Goal: Task Accomplishment & Management: Manage account settings

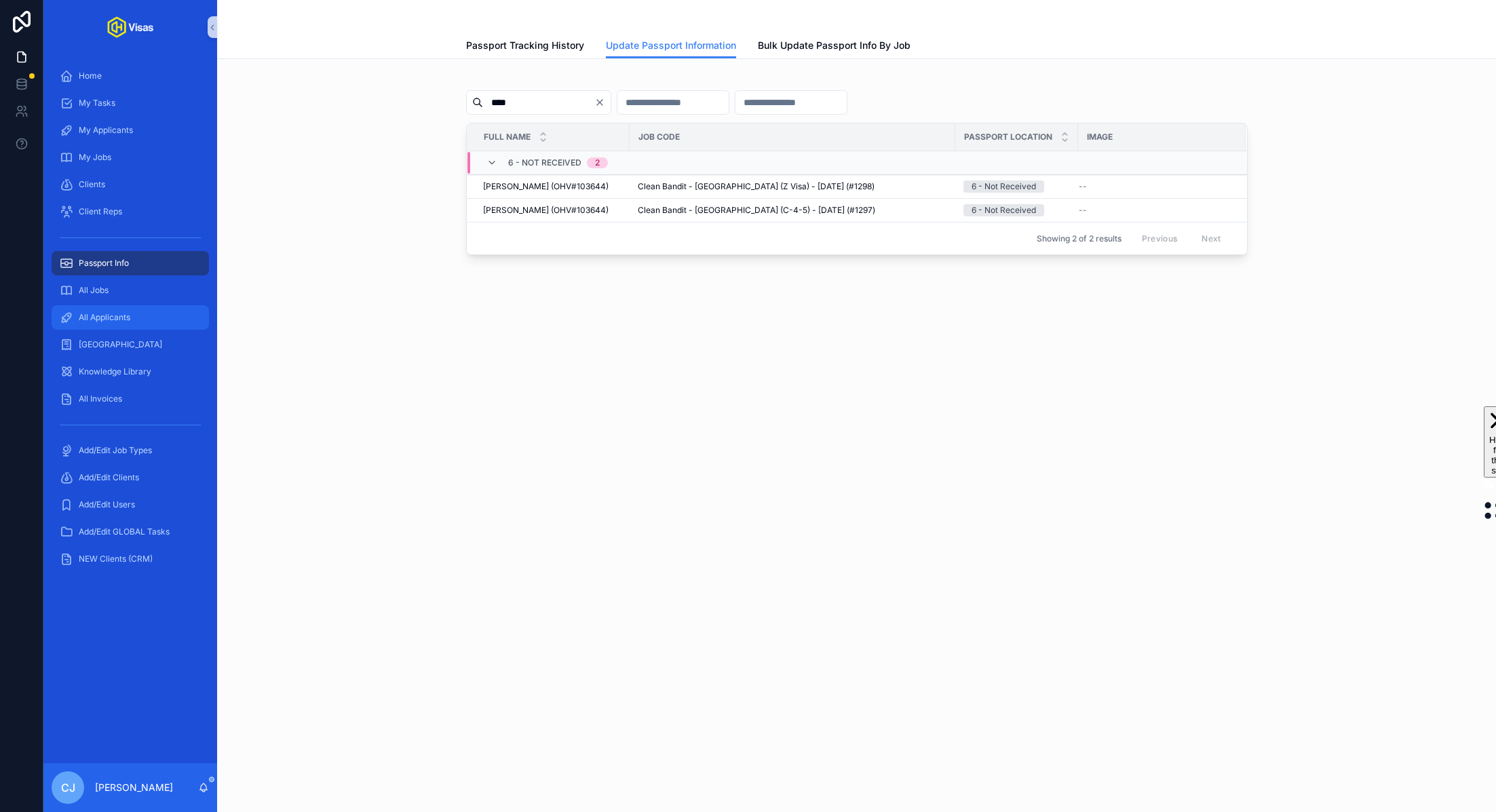
click at [115, 312] on span "All Applicants" at bounding box center [105, 317] width 52 height 11
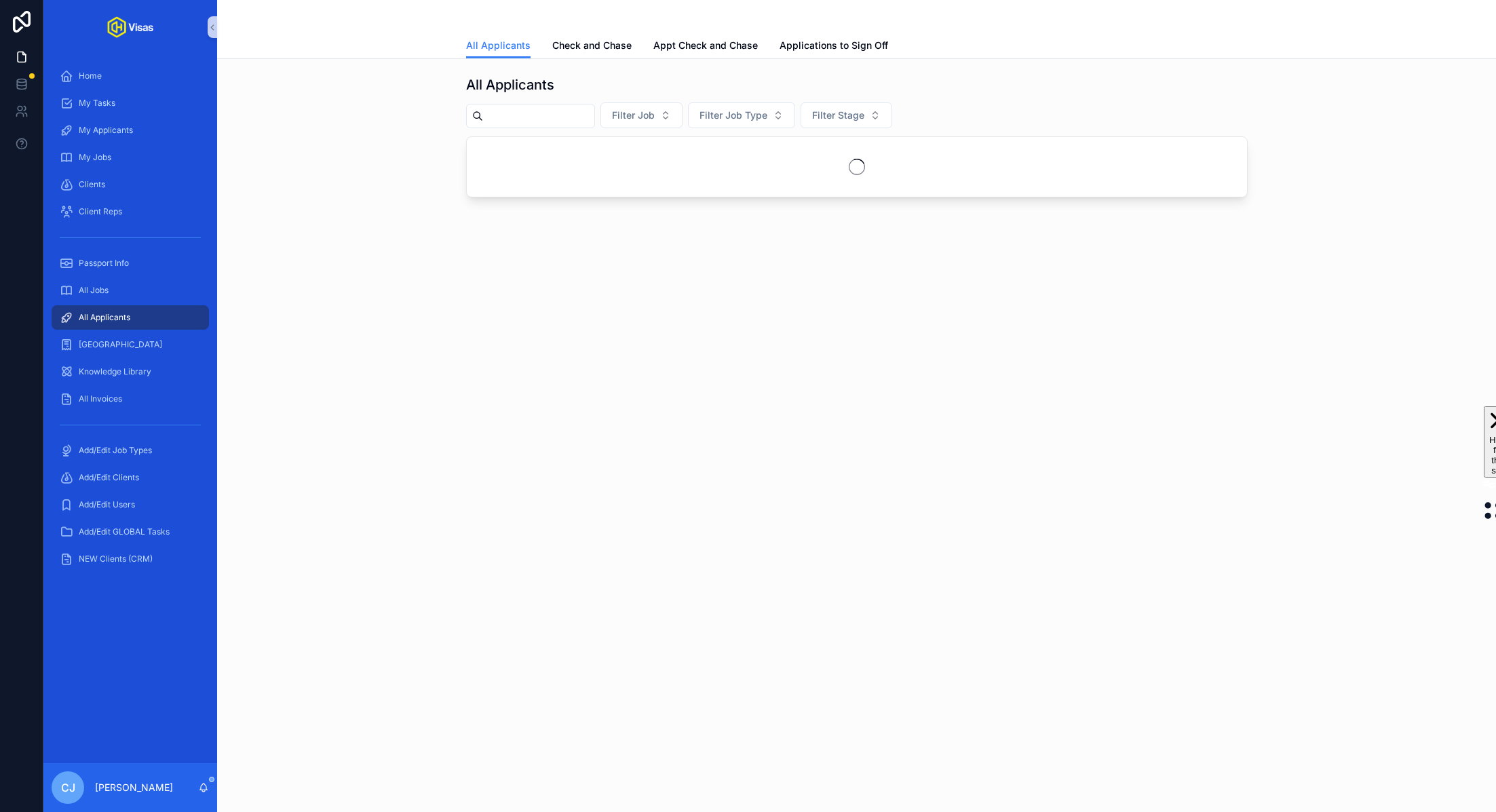
click at [534, 114] on input "scrollable content" at bounding box center [539, 115] width 112 height 19
paste input "********"
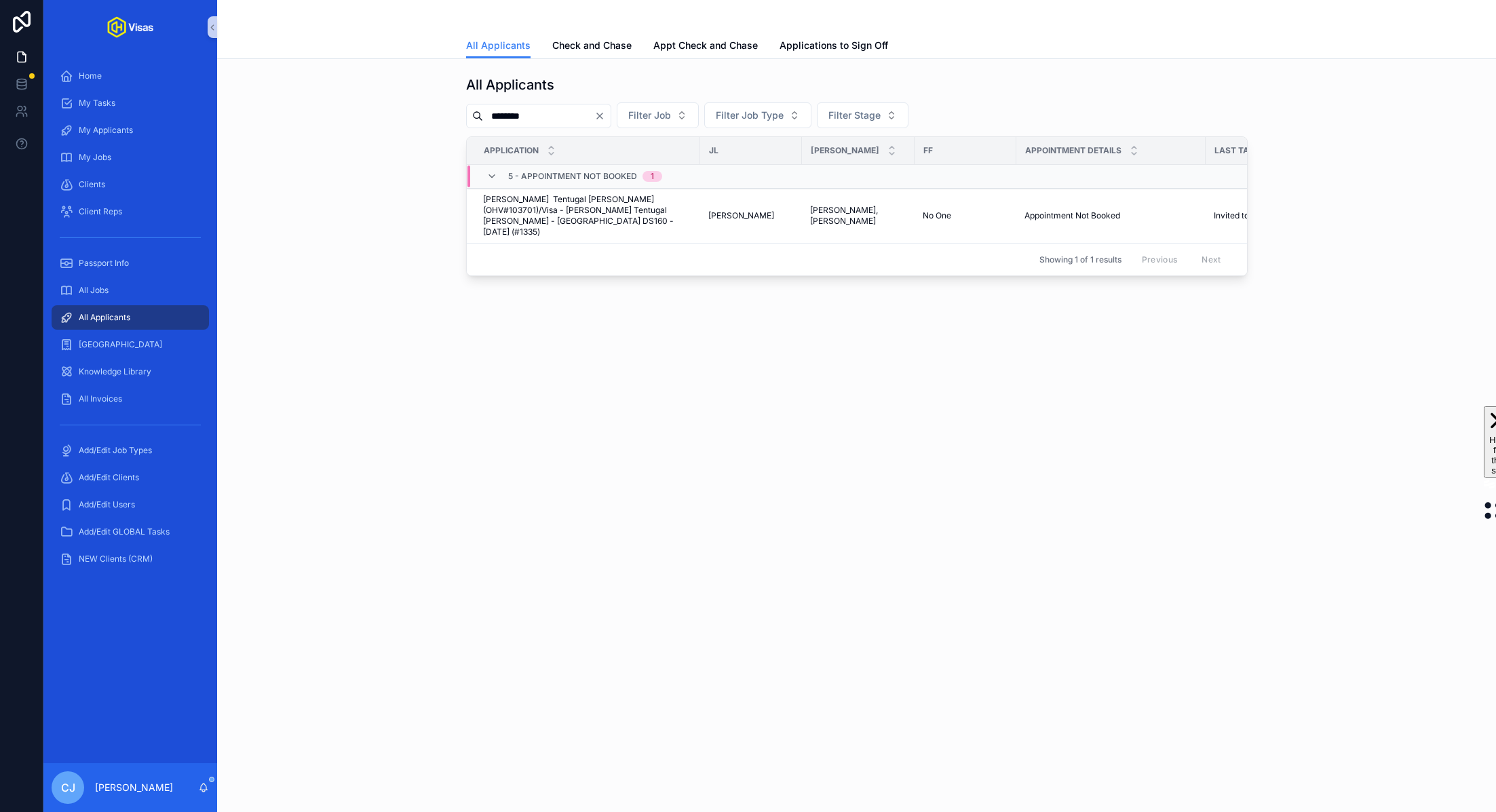
type input "********"
click at [540, 199] on span "[PERSON_NAME] Tentugal [PERSON_NAME] (OHV#103701)/Visa - [PERSON_NAME] Tentugal…" at bounding box center [587, 215] width 209 height 43
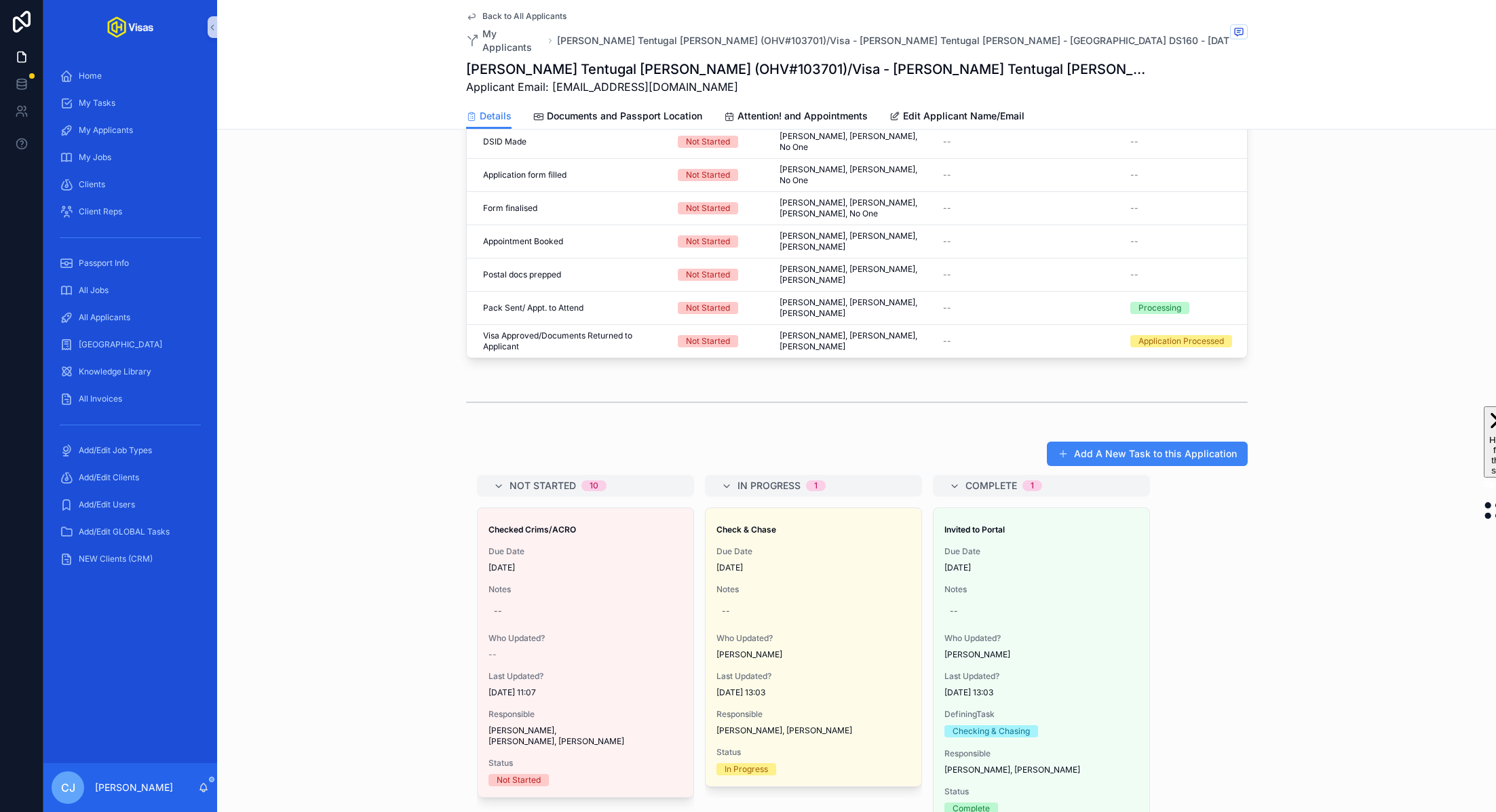
scroll to position [660, 0]
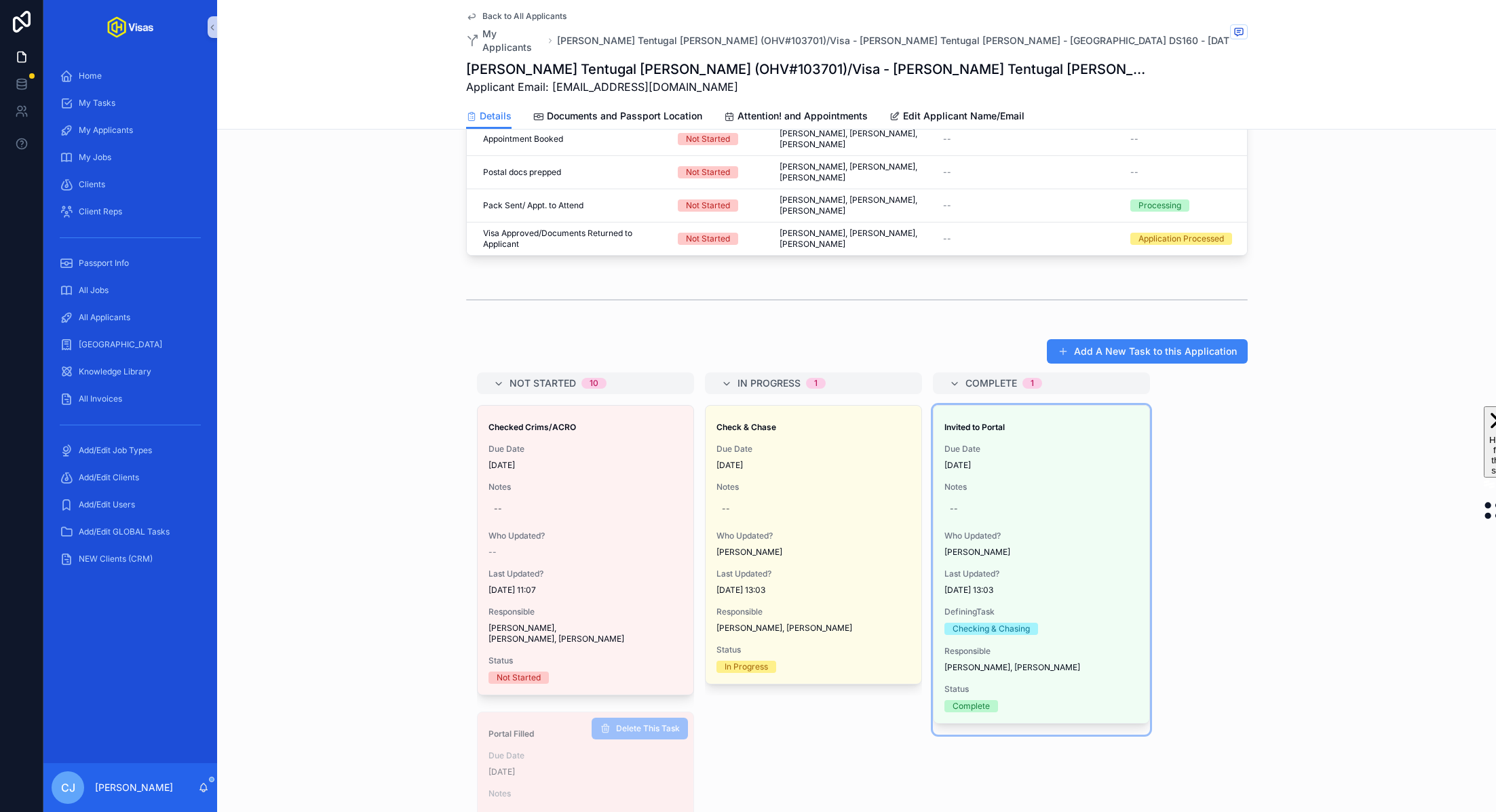
drag, startPoint x: 558, startPoint y: 734, endPoint x: 562, endPoint y: 726, distance: 8.9
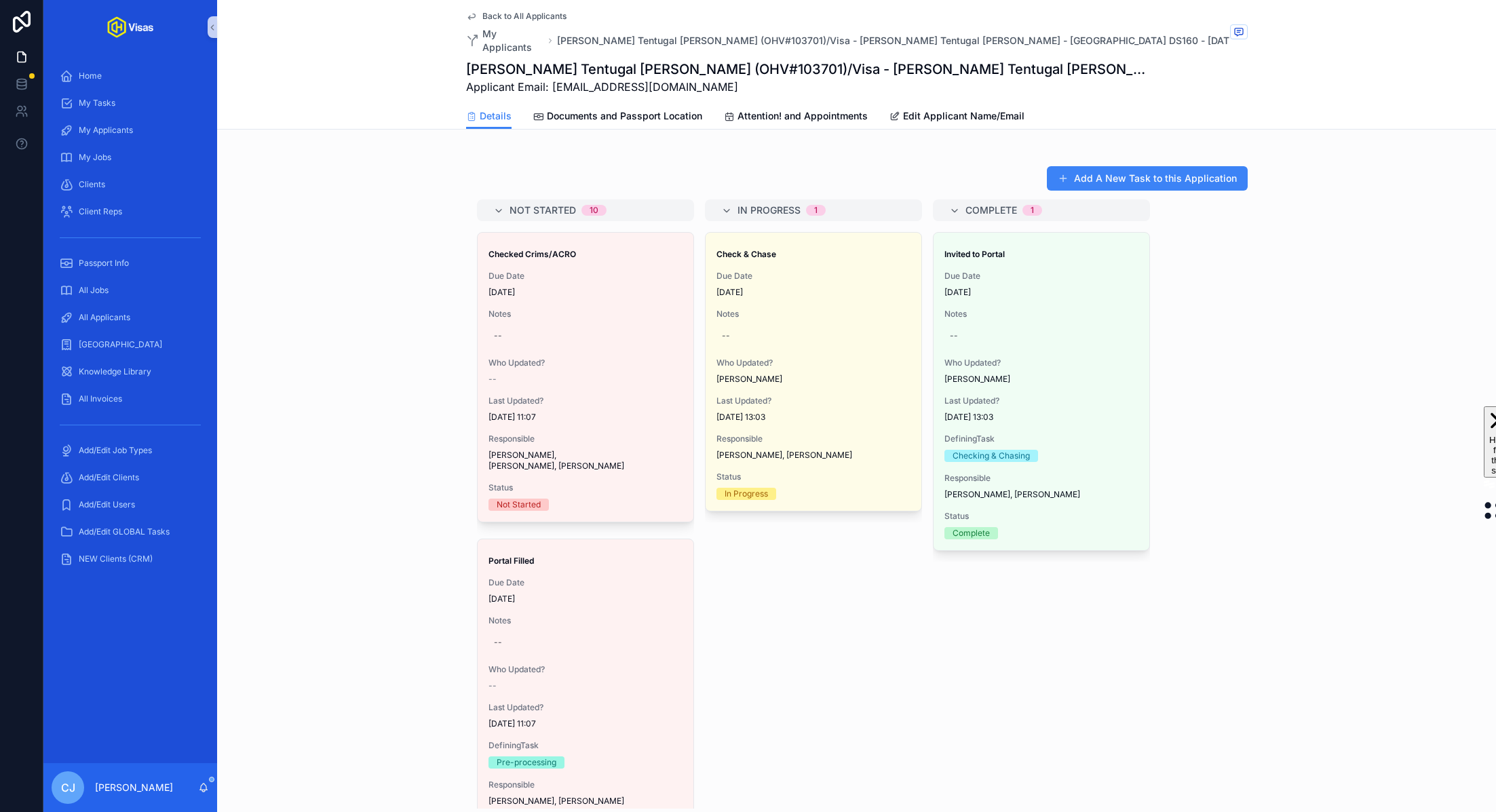
scroll to position [832, 0]
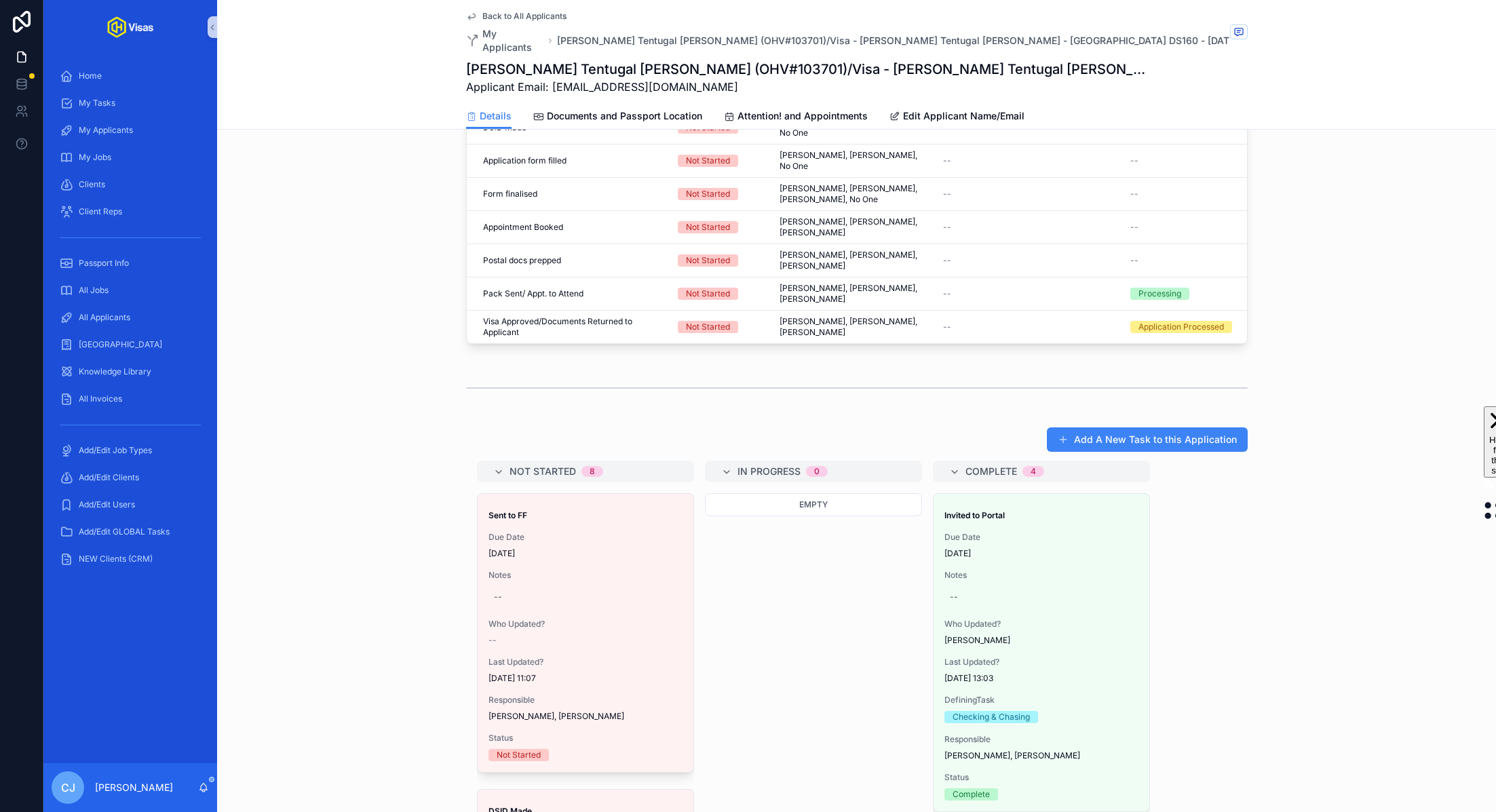
scroll to position [190, 0]
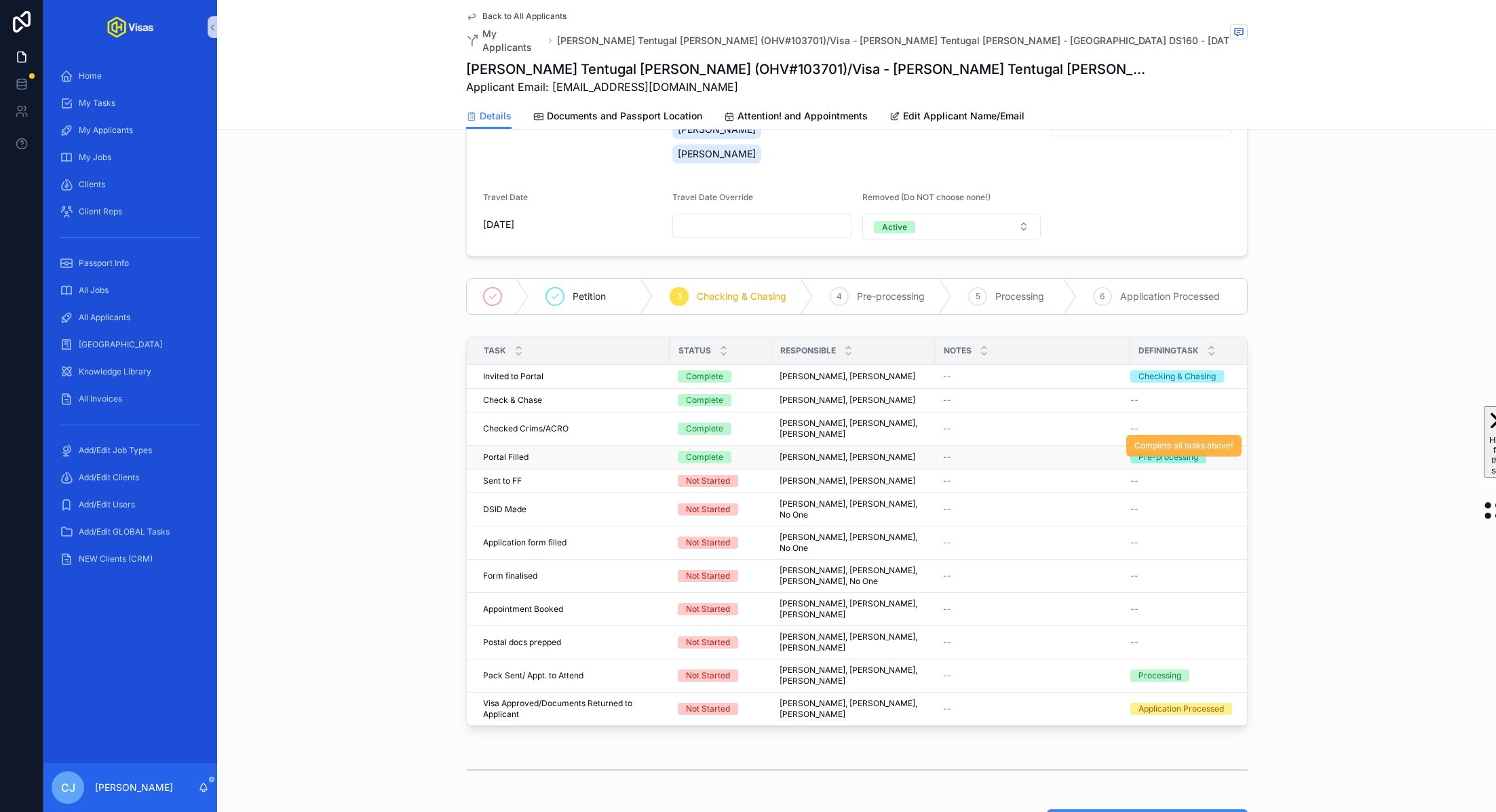
click at [1164, 440] on span "Complete all tasks above!" at bounding box center [1184, 445] width 99 height 11
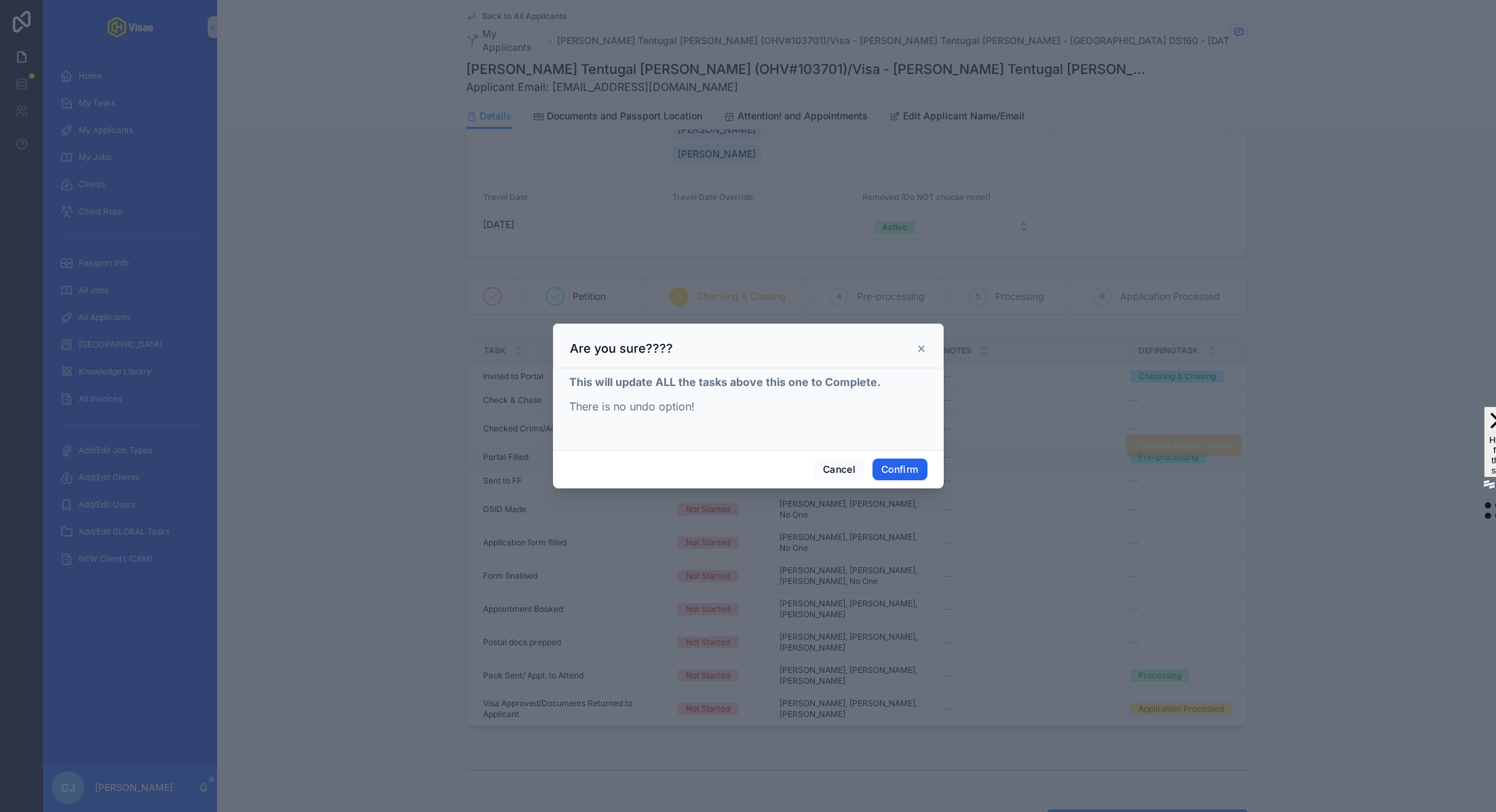
click at [882, 472] on button "Confirm" at bounding box center [900, 469] width 55 height 22
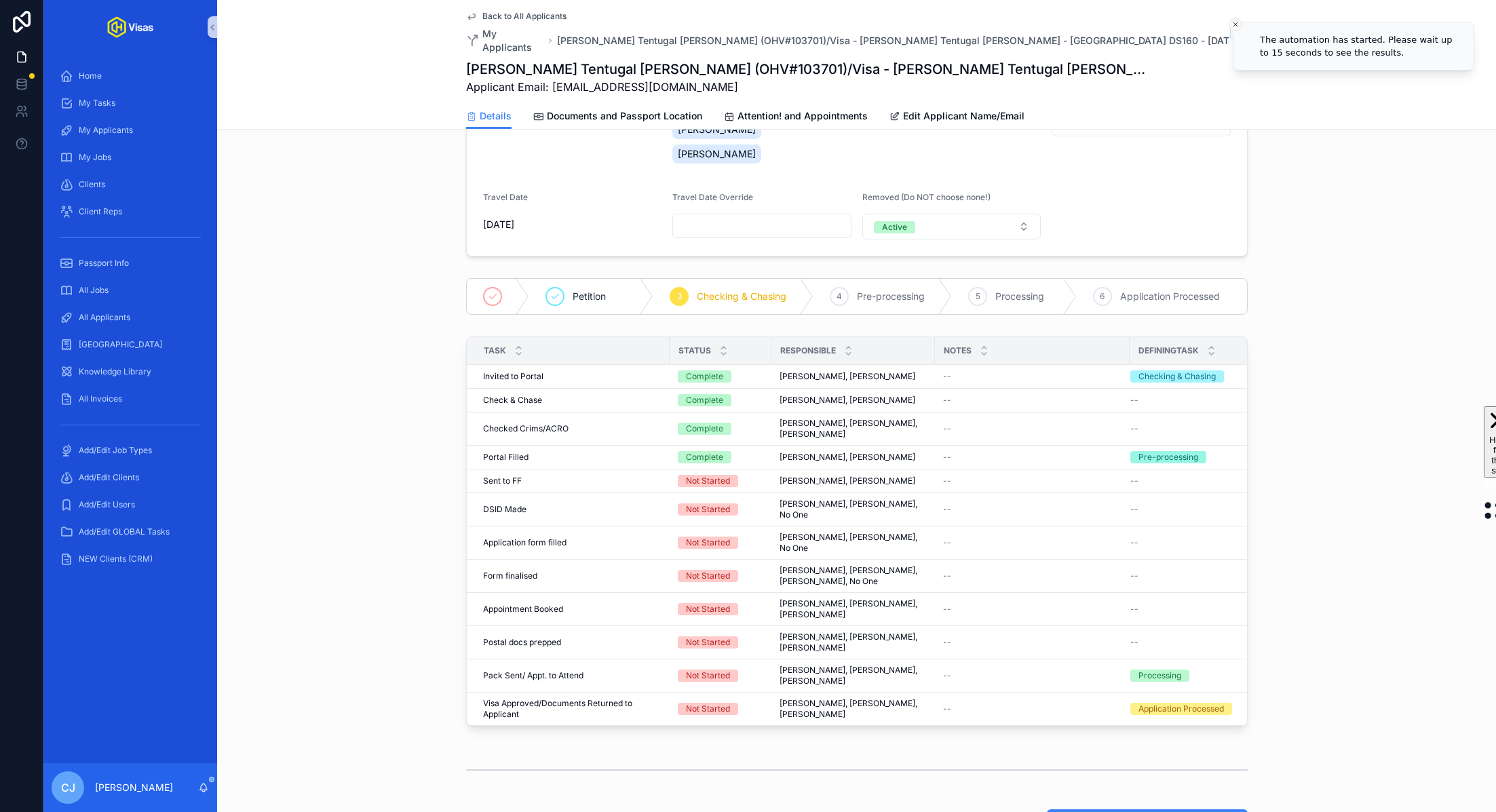
click at [1231, 25] on icon "Close toast" at bounding box center [1235, 24] width 8 height 8
click at [1237, 32] on icon "scrollable content" at bounding box center [1239, 32] width 3 height 0
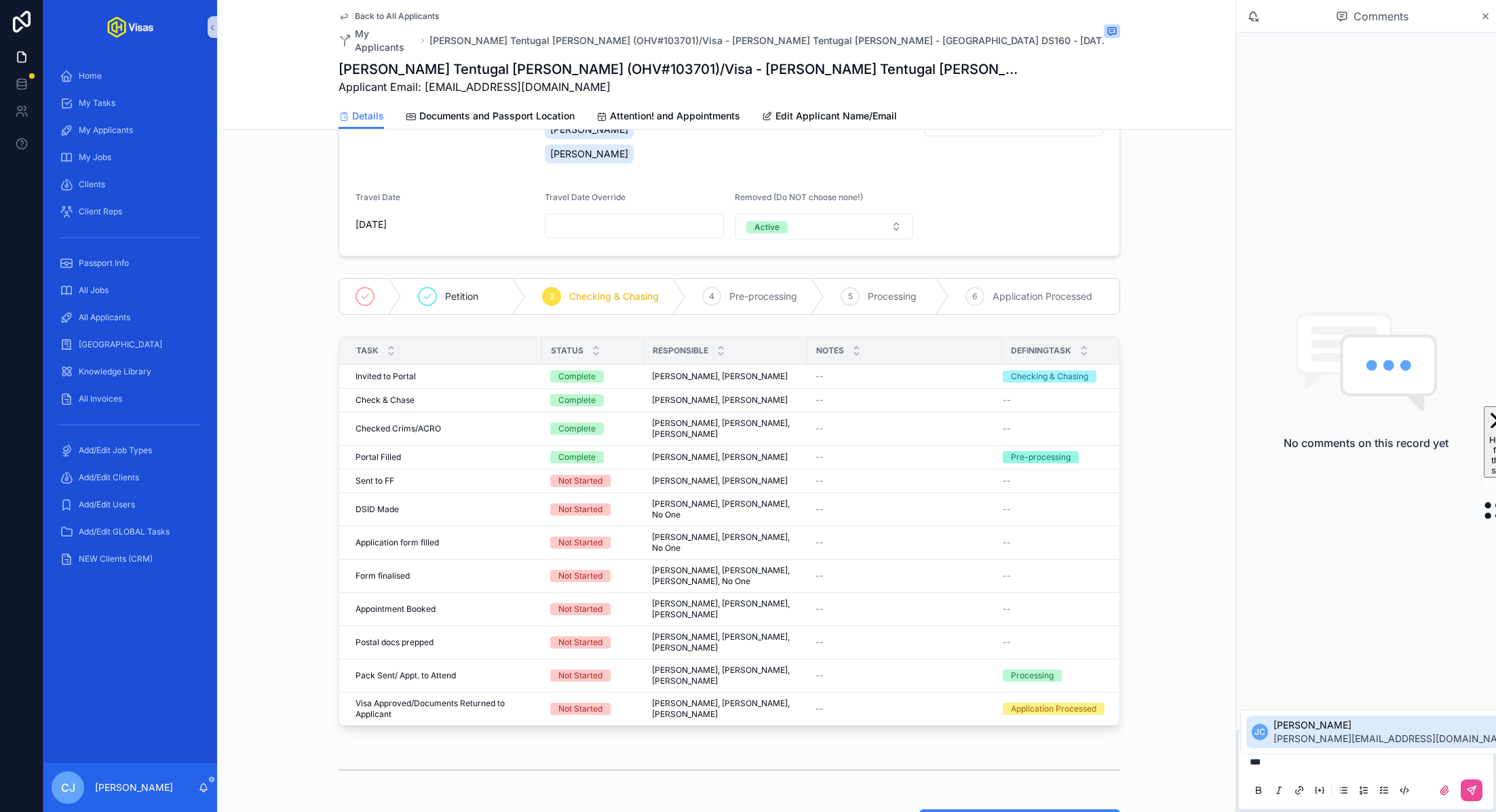
click at [1315, 718] on span "Jeff Chandler" at bounding box center [1394, 725] width 241 height 14
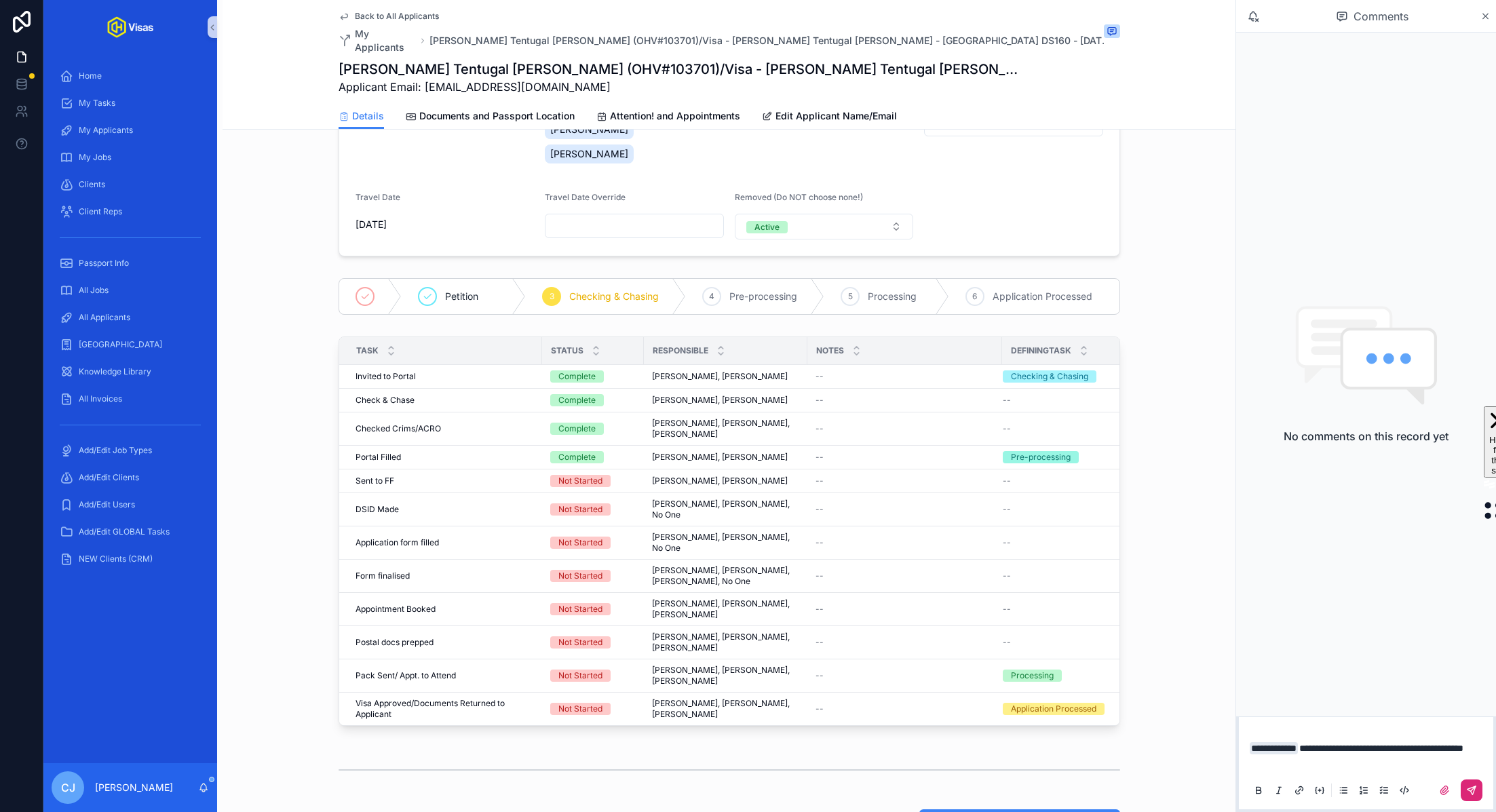
click at [1474, 785] on icon "scrollable content" at bounding box center [1472, 790] width 11 height 11
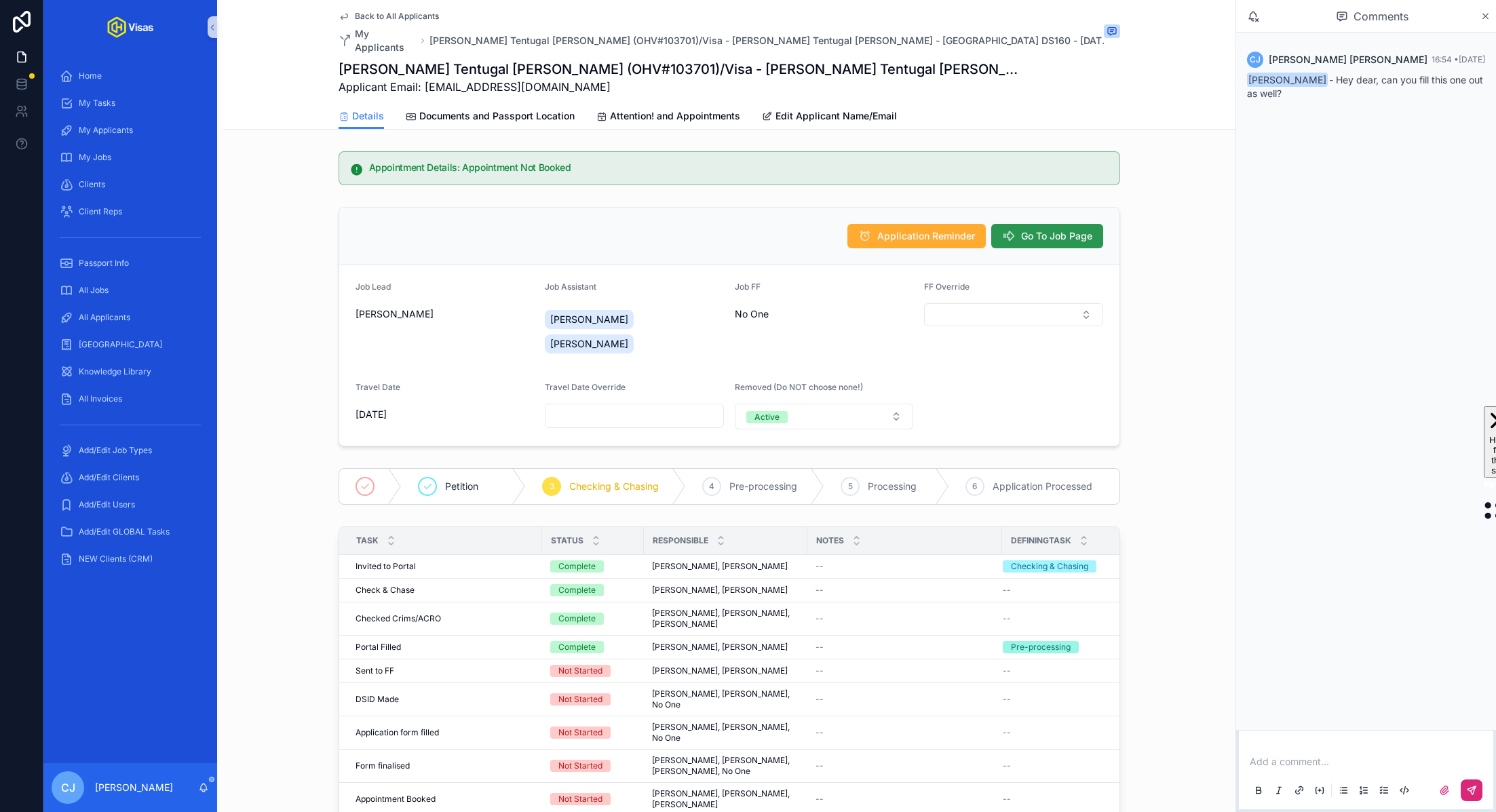
click at [1070, 229] on span "Go To Job Page" at bounding box center [1057, 236] width 71 height 14
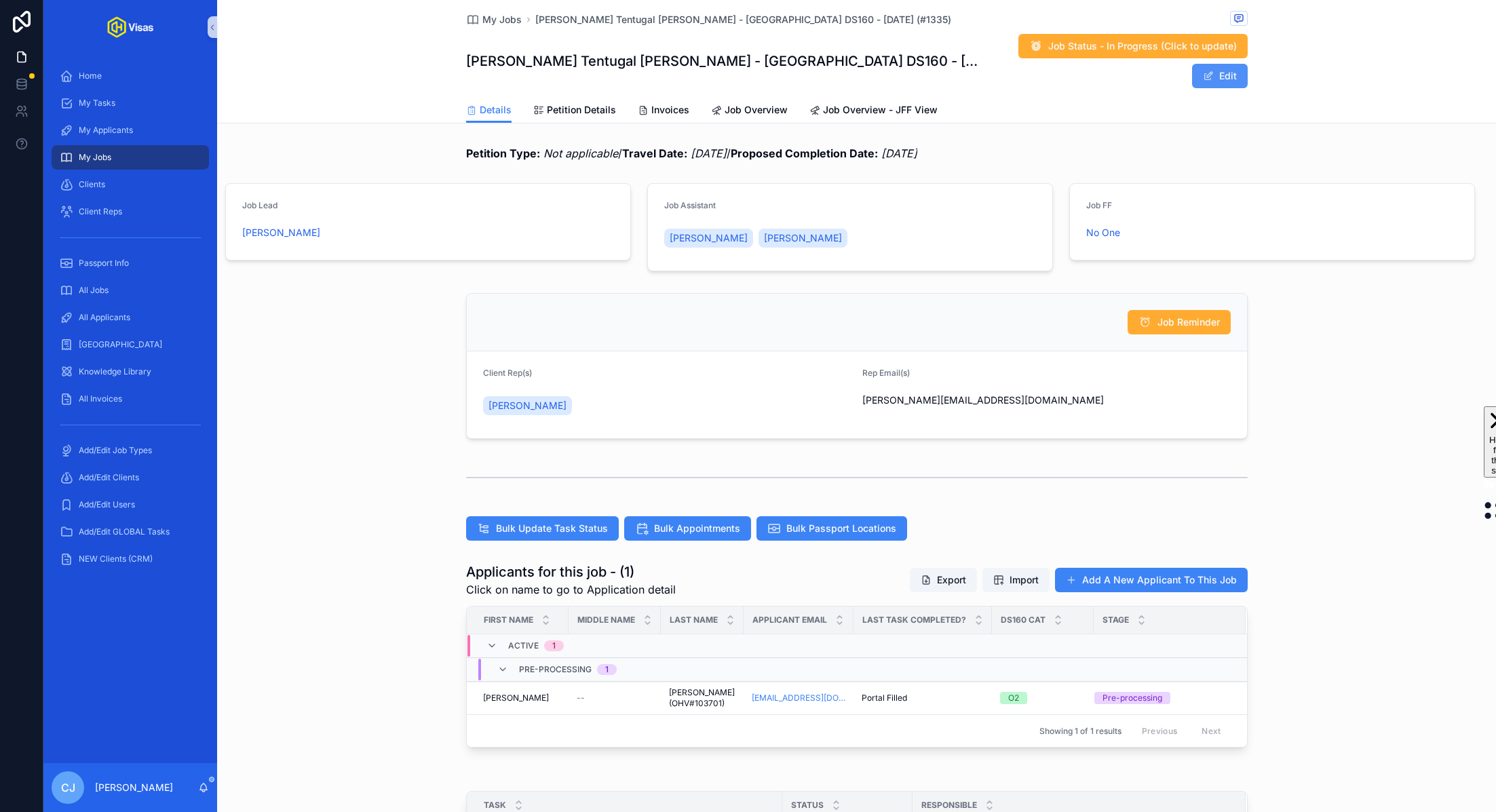
click at [1212, 71] on span "scrollable content" at bounding box center [1208, 76] width 11 height 11
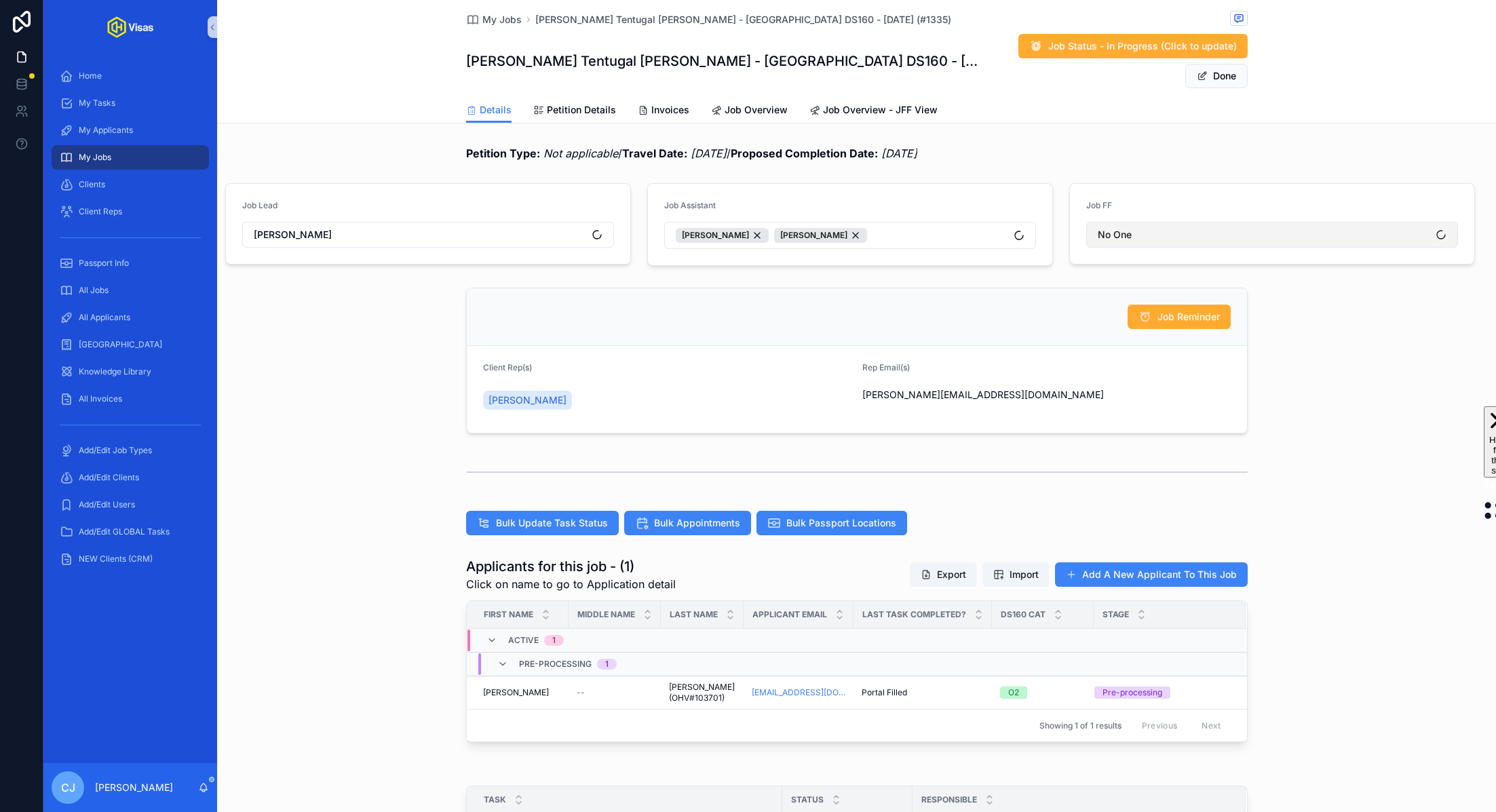
click at [1140, 221] on button "No One" at bounding box center [1272, 234] width 372 height 26
type input "****"
click at [1125, 259] on span "Jeff Chandler" at bounding box center [1134, 259] width 78 height 14
click at [1205, 97] on div "Details Petition Details Invoices Job Overview Job Overview - JFF View" at bounding box center [856, 110] width 781 height 26
click at [1205, 71] on span "scrollable content" at bounding box center [1202, 76] width 11 height 11
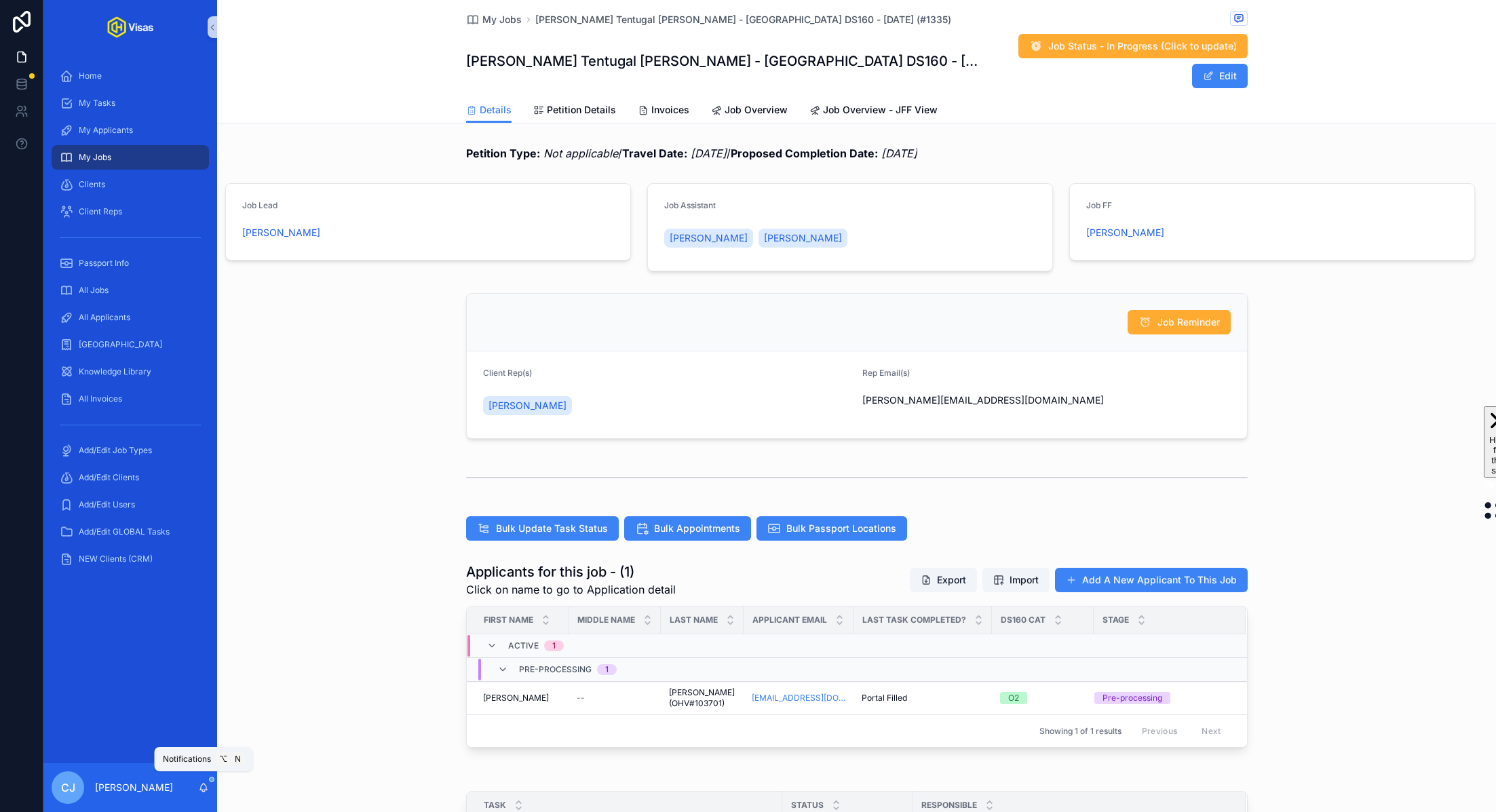
click at [205, 787] on icon "scrollable content" at bounding box center [203, 787] width 11 height 11
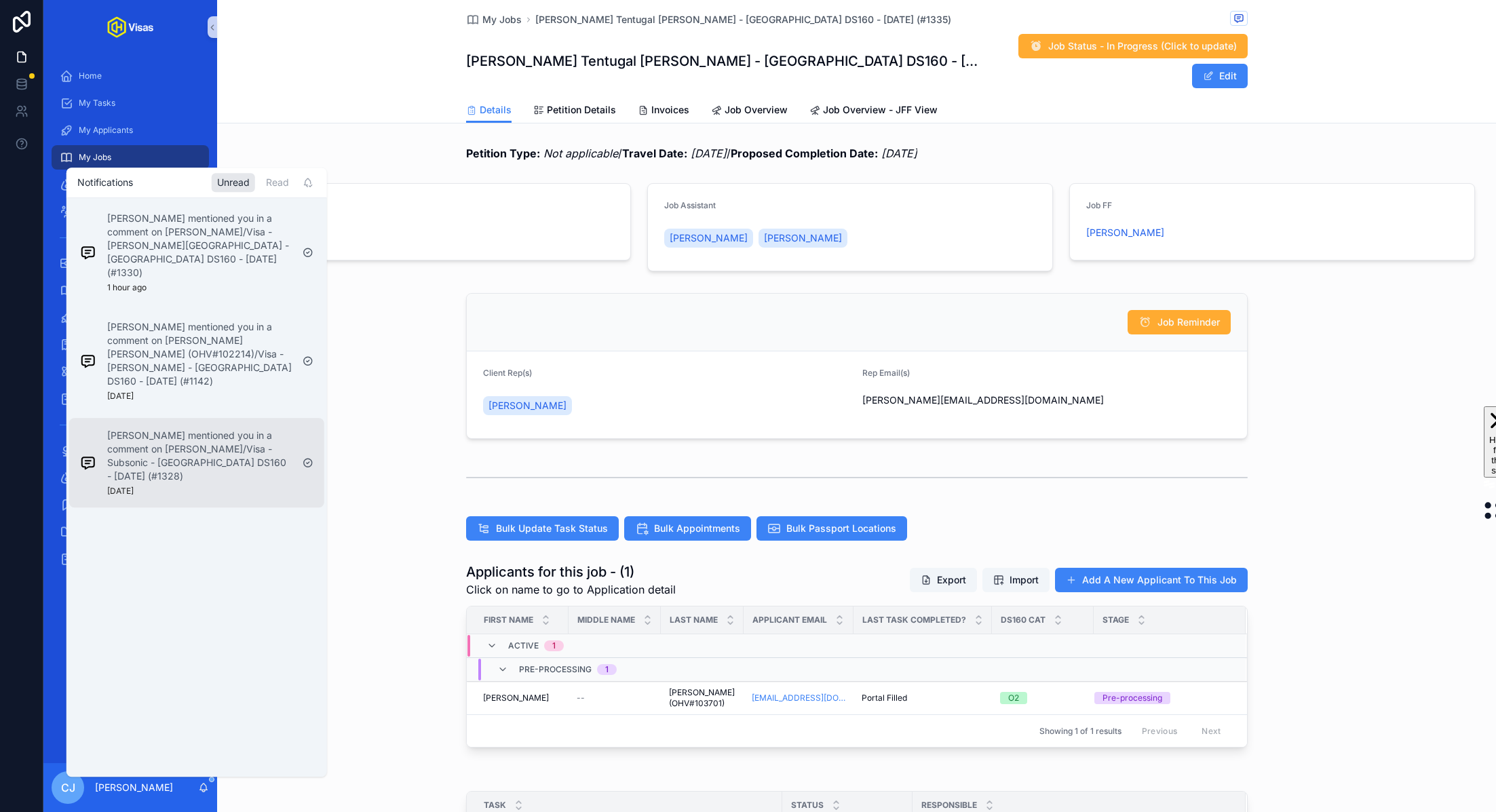
click at [227, 429] on p "Murielle Johnson mentioned you in a comment on Harry Peters/Visa - Subsonic - U…" at bounding box center [199, 456] width 184 height 55
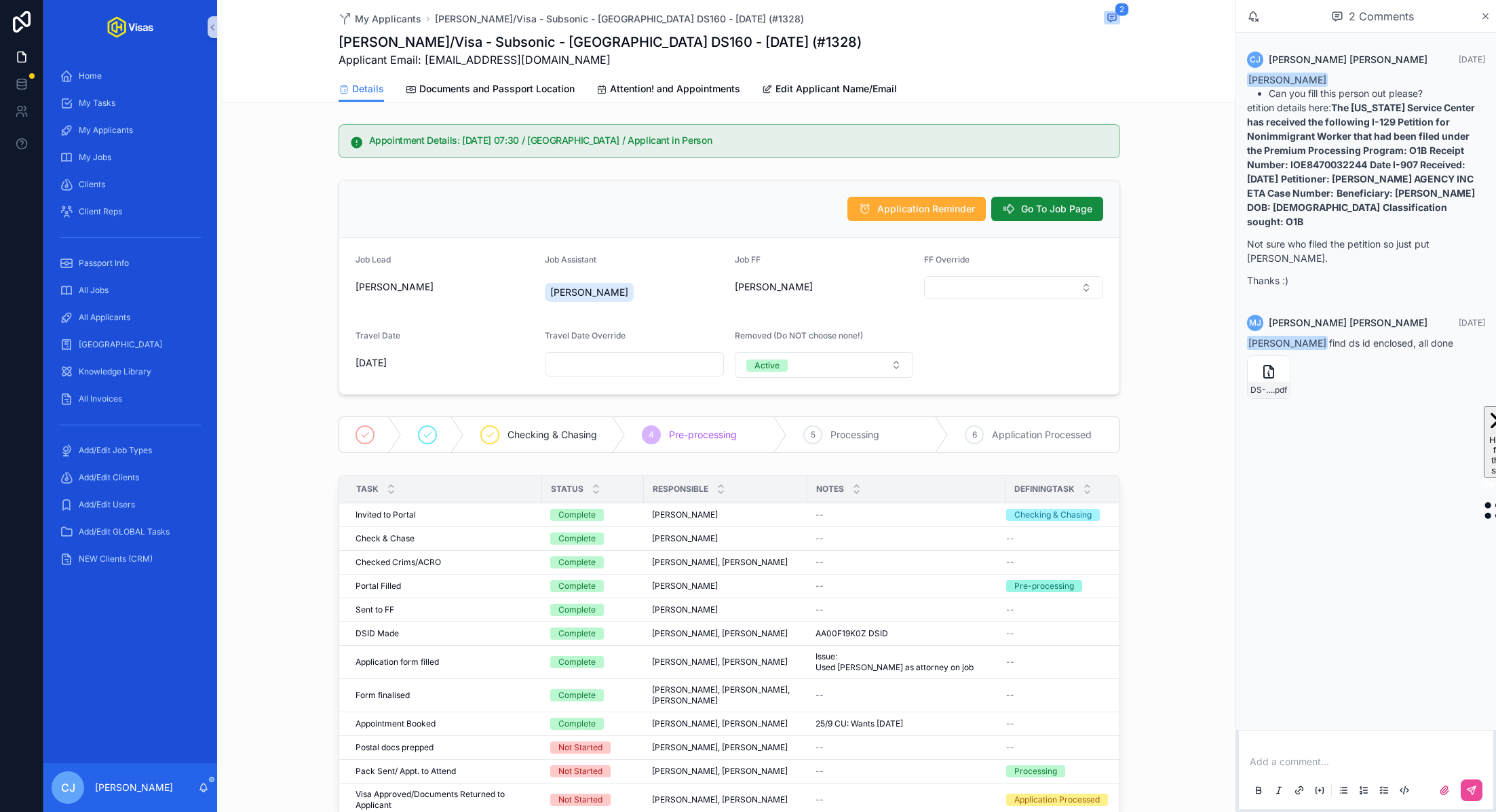
click at [196, 784] on div "CJ Candra Johnson" at bounding box center [130, 787] width 174 height 49
click at [203, 788] on icon "scrollable content" at bounding box center [203, 787] width 11 height 11
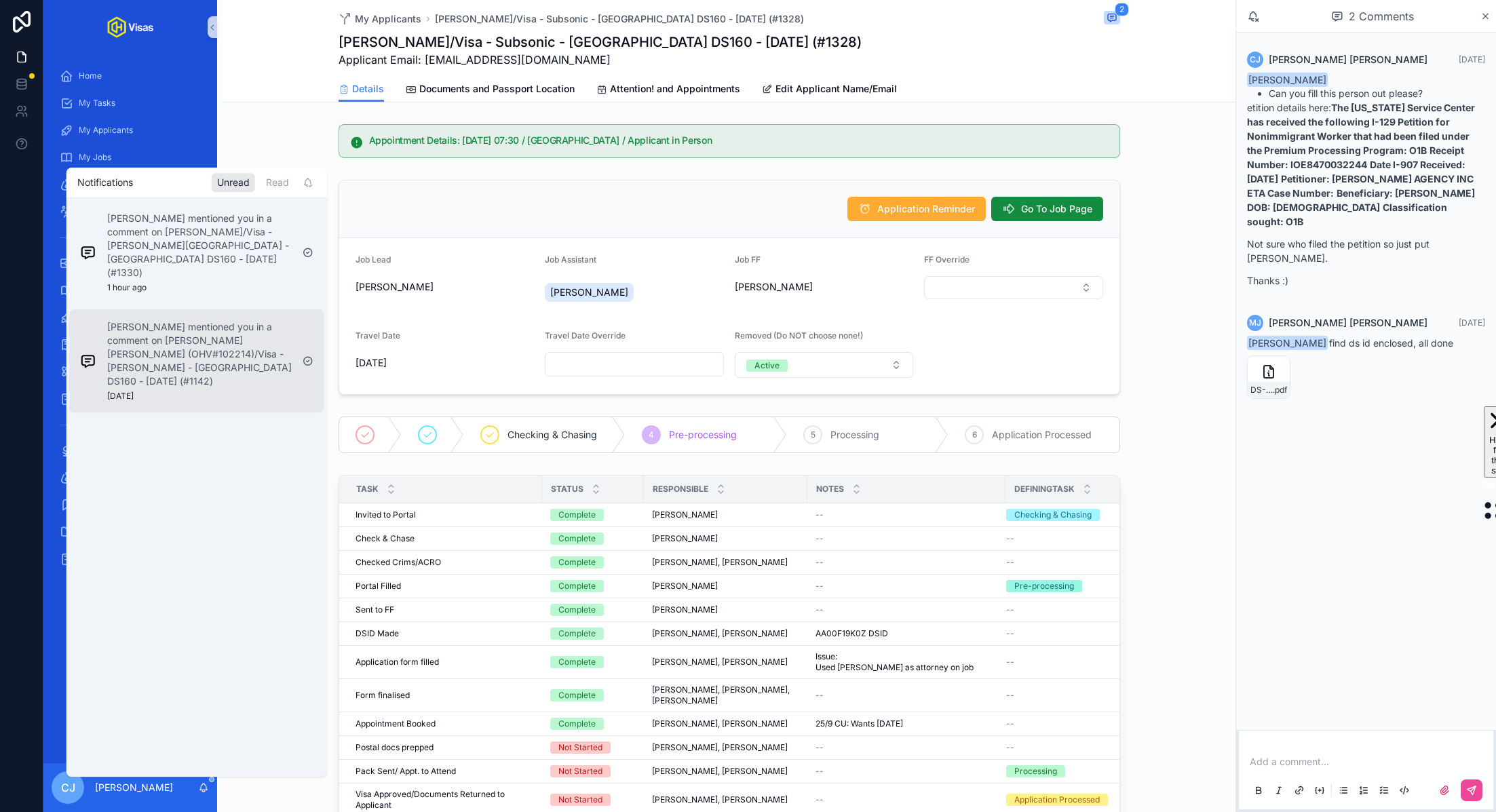
click at [212, 342] on p "Murielle Johnson mentioned you in a comment on Anthony Patrick Carr (OHV#102214…" at bounding box center [199, 354] width 184 height 67
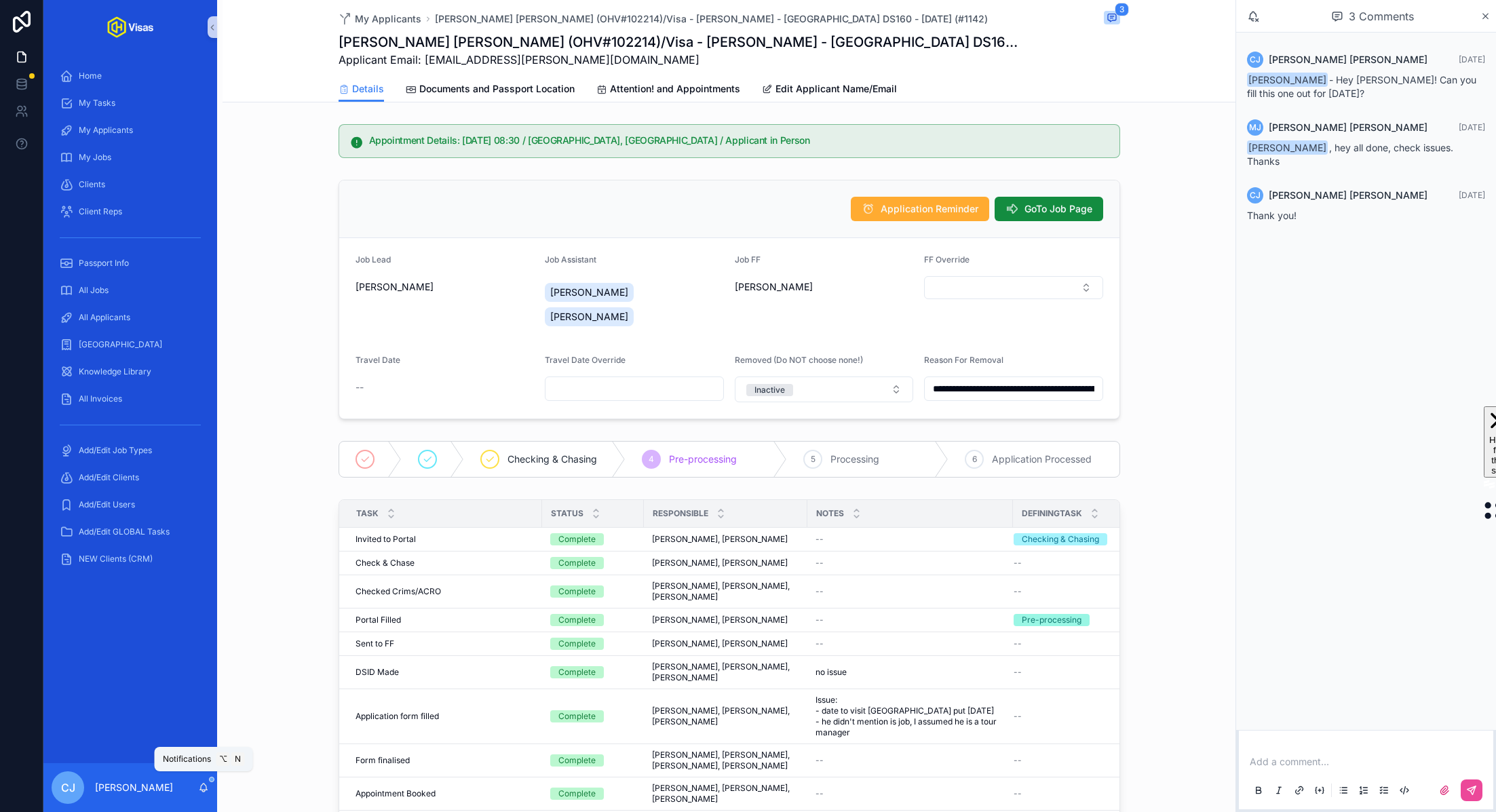
click at [203, 785] on icon "scrollable content" at bounding box center [203, 787] width 11 height 11
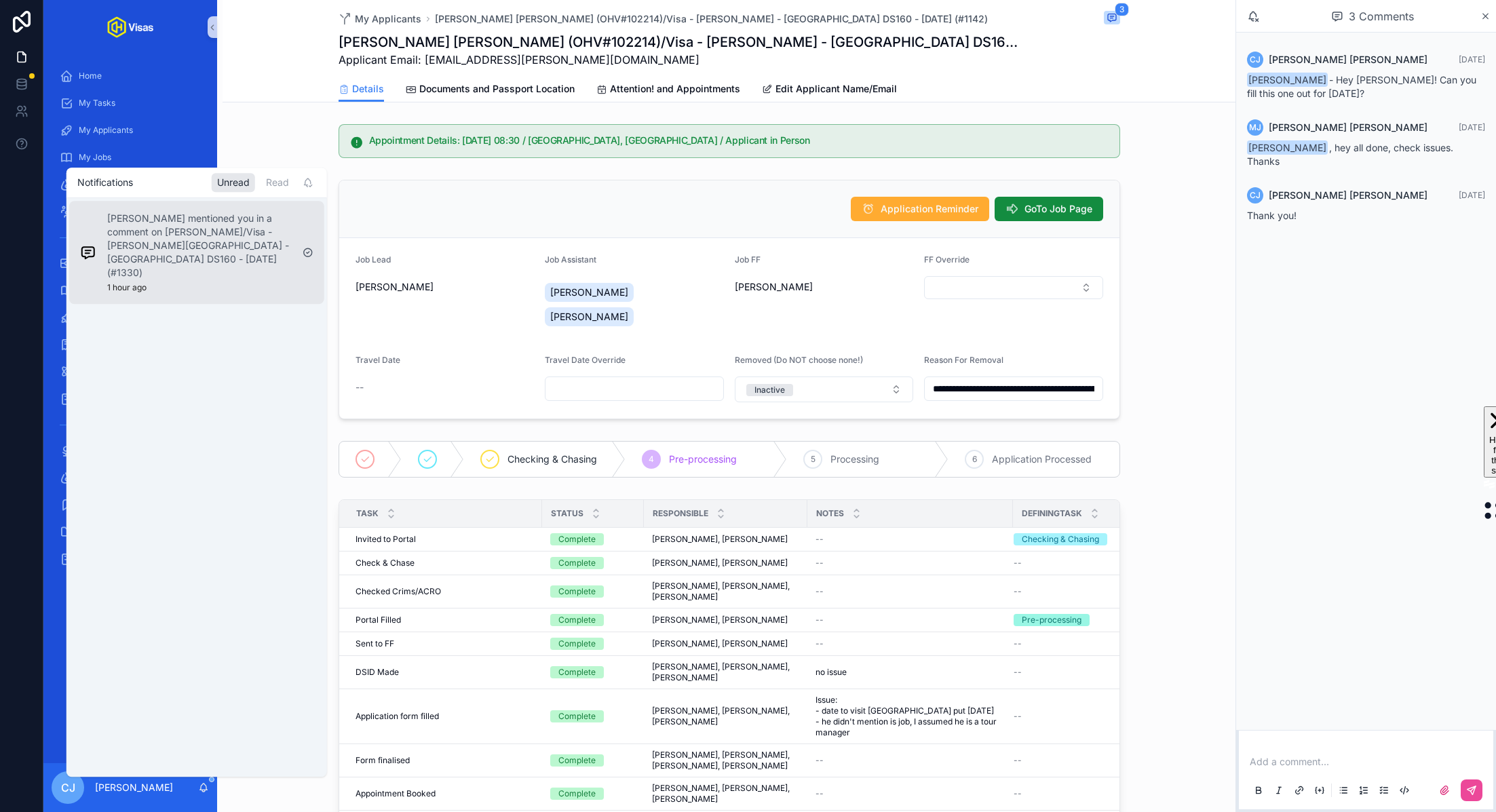
click at [203, 252] on p "Jeff Chandler mentioned you in a comment on Cameron Gower Poole/Visa - Cameron …" at bounding box center [199, 246] width 184 height 67
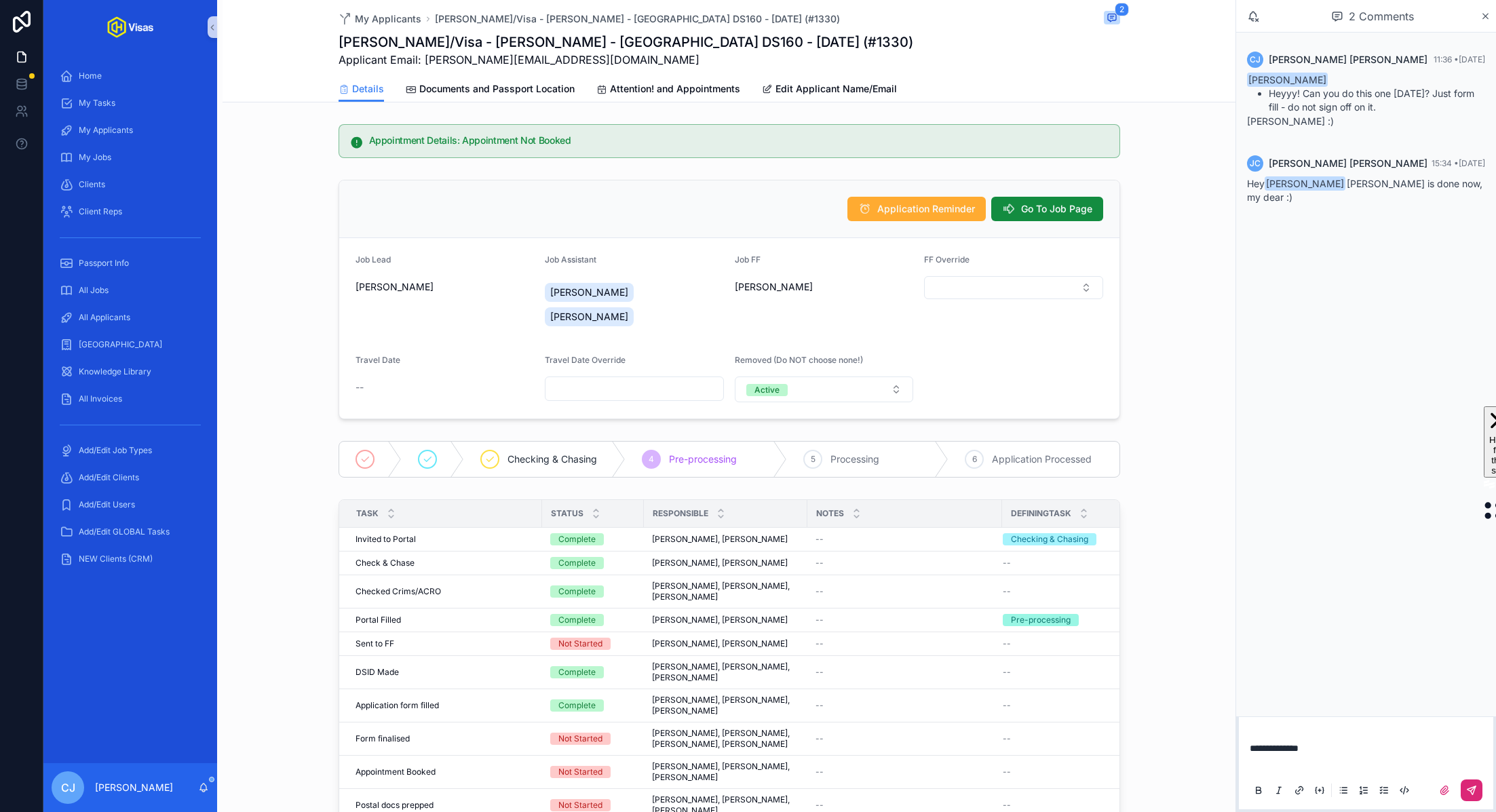
click at [1476, 793] on icon "scrollable content" at bounding box center [1472, 790] width 11 height 11
drag, startPoint x: 421, startPoint y: 428, endPoint x: 797, endPoint y: 32, distance: 546.1
click at [142, 286] on div "All Jobs" at bounding box center [130, 290] width 141 height 22
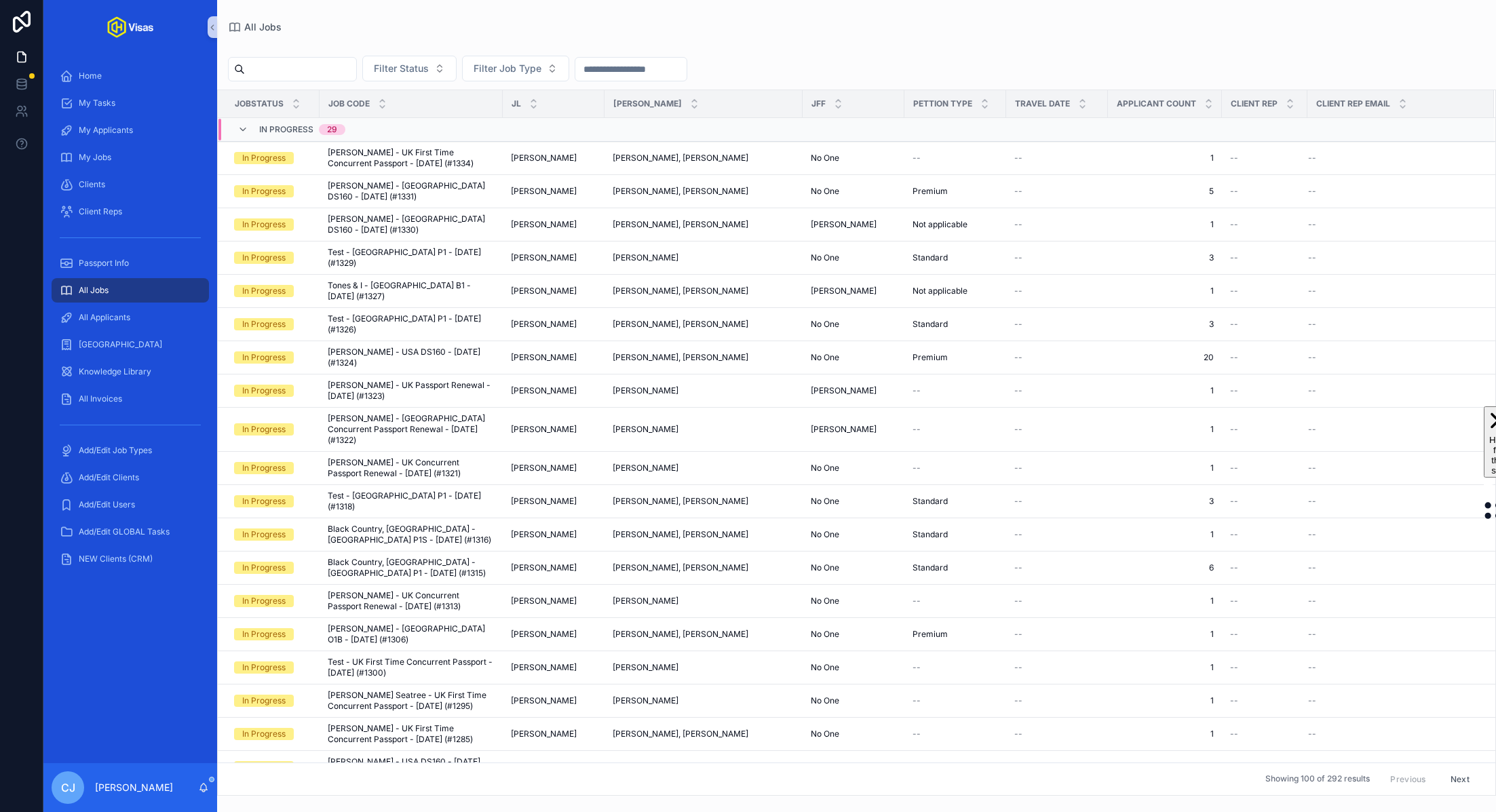
click at [325, 67] on input "scrollable content" at bounding box center [300, 69] width 112 height 19
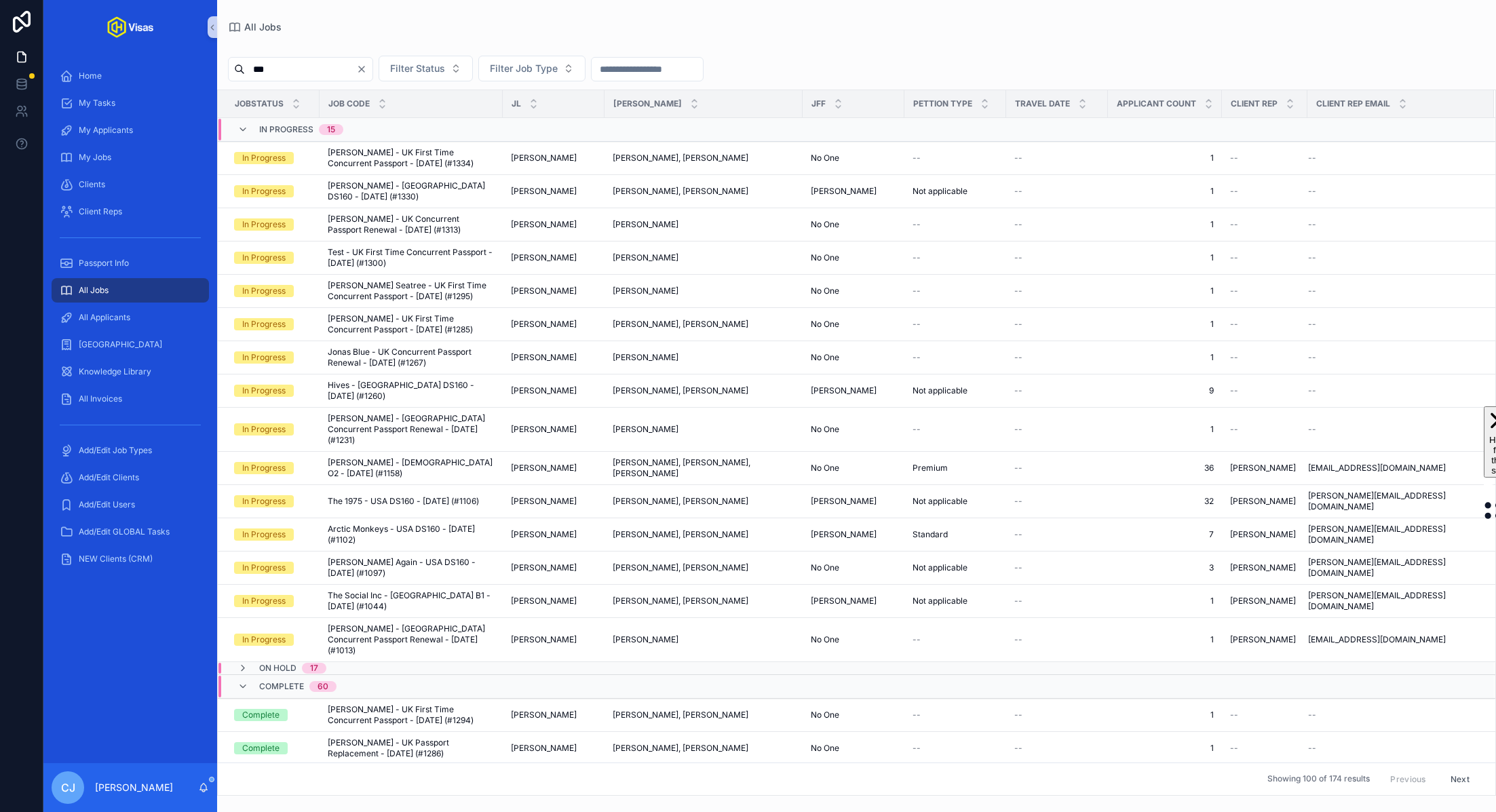
type input "****"
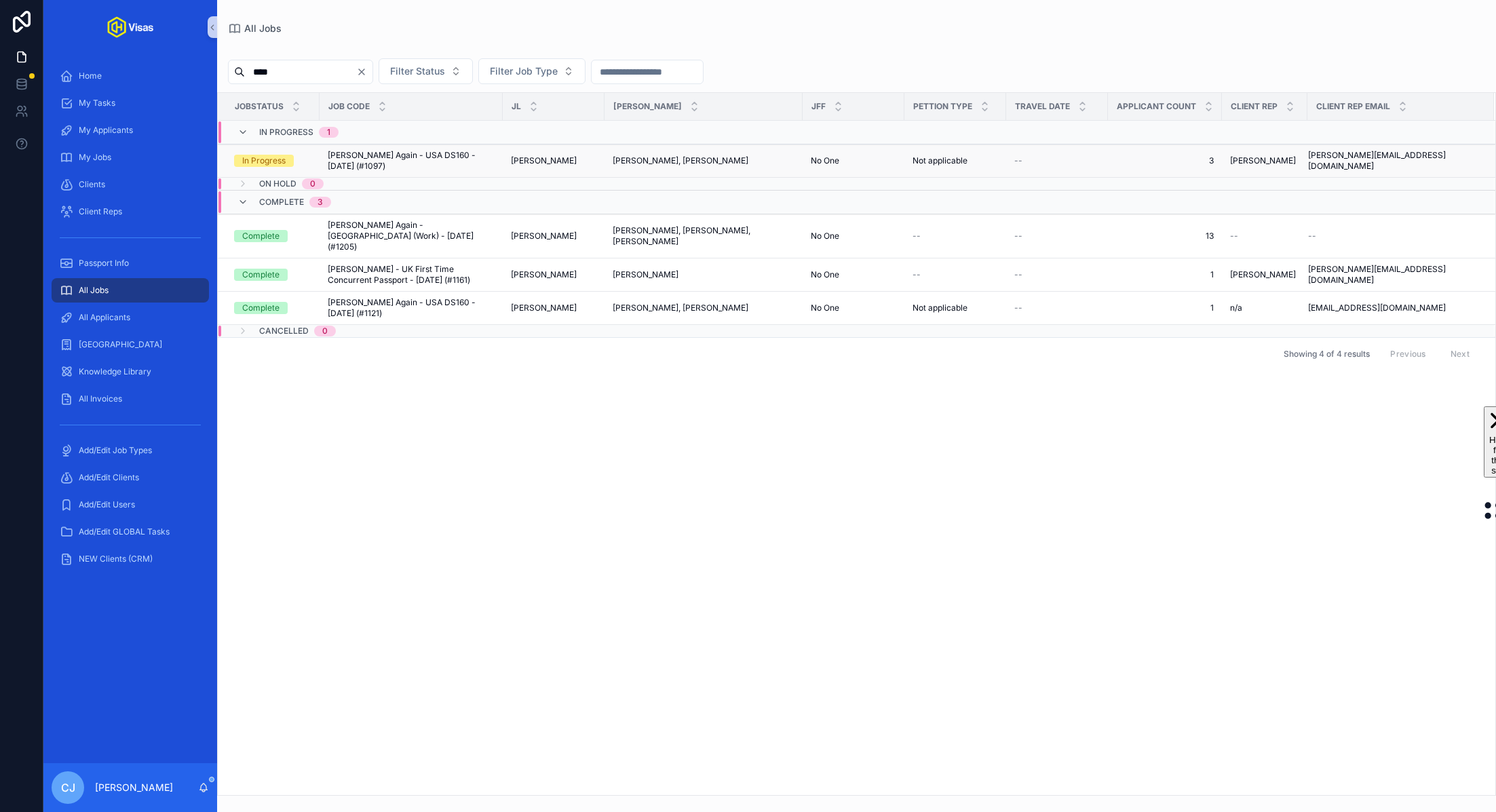
click at [435, 157] on span "Fred Again - USA DS160 - Mar/25 (#1097)" at bounding box center [411, 161] width 167 height 22
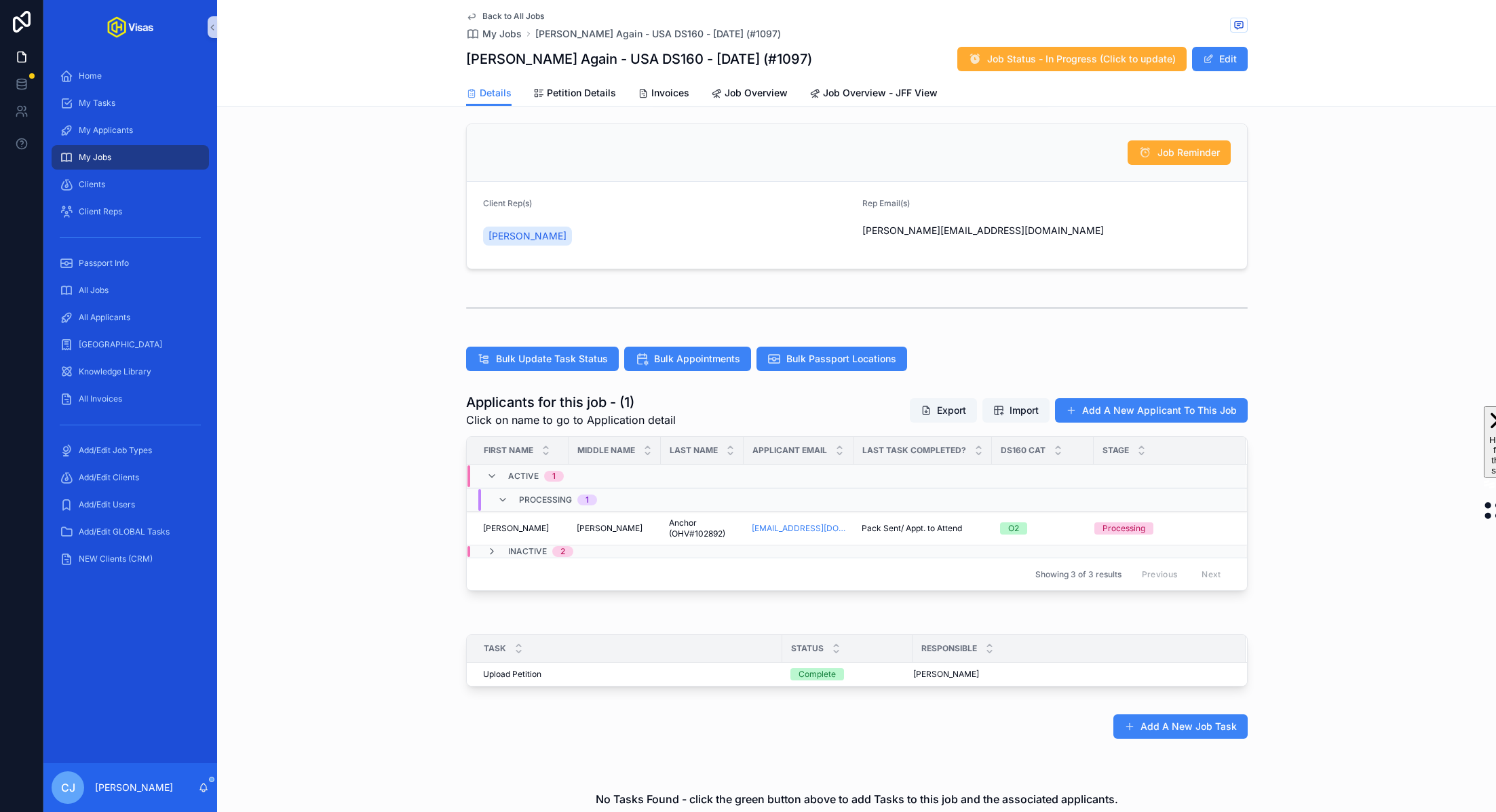
scroll to position [193, 0]
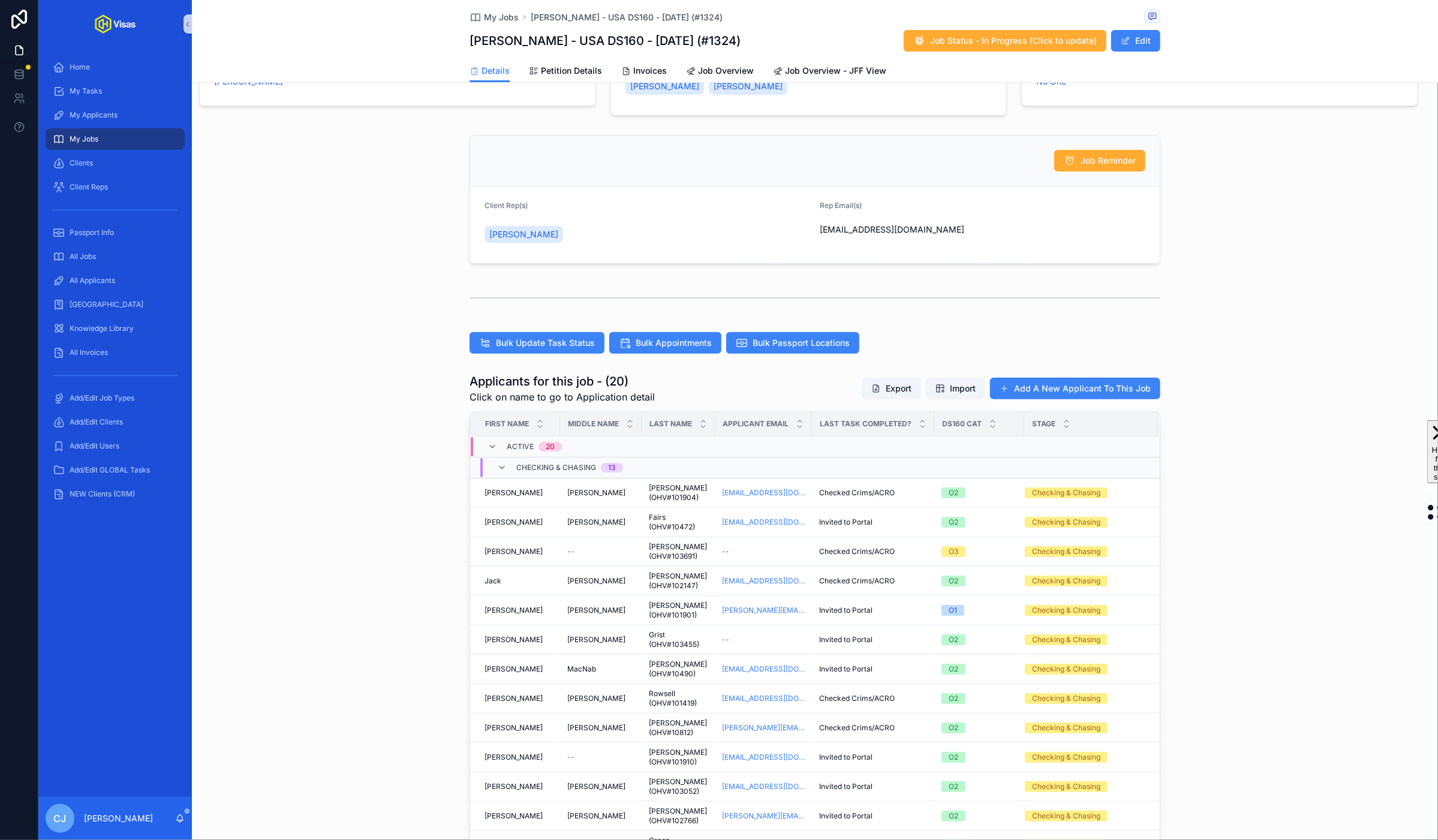
scroll to position [98, 0]
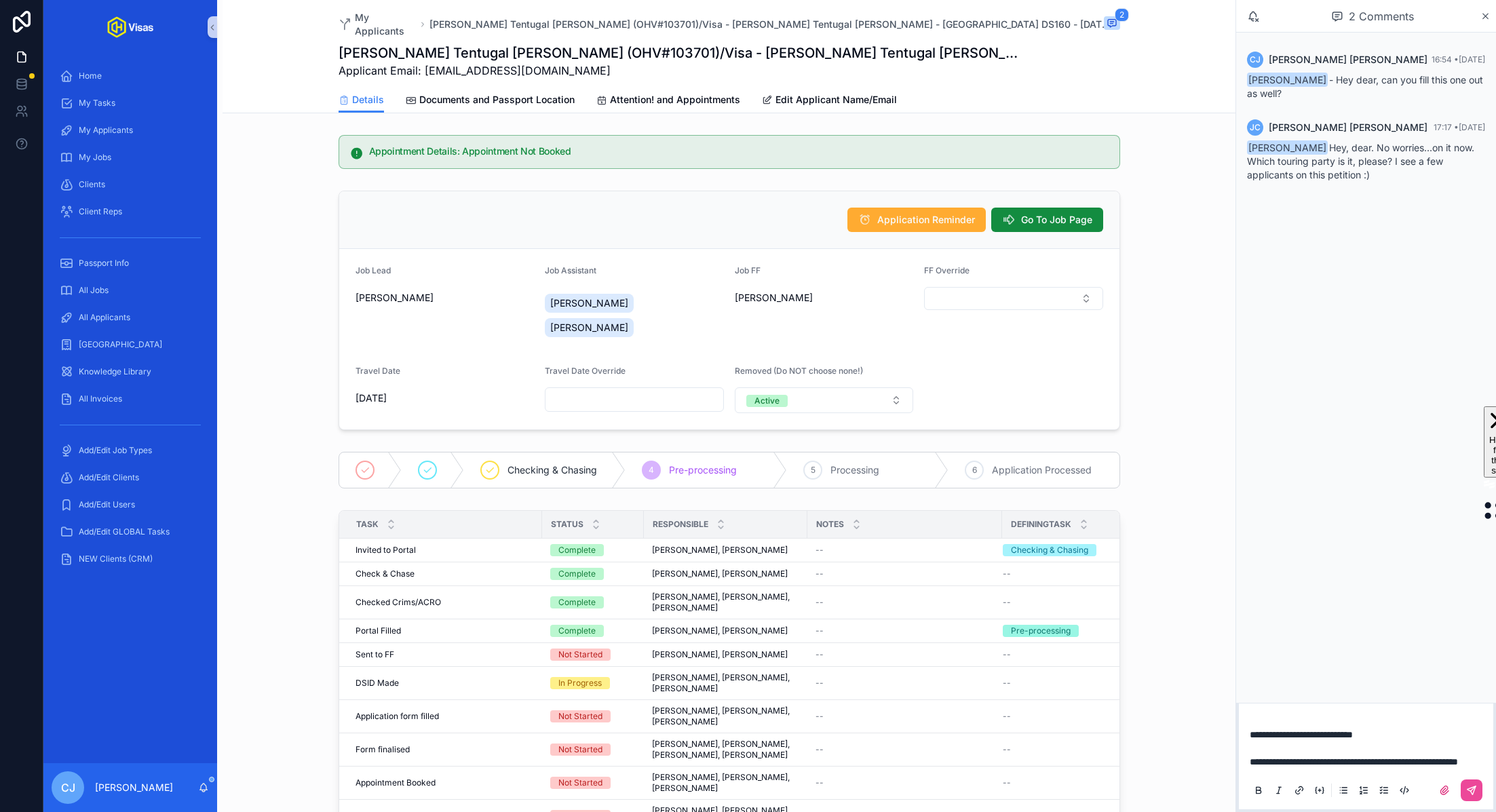
click at [1394, 728] on p "**********" at bounding box center [1369, 748] width 238 height 41
click at [1471, 785] on icon "scrollable content" at bounding box center [1472, 790] width 11 height 11
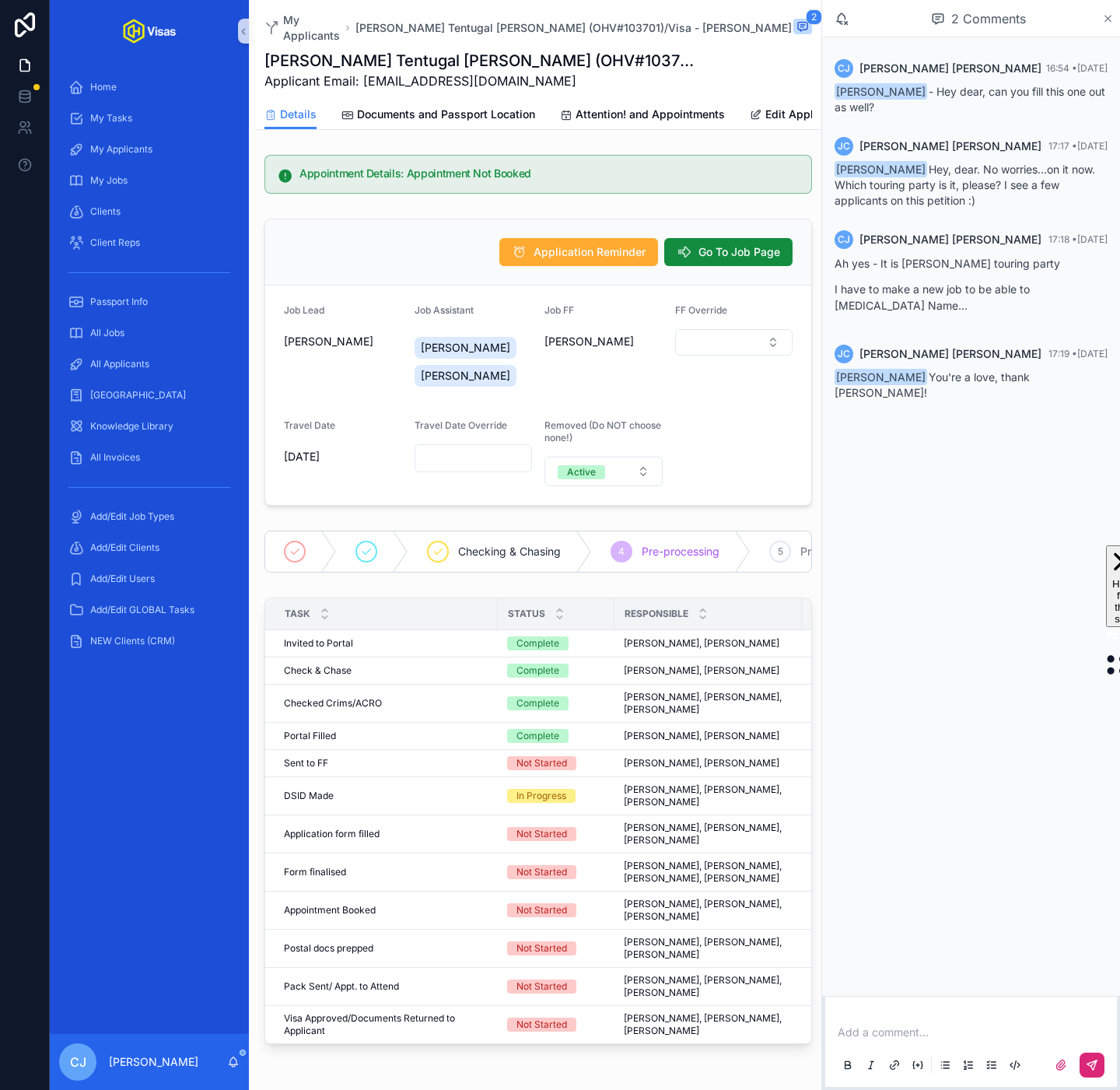
click at [1103, 19] on icon "scrollable content" at bounding box center [1107, 18] width 11 height 12
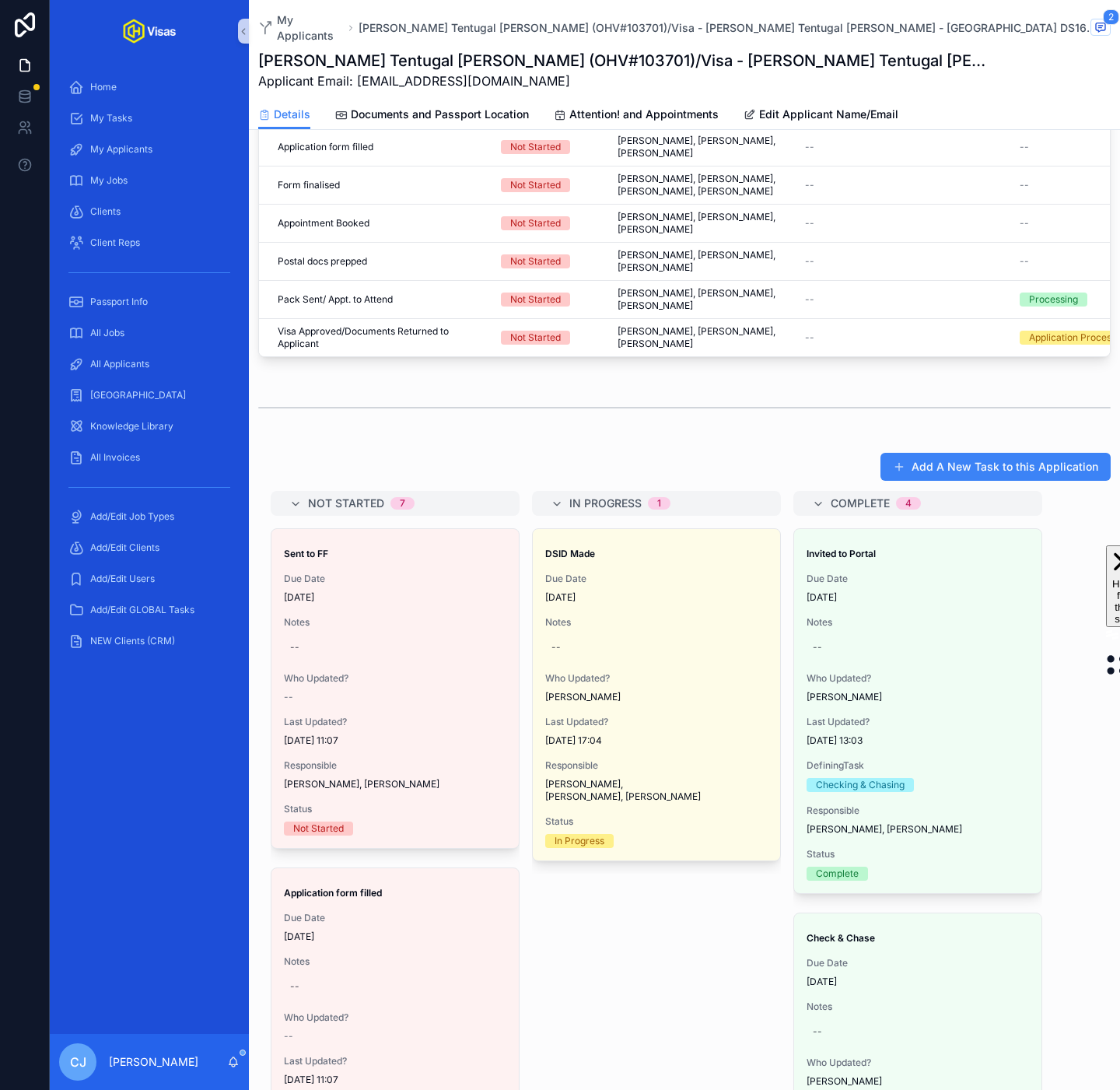
scroll to position [815, 0]
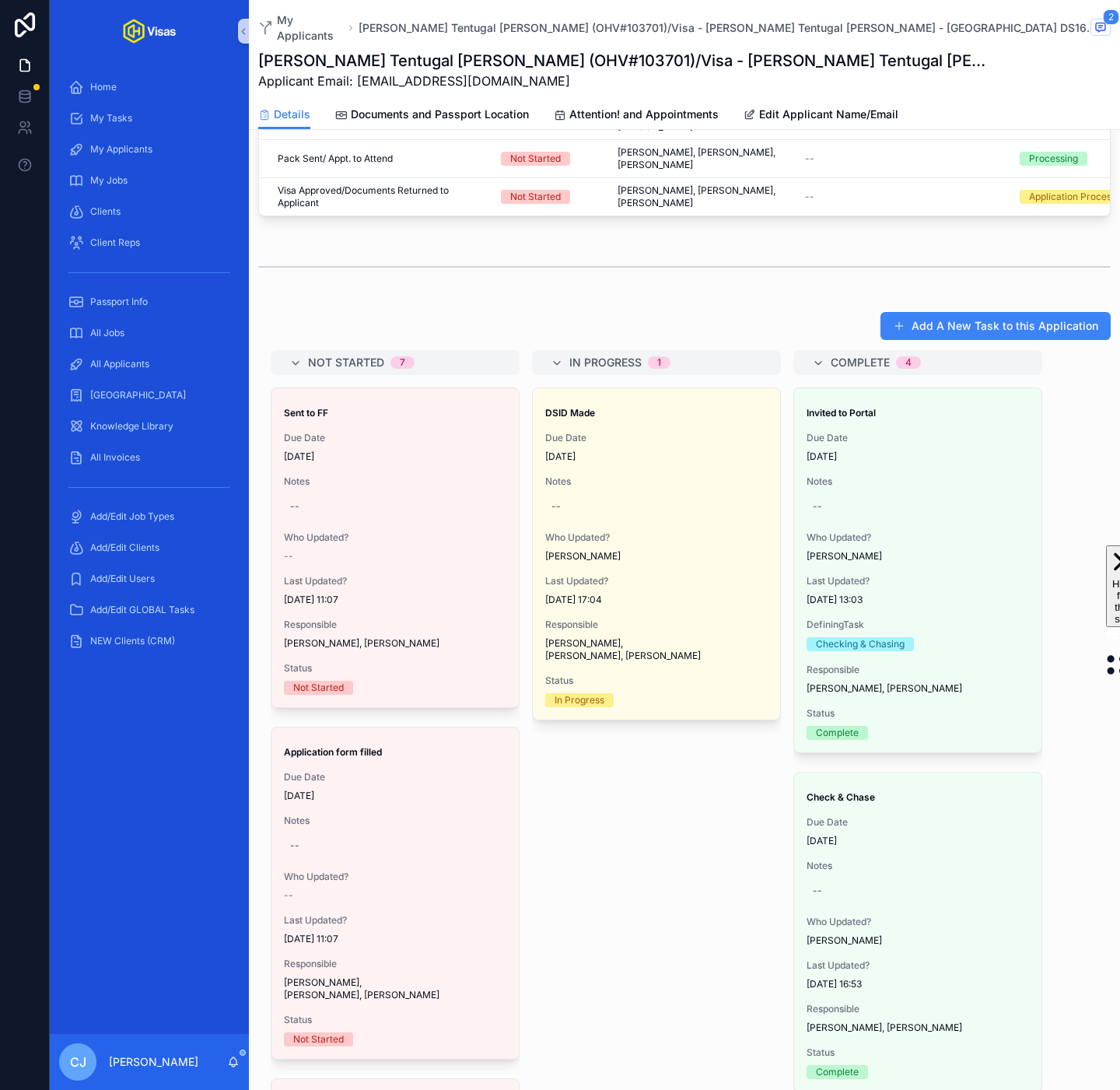
click at [416, 270] on div "Appointment Details: Appointment Not Booked Application Reminder Go To Job Page…" at bounding box center [684, 253] width 871 height 1841
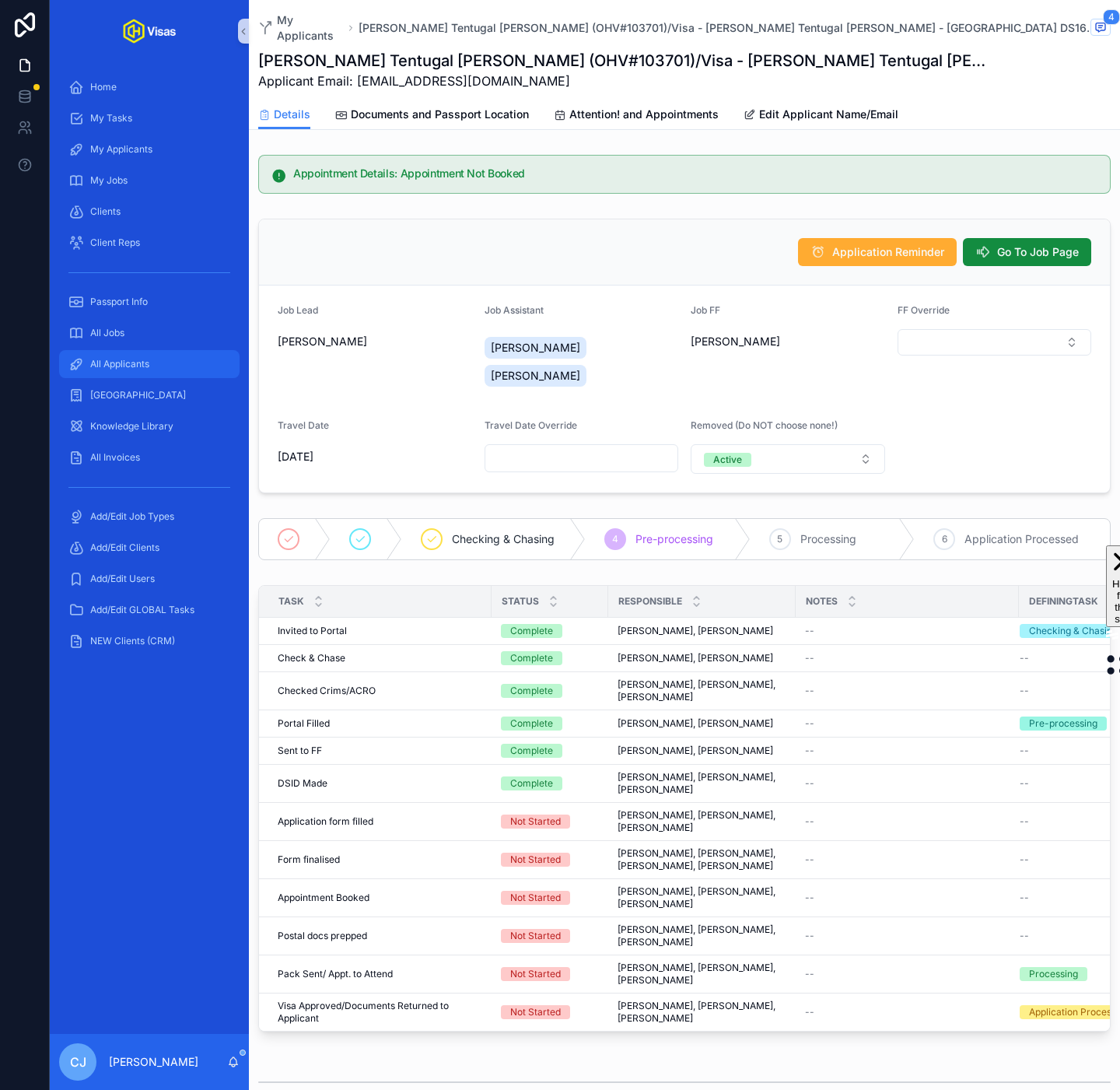
click at [131, 363] on span "All Applicants" at bounding box center [120, 364] width 59 height 12
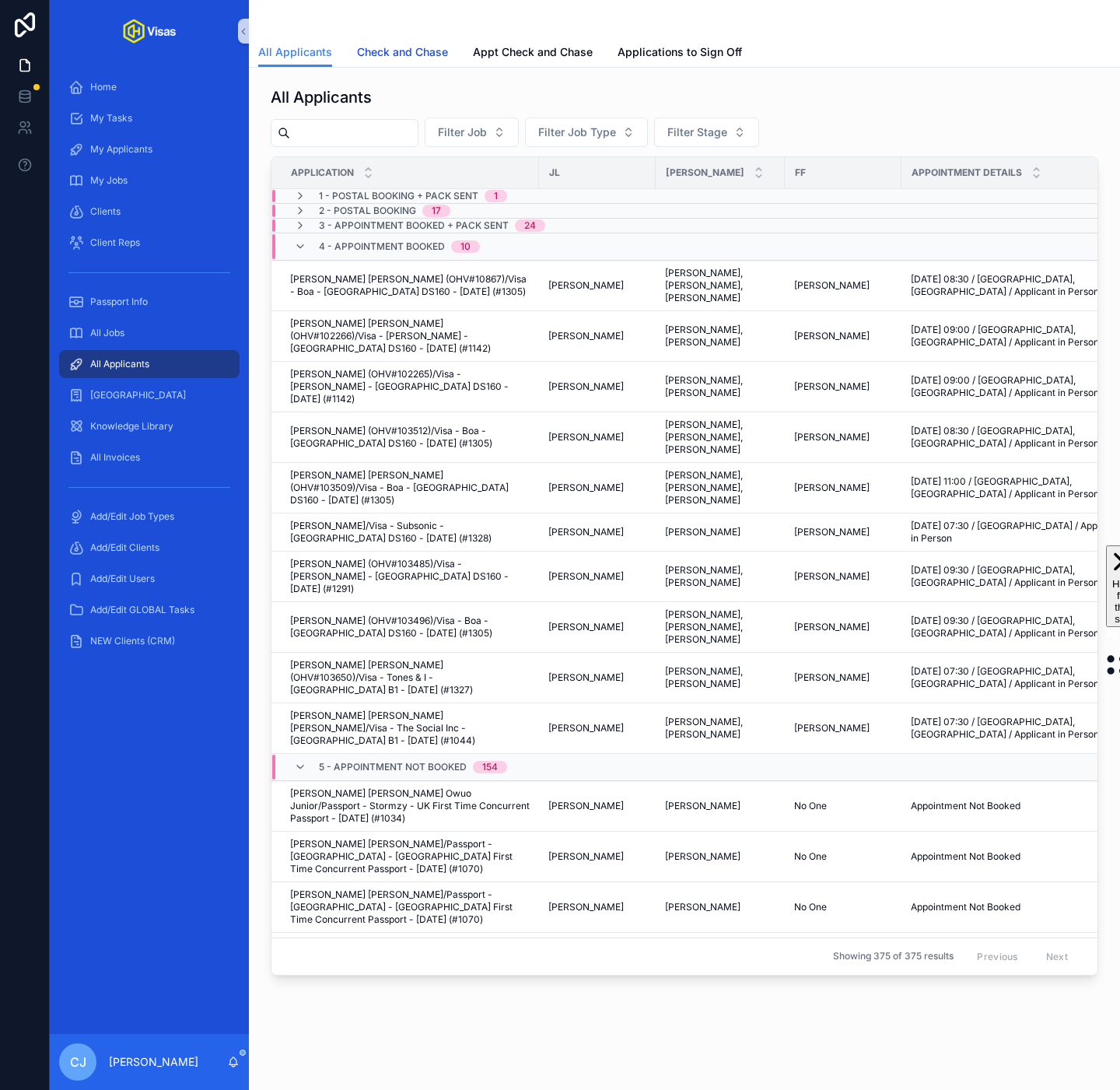
click at [396, 52] on span "Check and Chase" at bounding box center [403, 52] width 91 height 16
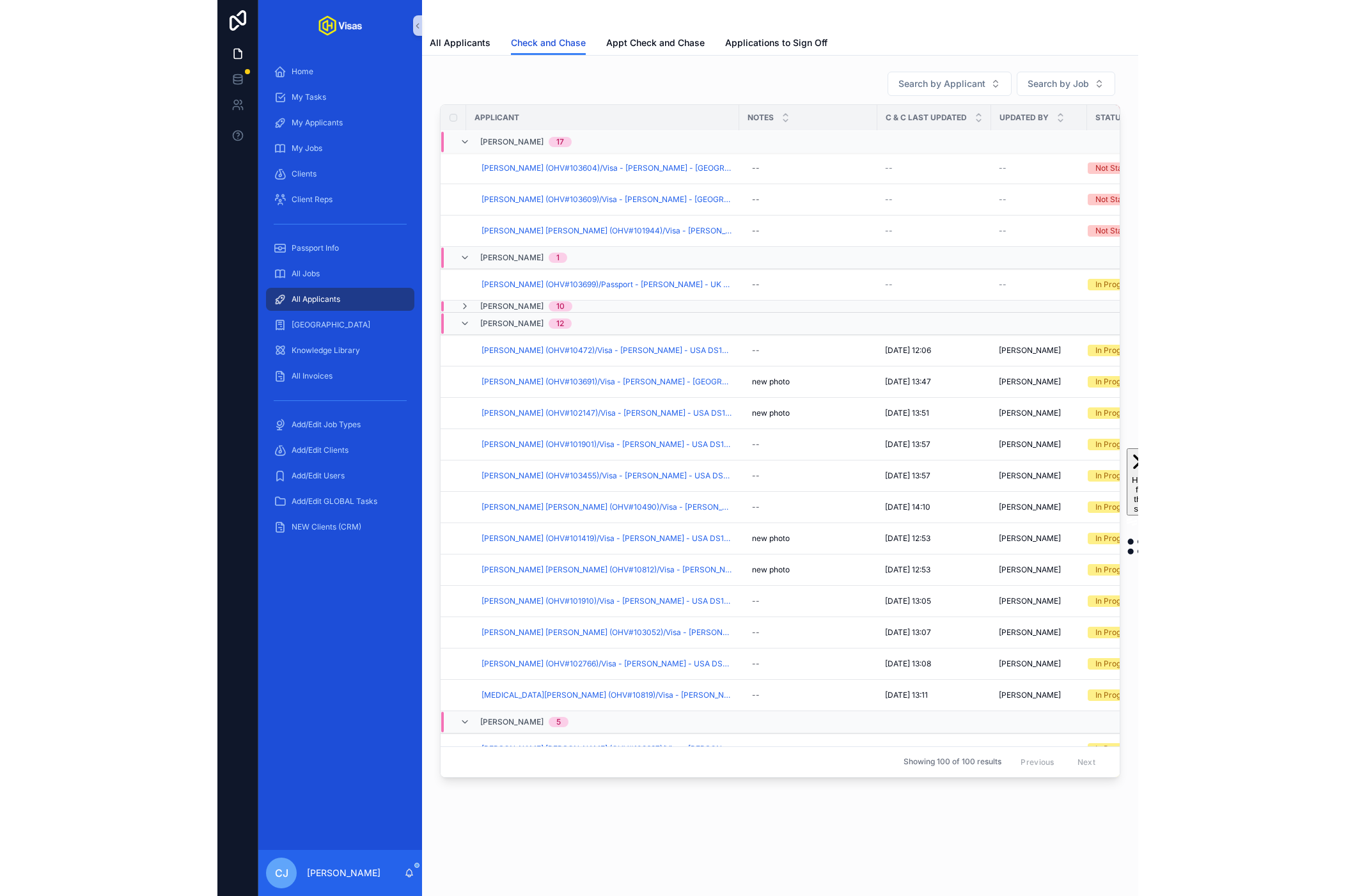
scroll to position [621, 0]
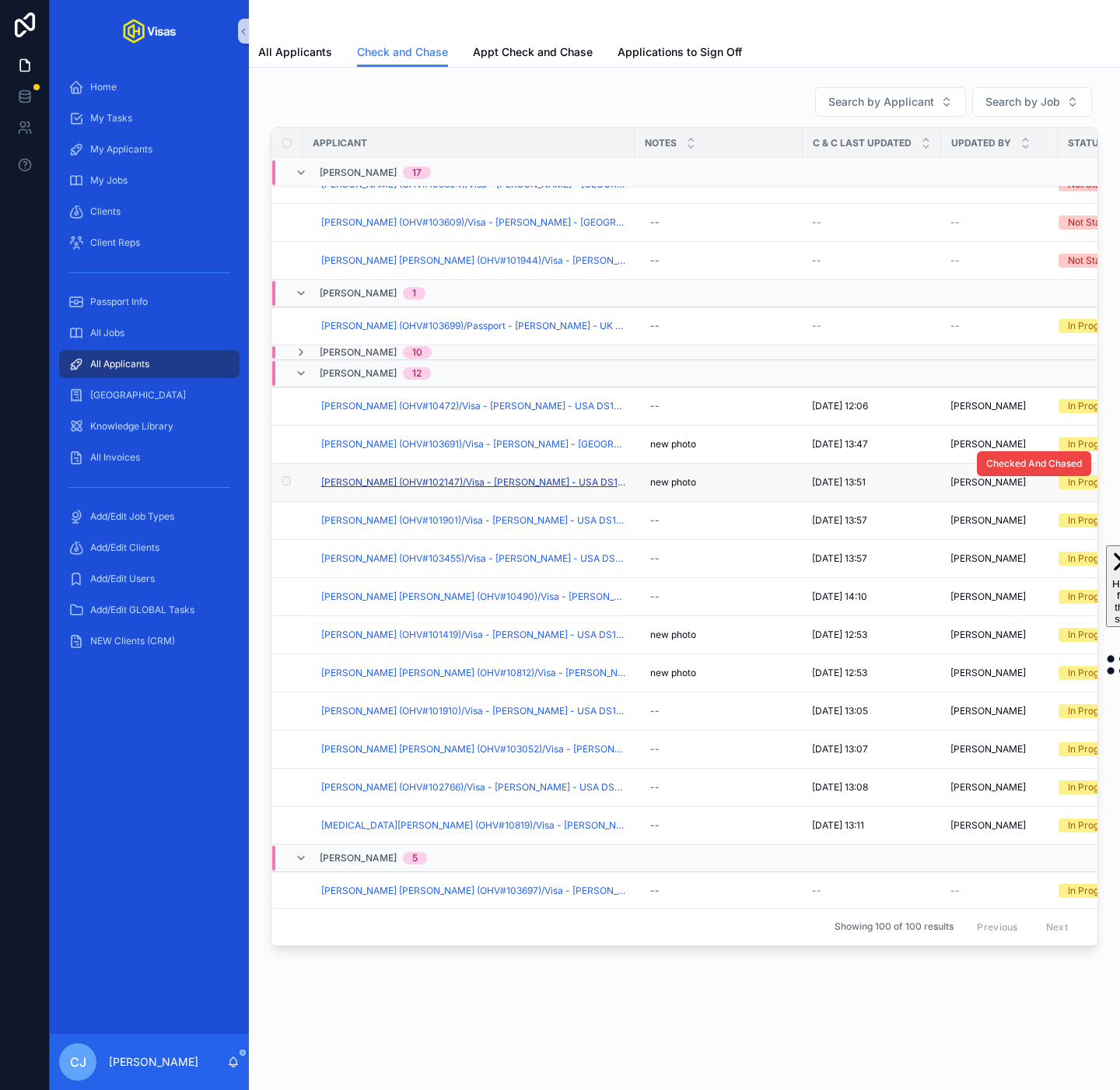
click at [405, 485] on span "Jack Raymond Hughes (OHV#102147)/Visa - James Arthur - USA DS160 - Sep/25 (#132…" at bounding box center [473, 482] width 304 height 12
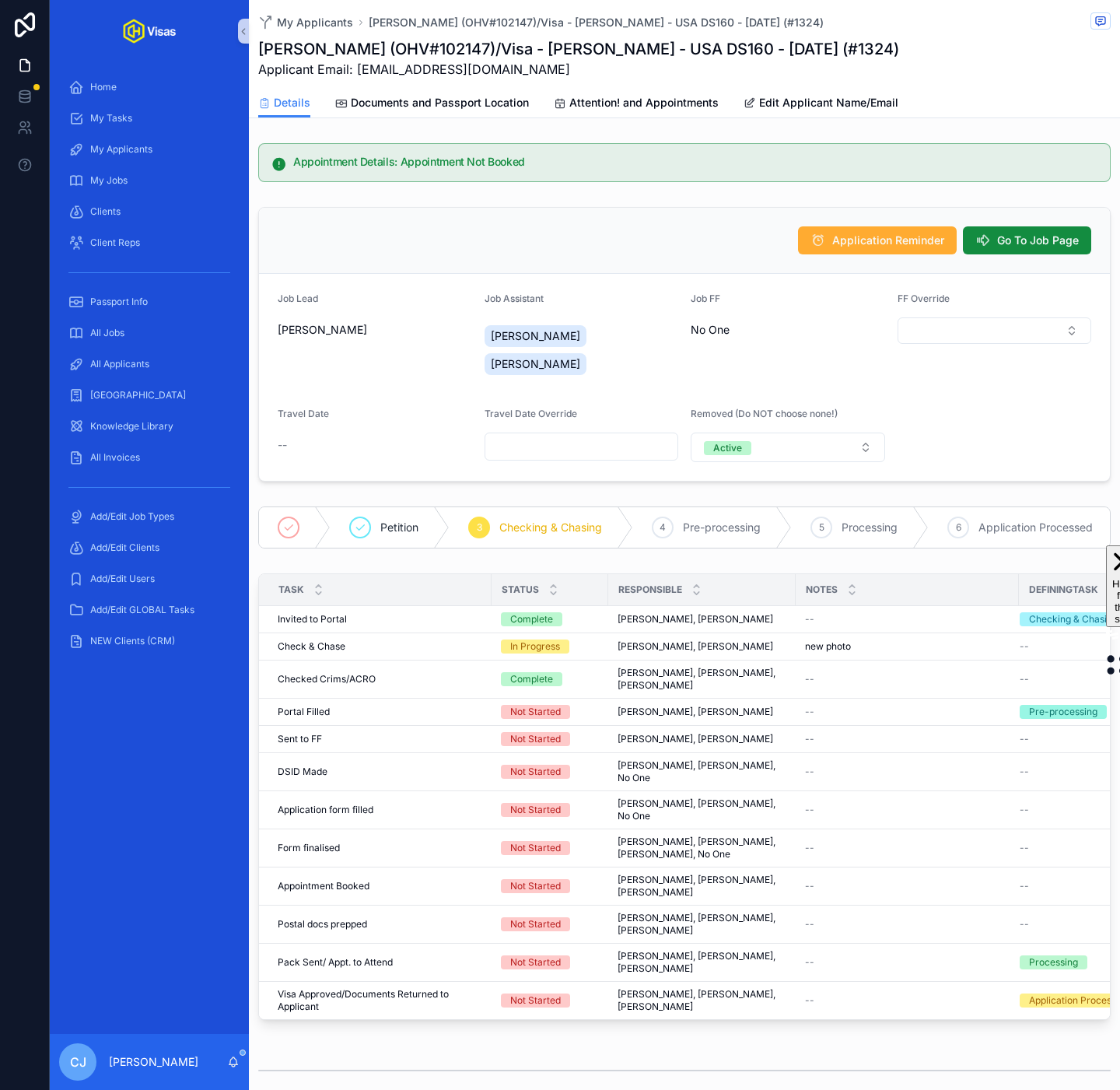
click at [516, 57] on h1 "Jack Raymond Hughes (OHV#102147)/Visa - James Arthur - USA DS160 - Sep/25 (#132…" at bounding box center [578, 49] width 641 height 22
copy h1 "102147"
drag, startPoint x: 556, startPoint y: 70, endPoint x: 353, endPoint y: 69, distance: 203.0
click at [353, 69] on span "Applicant Email: jackraymondhughes@gmail.com" at bounding box center [578, 69] width 641 height 18
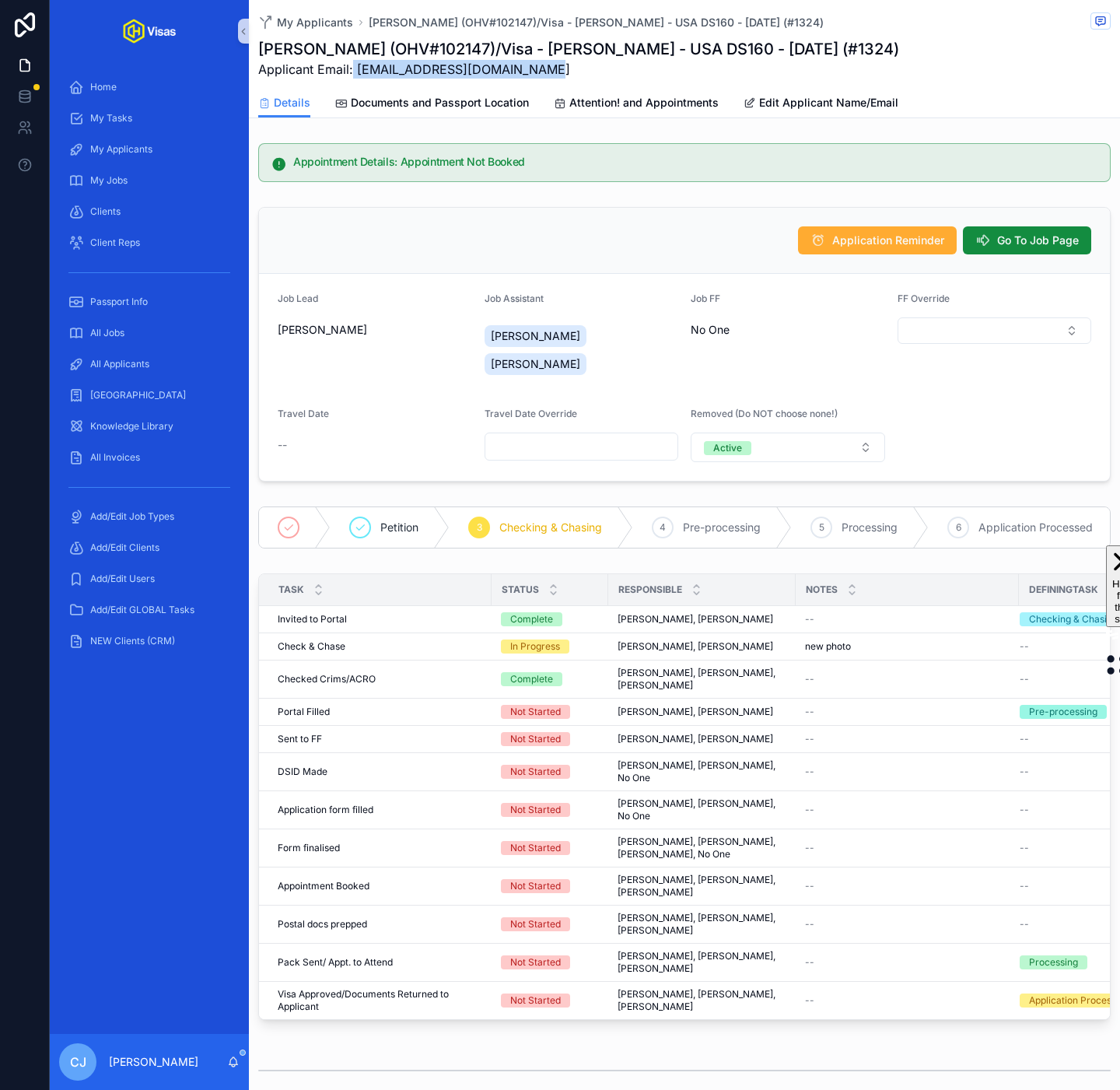
copy span "jackraymondhughes@gmail.com"
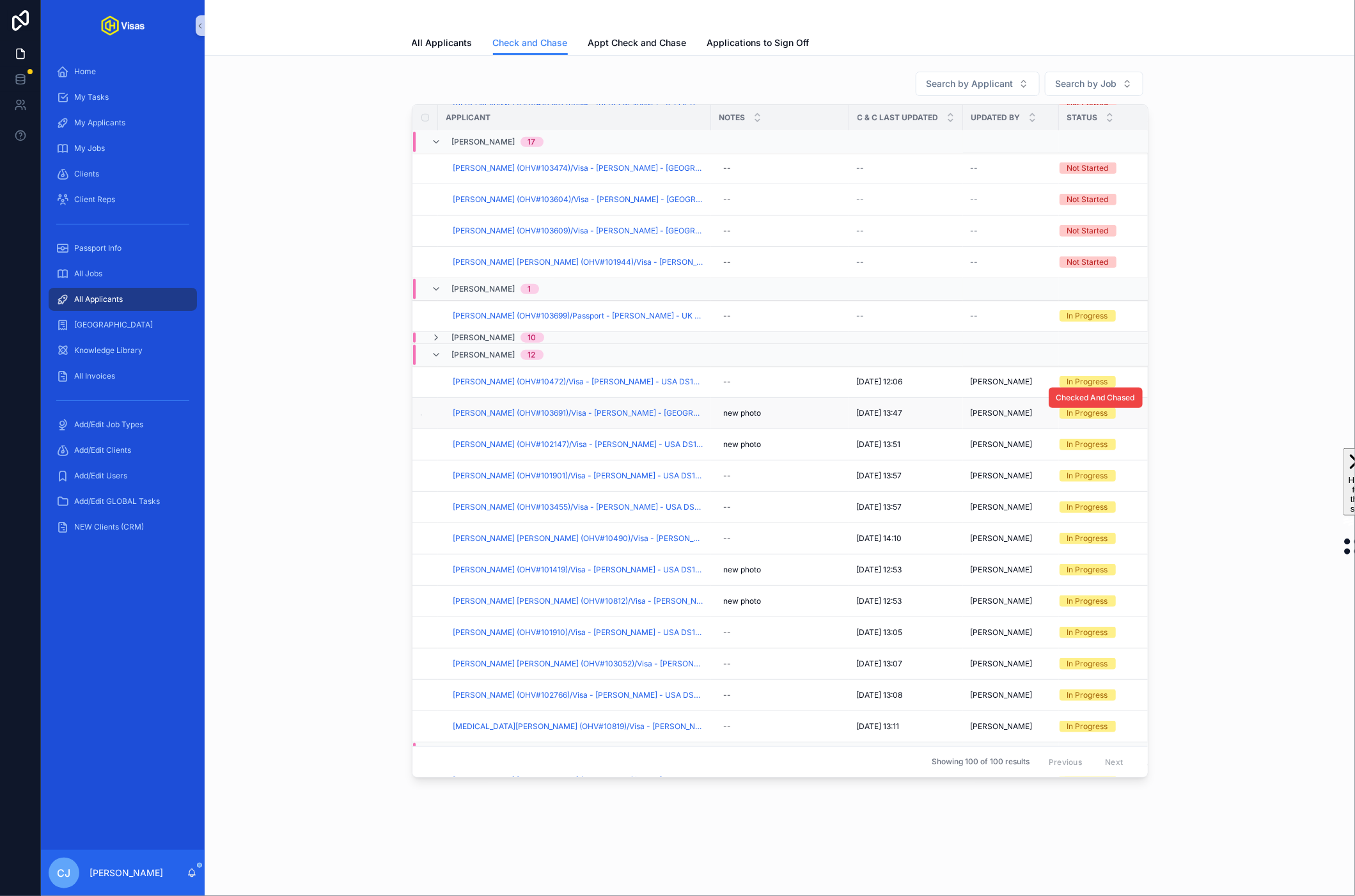
scroll to position [621, 0]
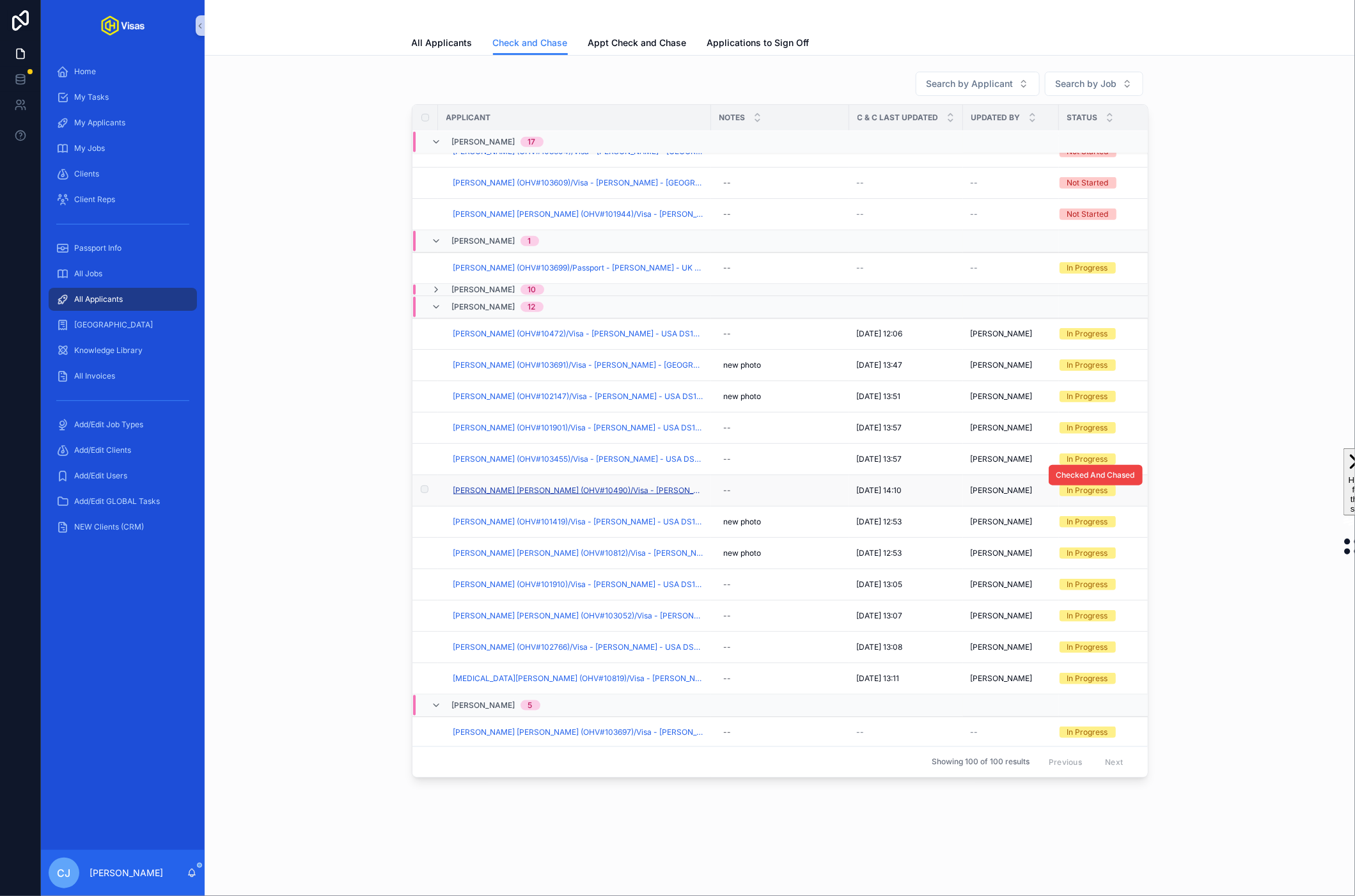
click at [560, 493] on span "[PERSON_NAME] [PERSON_NAME] (OHV#10490)/Visa - [PERSON_NAME] - USA DS160 - [DAT…" at bounding box center [578, 491] width 250 height 10
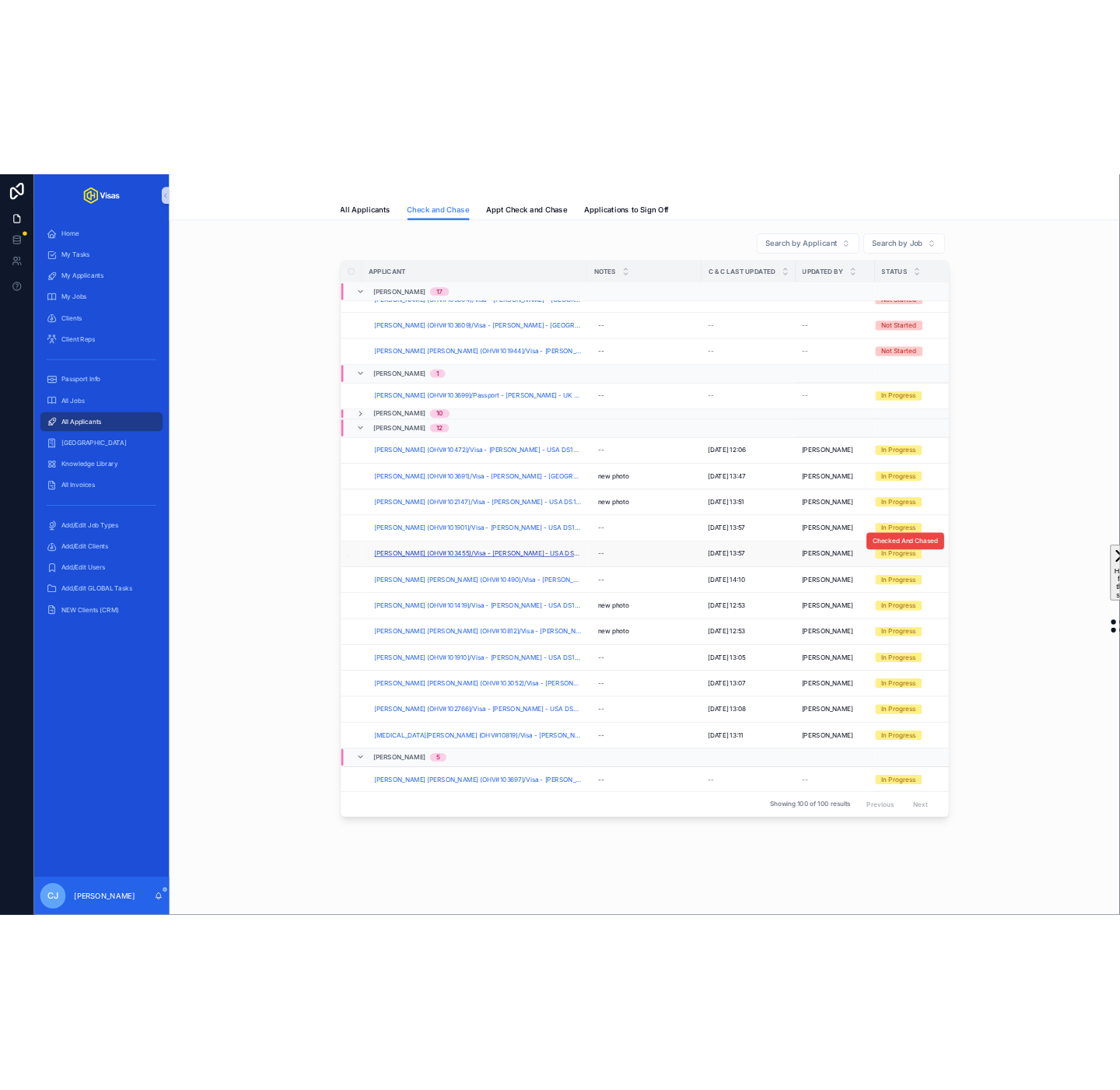
scroll to position [815, 0]
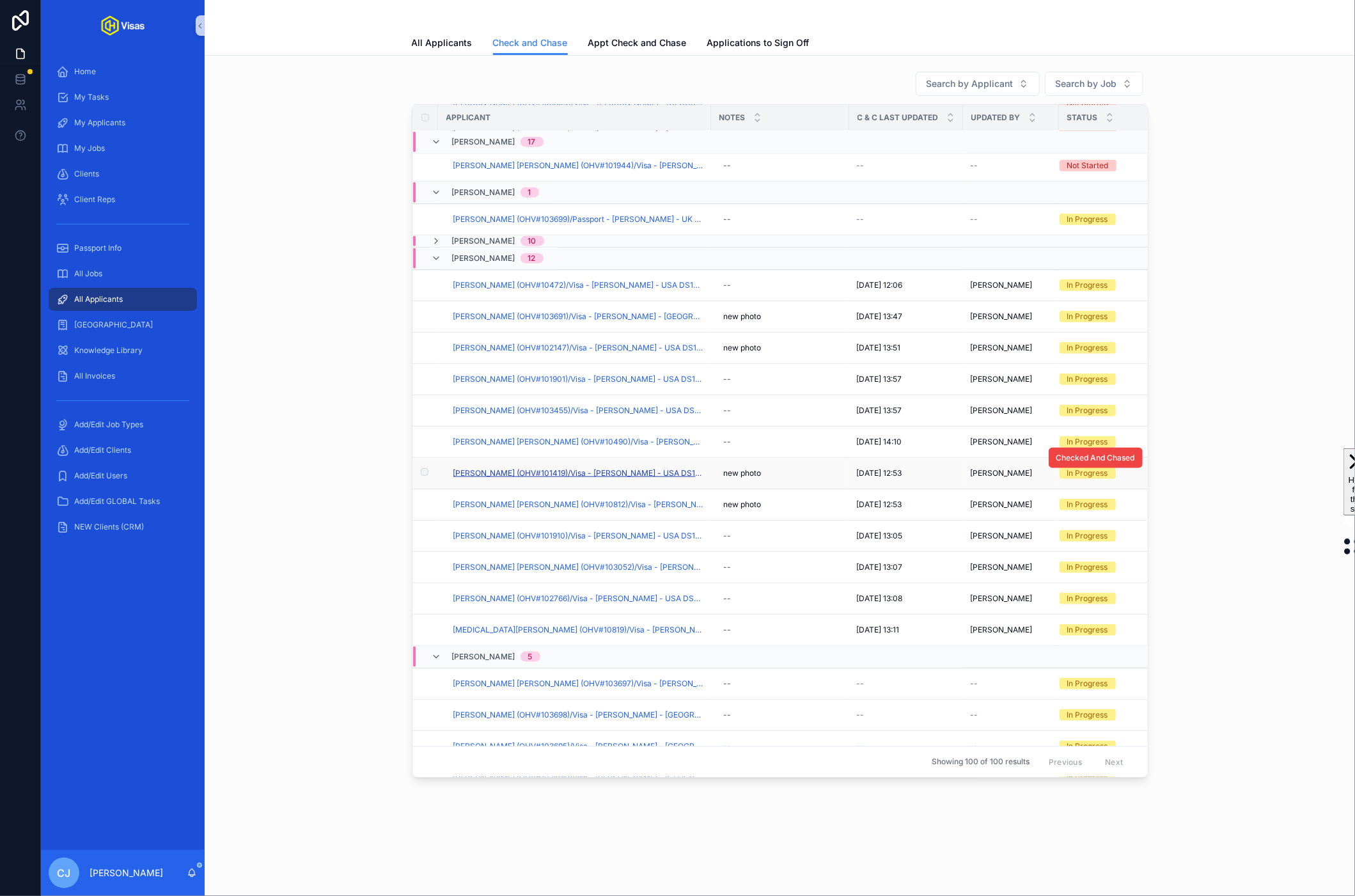
click at [624, 478] on span "[PERSON_NAME] (OHV#101419)/Visa - [PERSON_NAME] - USA DS160 - [DATE] (#1324)" at bounding box center [578, 473] width 250 height 10
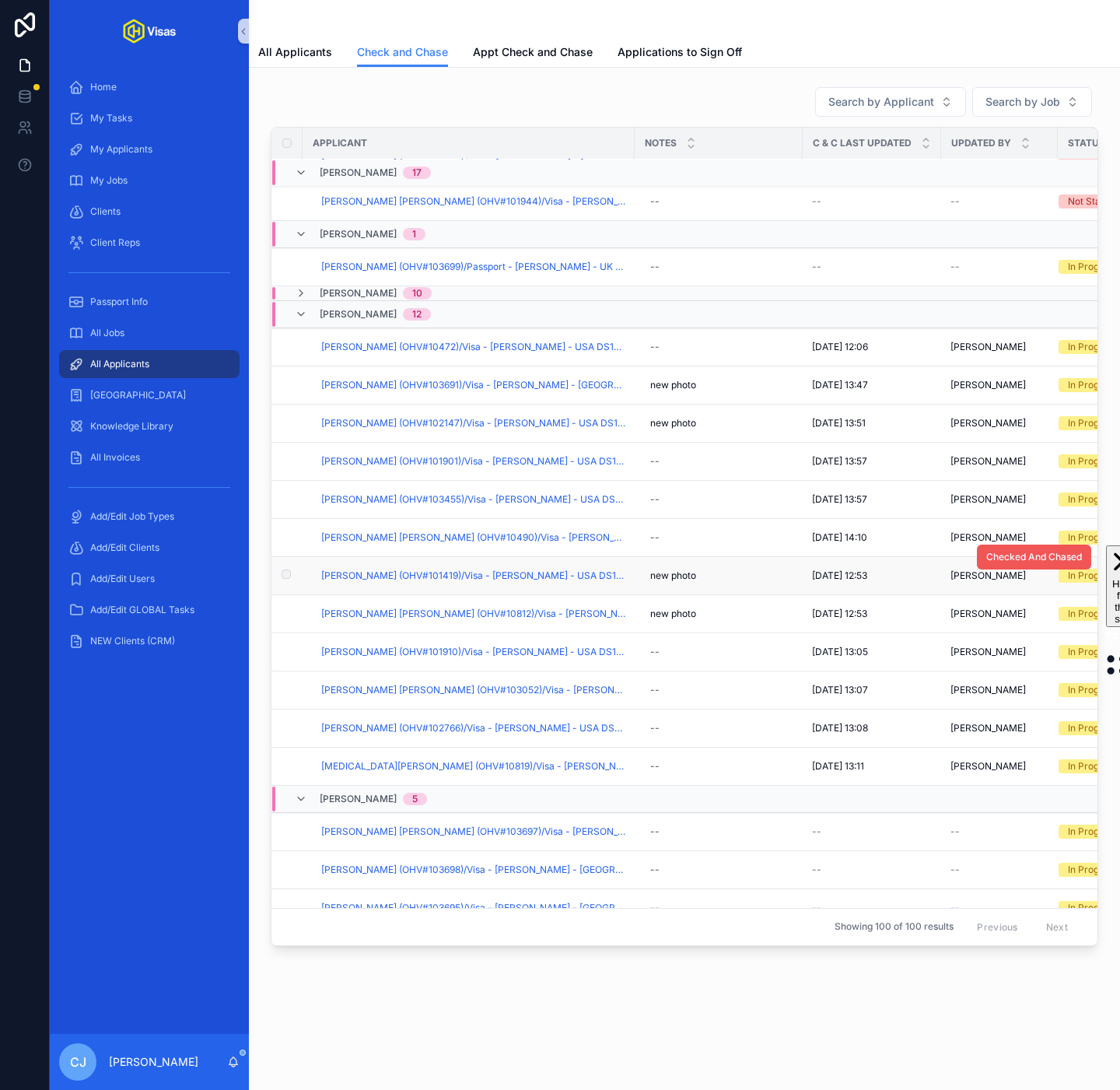
click at [1013, 564] on span "Checked And Chased" at bounding box center [1034, 557] width 96 height 12
click at [466, 620] on span "Michael William Jon Hough (OHV#10812)/Visa - James Arthur - USA DS160 - Sep/25 …" at bounding box center [473, 614] width 304 height 12
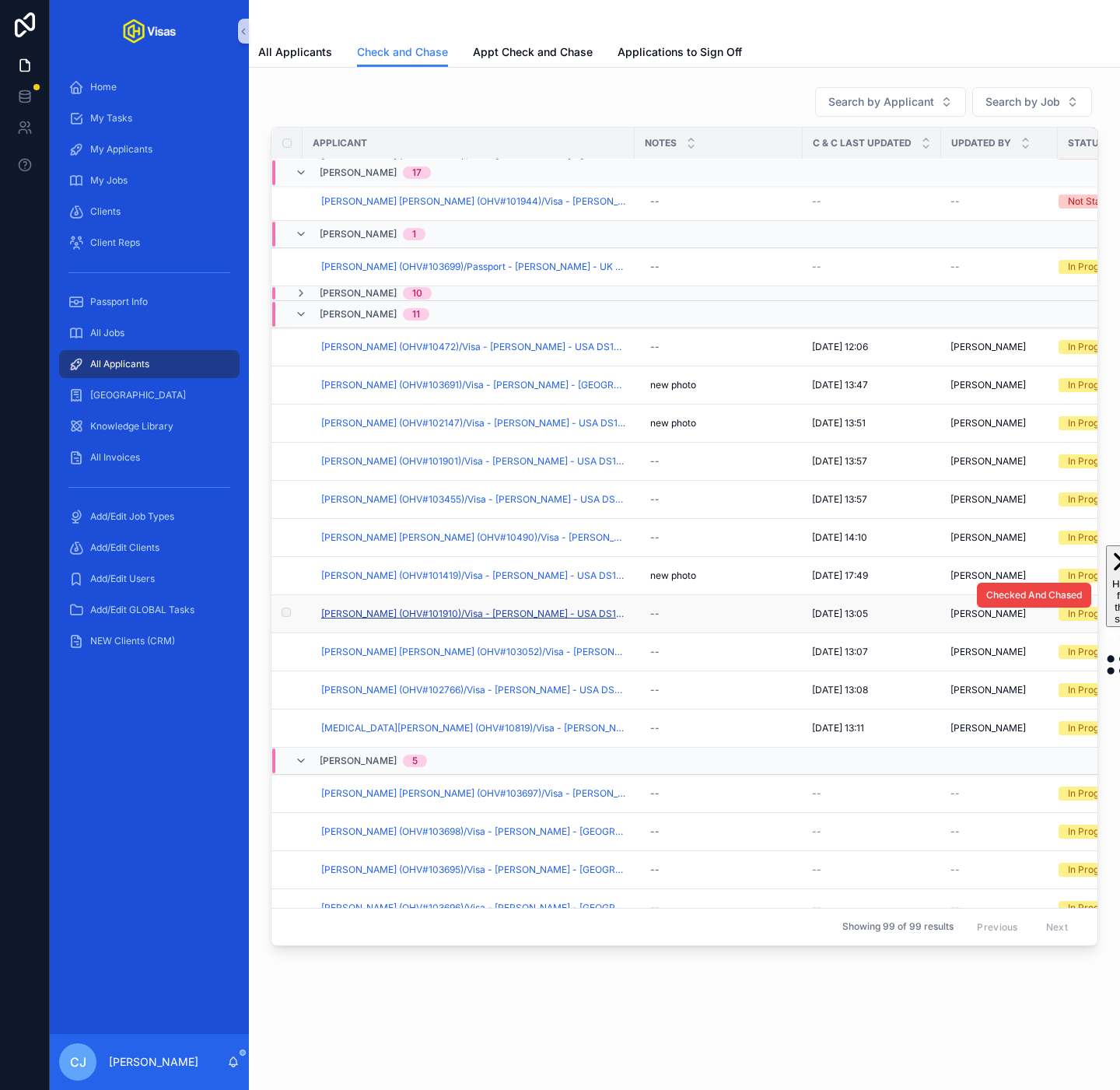
click at [545, 620] on span "Paul Docherty (OHV#101910)/Visa - James Arthur - USA DS160 - Sep/25 (#1324)" at bounding box center [473, 614] width 304 height 12
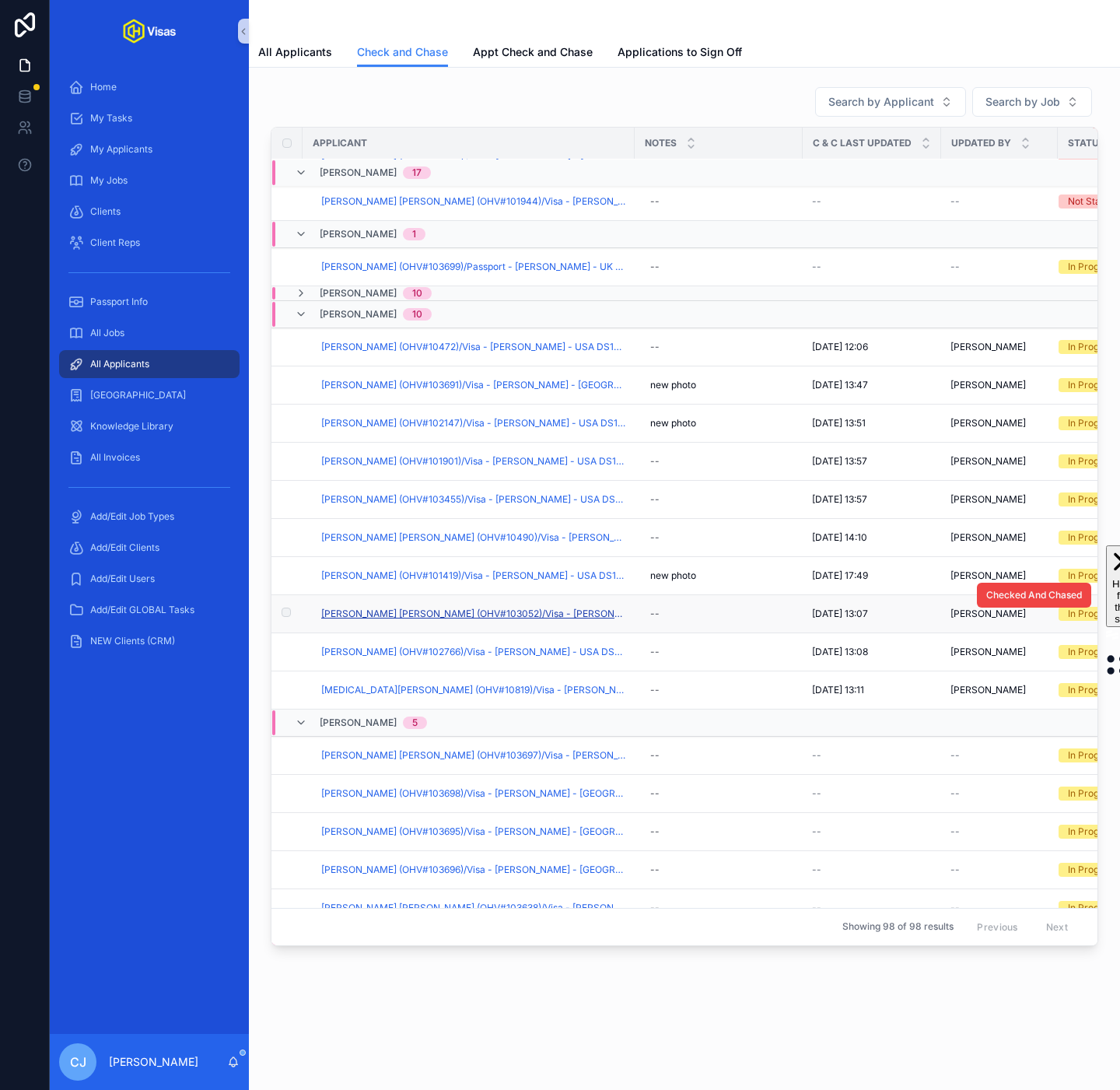
click at [510, 619] on span "Paul Damien Gallagher (OHV#103052)/Visa - James Arthur - USA DS160 - Sep/25 (#1…" at bounding box center [473, 614] width 304 height 12
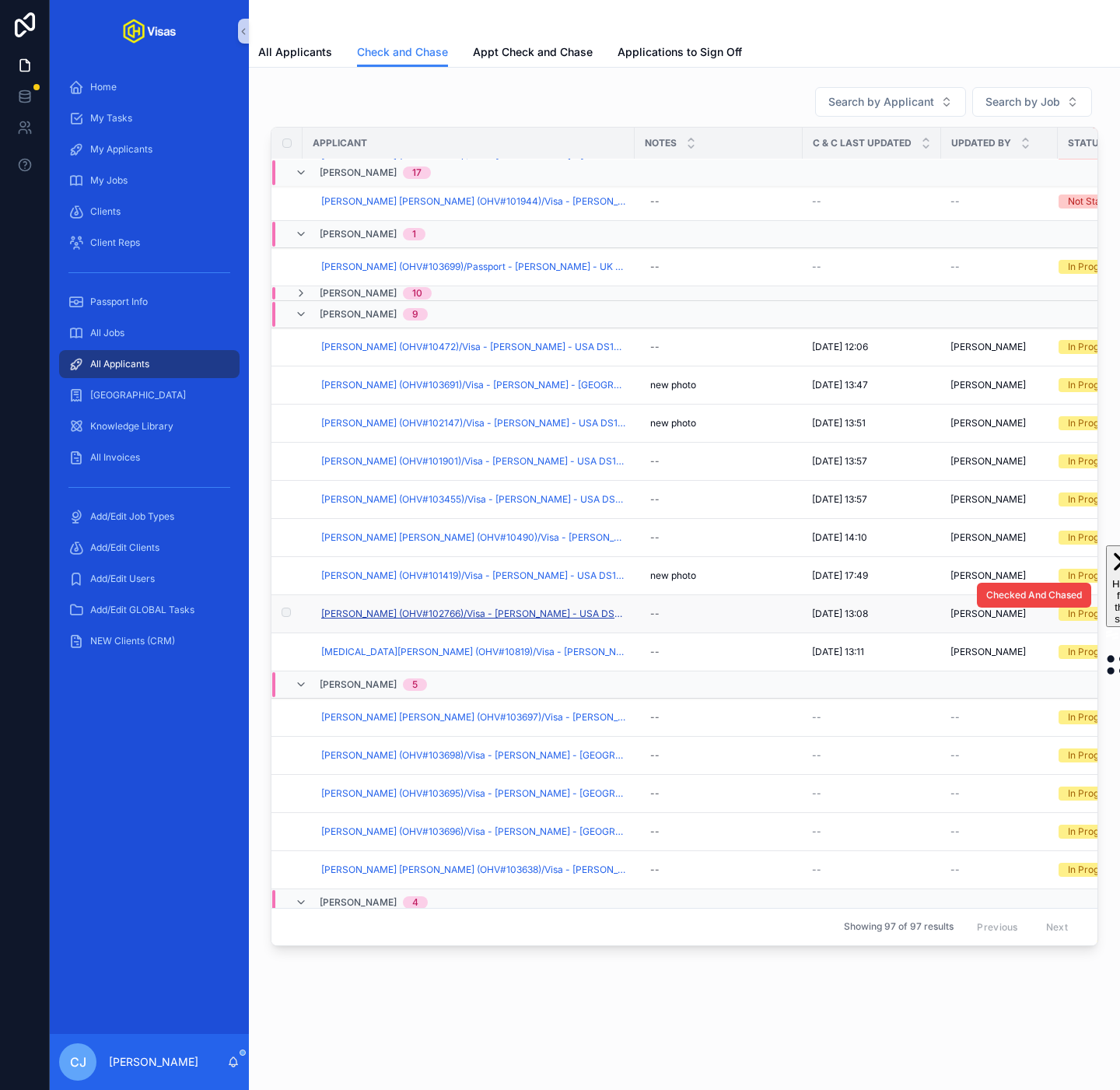
click at [527, 620] on span "Scott Edward Humphries (OHV#102766)/Visa - James Arthur - USA DS160 - Sep/25 (#…" at bounding box center [473, 614] width 304 height 12
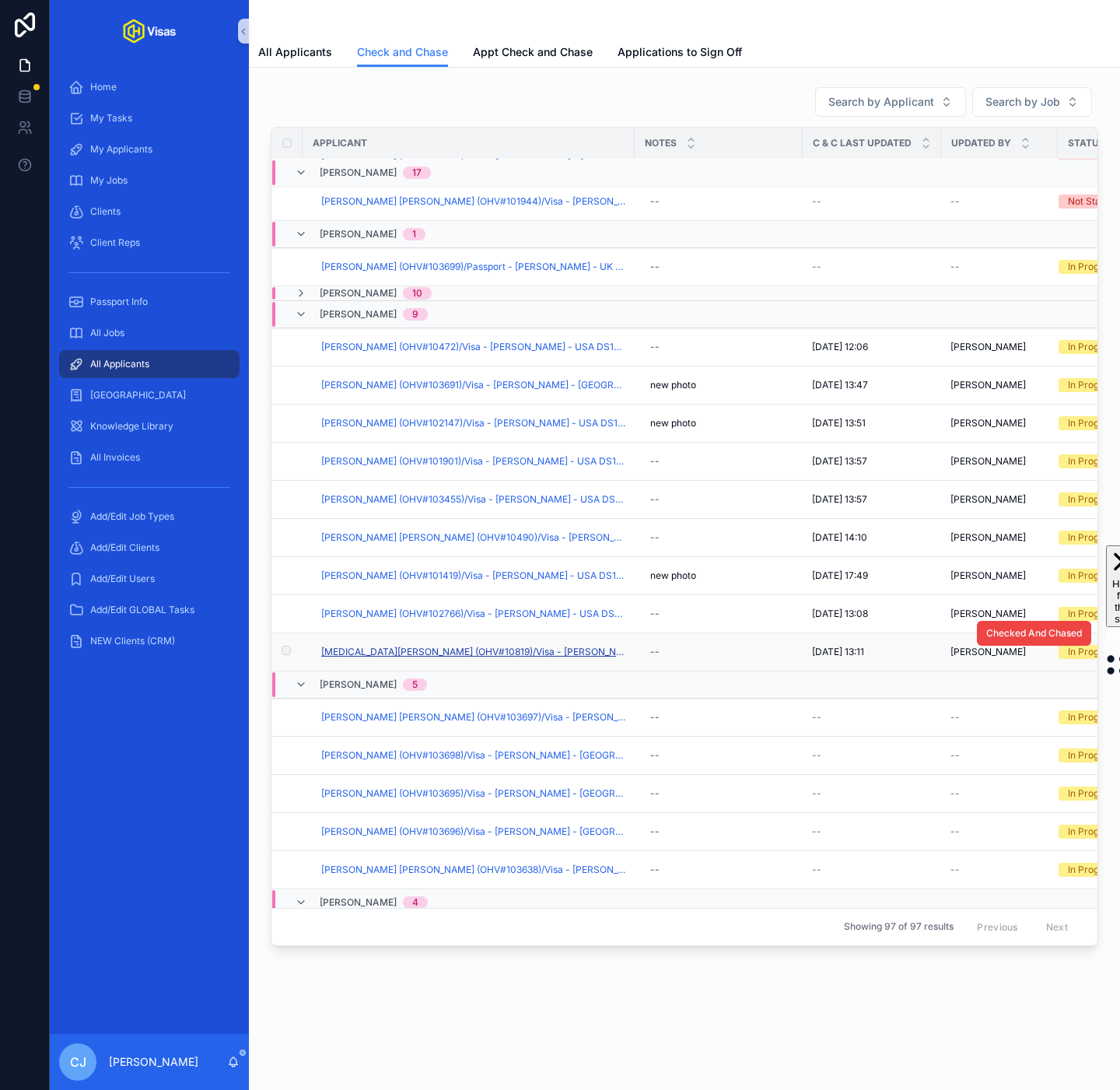
click at [509, 659] on span "Yasmin Green (OHV#10819)/Visa - James Arthur - USA DS160 - Sep/25 (#1324)" at bounding box center [473, 652] width 304 height 12
click at [1043, 639] on span "Checked And Chased" at bounding box center [1034, 633] width 96 height 12
click at [1017, 601] on span "Checked And Chased" at bounding box center [1034, 595] width 96 height 12
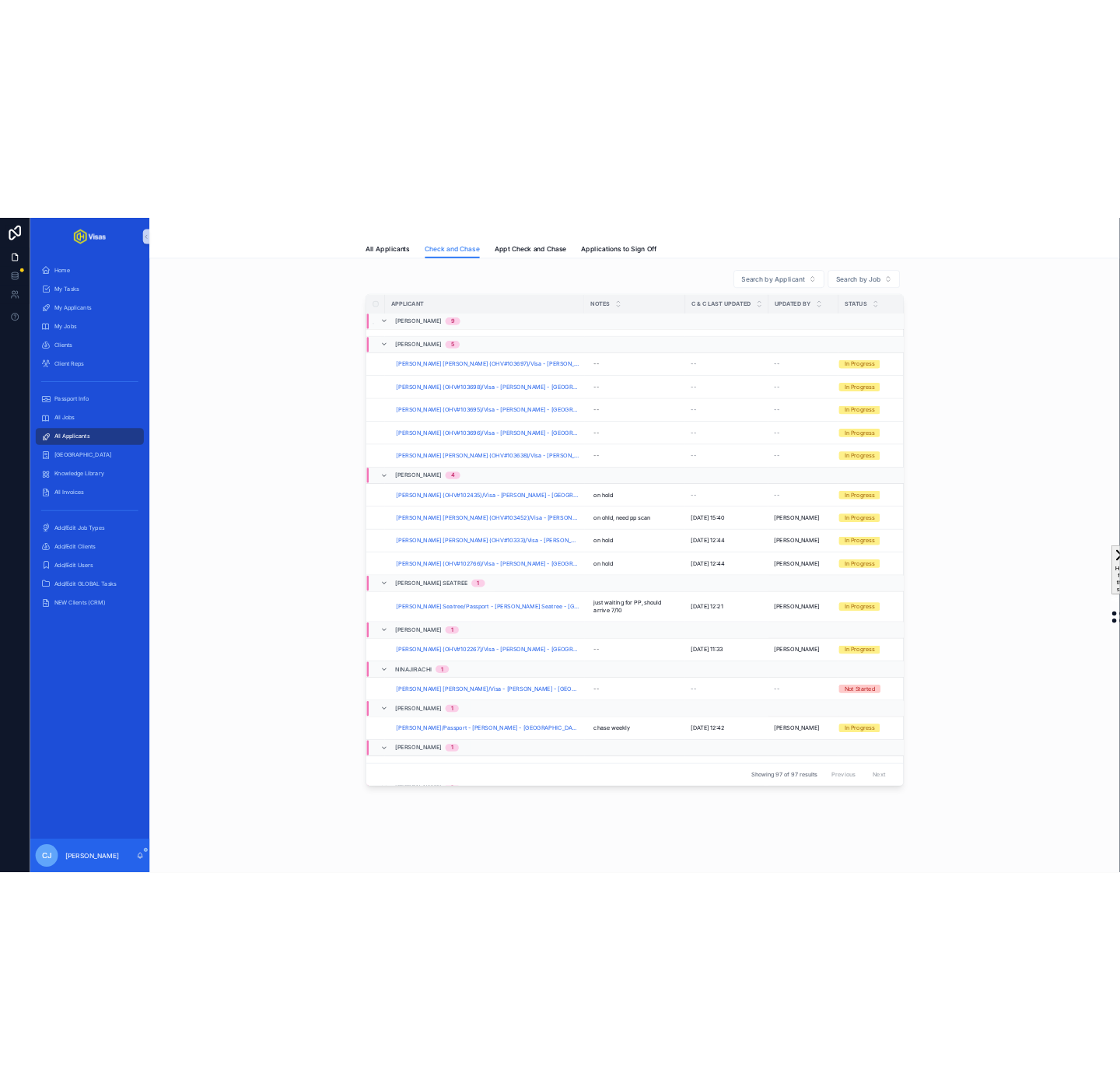
scroll to position [1261, 0]
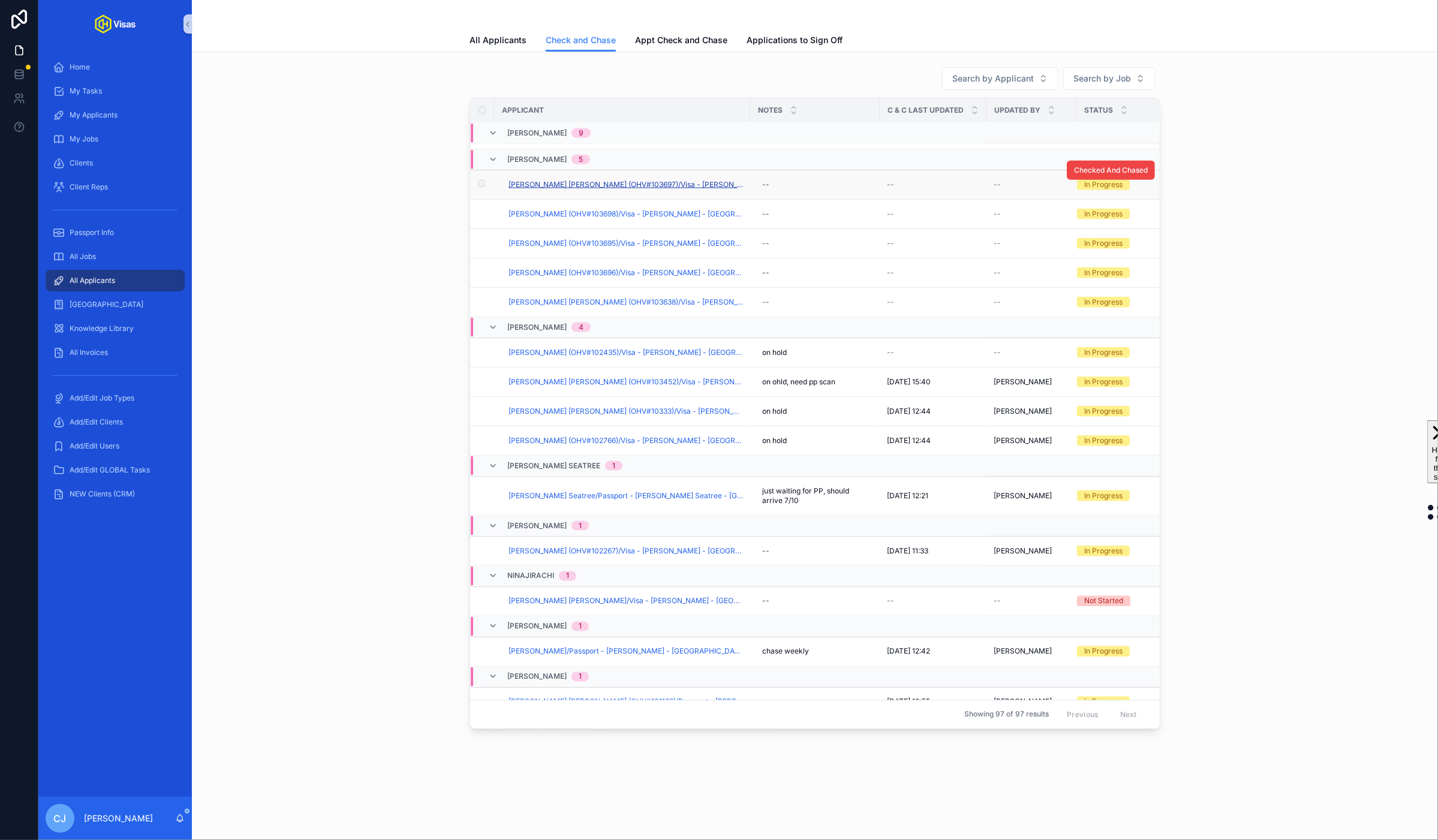
click at [594, 184] on span "Alexander Cooper Blake (OHV#103697)/Visa - Jim Legxacy - USA DS160 - Sep/25 (#1…" at bounding box center [625, 184] width 235 height 9
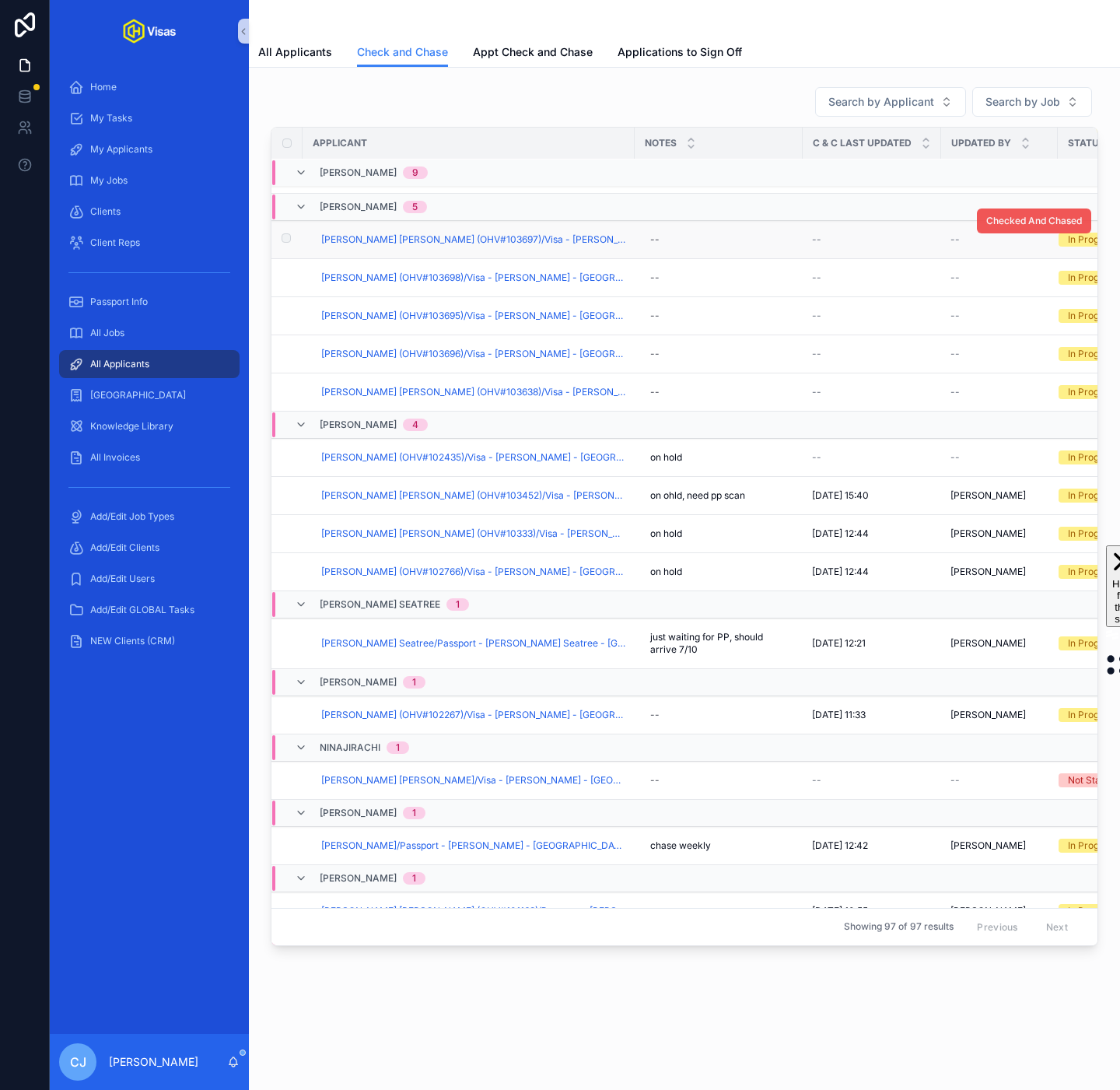
click at [1010, 227] on span "Checked And Chased" at bounding box center [1034, 221] width 96 height 12
click at [1009, 265] on span "Checked And Chased" at bounding box center [1034, 259] width 96 height 12
click at [1002, 304] on span "Checked And Chased" at bounding box center [1034, 298] width 96 height 12
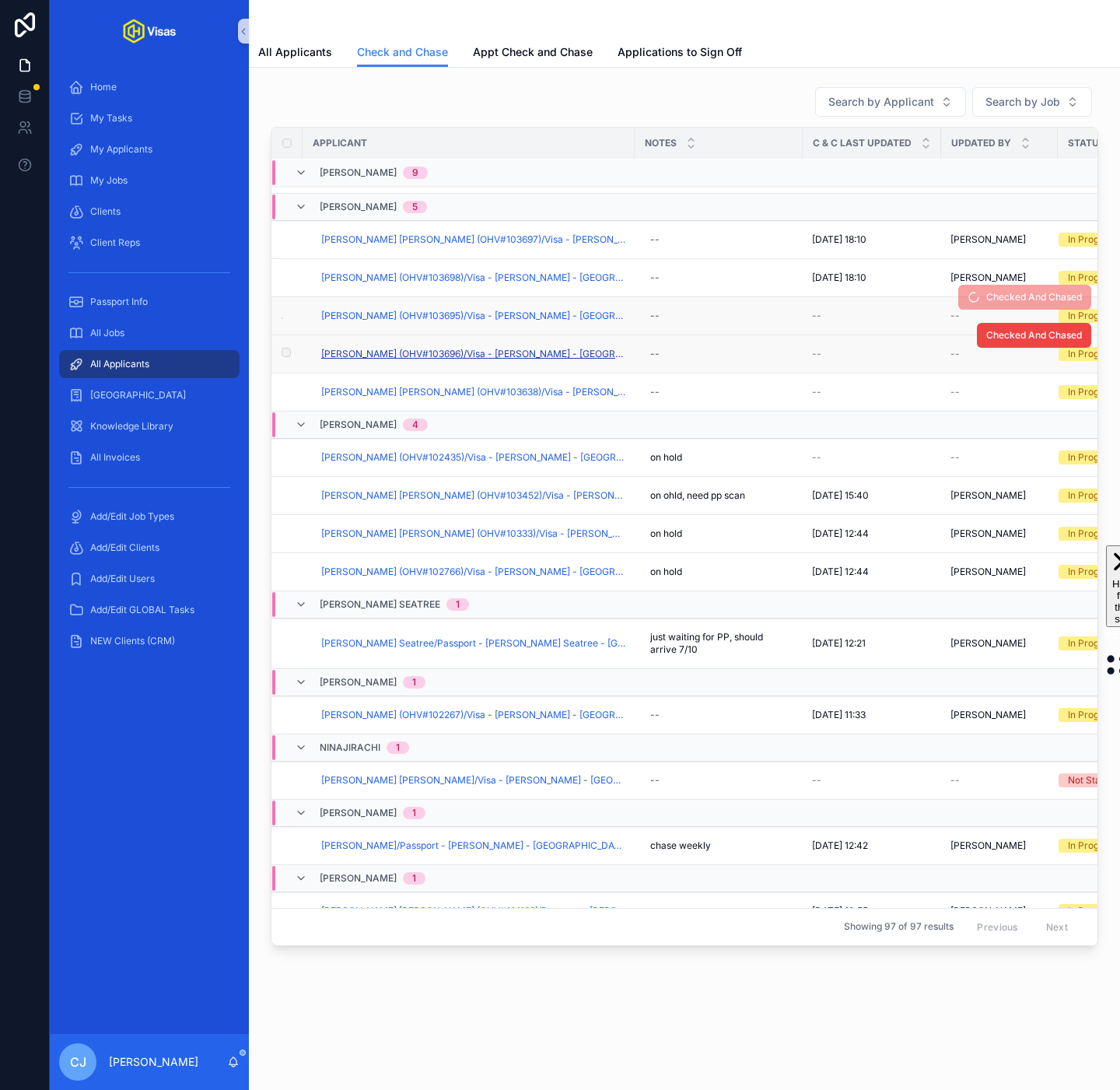
click at [483, 360] on span "Rob Spickett (OHV#103696)/Visa - Jim Legxacy - USA DS160 - Sep/25 (#1331)" at bounding box center [473, 354] width 304 height 12
click at [1001, 342] on span "Checked And Chased" at bounding box center [1034, 335] width 96 height 12
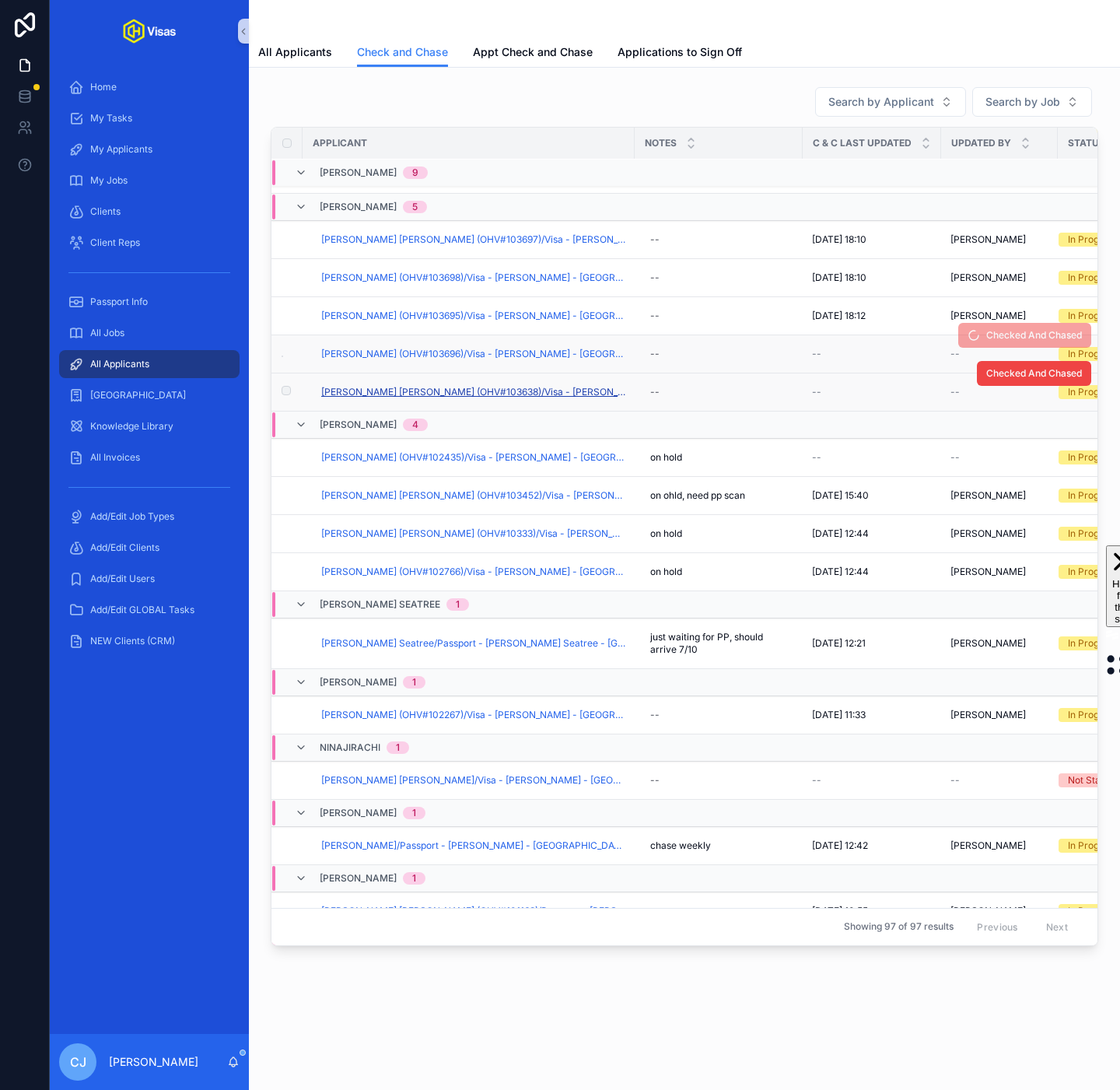
click at [516, 398] on span "Shaun Christopher Bartlett (OHV#103638)/Visa - Jim Legxacy - USA DS160 - Sep/25…" at bounding box center [473, 392] width 304 height 12
click at [993, 342] on span "Checked And Chased" at bounding box center [1034, 335] width 96 height 12
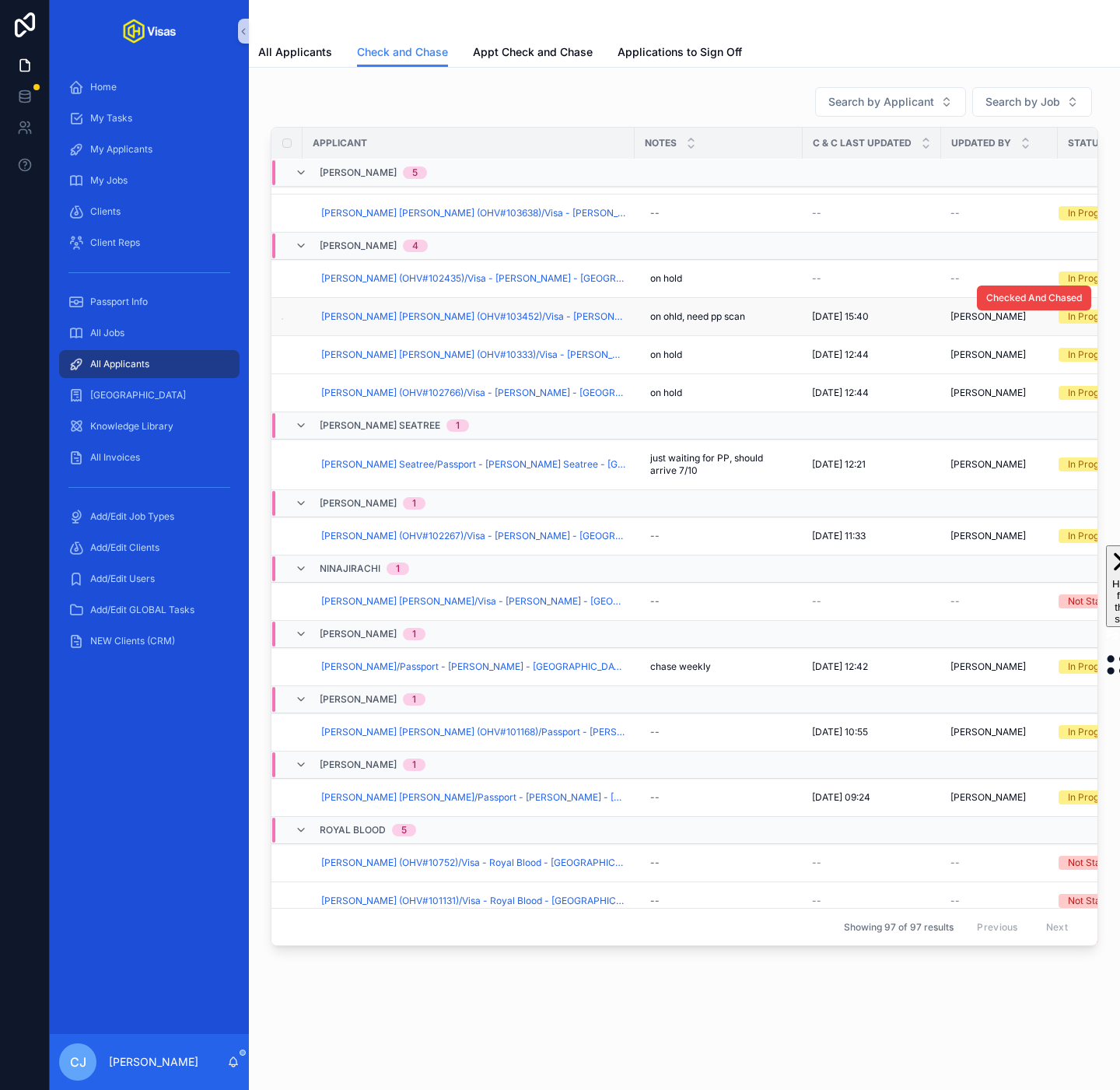
scroll to position [1471, 0]
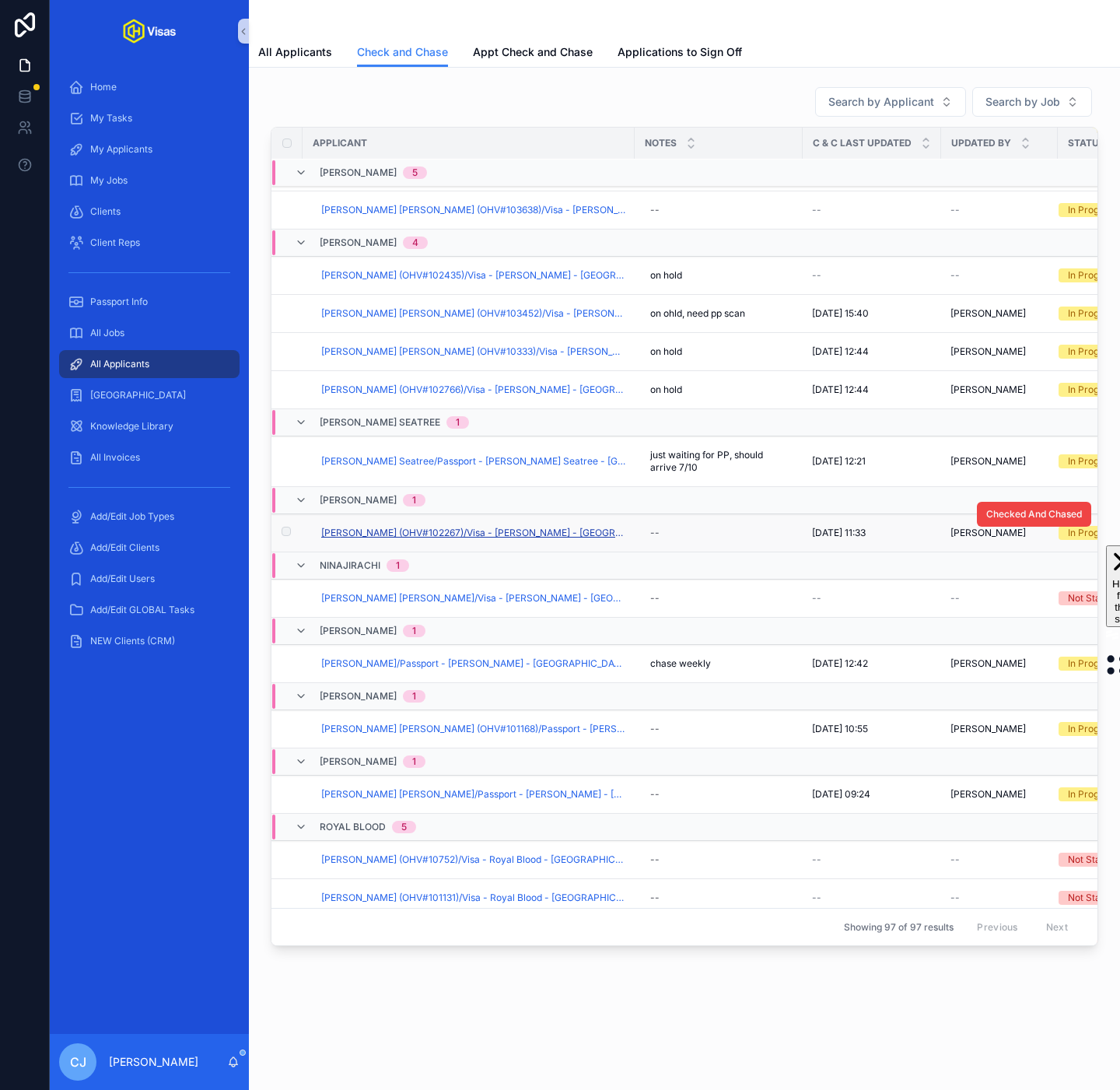
click at [537, 538] on span "Stephen Philip Devine (OHV#102267)/Visa - Niall Horan - USA DS160 - Apr/25 (#11…" at bounding box center [473, 533] width 304 height 12
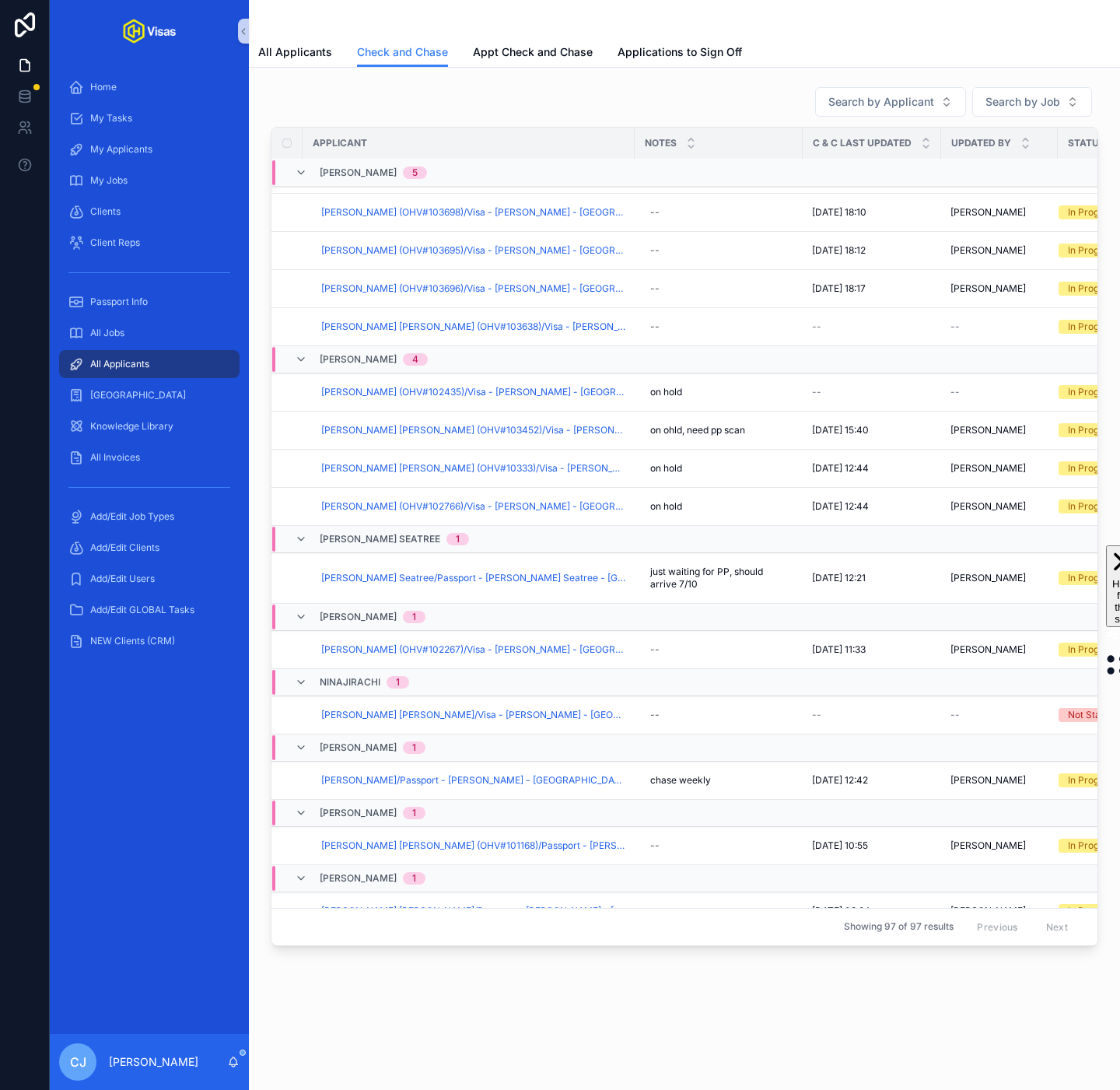
scroll to position [1449, 0]
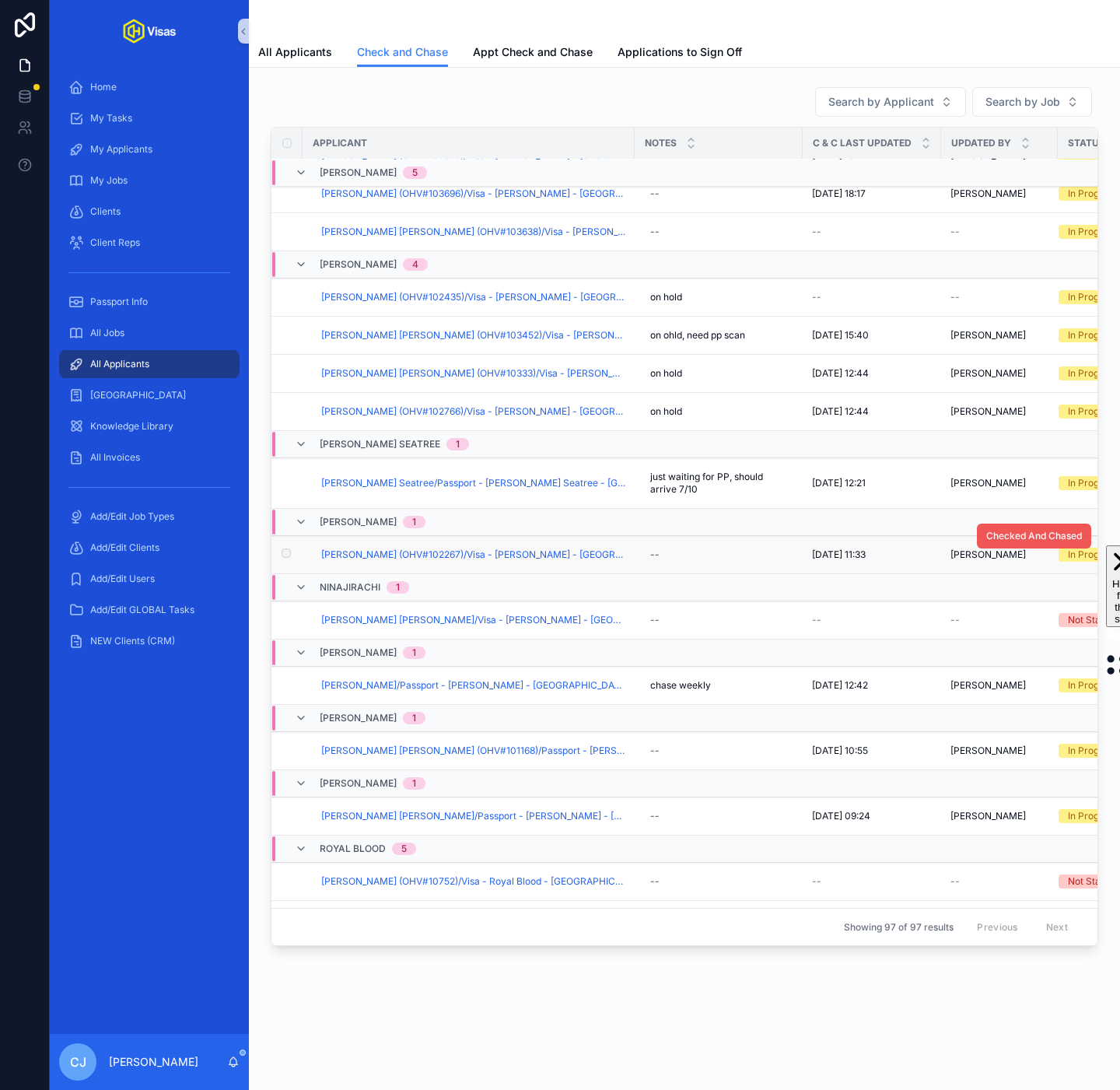
click at [1001, 542] on span "Checked And Chased" at bounding box center [1034, 536] width 96 height 12
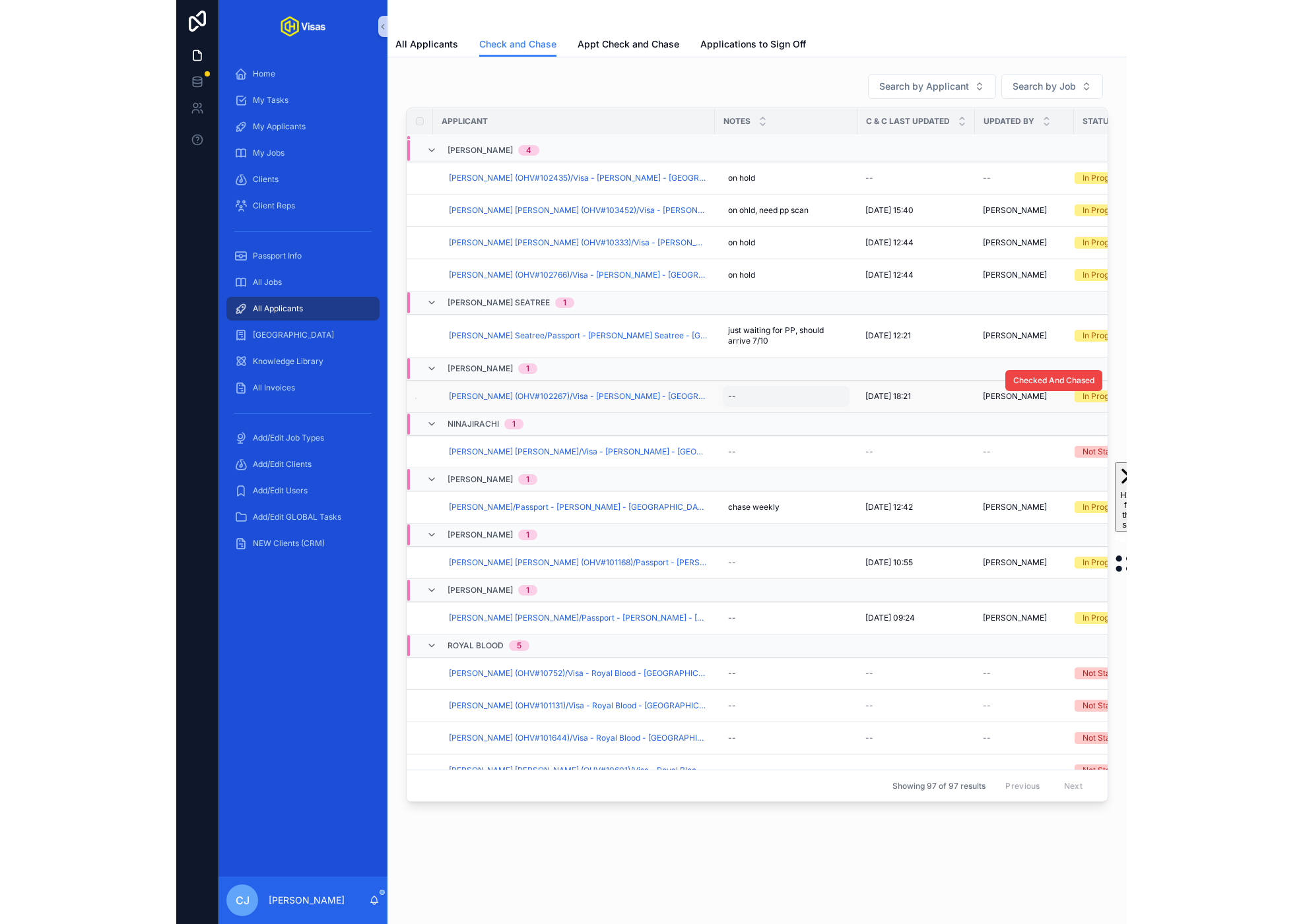
scroll to position [1308, 0]
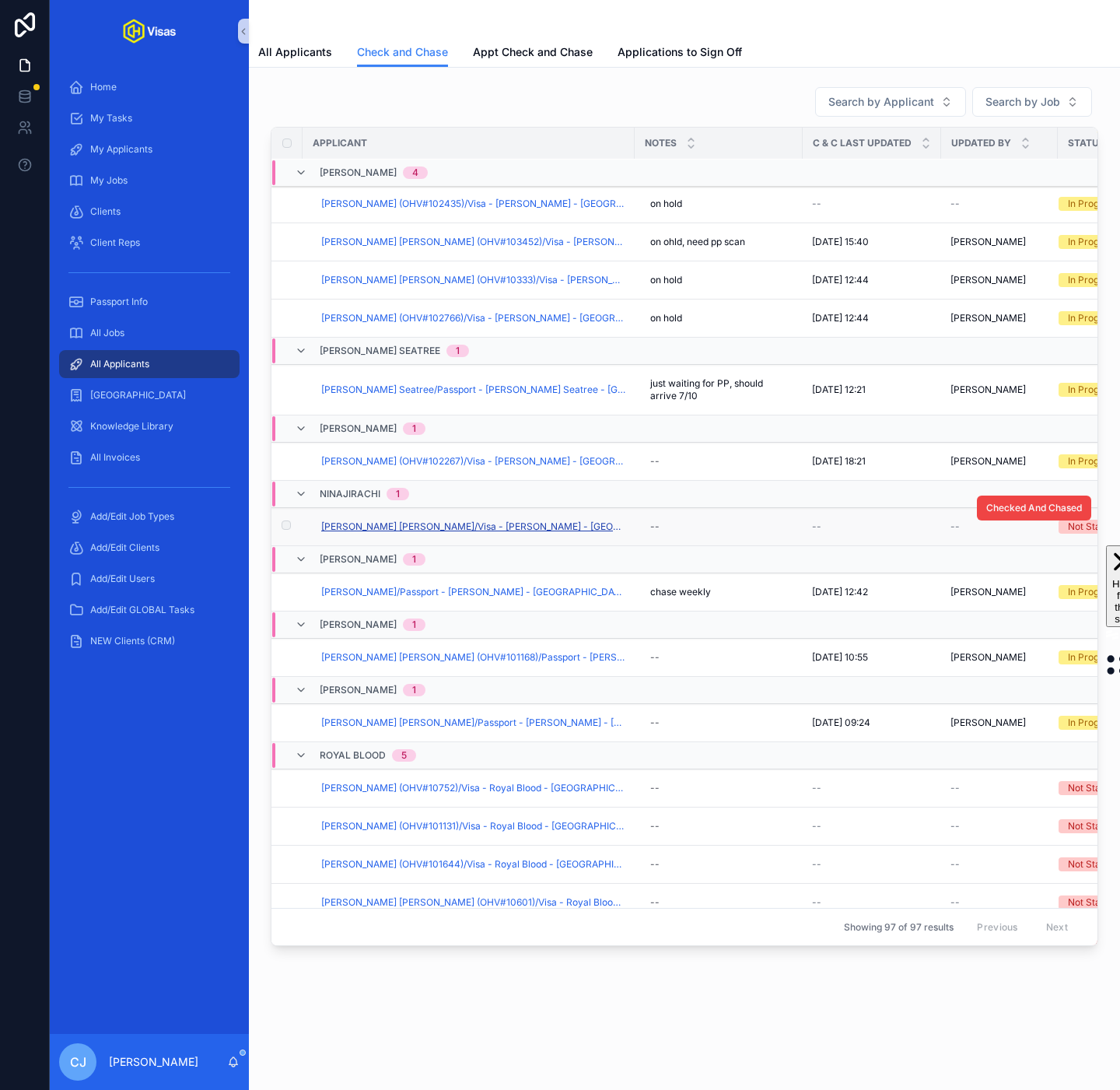
click at [476, 532] on span "Nina Jo Wilson/Visa - Ninajirachi - USA O1B - Jul/25 (#1279)" at bounding box center [473, 526] width 304 height 12
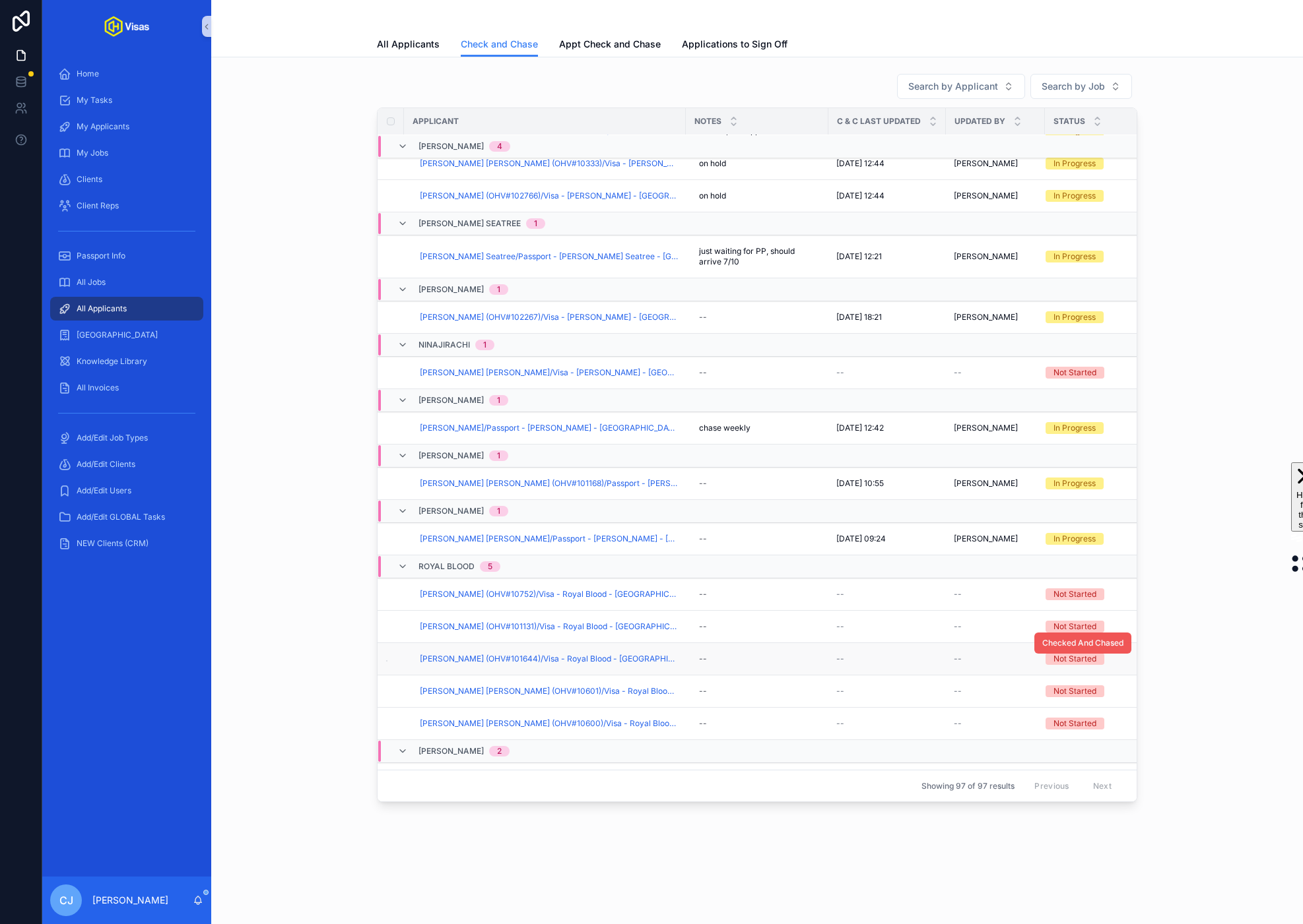
scroll to position [1526, 0]
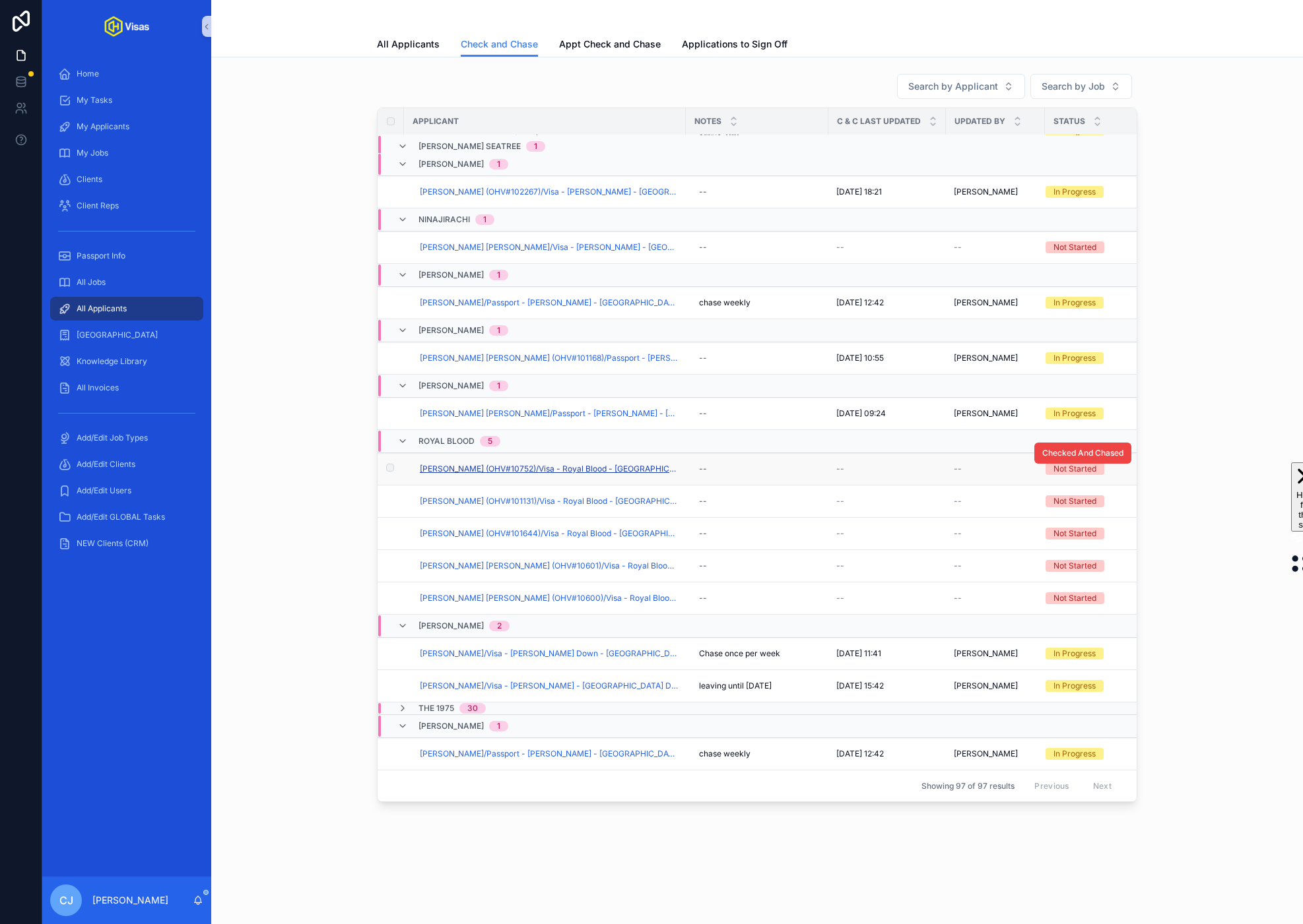
click at [606, 468] on span "Adam Birch (OHV#10752)/Visa - Royal Blood - USA O2 - Sep/25 (#1333)" at bounding box center [549, 469] width 258 height 10
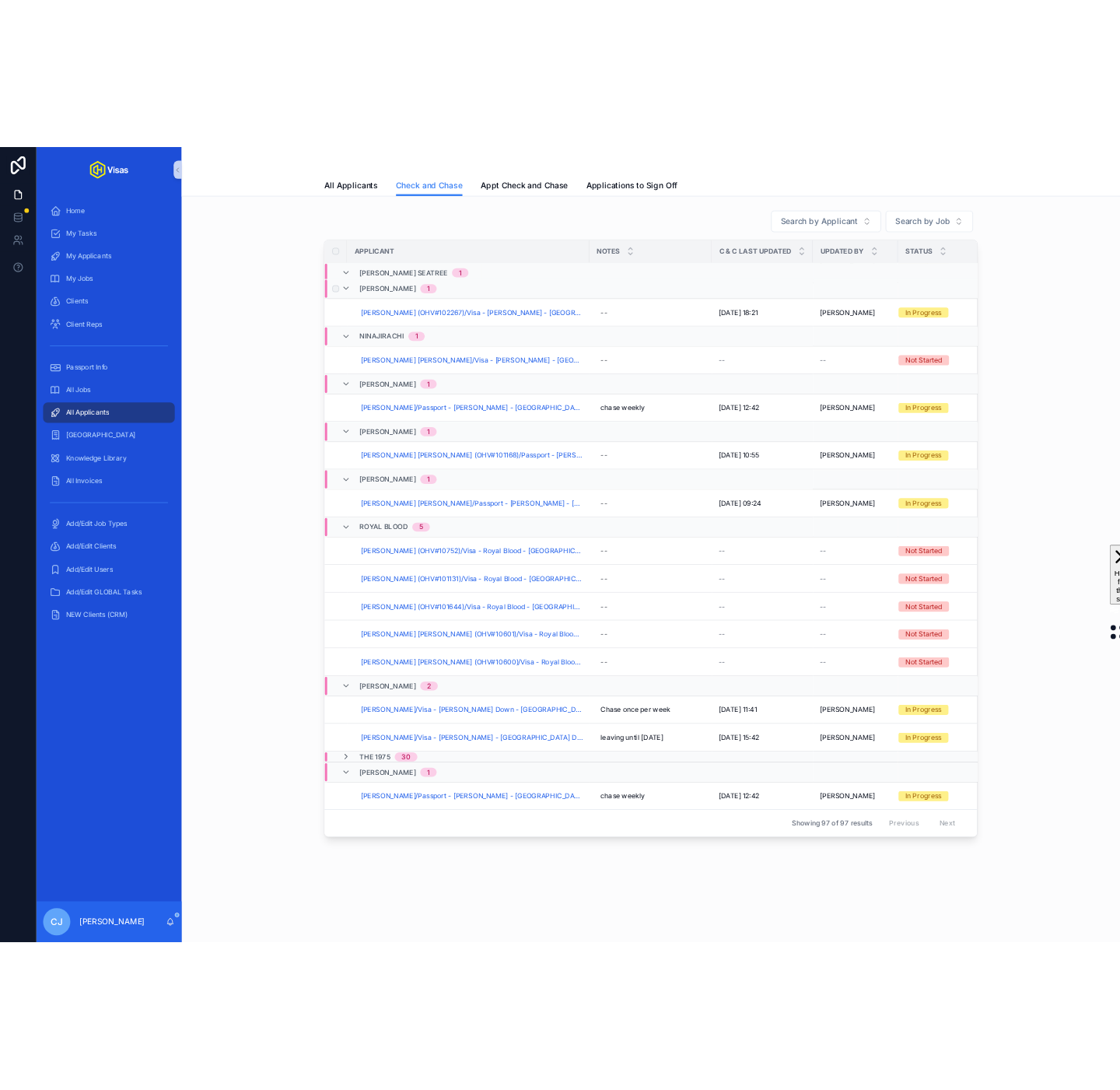
scroll to position [1781, 0]
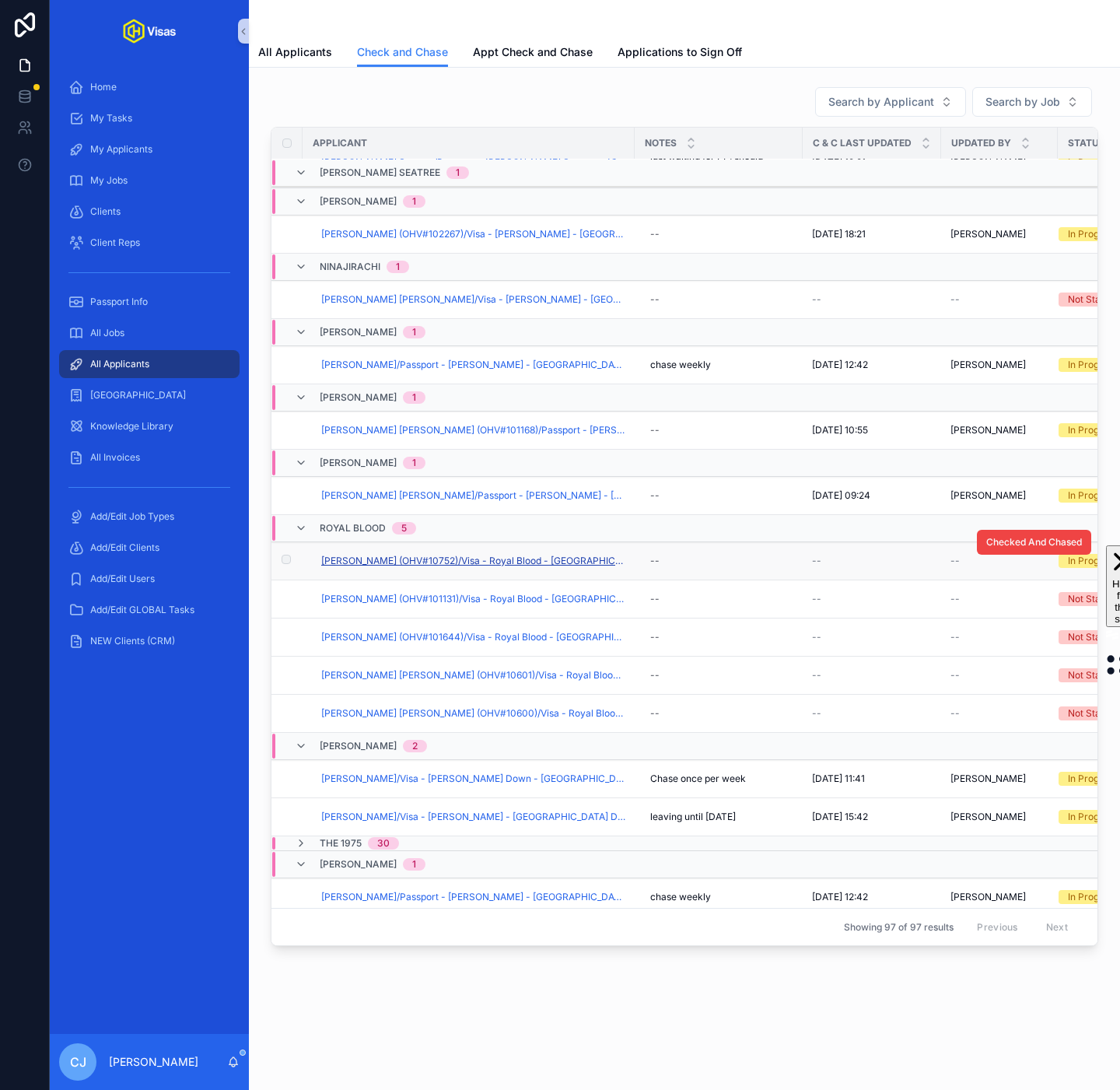
click at [508, 567] on span "Adam Birch (OHV#10752)/Visa - Royal Blood - USA O2 - Sep/25 (#1333)" at bounding box center [473, 561] width 304 height 12
click at [1036, 549] on span "Checked And Chased" at bounding box center [1034, 542] width 96 height 12
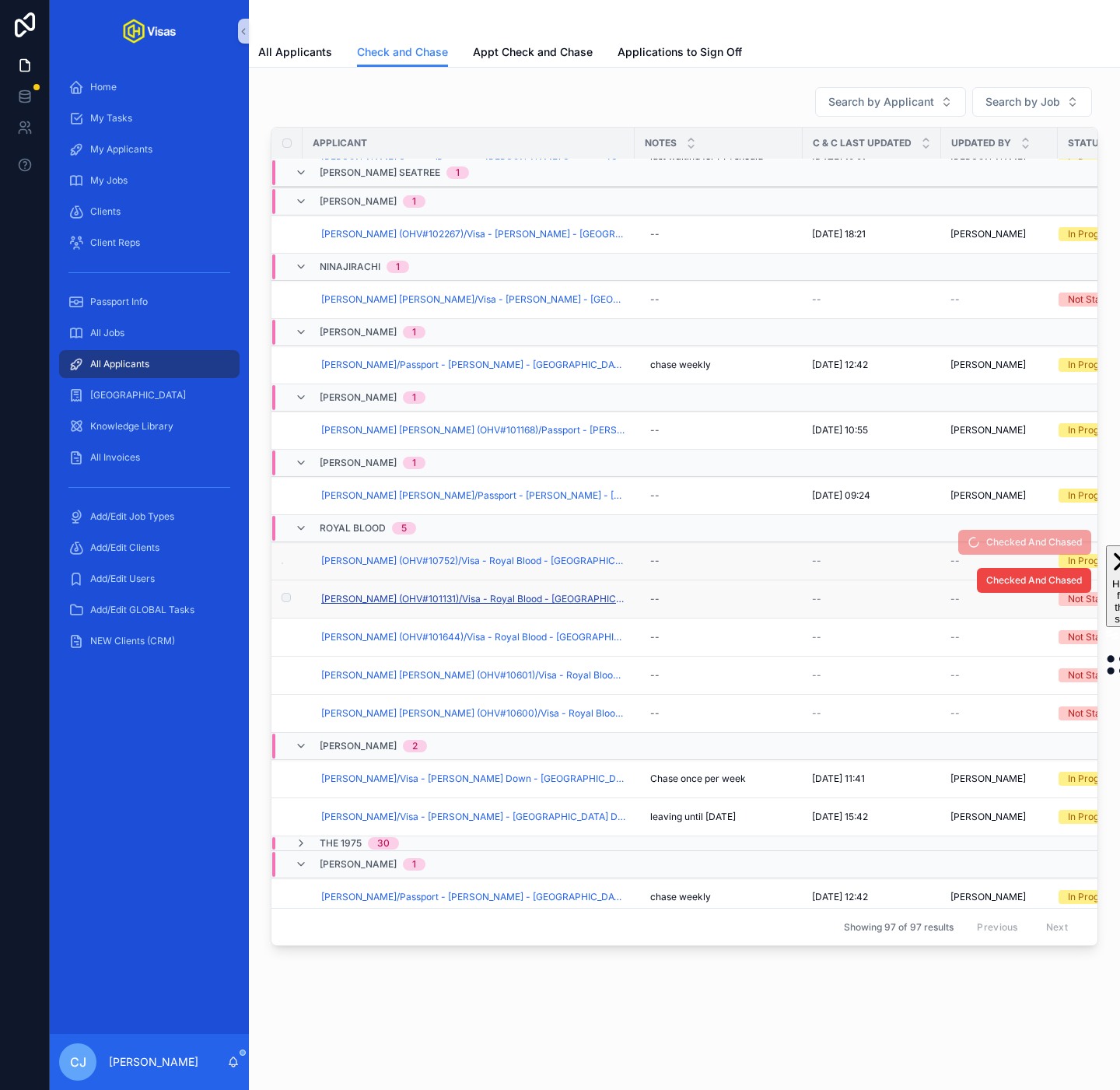
click at [401, 605] on span "Benjamin Peter Thatcher (OHV#101131)/Visa - Royal Blood - USA O2 - Sep/25 (#133…" at bounding box center [473, 599] width 304 height 12
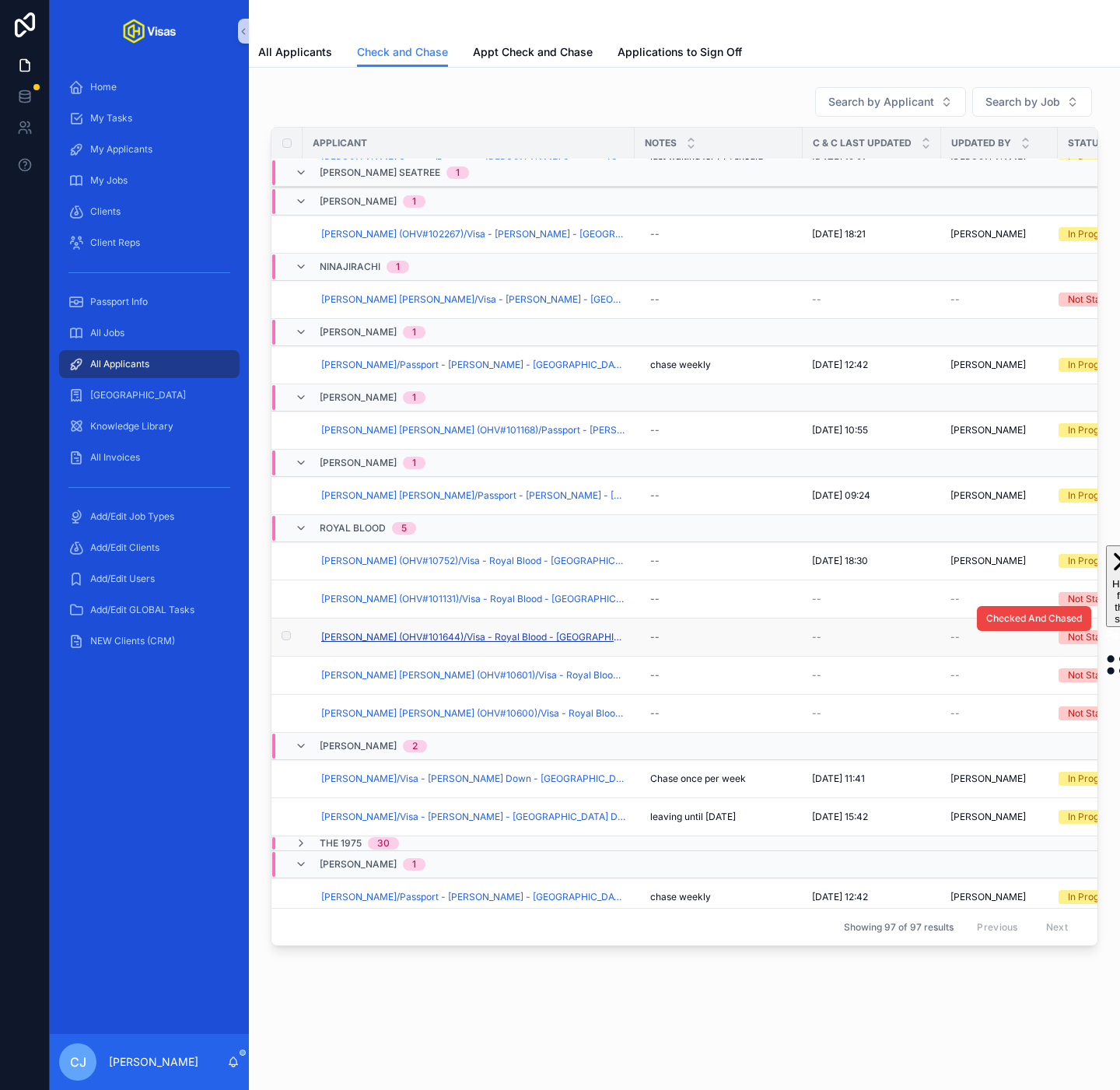
click at [528, 644] on span "George Terence Doherty (OHV#101644)/Visa - Royal Blood - USA O2 - Sep/25 (#1333)" at bounding box center [473, 637] width 304 height 12
click at [509, 644] on span "George Terence Doherty (OHV#101644)/Visa - Royal Blood - USA O2 - Sep/25 (#1333)" at bounding box center [473, 637] width 304 height 12
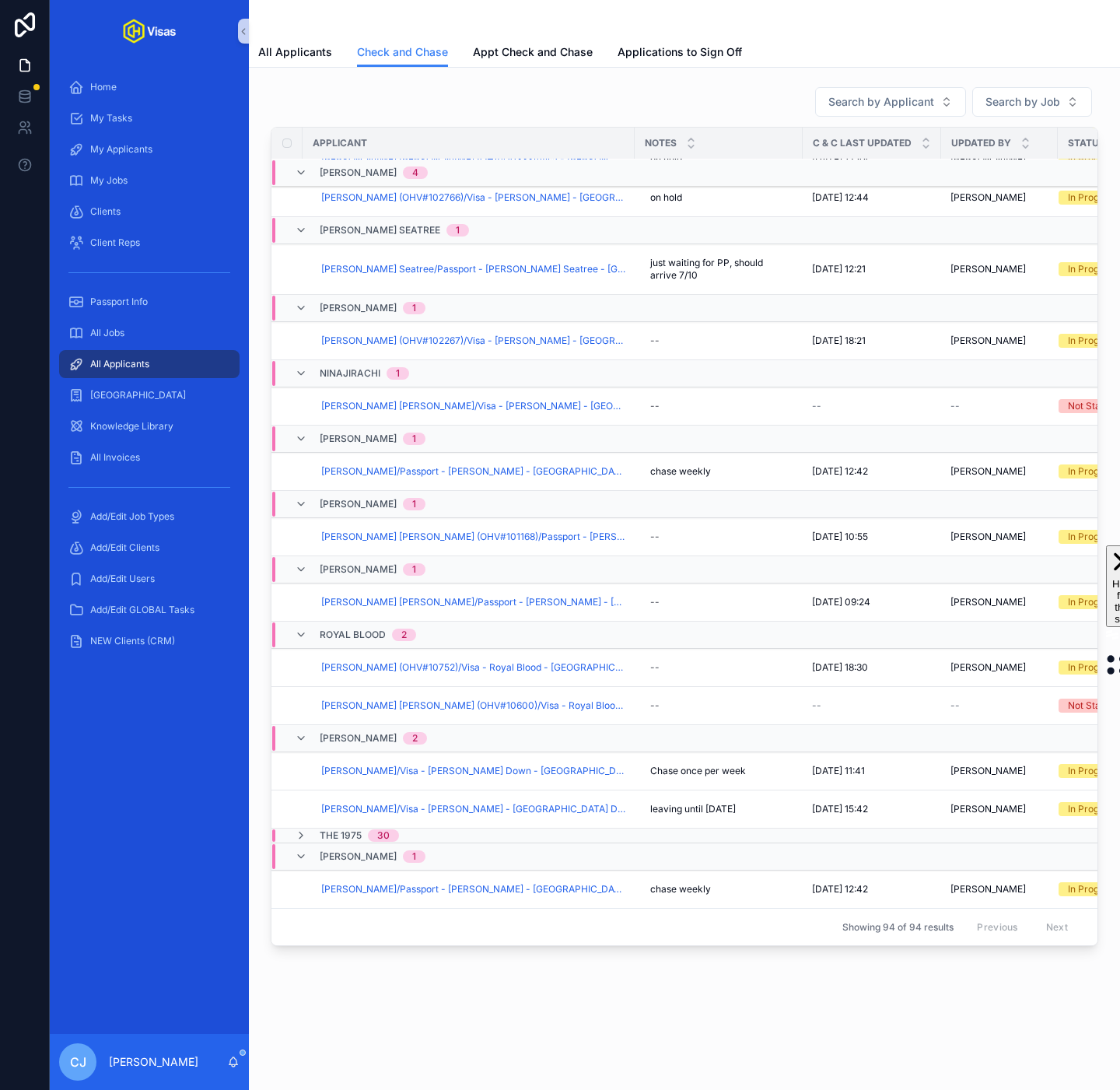
scroll to position [1675, 0]
click at [660, 667] on div "--" at bounding box center [719, 667] width 150 height 25
click at [664, 691] on textarea "*******" at bounding box center [727, 699] width 148 height 47
click at [694, 710] on textarea "**********" at bounding box center [727, 699] width 148 height 47
drag, startPoint x: 740, startPoint y: 708, endPoint x: 659, endPoint y: 693, distance: 82.4
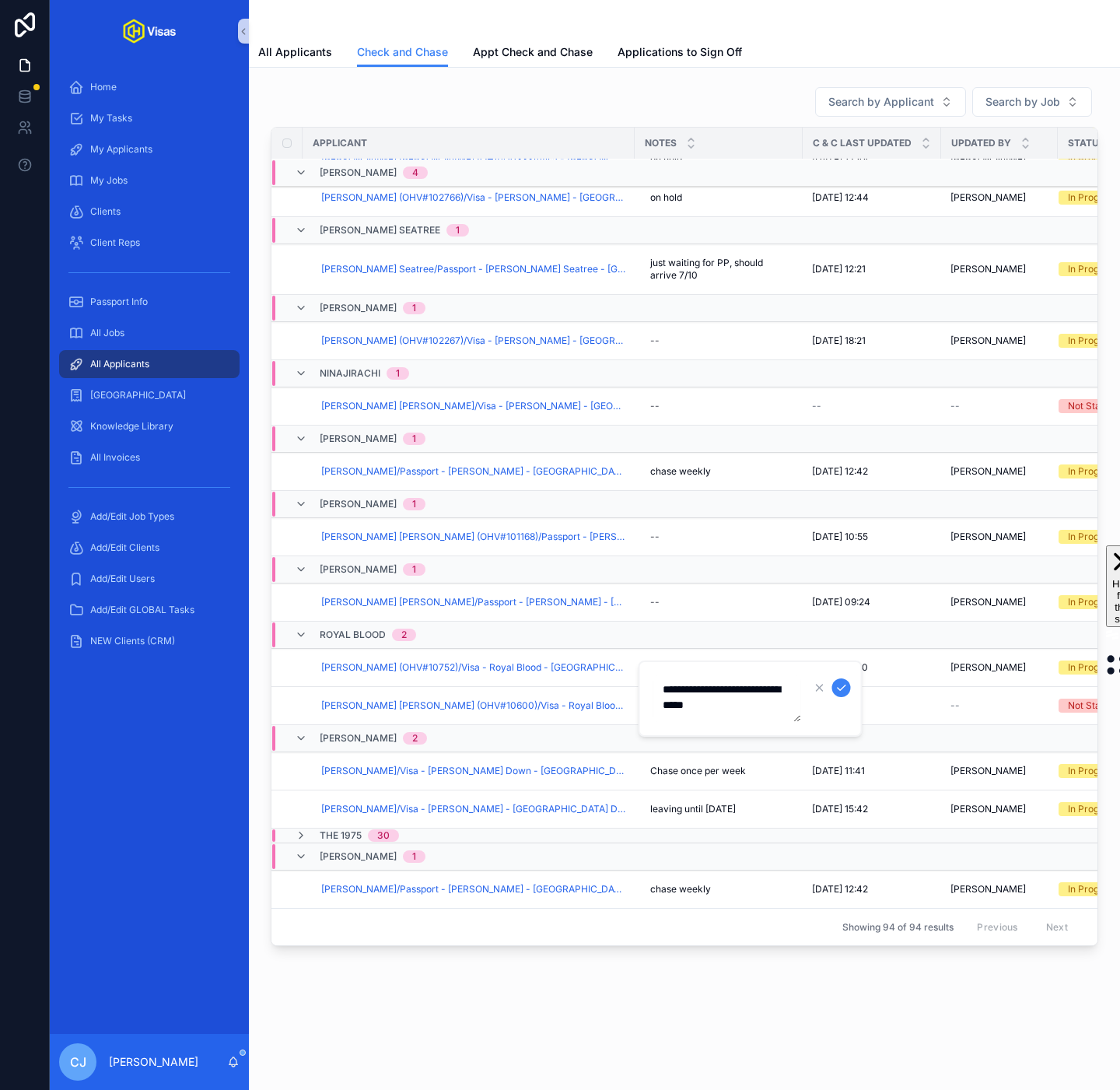
click at [659, 693] on textarea "**********" at bounding box center [727, 699] width 148 height 47
type textarea "**********"
click at [843, 691] on icon "scrollable content" at bounding box center [842, 688] width 12 height 12
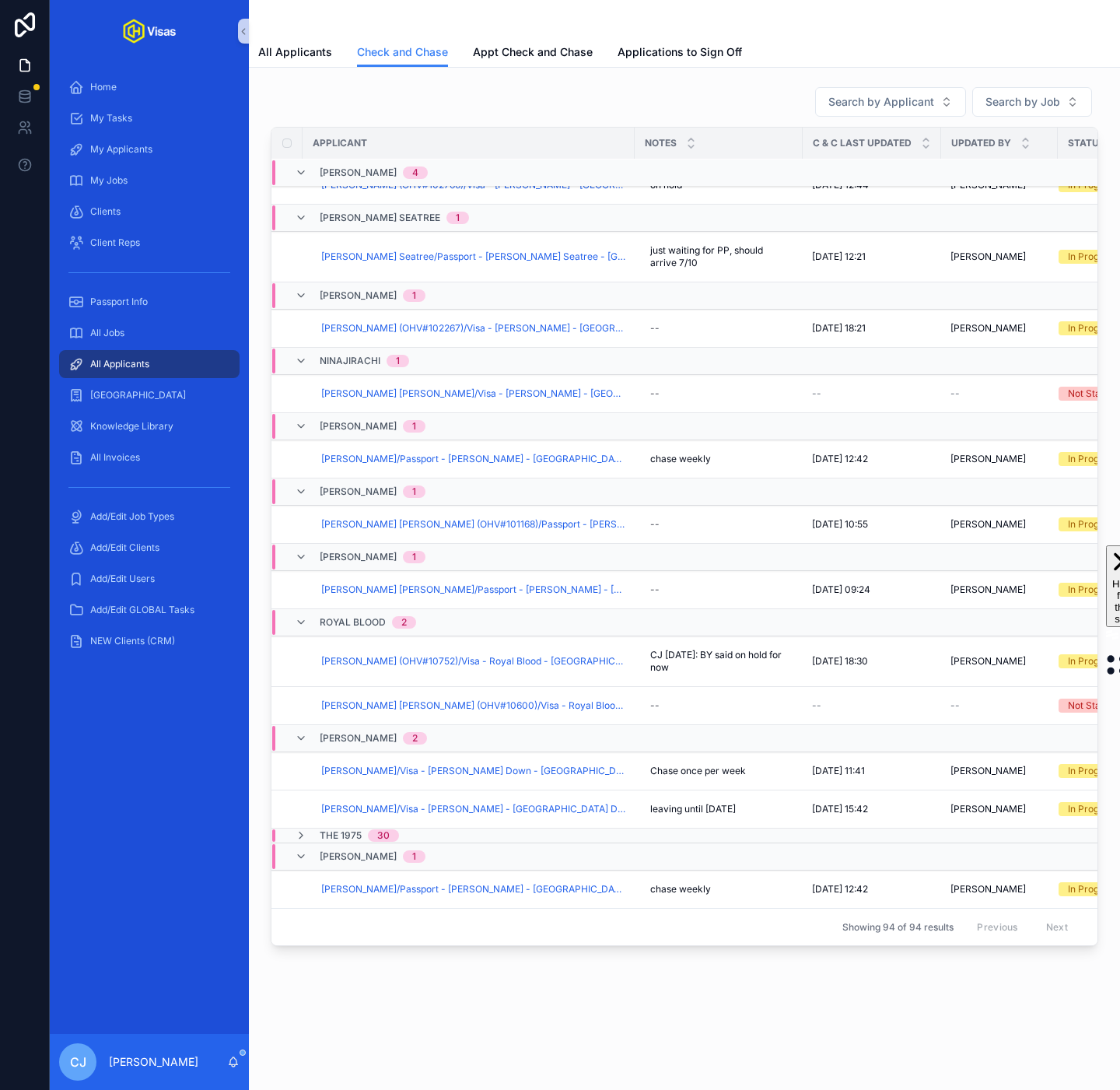
click at [657, 707] on div "--" at bounding box center [655, 705] width 10 height 12
type textarea "**********"
click at [847, 726] on button "scrollable content" at bounding box center [841, 726] width 18 height 18
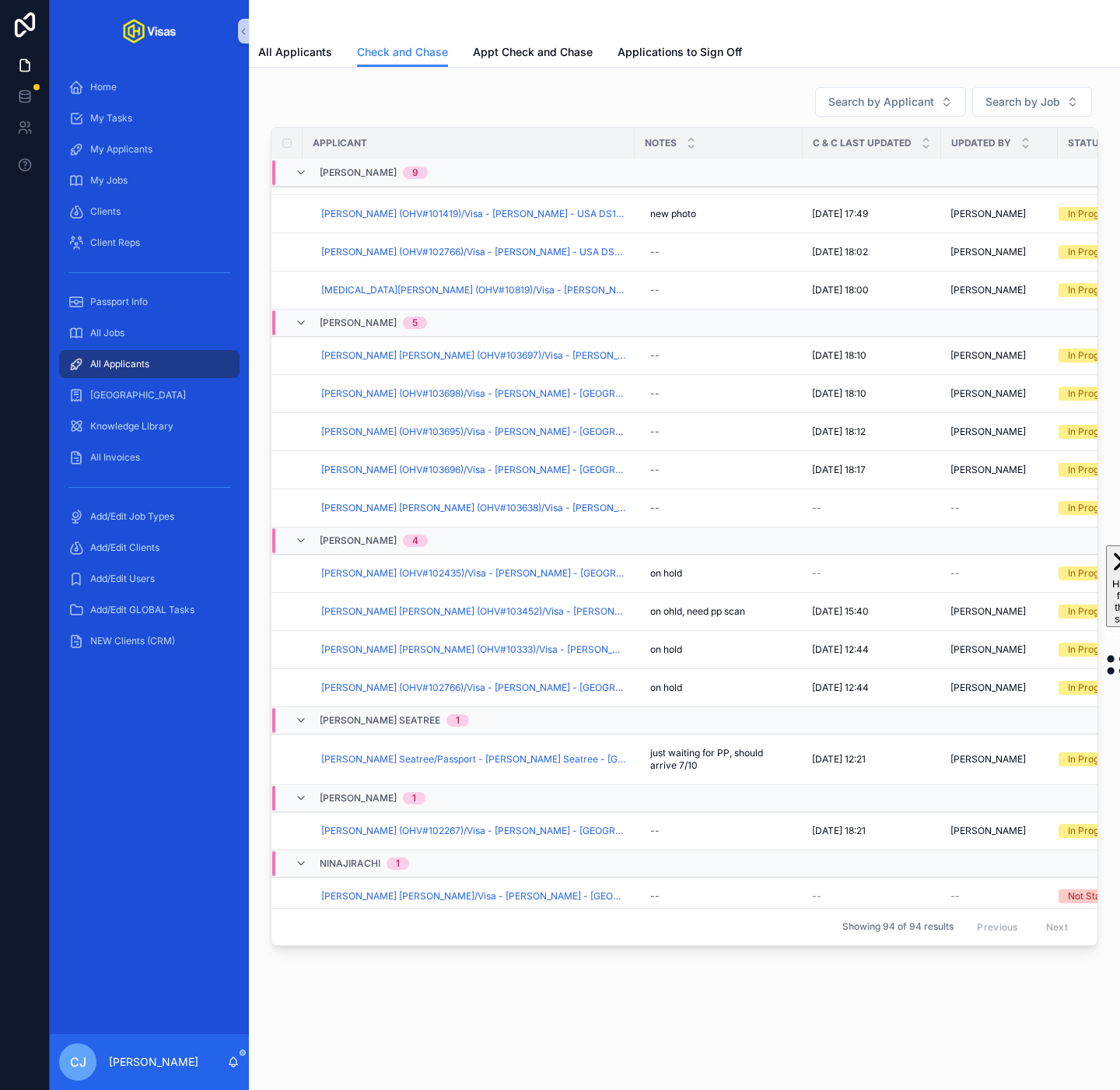
scroll to position [1288, 0]
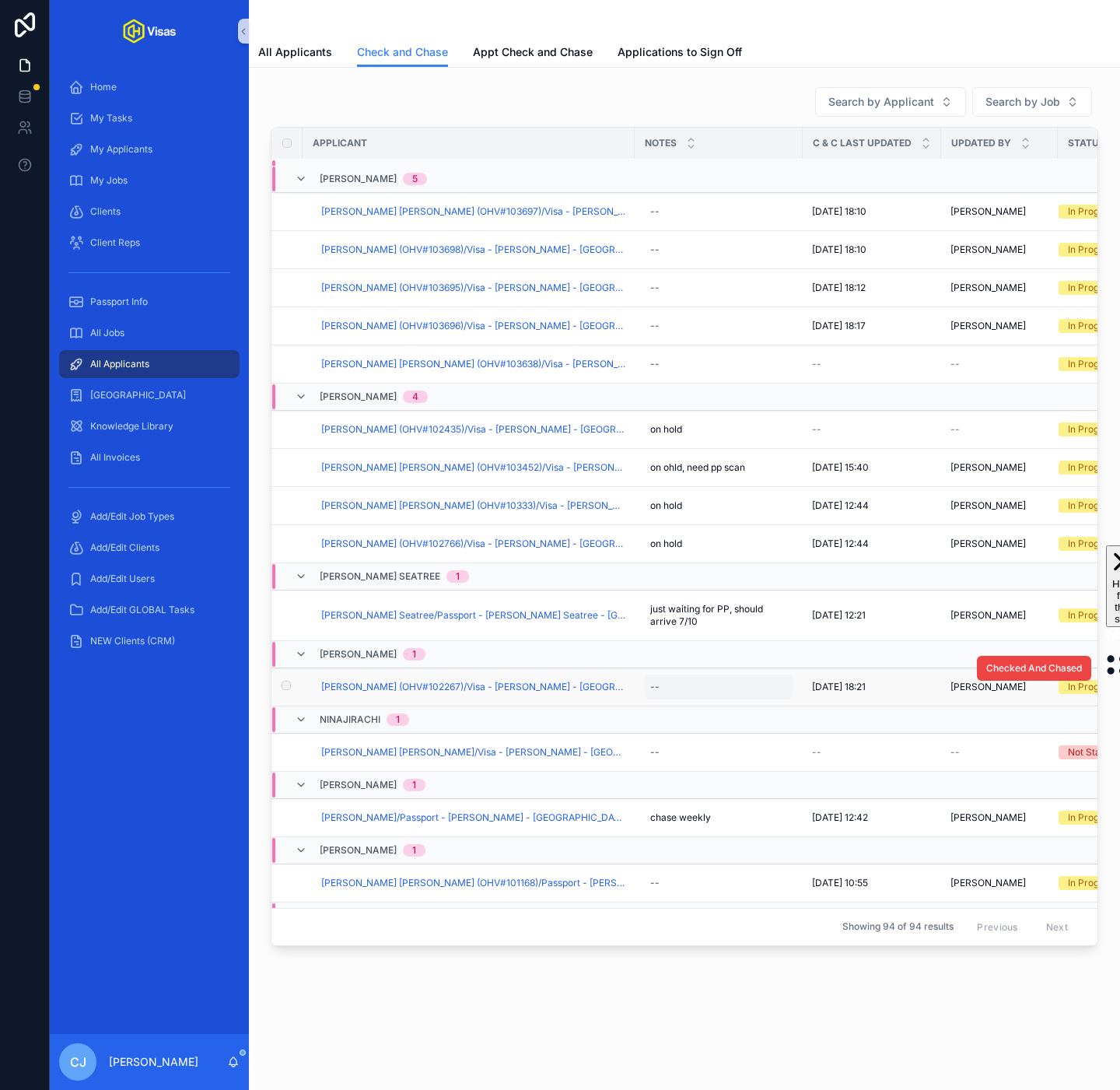
click at [670, 697] on div "--" at bounding box center [719, 686] width 150 height 25
click at [740, 721] on textarea "**********" at bounding box center [727, 729] width 148 height 47
click at [772, 721] on textarea "**********" at bounding box center [727, 729] width 148 height 47
type textarea "**********"
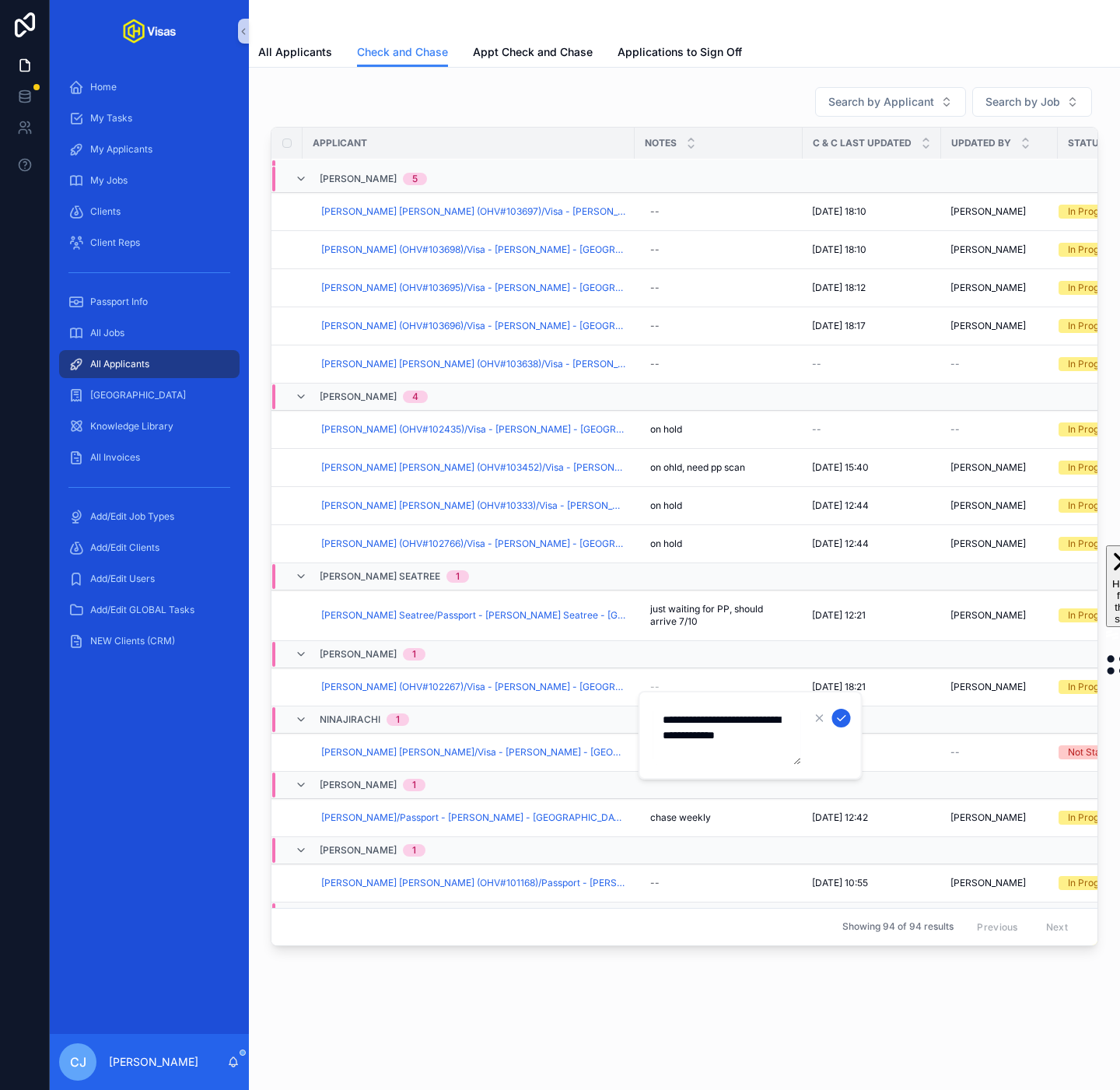
click at [844, 721] on icon "scrollable content" at bounding box center [842, 718] width 12 height 12
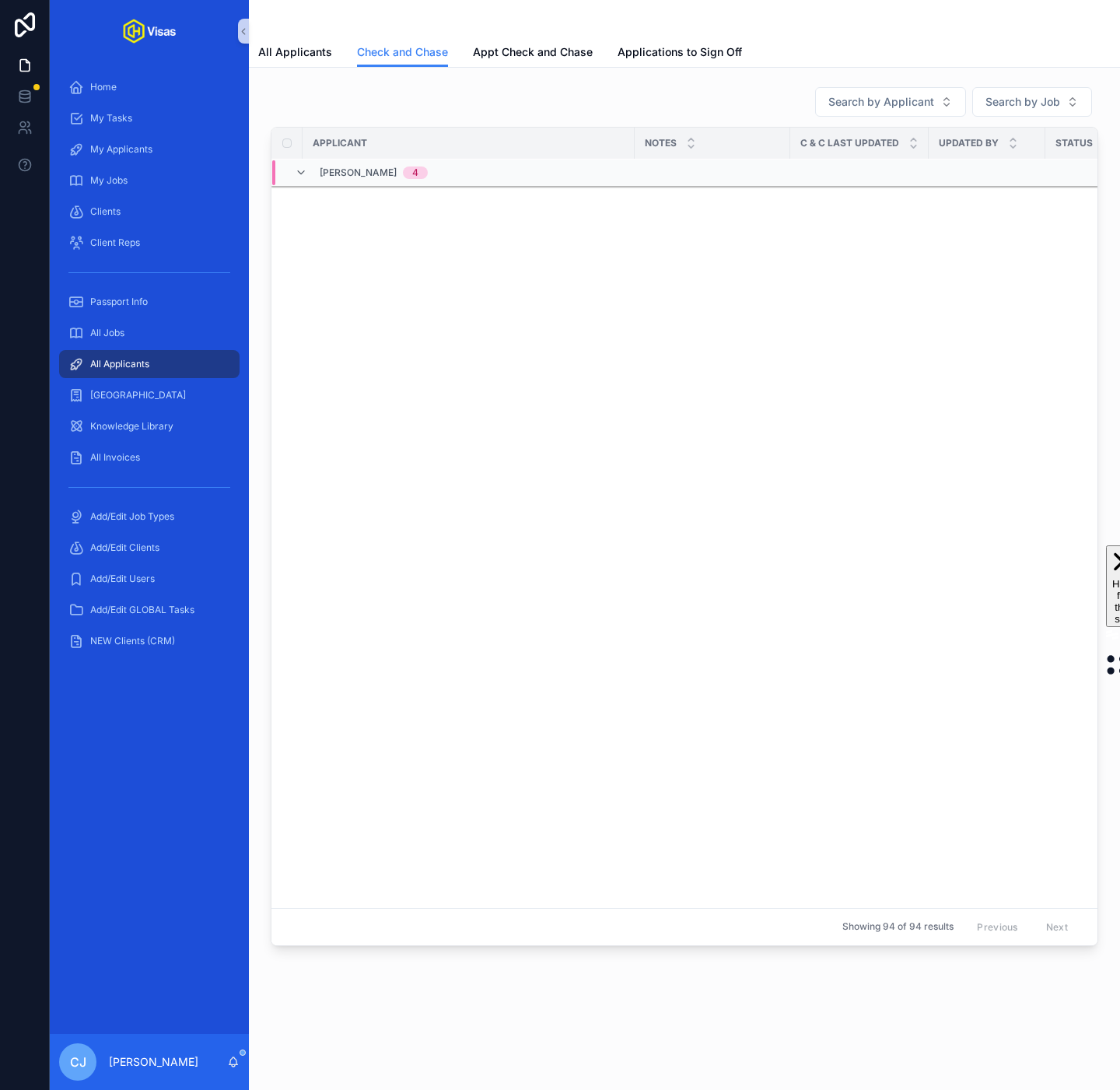
scroll to position [0, 0]
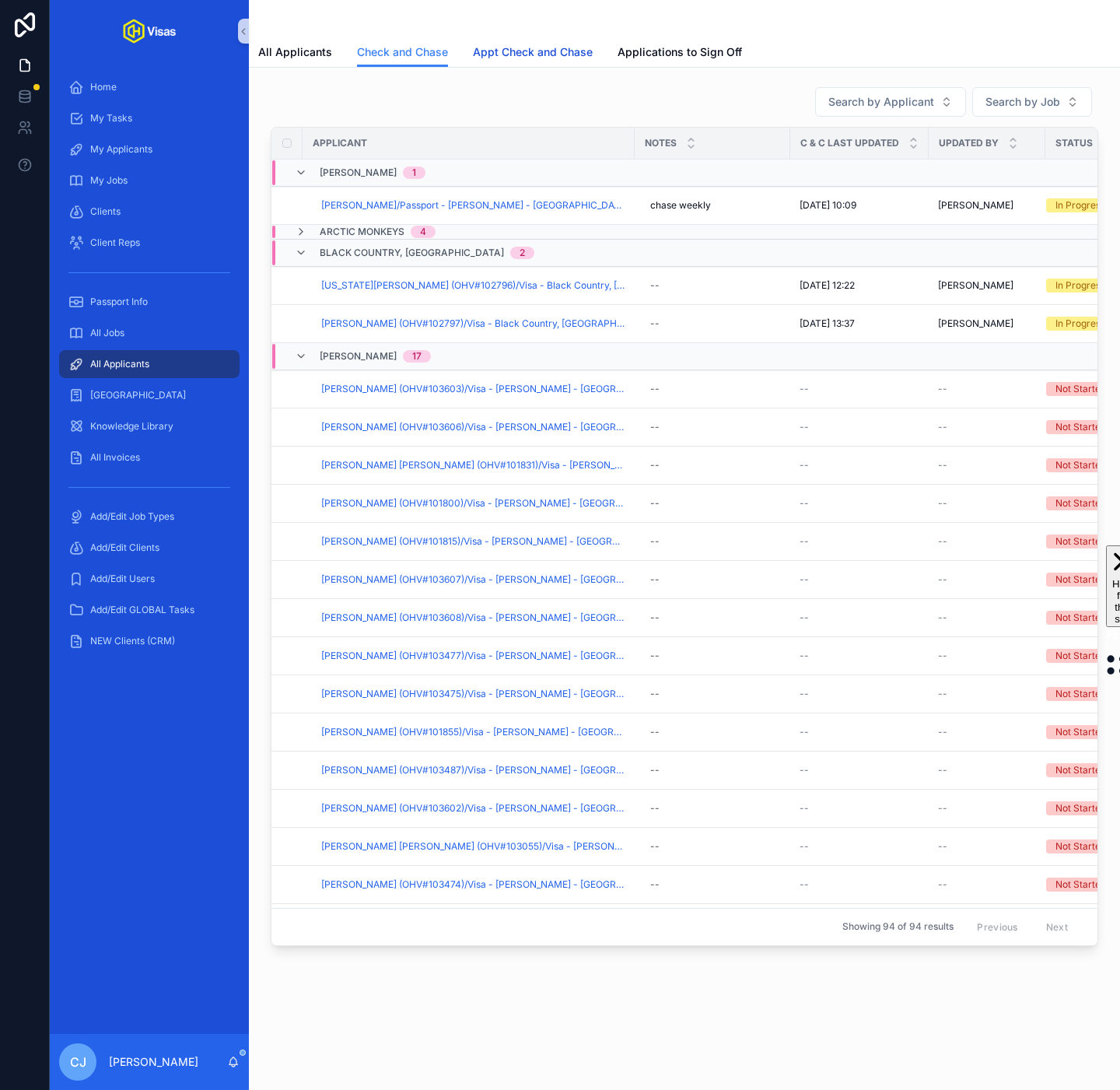
click at [498, 56] on span "Appt Check and Chase" at bounding box center [533, 52] width 120 height 16
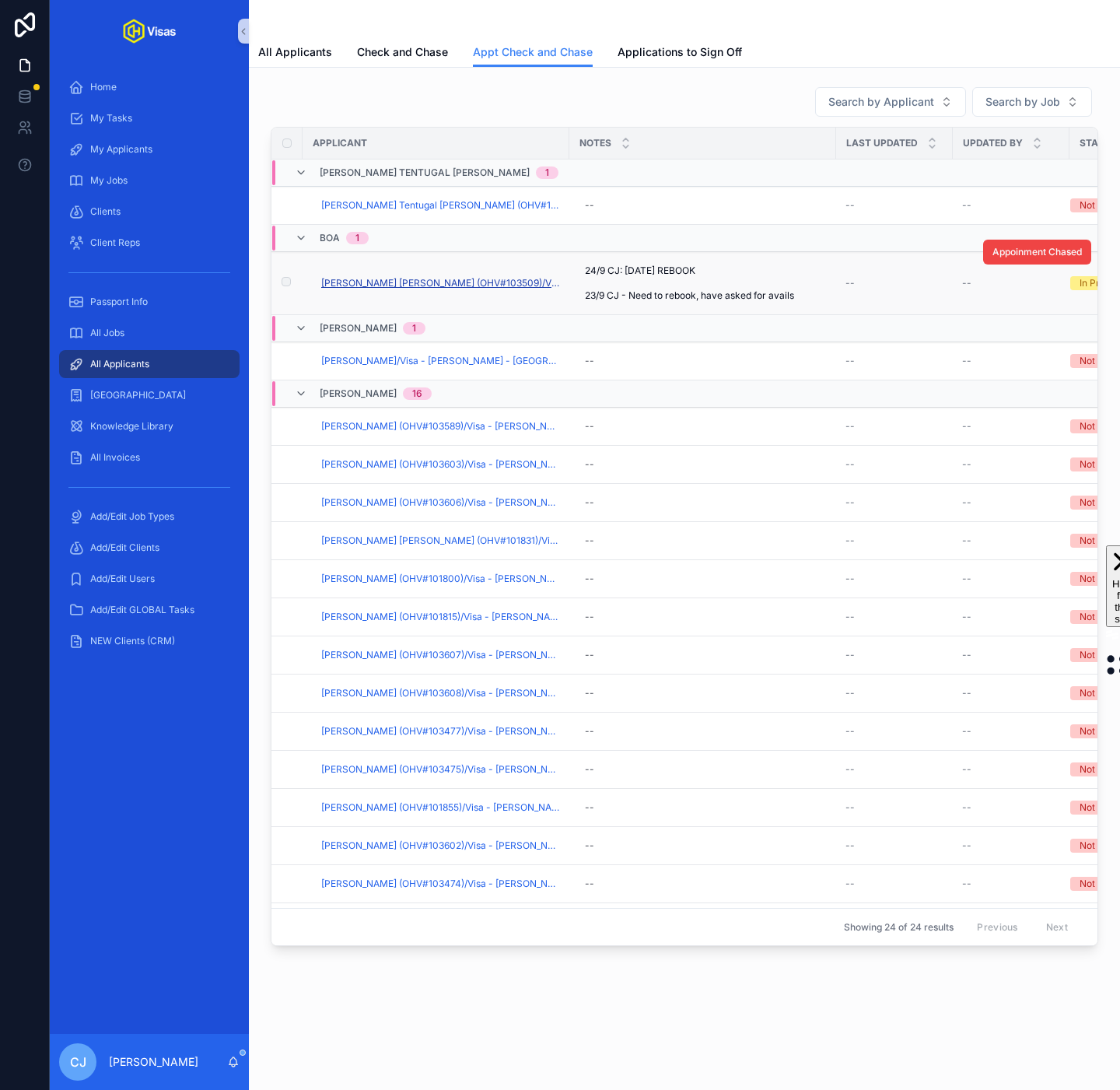
click at [417, 284] on span "Simon Charles Francis (OHV#103509)/Visa - Boa - USA DS160 - Aug/25 (#1305)" at bounding box center [440, 283] width 239 height 12
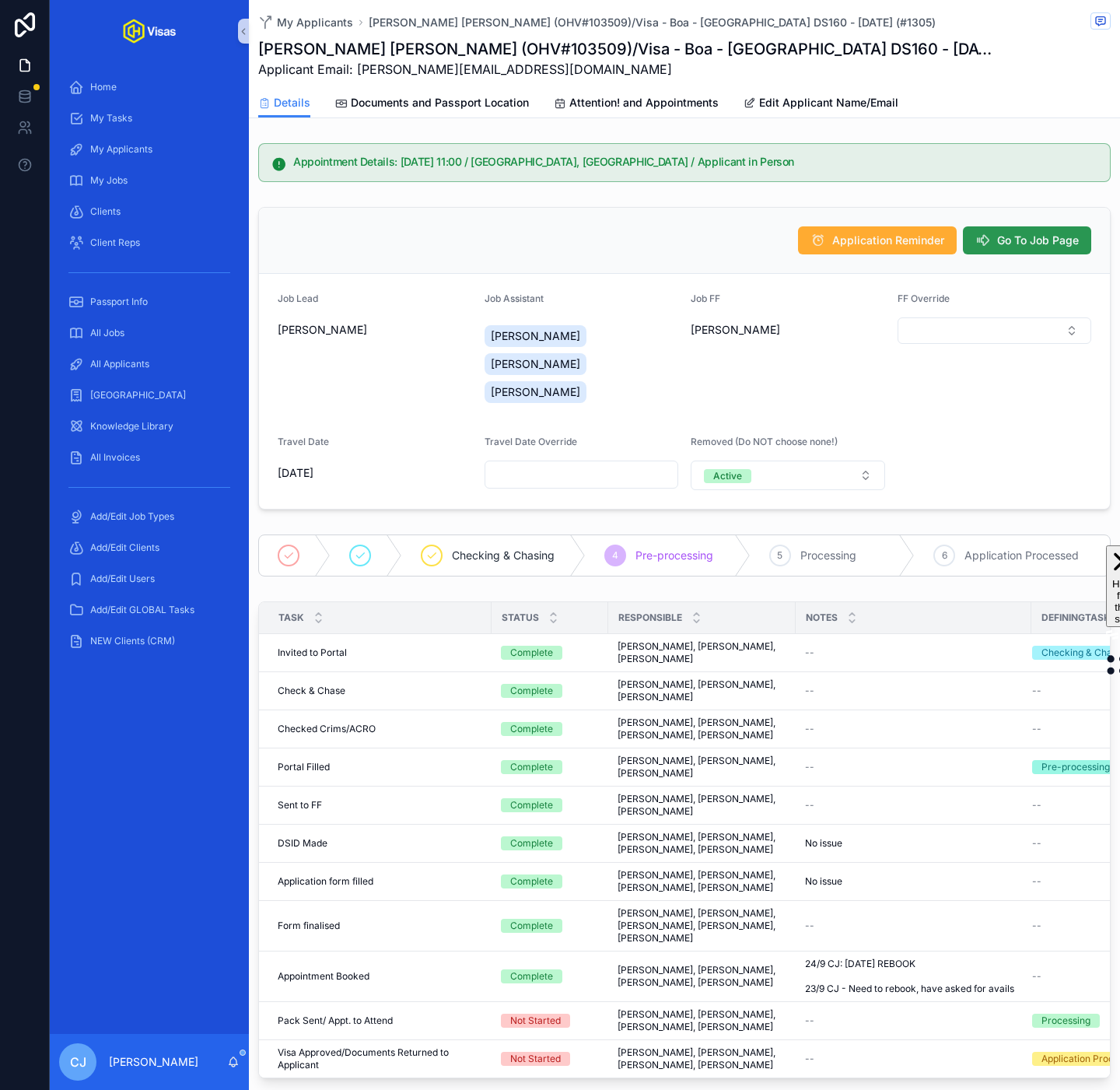
click at [1016, 251] on button "Go To Job Page" at bounding box center [1027, 240] width 129 height 28
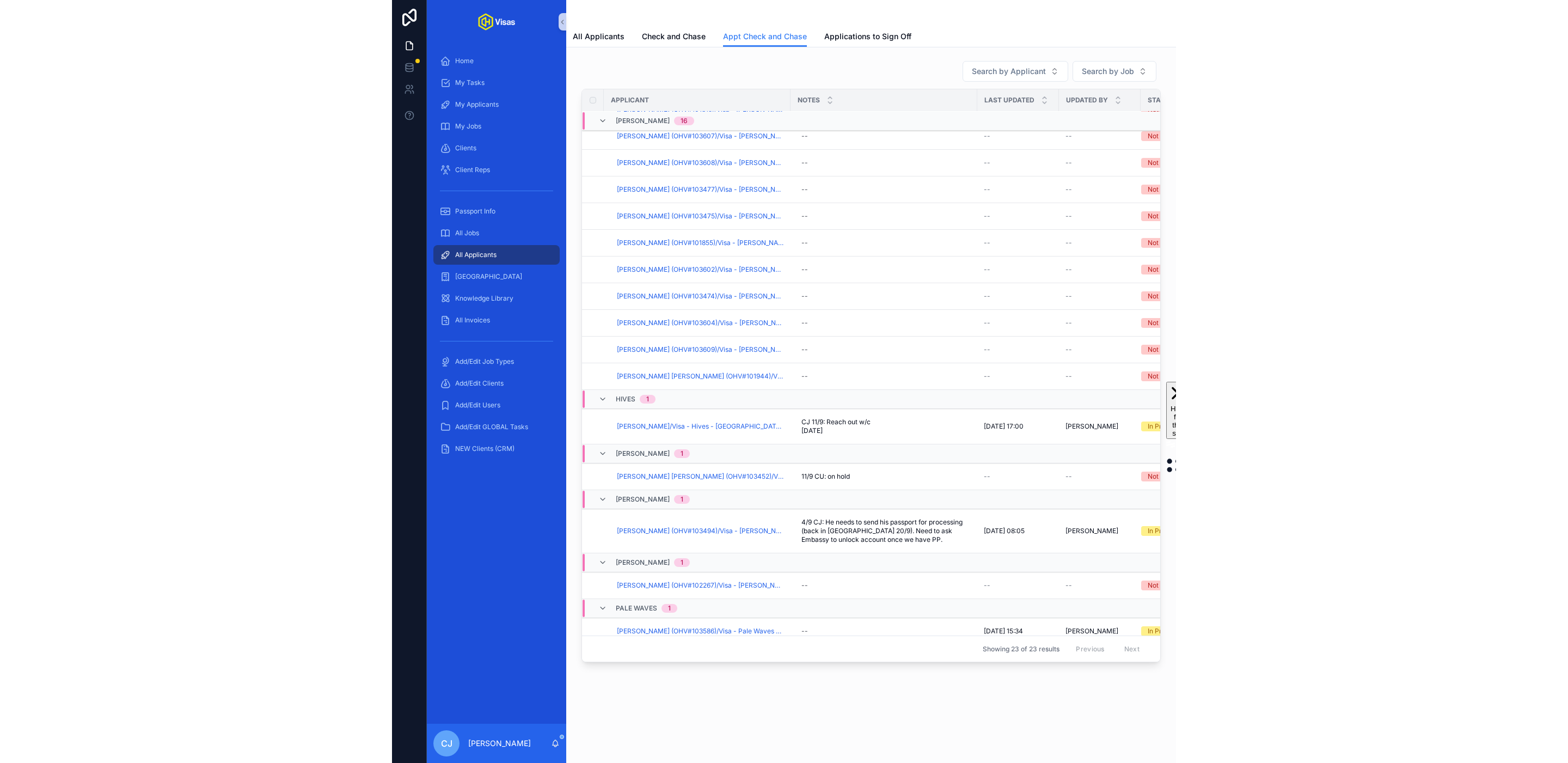
scroll to position [283, 0]
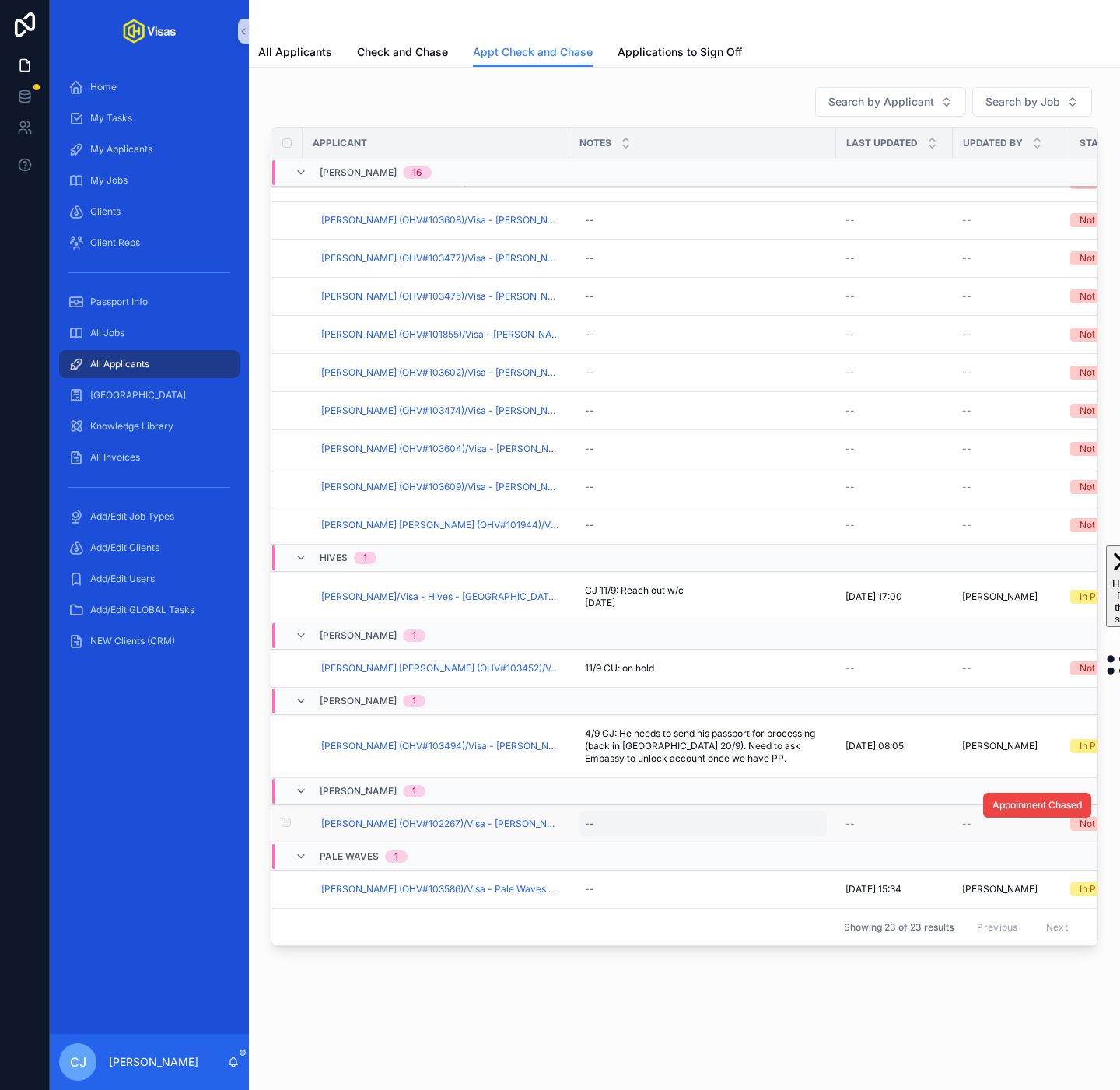
click at [609, 835] on div "--" at bounding box center [702, 824] width 248 height 25
click at [674, 862] on textarea "**********" at bounding box center [662, 867] width 148 height 47
click at [710, 856] on textarea "**********" at bounding box center [662, 867] width 148 height 47
type textarea "**********"
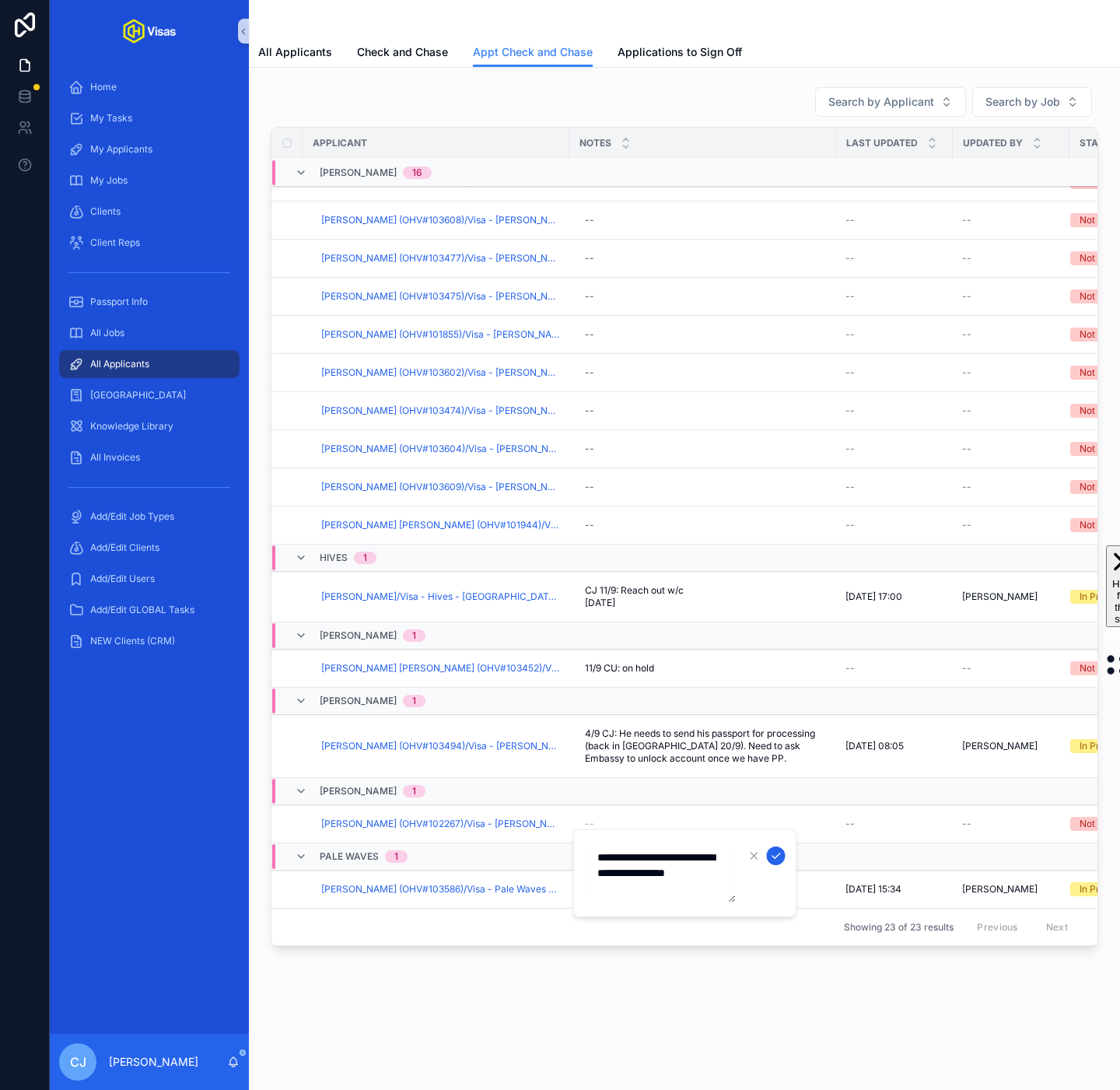
click at [778, 854] on icon "scrollable content" at bounding box center [777, 856] width 12 height 12
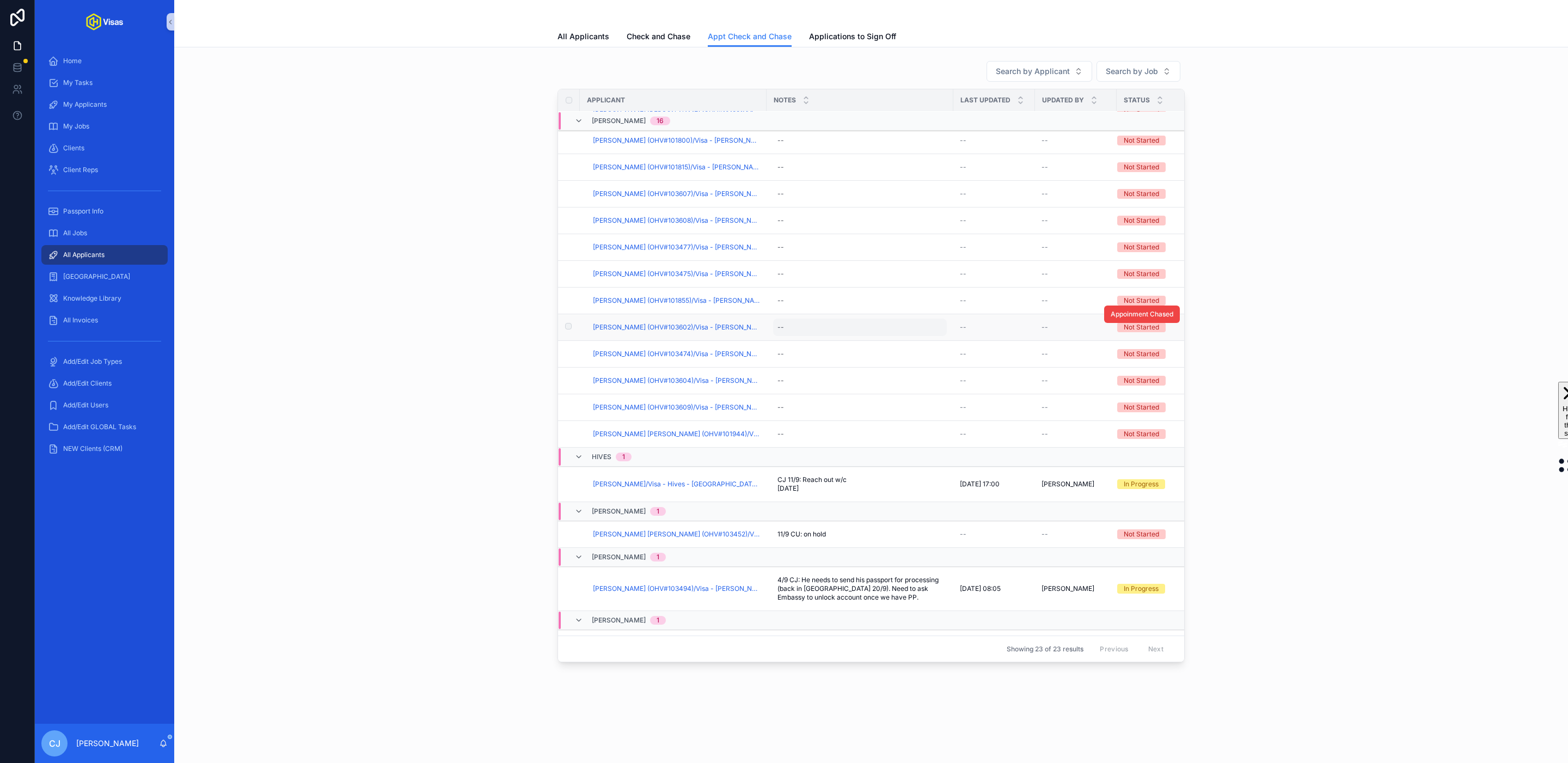
scroll to position [0, 0]
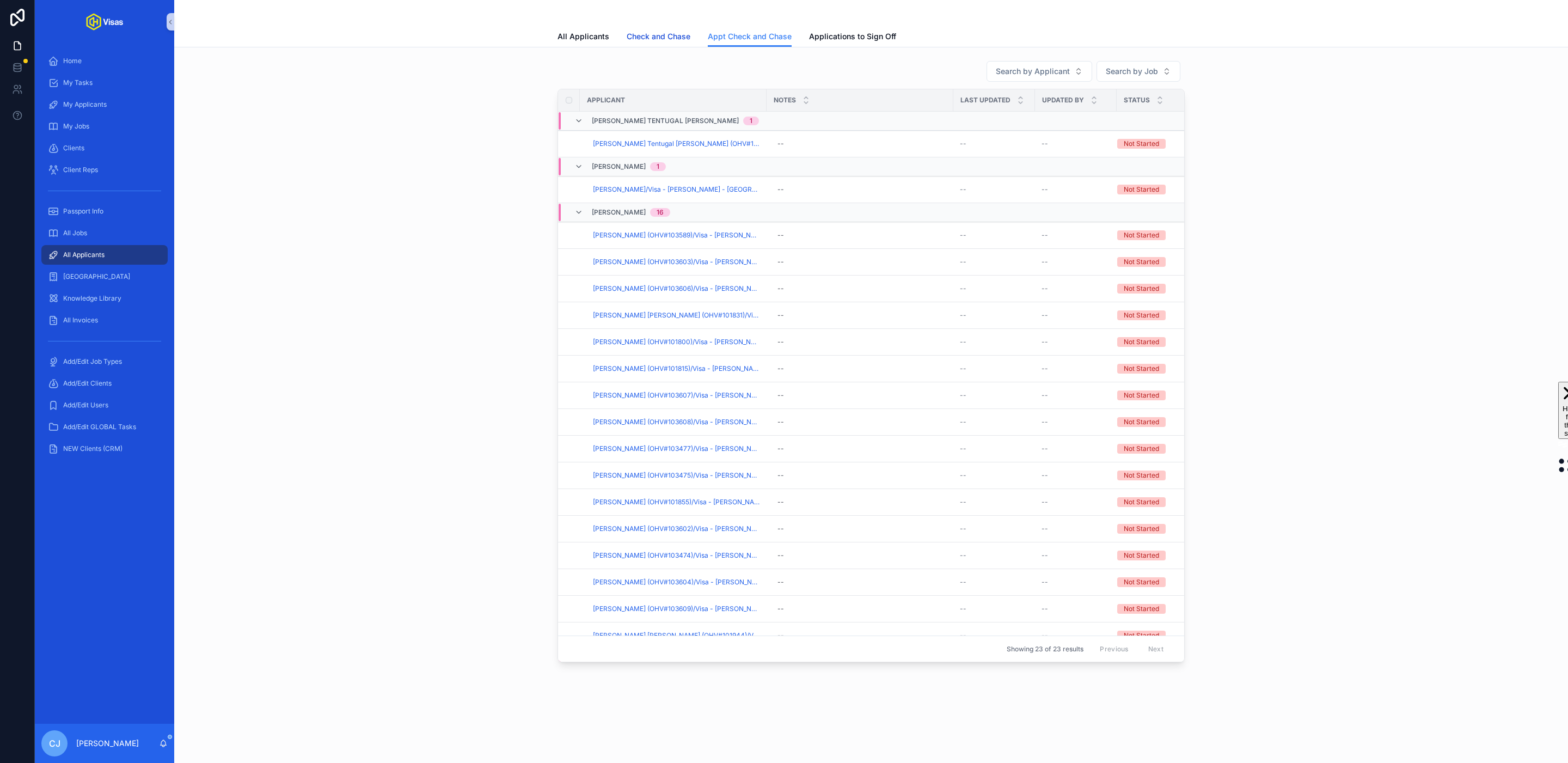
click at [662, 32] on span "Check and Chase" at bounding box center [659, 37] width 64 height 11
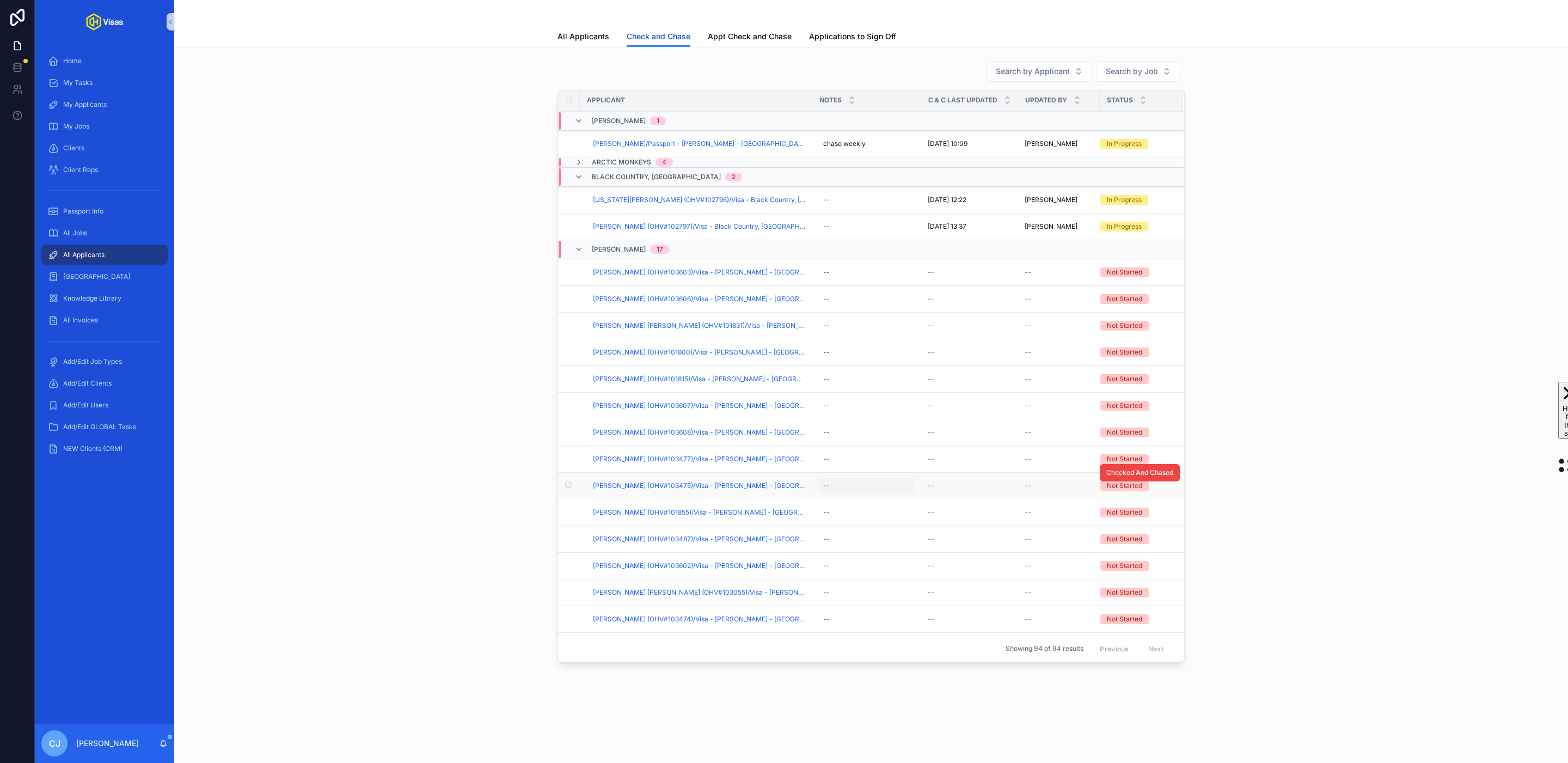
scroll to position [136, 0]
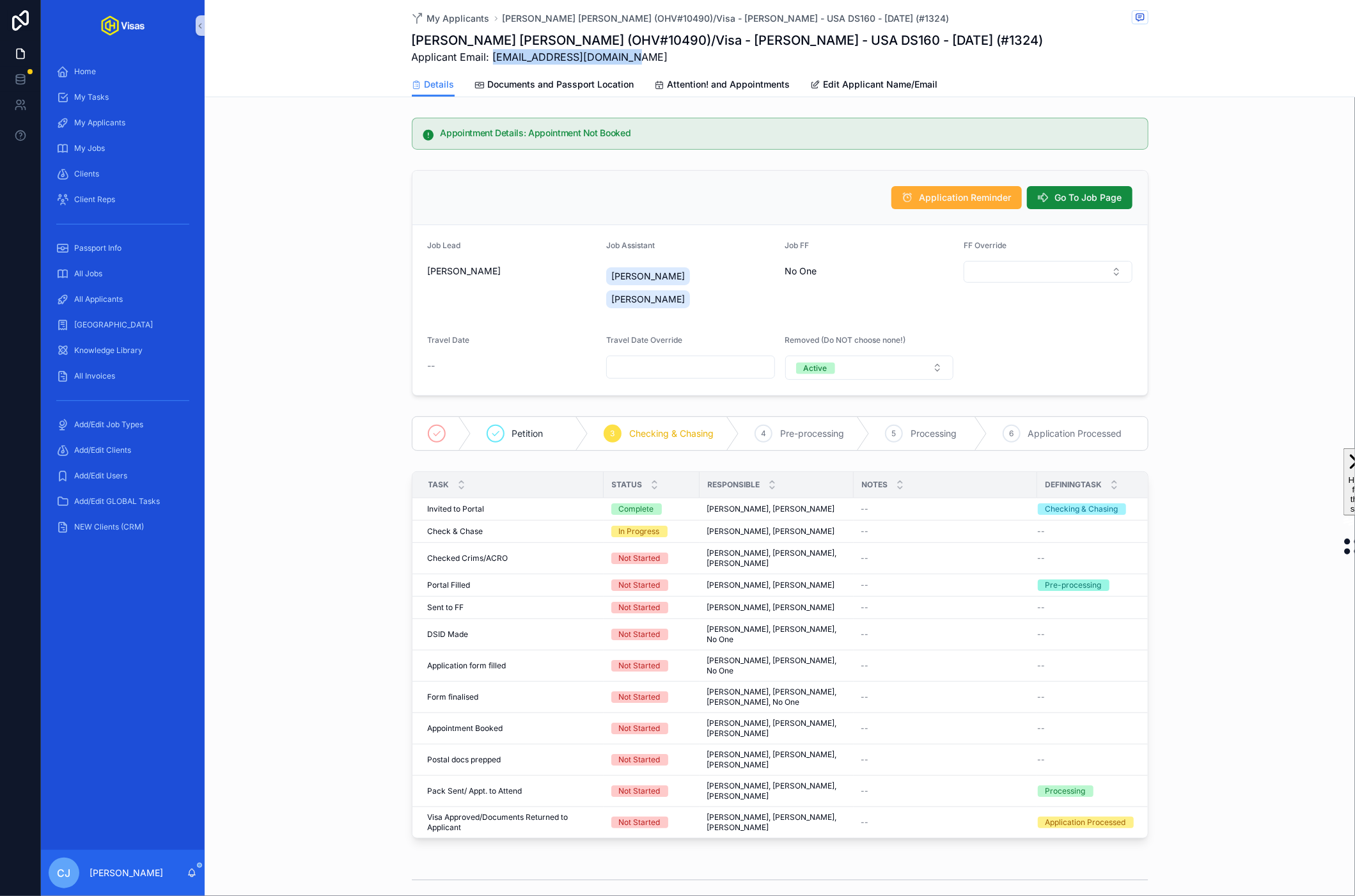
drag, startPoint x: 638, startPoint y: 61, endPoint x: 492, endPoint y: 64, distance: 146.0
click at [492, 64] on span "Applicant Email: [EMAIL_ADDRESS][DOMAIN_NAME]" at bounding box center [728, 56] width 632 height 15
copy span "[EMAIL_ADDRESS][DOMAIN_NAME]"
click at [617, 39] on h1 "Matthew John Rowsell (OHV#101419)/Visa - James Arthur - USA DS160 - Sep/25 (#13…" at bounding box center [674, 40] width 525 height 18
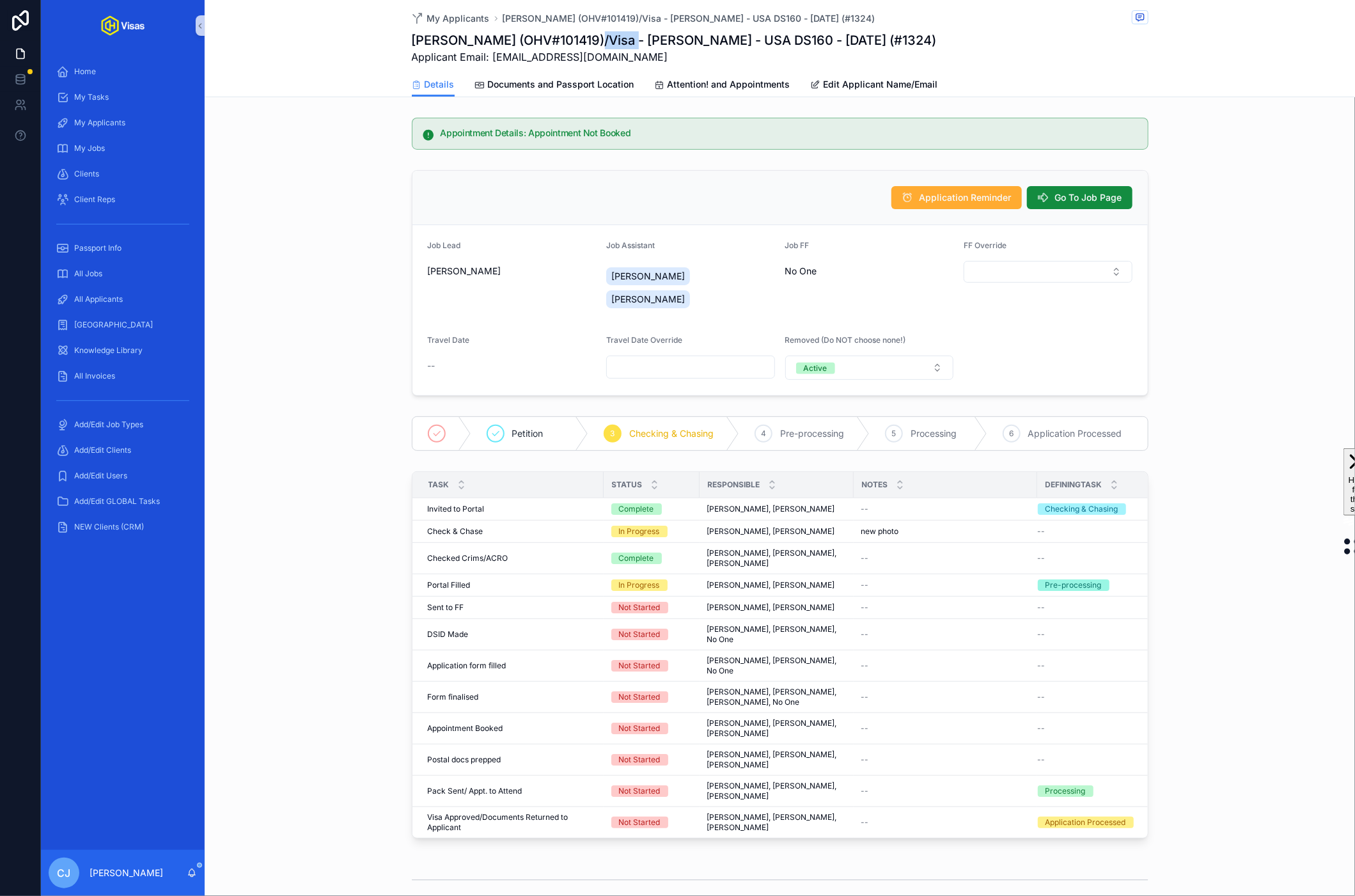
copy h1 "101419"
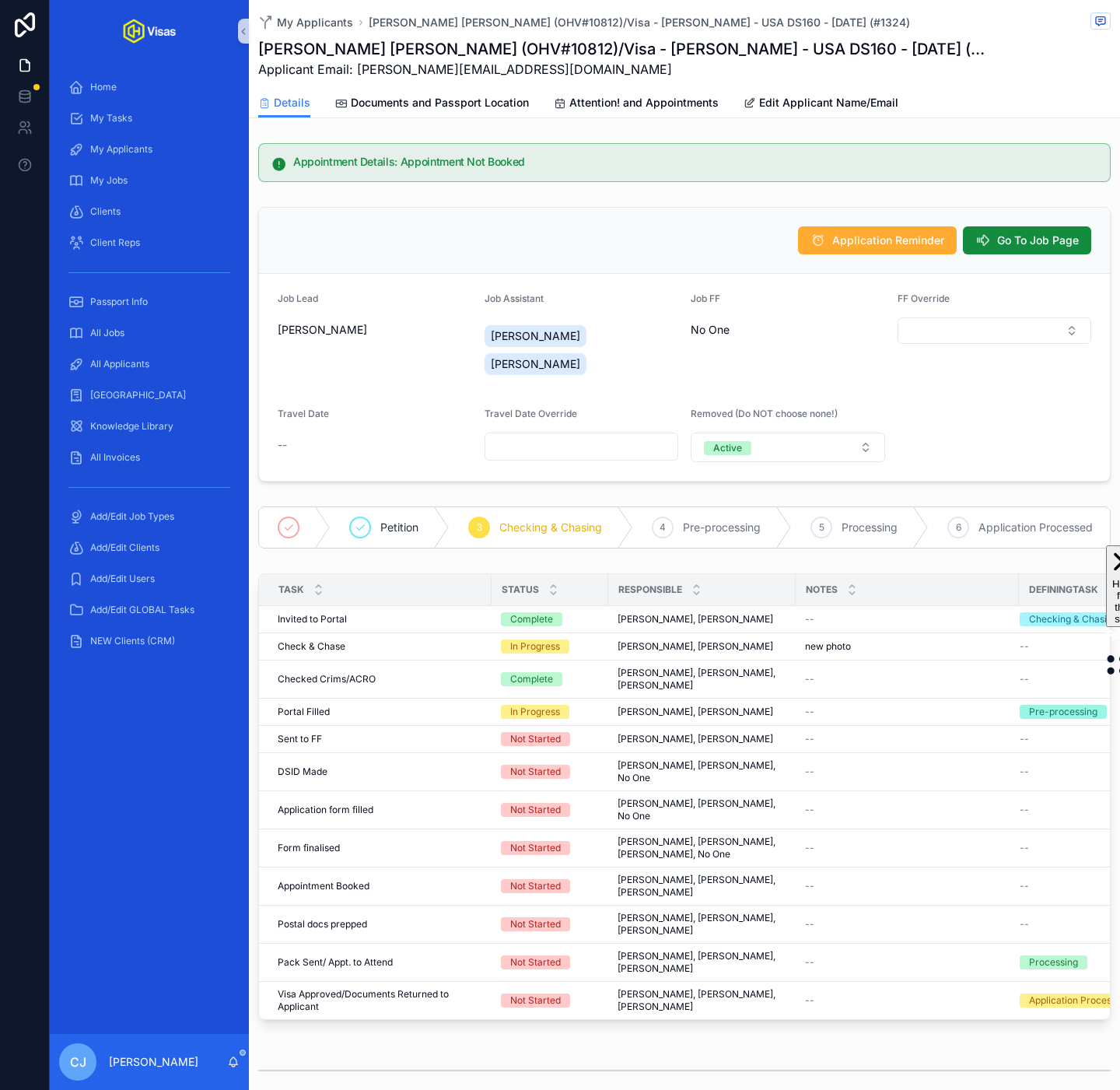
click at [538, 50] on h1 "[PERSON_NAME] [PERSON_NAME] (OHV#10812)/Visa - [PERSON_NAME] - USA DS160 - [DAT…" at bounding box center [626, 49] width 736 height 22
copy h1 "10812"
click at [1028, 244] on span "Go To Job Page" at bounding box center [1038, 240] width 82 height 16
click at [443, 58] on h1 "[PERSON_NAME] (OHV#101910)/Visa - [PERSON_NAME] - USA DS160 - [DATE] (#1324)" at bounding box center [577, 49] width 639 height 22
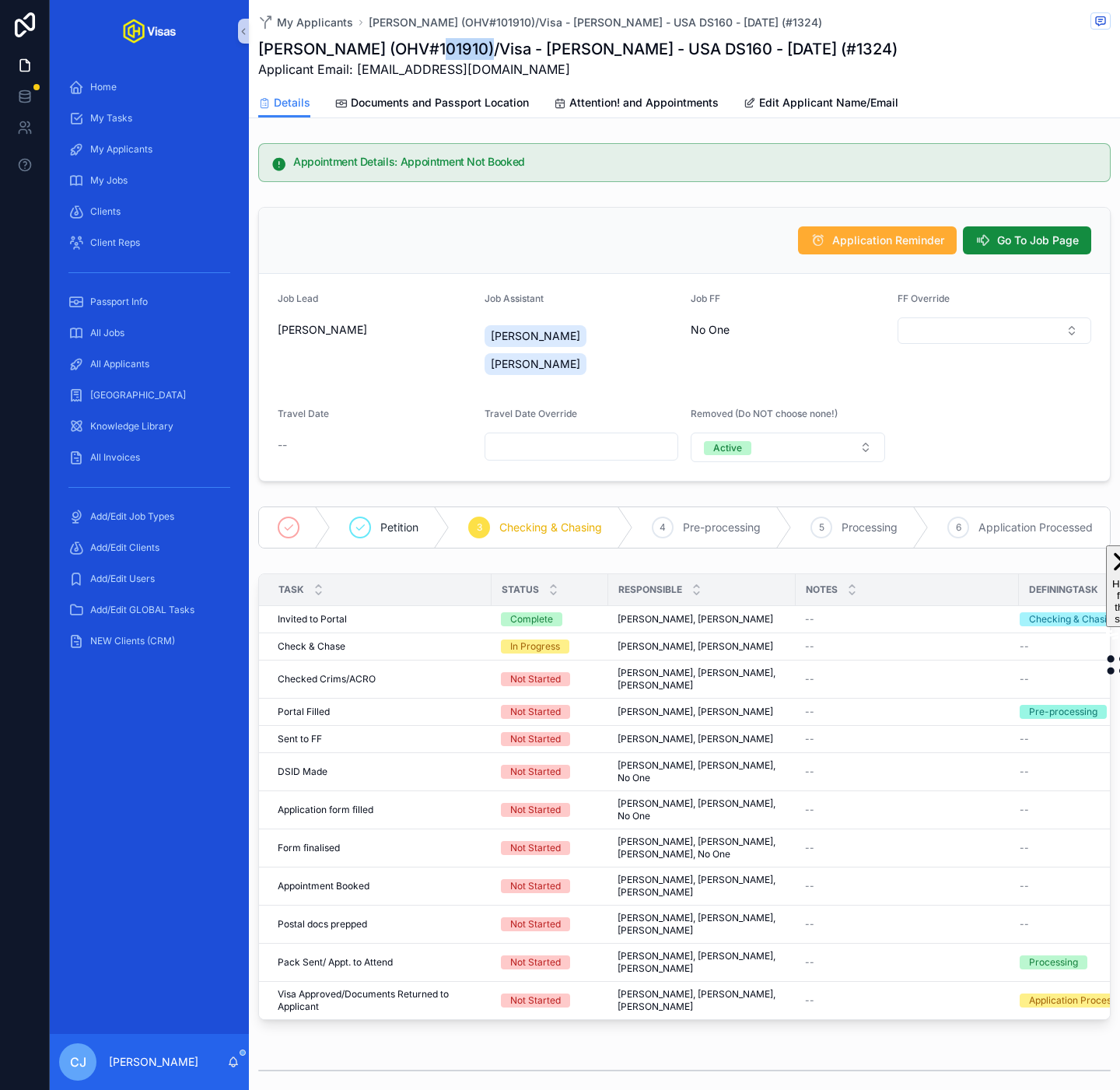
click at [443, 58] on h1 "Paul Docherty (OHV#101910)/Visa - James Arthur - USA DS160 - Sep/25 (#1324)" at bounding box center [577, 49] width 639 height 22
copy h1 "101910"
click at [649, 232] on div "Application Reminder Go To Job Page" at bounding box center [684, 240] width 814 height 28
click at [448, 48] on h1 "Paul Docherty (OHV#101910)/Visa - James Arthur - USA DS160 - Sep/25 (#1324)" at bounding box center [577, 49] width 639 height 22
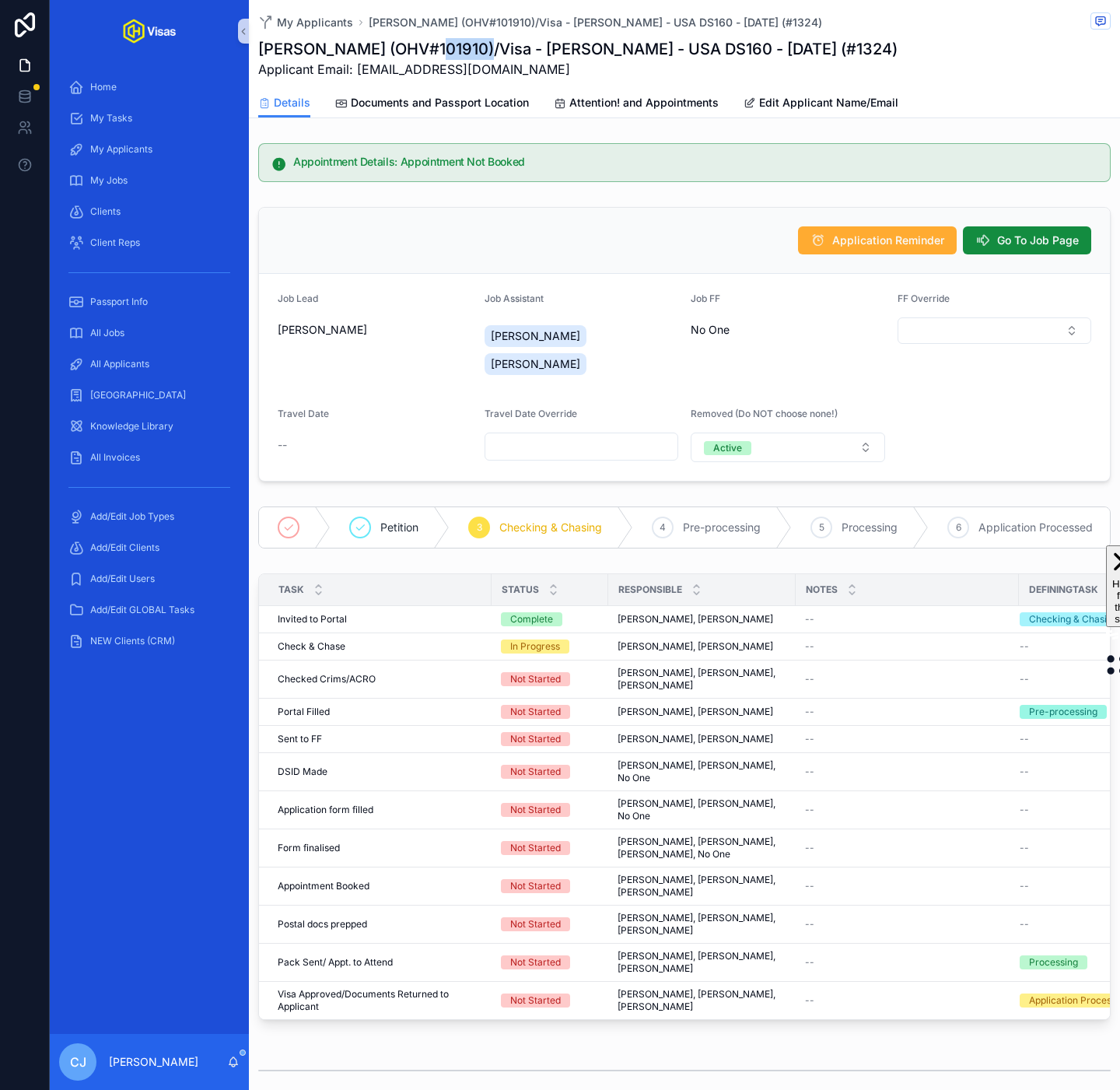
copy h1 "101910"
click at [519, 51] on h1 "[PERSON_NAME] [PERSON_NAME] (OHV#103052)/Visa - [PERSON_NAME] - USA DS160 - [DA…" at bounding box center [626, 49] width 736 height 22
copy h1 "103052"
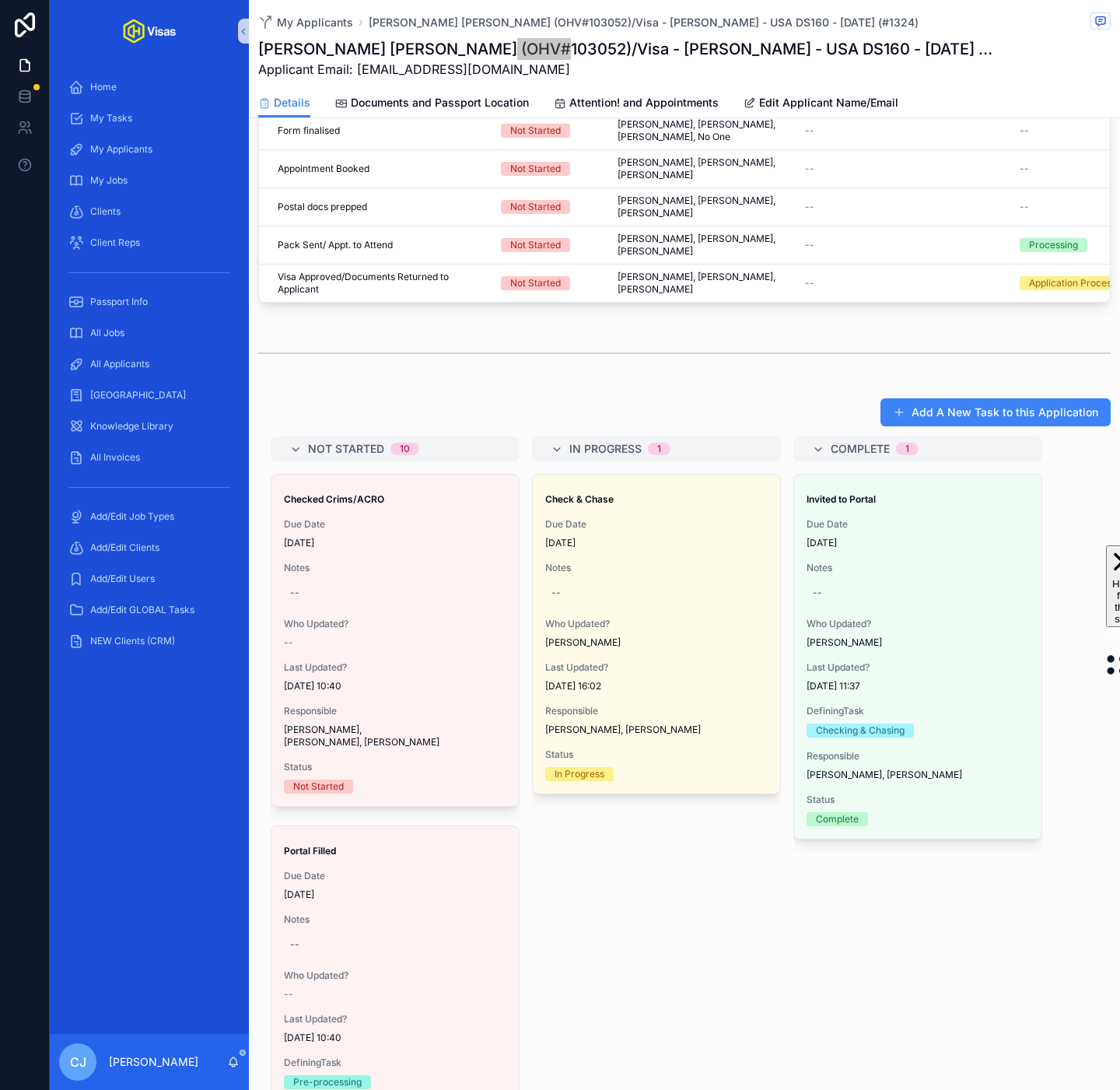
scroll to position [728, 0]
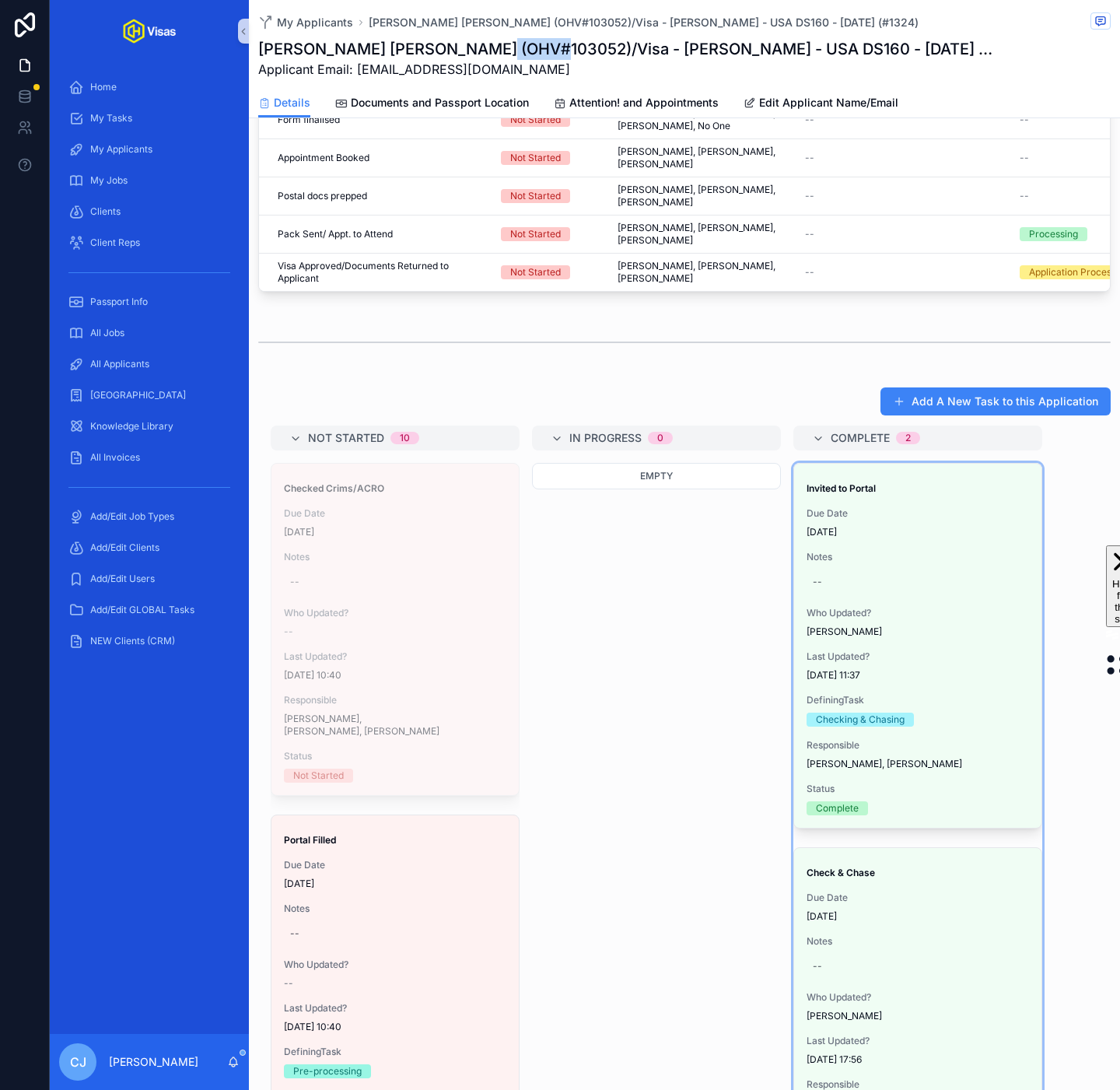
drag, startPoint x: 343, startPoint y: 612, endPoint x: 358, endPoint y: 612, distance: 15.0
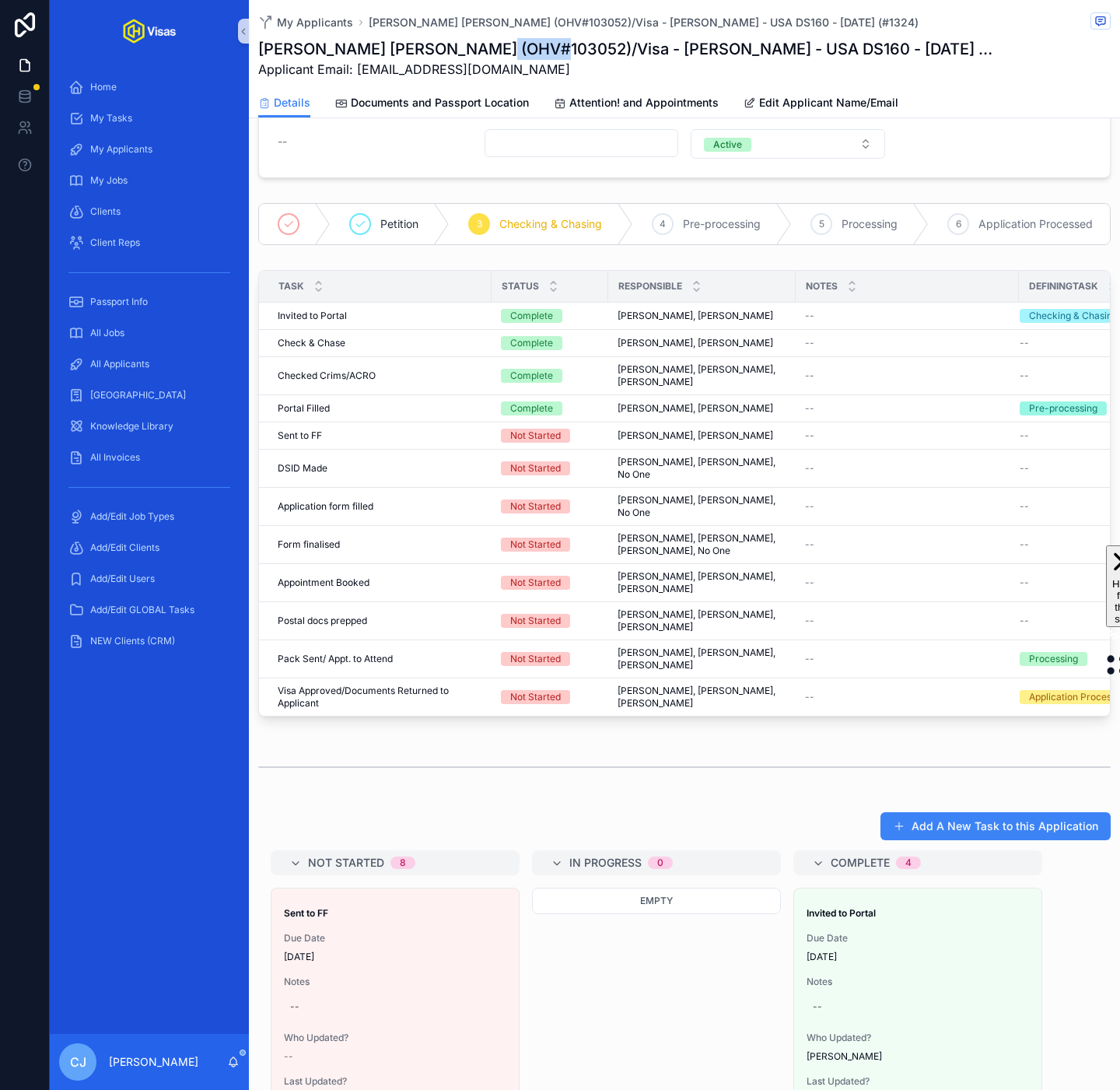
scroll to position [0, 0]
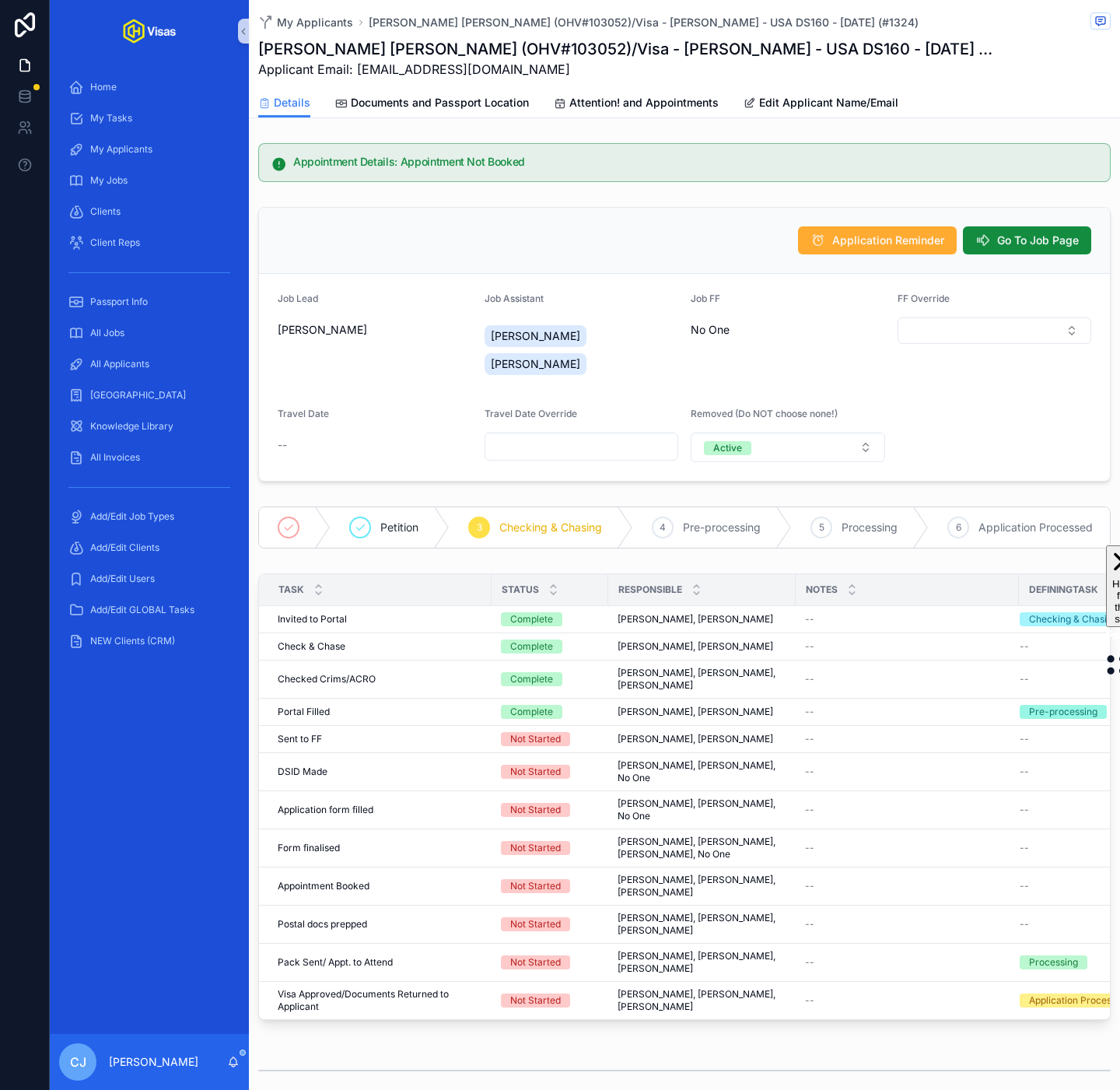
click at [657, 235] on div "Application Reminder Go To Job Page" at bounding box center [684, 240] width 814 height 28
click at [1015, 240] on span "Go To Job Page" at bounding box center [1038, 240] width 82 height 16
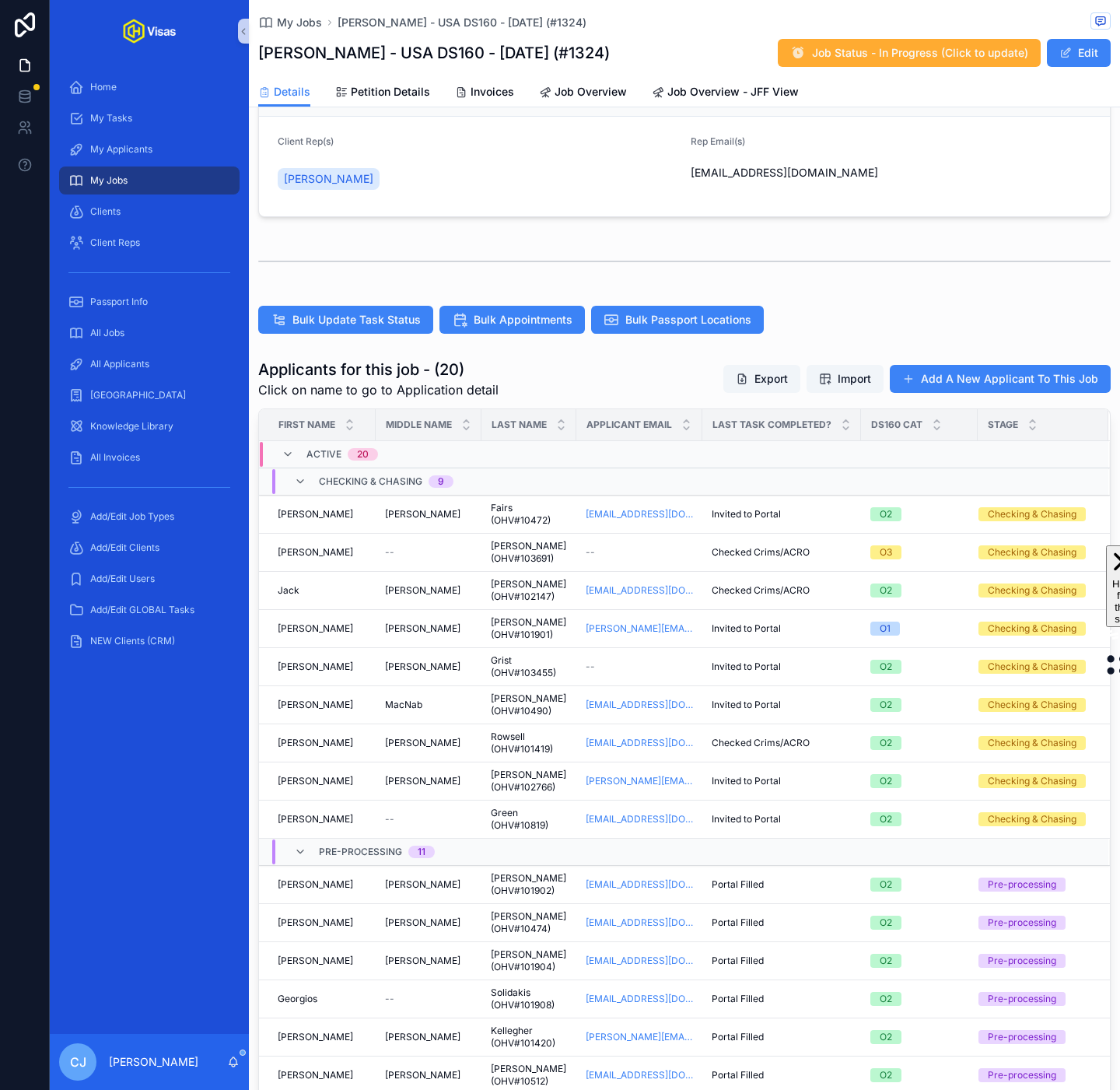
scroll to position [402, 0]
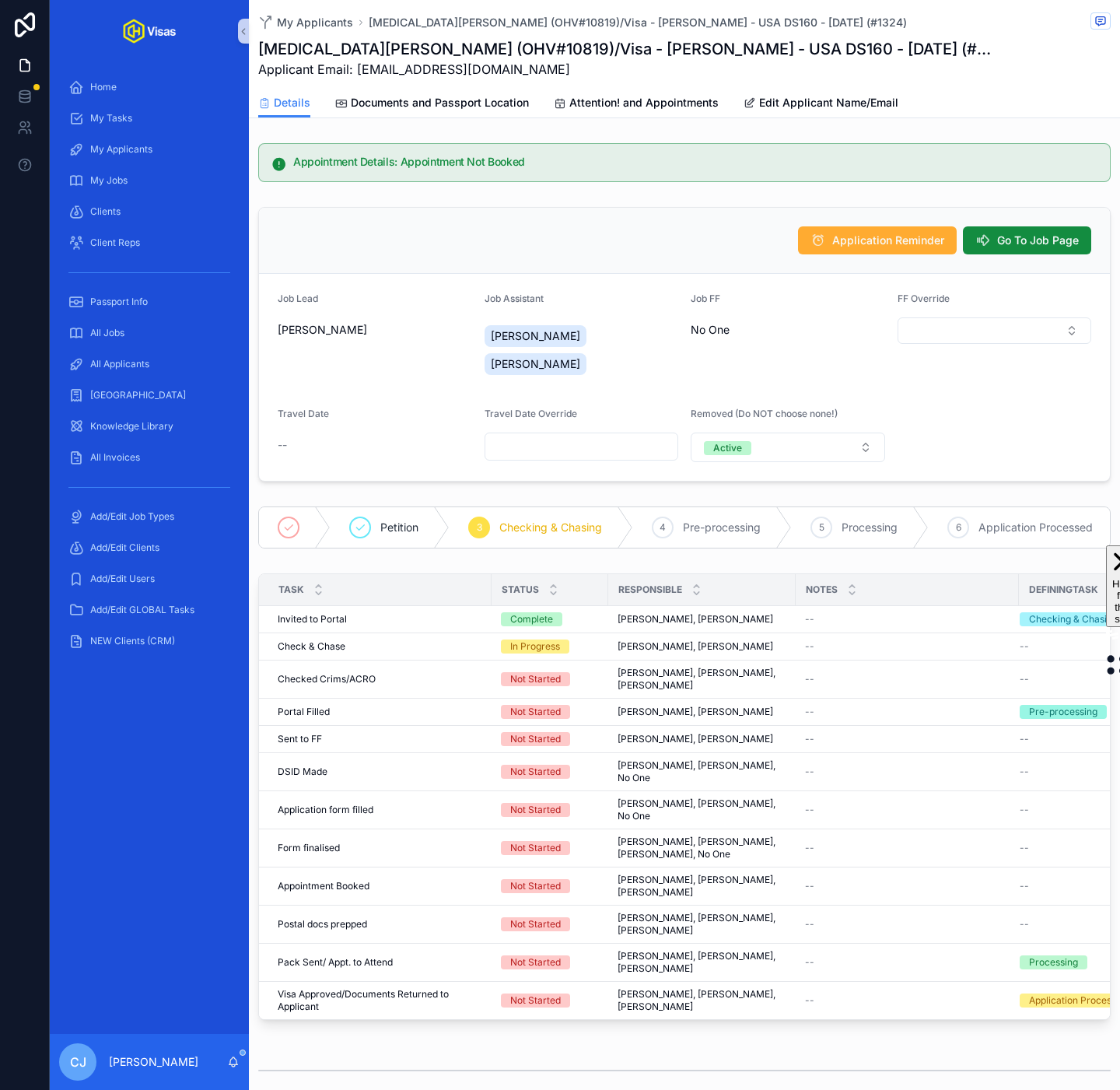
click at [439, 49] on h1 "[MEDICAL_DATA][PERSON_NAME] (OHV#10819)/Visa - [PERSON_NAME] - USA DS160 - [DAT…" at bounding box center [626, 49] width 736 height 22
copy h1 "10819"
click at [533, 50] on h1 "[PERSON_NAME] (OHV#102766)/Visa - [PERSON_NAME] - USA DS160 - [DATE] (#1324)" at bounding box center [580, 49] width 644 height 22
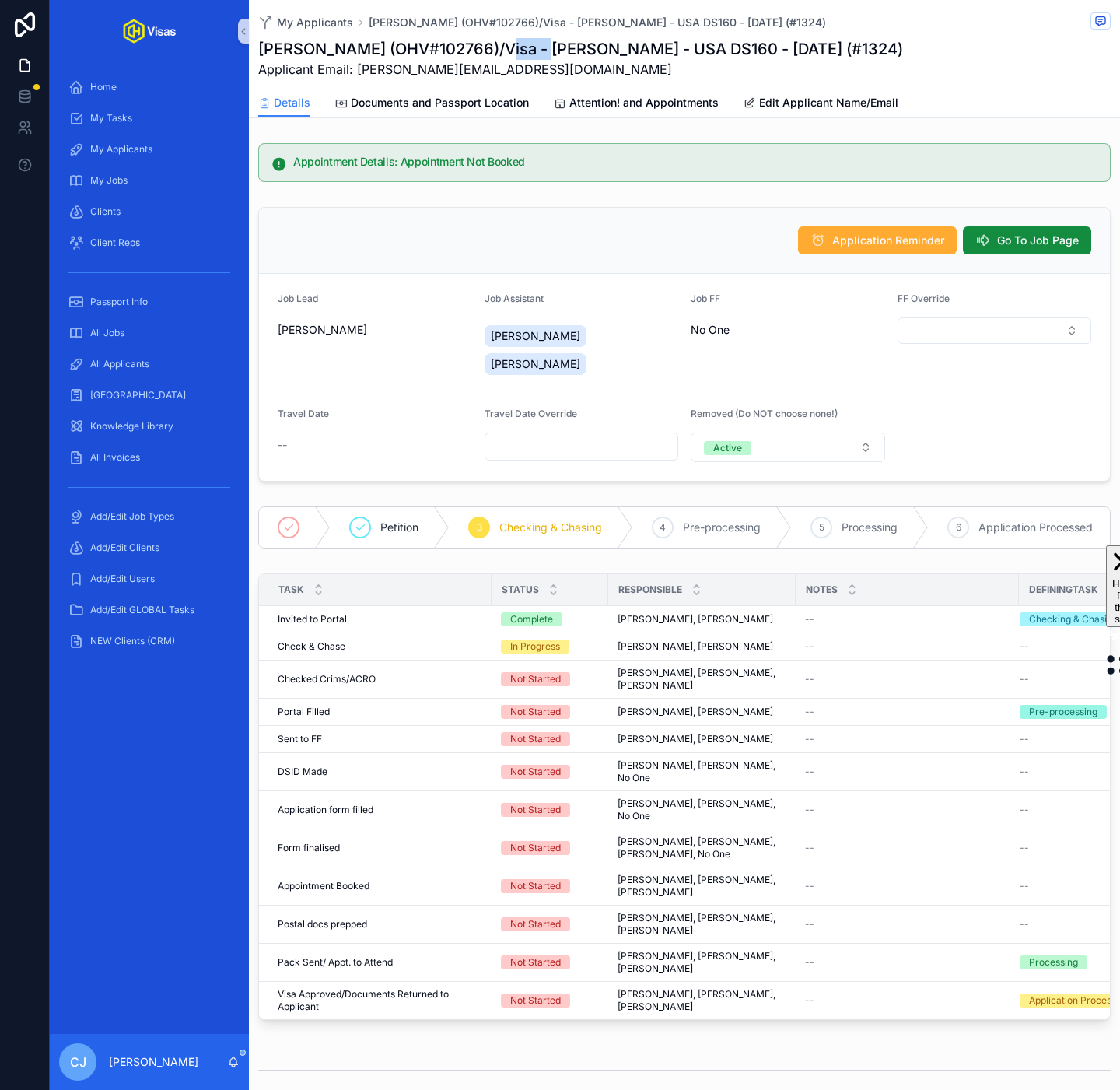
copy h1 "102766"
click at [548, 70] on span "Applicant Email: [PERSON_NAME][EMAIL_ADDRESS][DOMAIN_NAME]" at bounding box center [580, 69] width 644 height 18
drag, startPoint x: 537, startPoint y: 70, endPoint x: 357, endPoint y: 71, distance: 180.0
click at [357, 71] on span "Applicant Email: [PERSON_NAME][EMAIL_ADDRESS][DOMAIN_NAME]" at bounding box center [580, 69] width 644 height 18
copy span "[PERSON_NAME][EMAIL_ADDRESS][DOMAIN_NAME]"
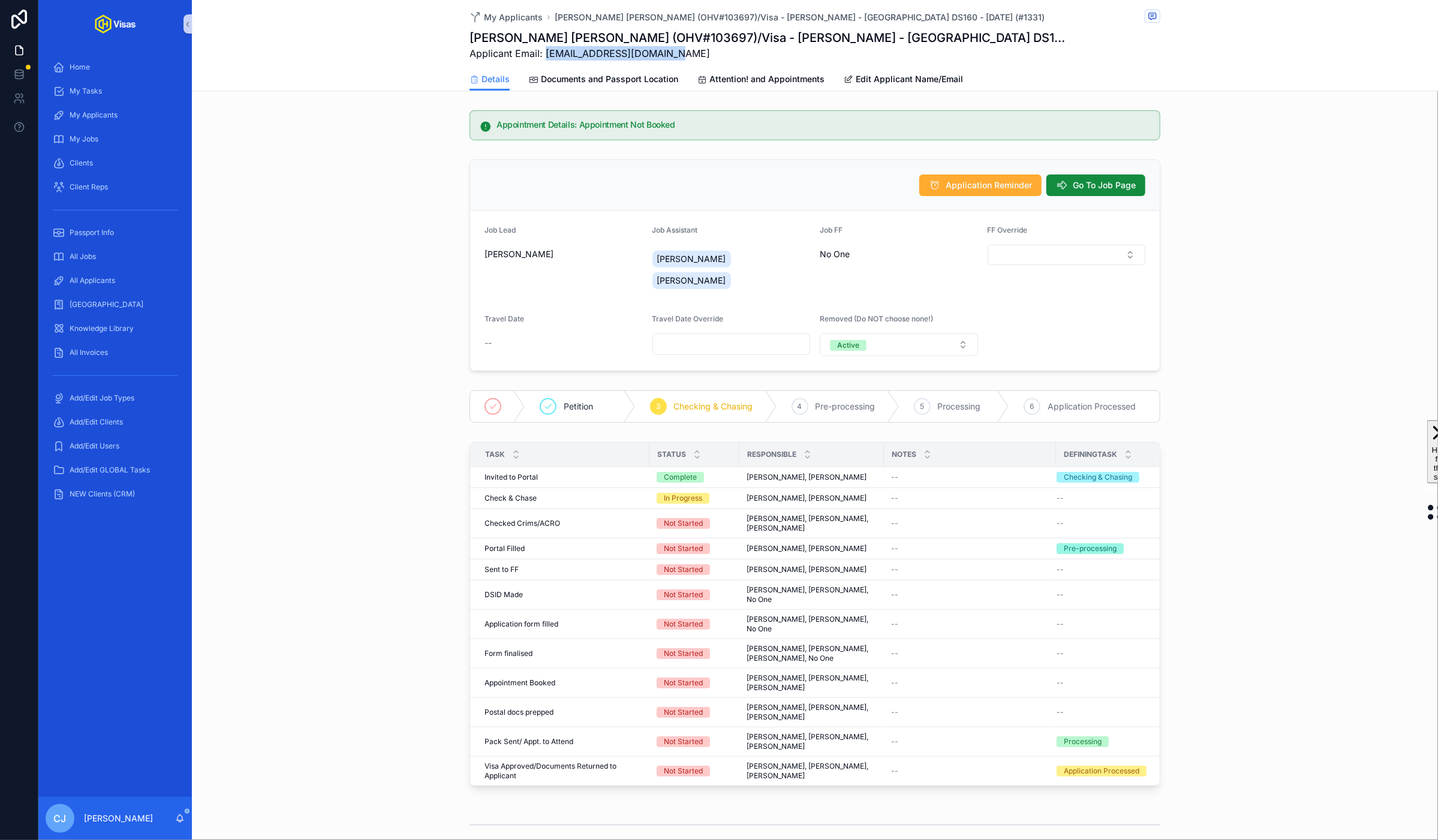
drag, startPoint x: 679, startPoint y: 58, endPoint x: 547, endPoint y: 60, distance: 132.0
click at [547, 60] on span "Applicant Email: [EMAIL_ADDRESS][DOMAIN_NAME]" at bounding box center [770, 53] width 601 height 14
copy span "[EMAIL_ADDRESS][DOMAIN_NAME]"
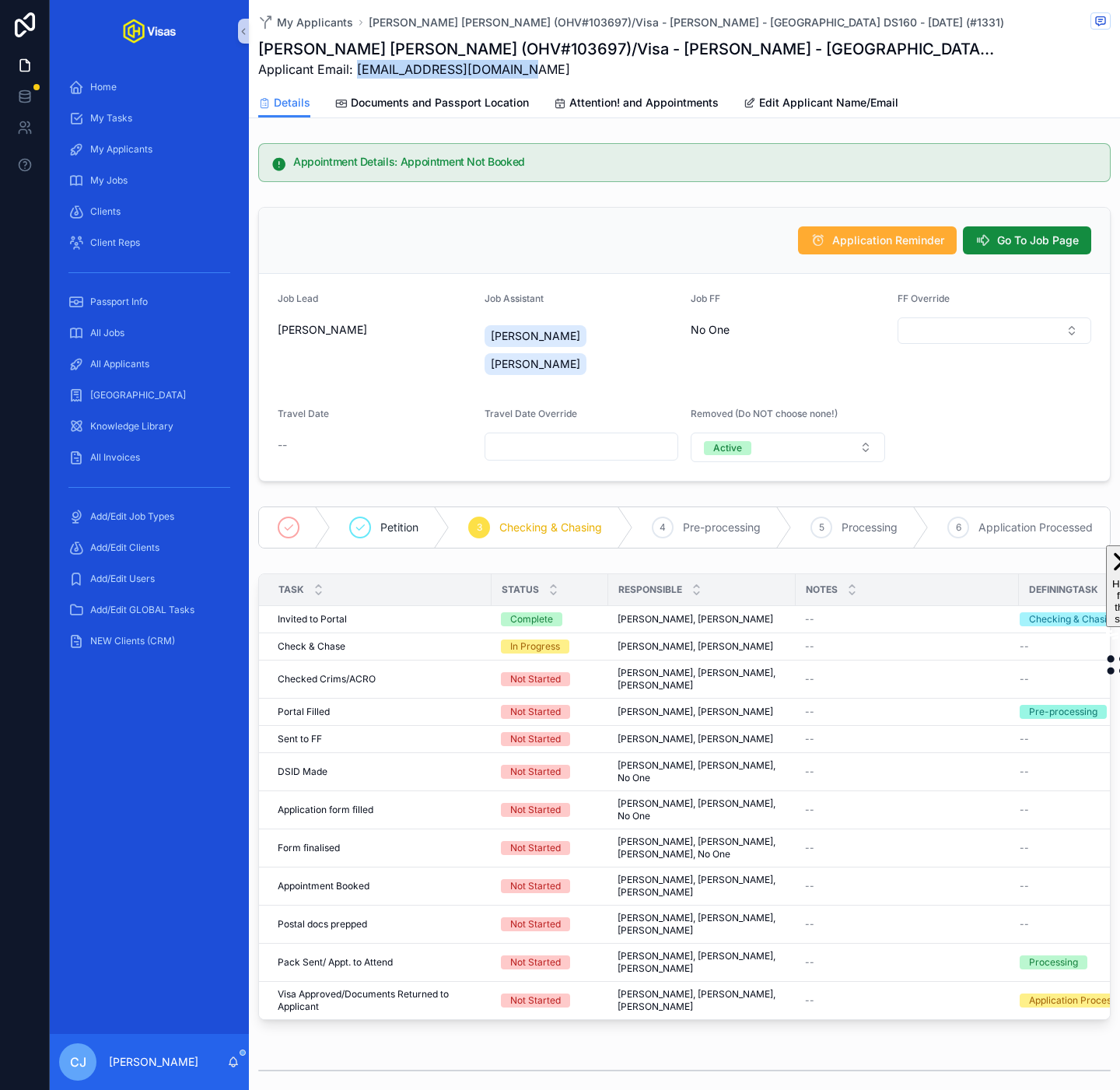
copy span "[EMAIL_ADDRESS][DOMAIN_NAME]"
click at [1043, 240] on span "Go To Job Page" at bounding box center [1038, 240] width 82 height 16
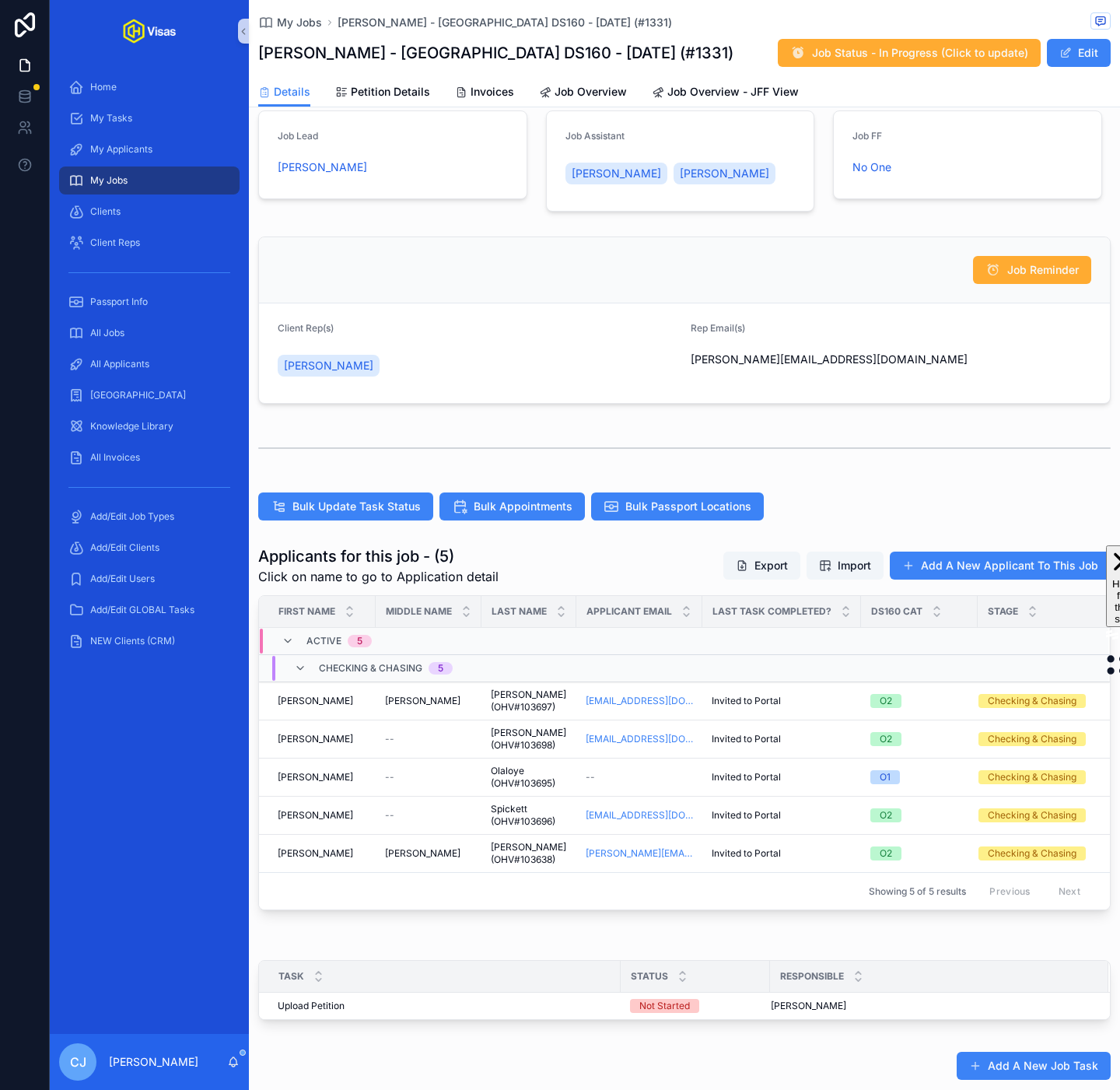
scroll to position [223, 0]
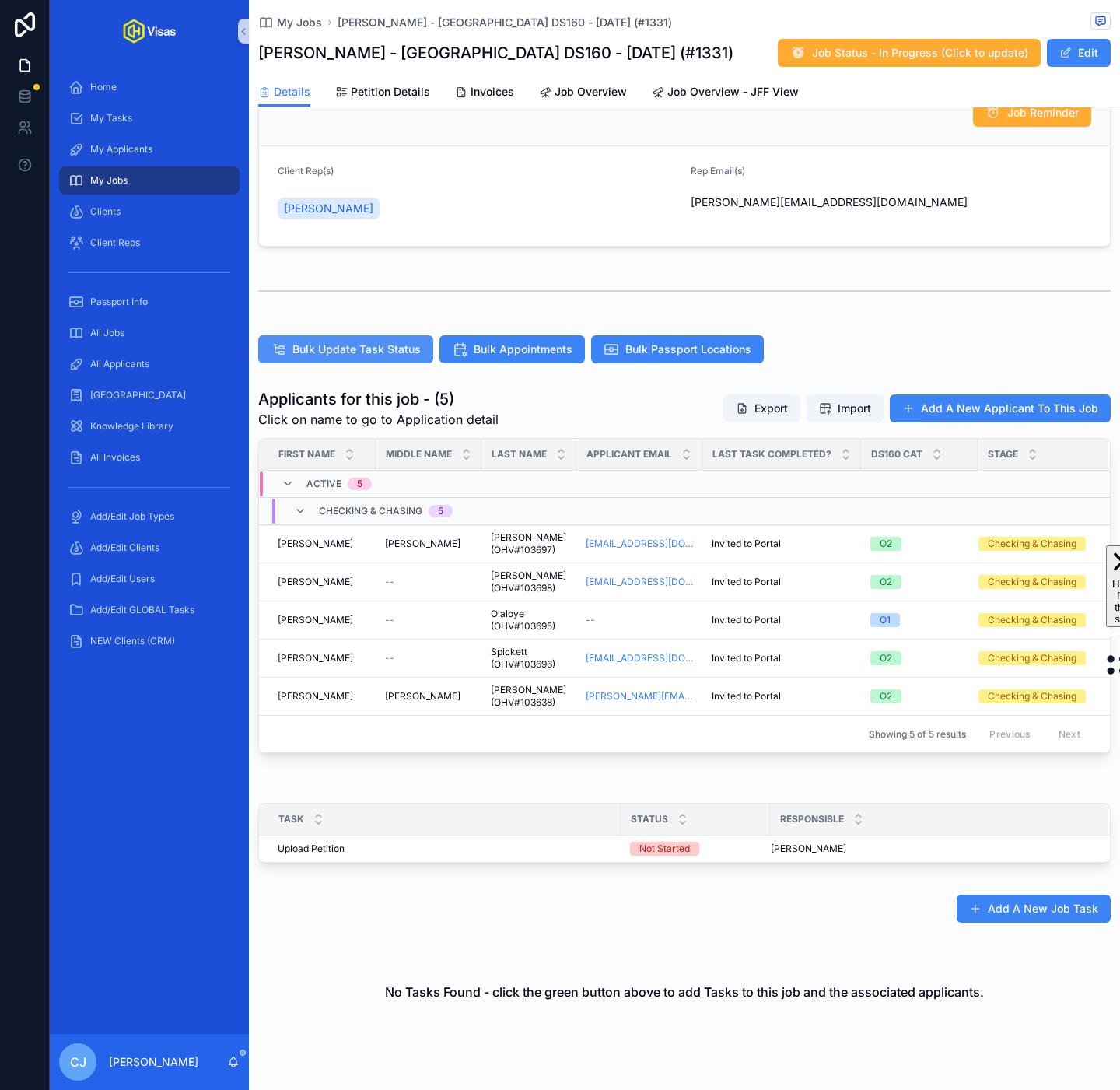
click at [373, 353] on span "Bulk Update Task Status" at bounding box center [357, 350] width 129 height 16
click at [523, 637] on td "Olaloye (OHV#103695) [PERSON_NAME] (OHV#103695)" at bounding box center [529, 620] width 95 height 38
click at [510, 632] on span "Olaloye (OHV#103695)" at bounding box center [529, 620] width 77 height 25
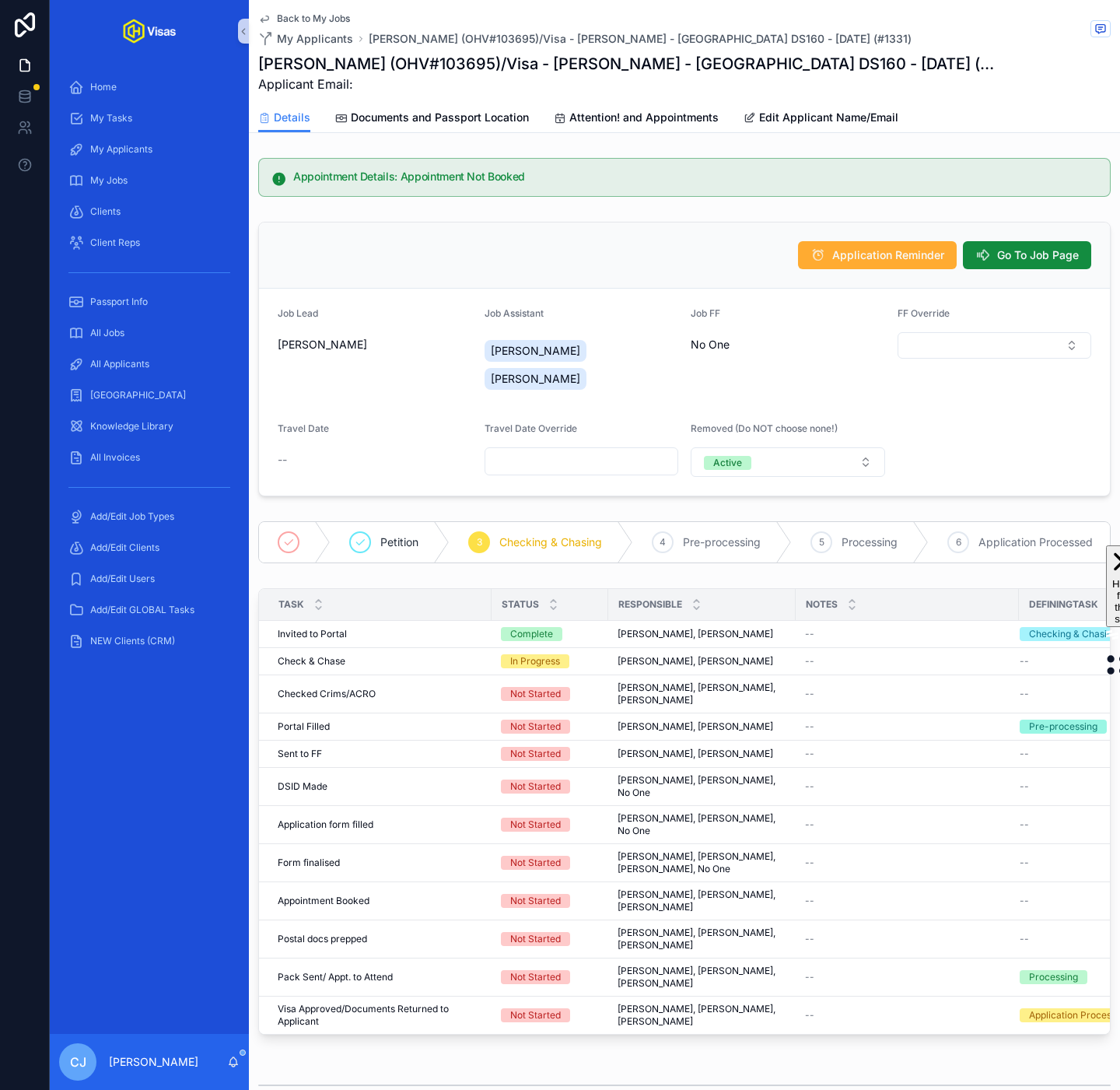
click at [456, 64] on h1 "[PERSON_NAME] (OHV#103695)/Visa - [PERSON_NAME] - [GEOGRAPHIC_DATA] DS160 - [DA…" at bounding box center [626, 64] width 736 height 22
copy h1 "103695"
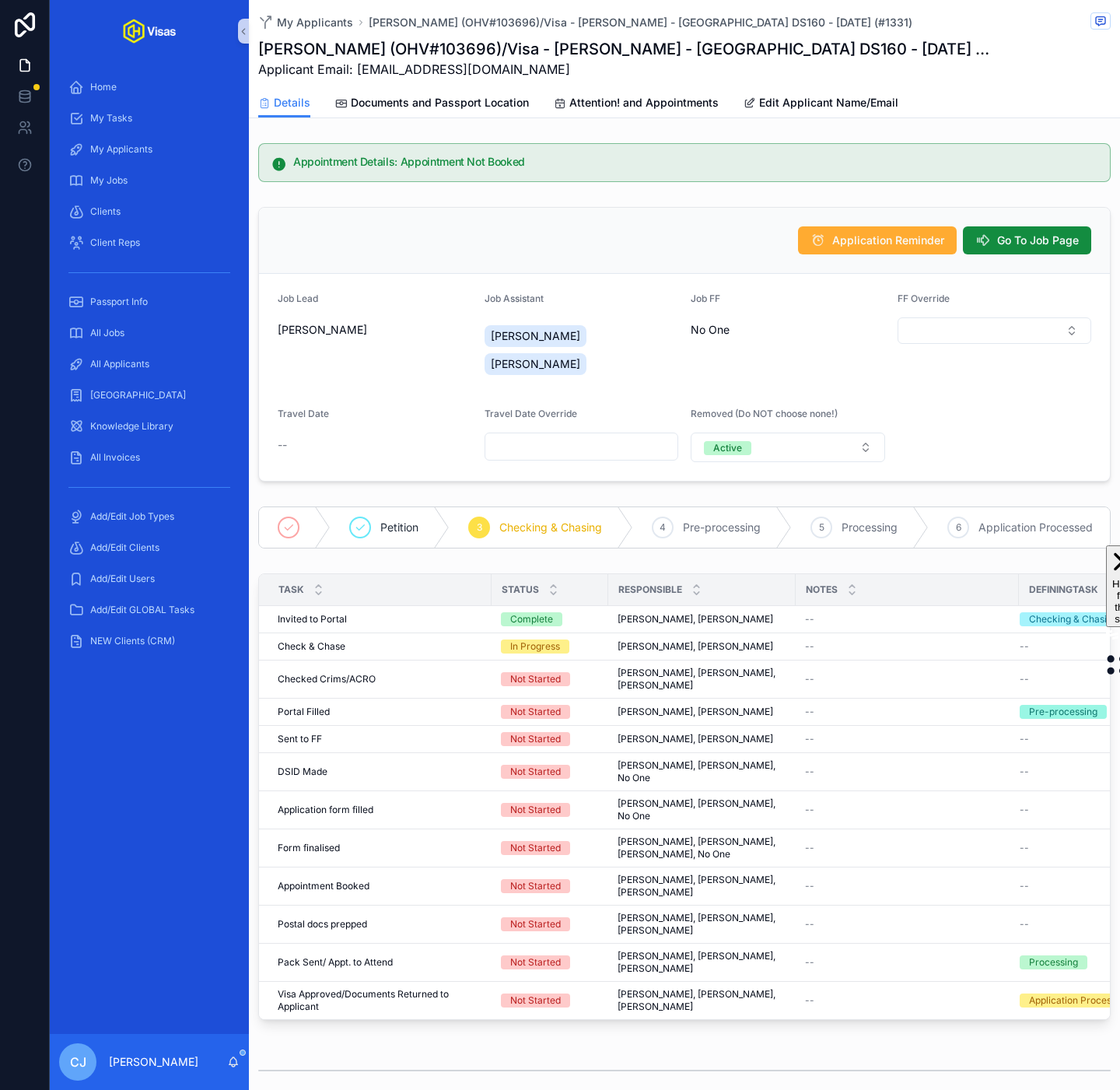
click at [437, 53] on h1 "[PERSON_NAME] (OHV#103696)/Visa - [PERSON_NAME] - [GEOGRAPHIC_DATA] DS160 - [DA…" at bounding box center [626, 49] width 736 height 22
click at [437, 53] on h1 "Rob Spickett (OHV#103696)/Visa - Jim Legxacy - USA DS160 - Sep/25 (#1331)" at bounding box center [626, 49] width 736 height 22
drag, startPoint x: 470, startPoint y: 77, endPoint x: 356, endPoint y: 70, distance: 114.2
click at [356, 70] on span "Applicant Email: Rob@rsblu.co.uk" at bounding box center [626, 69] width 736 height 18
copy span "Rob@rsblu.co.uk"
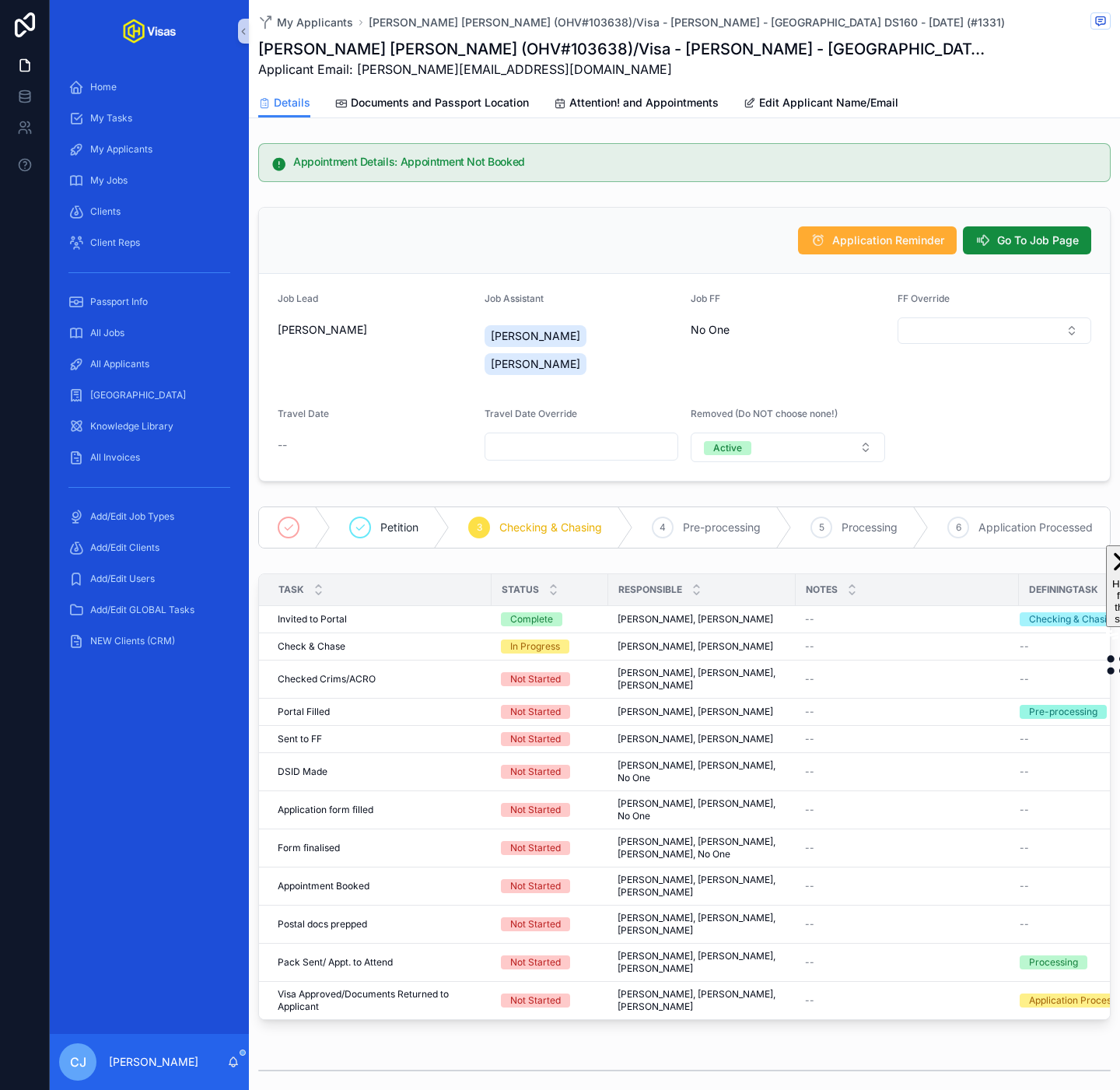
click at [525, 50] on h1 "Shaun Christopher Bartlett (OHV#103638)/Visa - Jim Legxacy - USA DS160 - Sep/25…" at bounding box center [626, 49] width 736 height 22
copy h1 "103638"
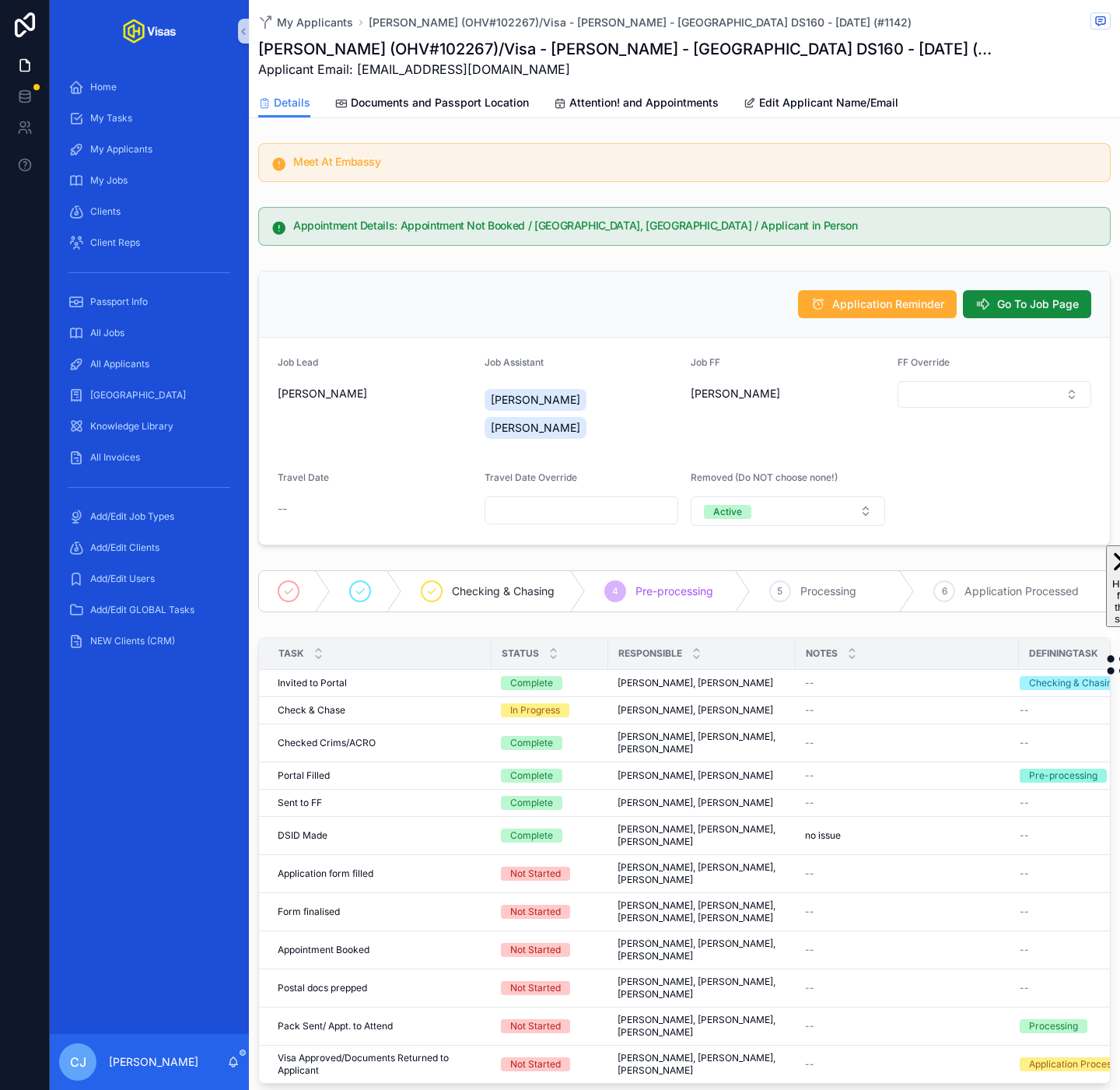
click at [509, 50] on h1 "[PERSON_NAME] (OHV#102267)/Visa - [PERSON_NAME] - [GEOGRAPHIC_DATA] DS160 - [DA…" at bounding box center [626, 49] width 736 height 22
copy h1 "102267"
click at [574, 69] on span "Applicant Email: [EMAIL_ADDRESS][DOMAIN_NAME]" at bounding box center [626, 69] width 736 height 18
drag, startPoint x: 543, startPoint y: 70, endPoint x: 357, endPoint y: 67, distance: 186.0
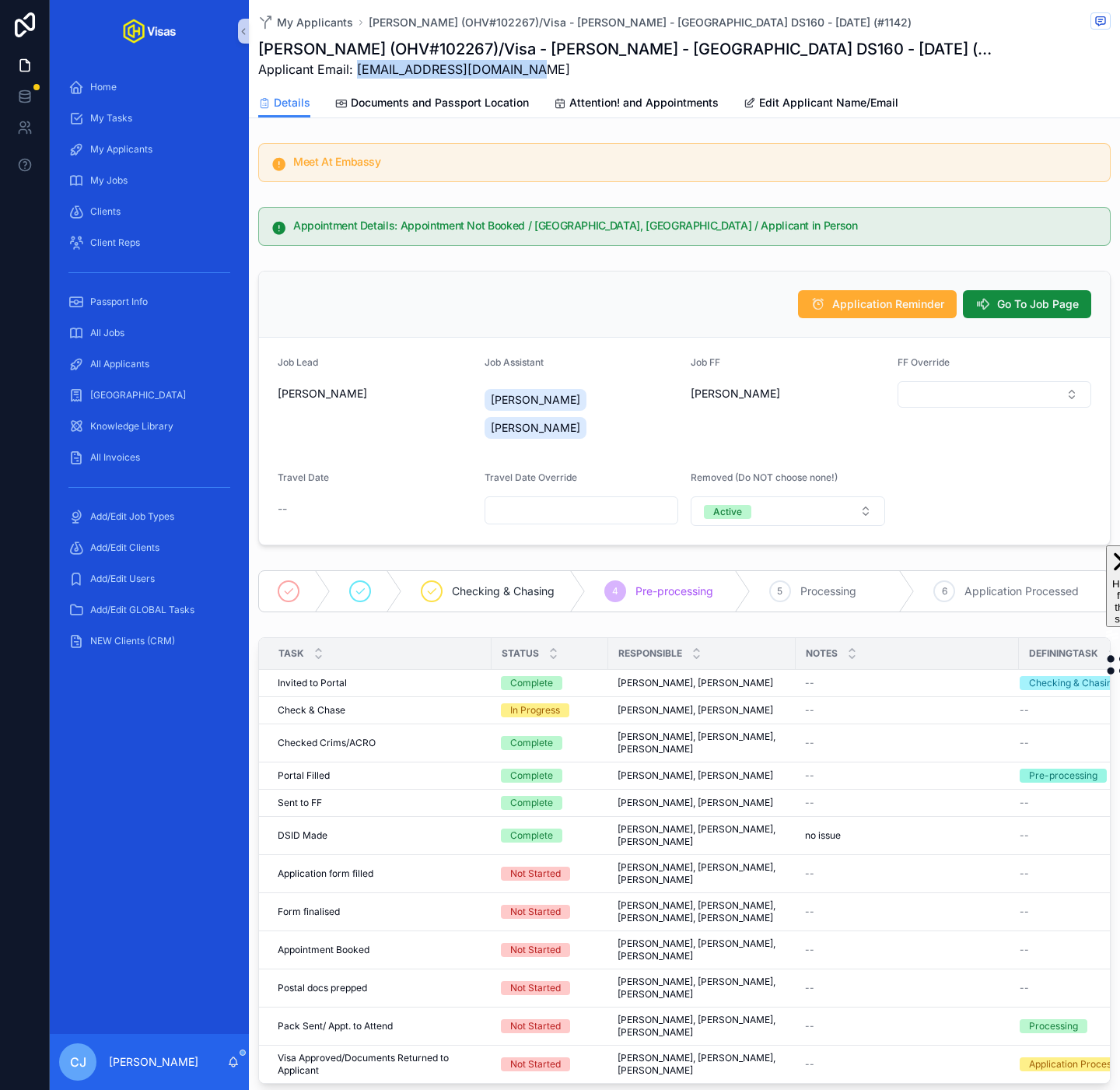
click at [357, 67] on span "Applicant Email: [EMAIL_ADDRESS][DOMAIN_NAME]" at bounding box center [626, 69] width 736 height 18
copy span "[EMAIL_ADDRESS][DOMAIN_NAME]"
click at [510, 46] on h1 "[PERSON_NAME] (OHV#102267)/Visa - [PERSON_NAME] - [GEOGRAPHIC_DATA] DS160 - [DA…" at bounding box center [626, 49] width 736 height 22
copy h1 "102267"
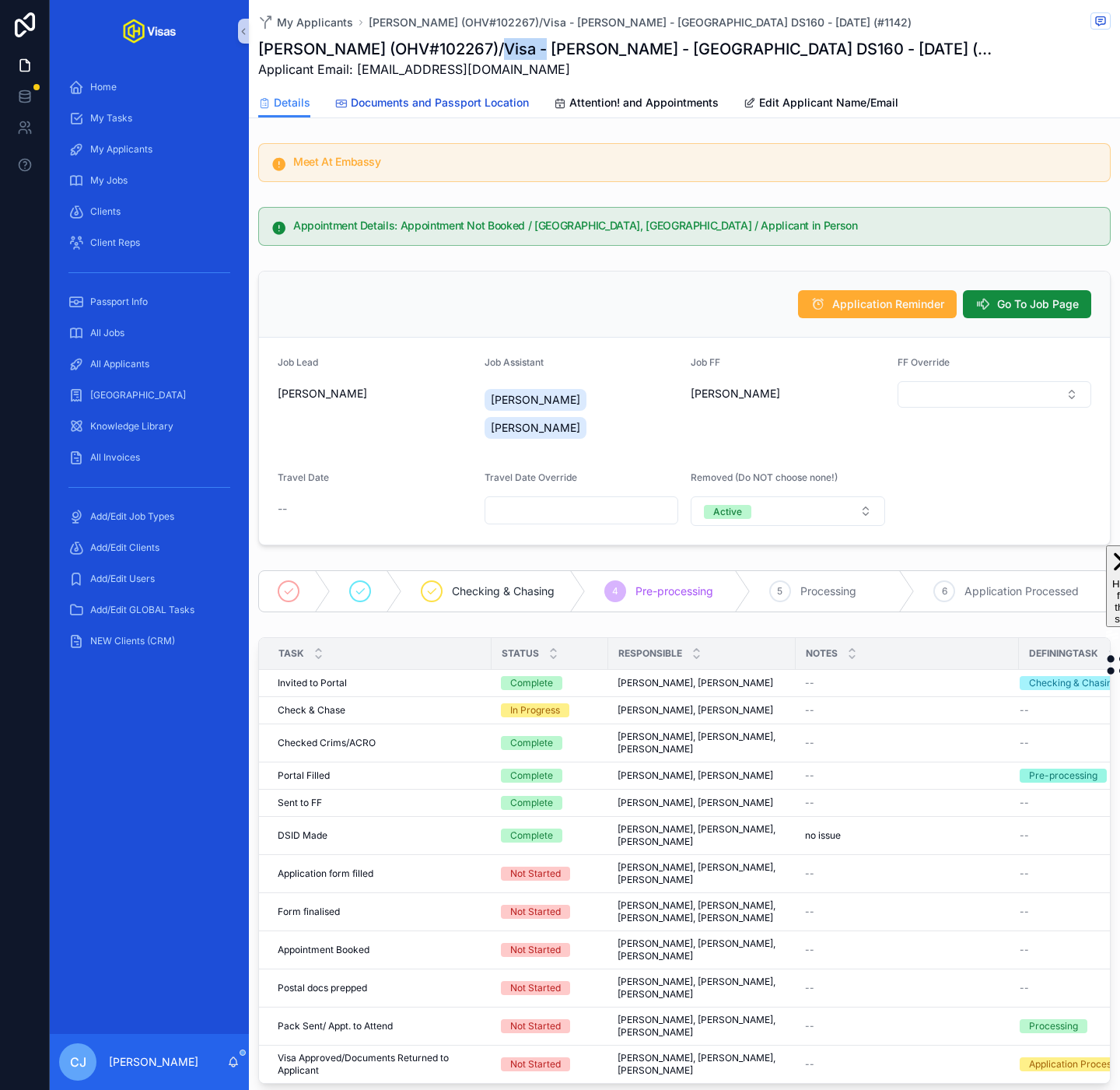
click at [451, 104] on span "Documents and Passport Location" at bounding box center [439, 103] width 178 height 16
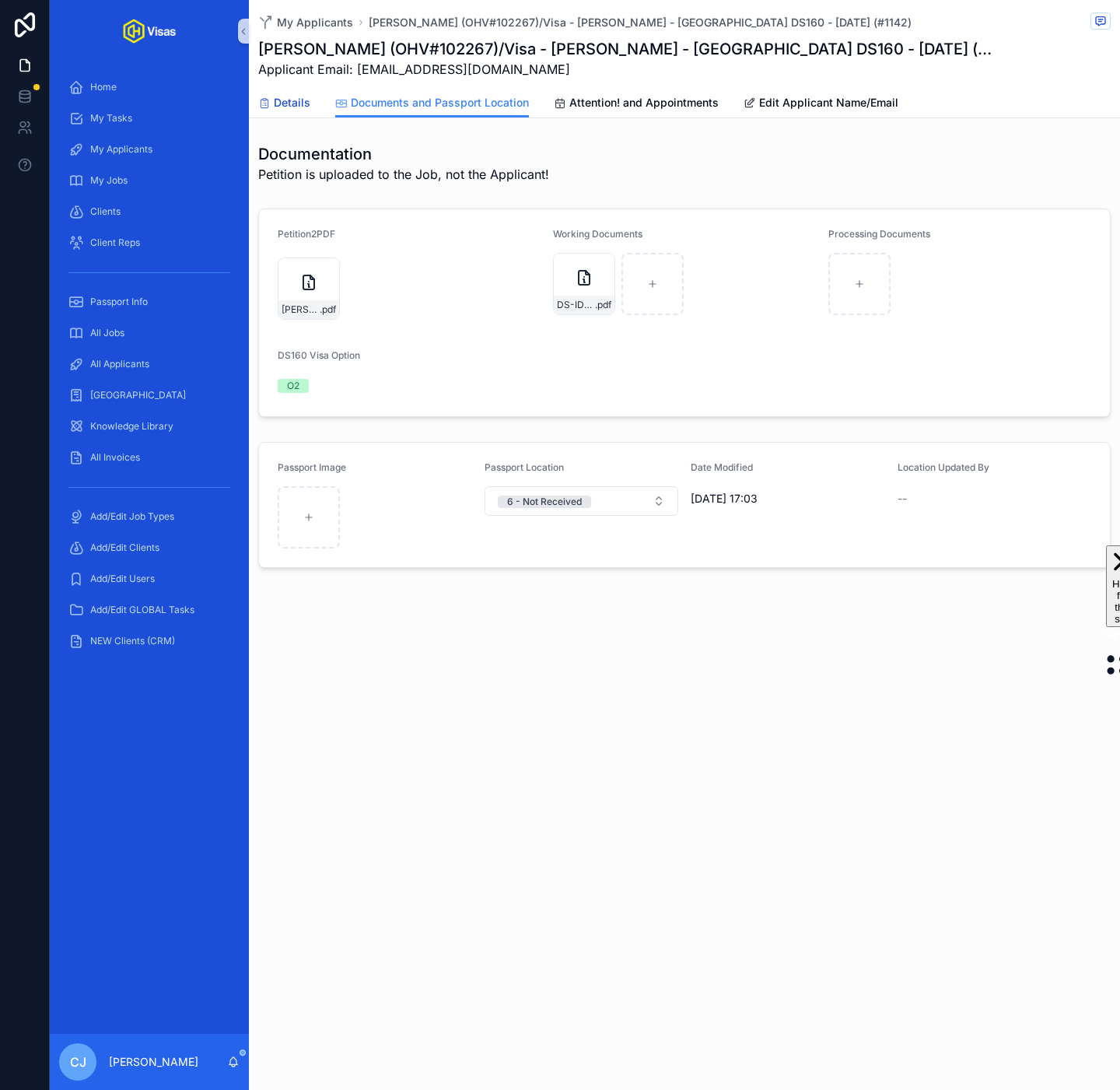
click at [285, 107] on span "Details" at bounding box center [292, 103] width 37 height 16
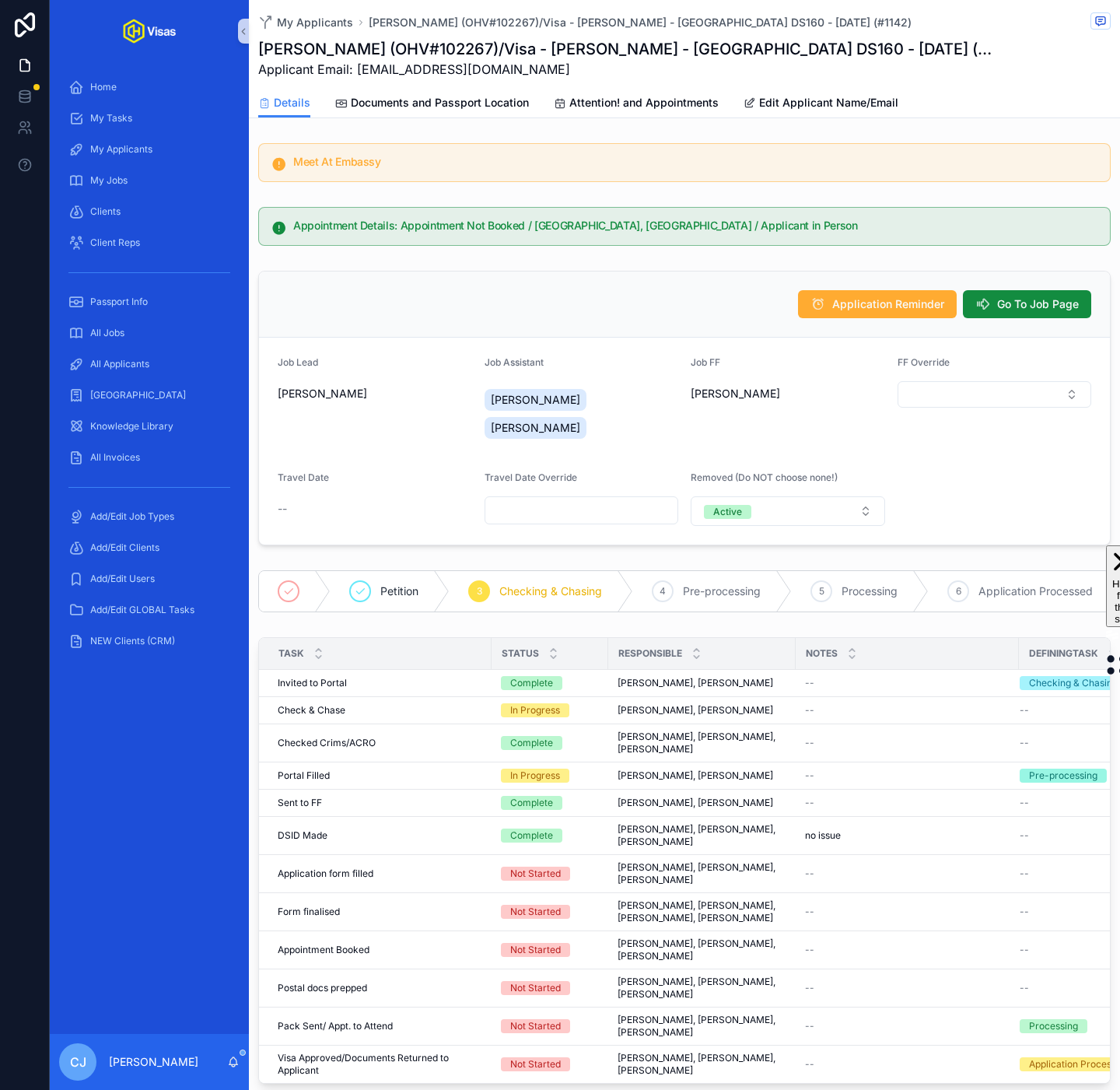
drag, startPoint x: 917, startPoint y: 767, endPoint x: 858, endPoint y: 4, distance: 765.3
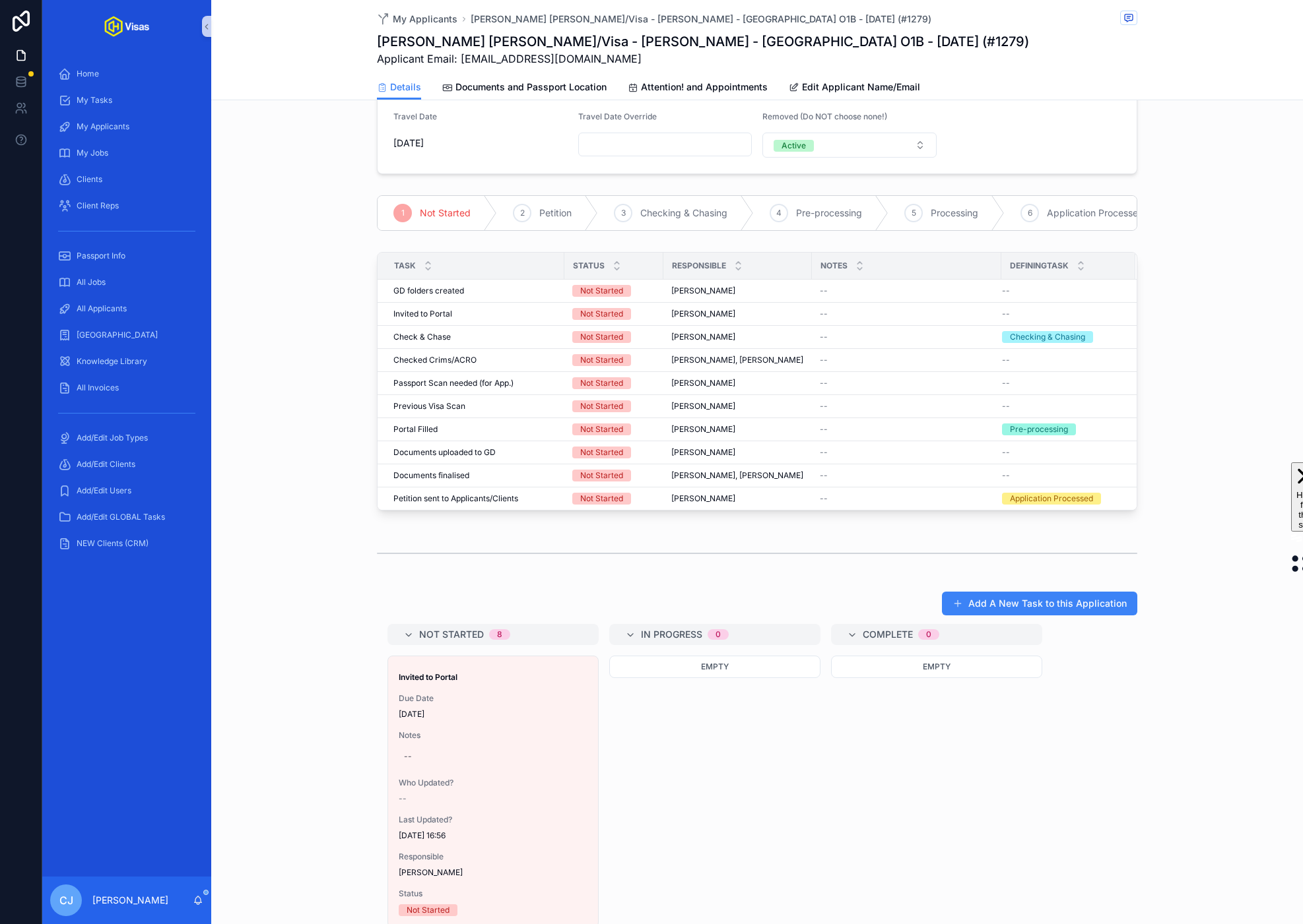
scroll to position [93, 0]
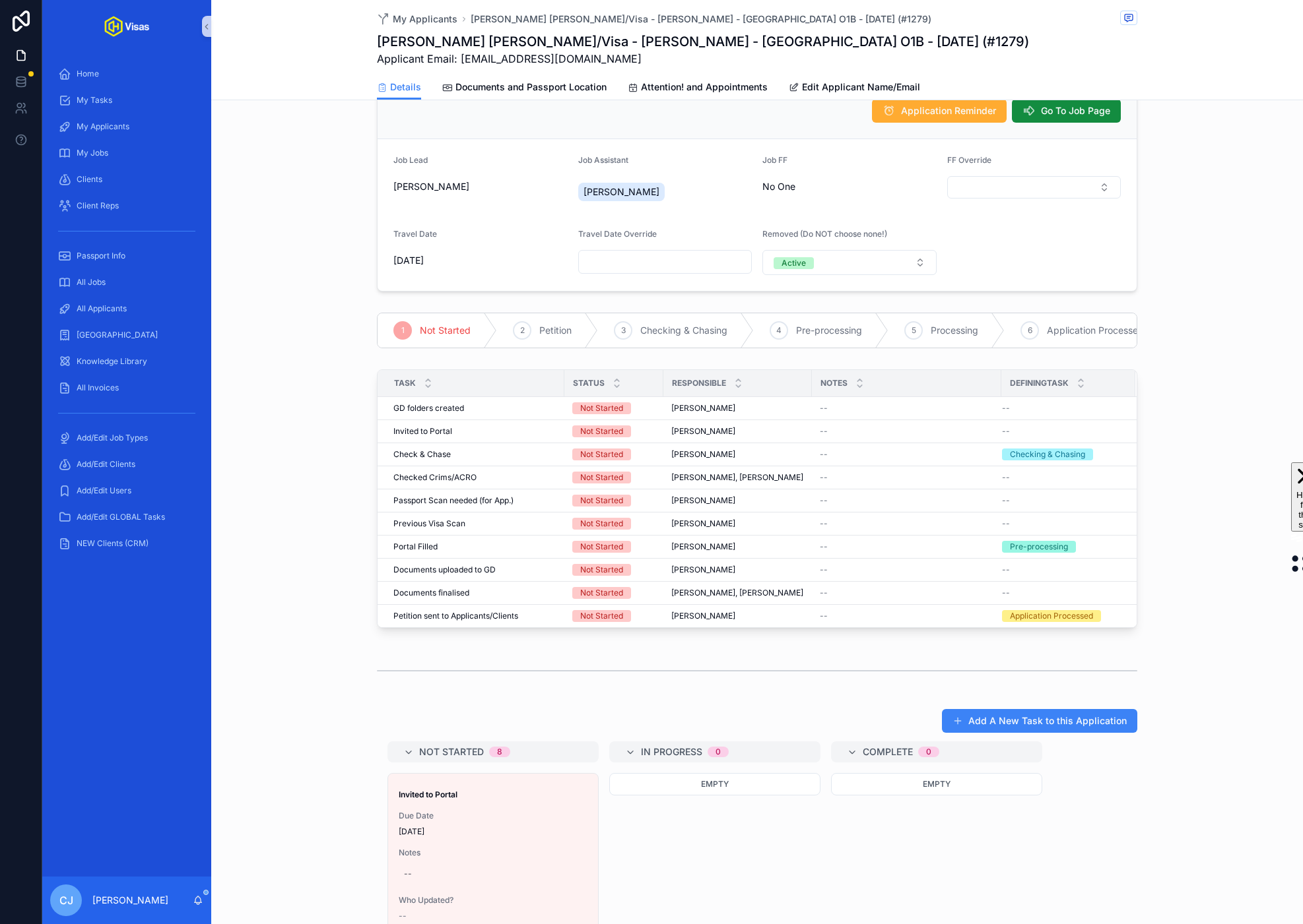
click at [567, 44] on h1 "[PERSON_NAME] [PERSON_NAME]/Visa - [PERSON_NAME] - [GEOGRAPHIC_DATA] O1B - [DAT…" at bounding box center [703, 41] width 652 height 18
click at [567, 44] on h1 "Nina Jo Wilson/Visa - Ninajirachi - USA O1B - Jul/25 (#1279)" at bounding box center [703, 41] width 652 height 18
copy h1 "Ninajirachi"
click at [516, 84] on span "Documents and Passport Location" at bounding box center [530, 87] width 151 height 13
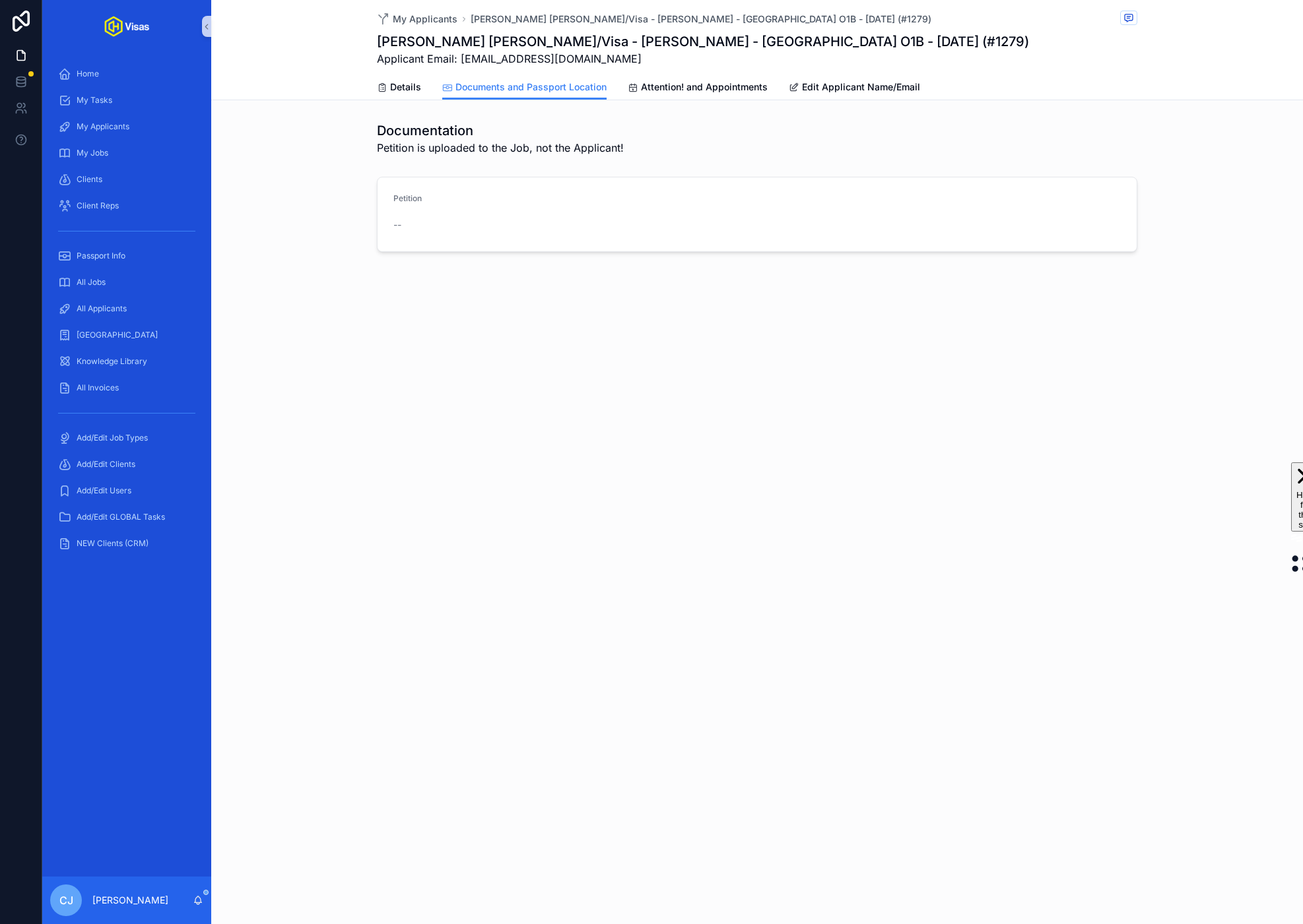
click at [421, 92] on div "Details Documents and Passport Location Attention! and Appointments Edit Applic…" at bounding box center [757, 87] width 760 height 25
click at [397, 90] on span "Details" at bounding box center [406, 87] width 31 height 13
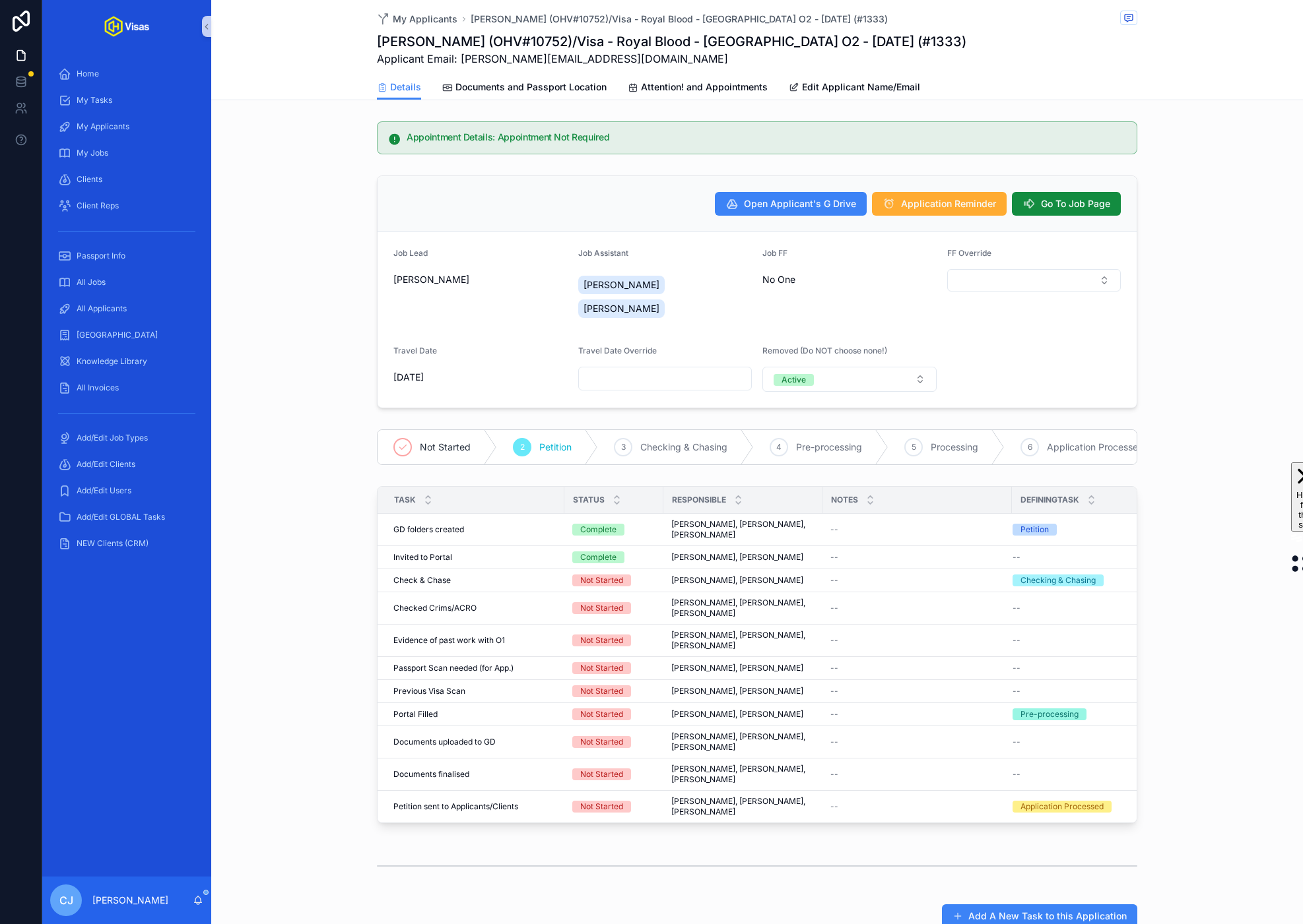
click at [574, 63] on span "Applicant Email: adam_birch@me.com" at bounding box center [671, 58] width 590 height 15
drag, startPoint x: 583, startPoint y: 66, endPoint x: 460, endPoint y: 66, distance: 123.0
click at [460, 66] on span "Applicant Email: adam_birch@me.com" at bounding box center [671, 58] width 590 height 15
copy span "[PERSON_NAME][EMAIL_ADDRESS][DOMAIN_NAME]"
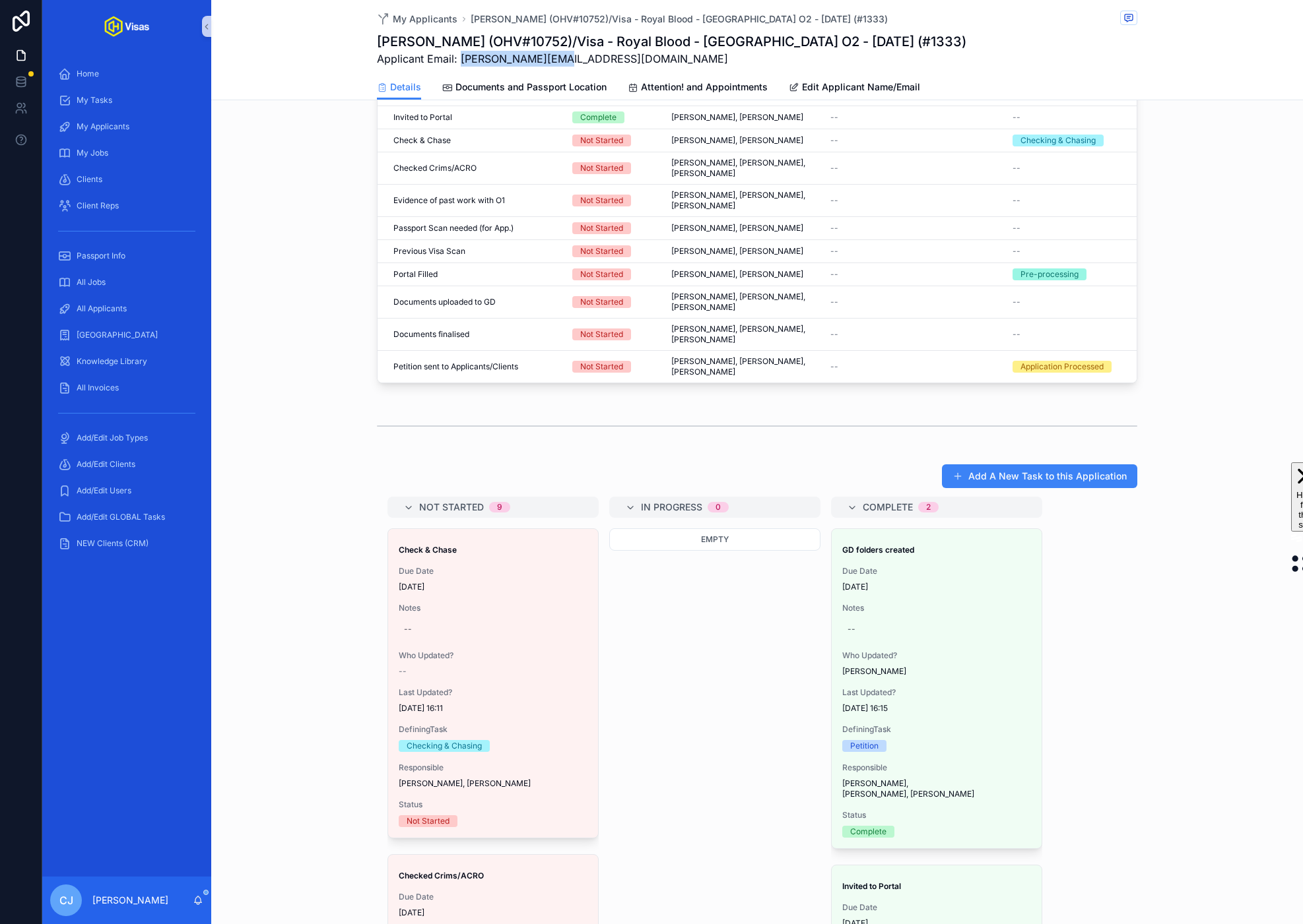
scroll to position [655, 0]
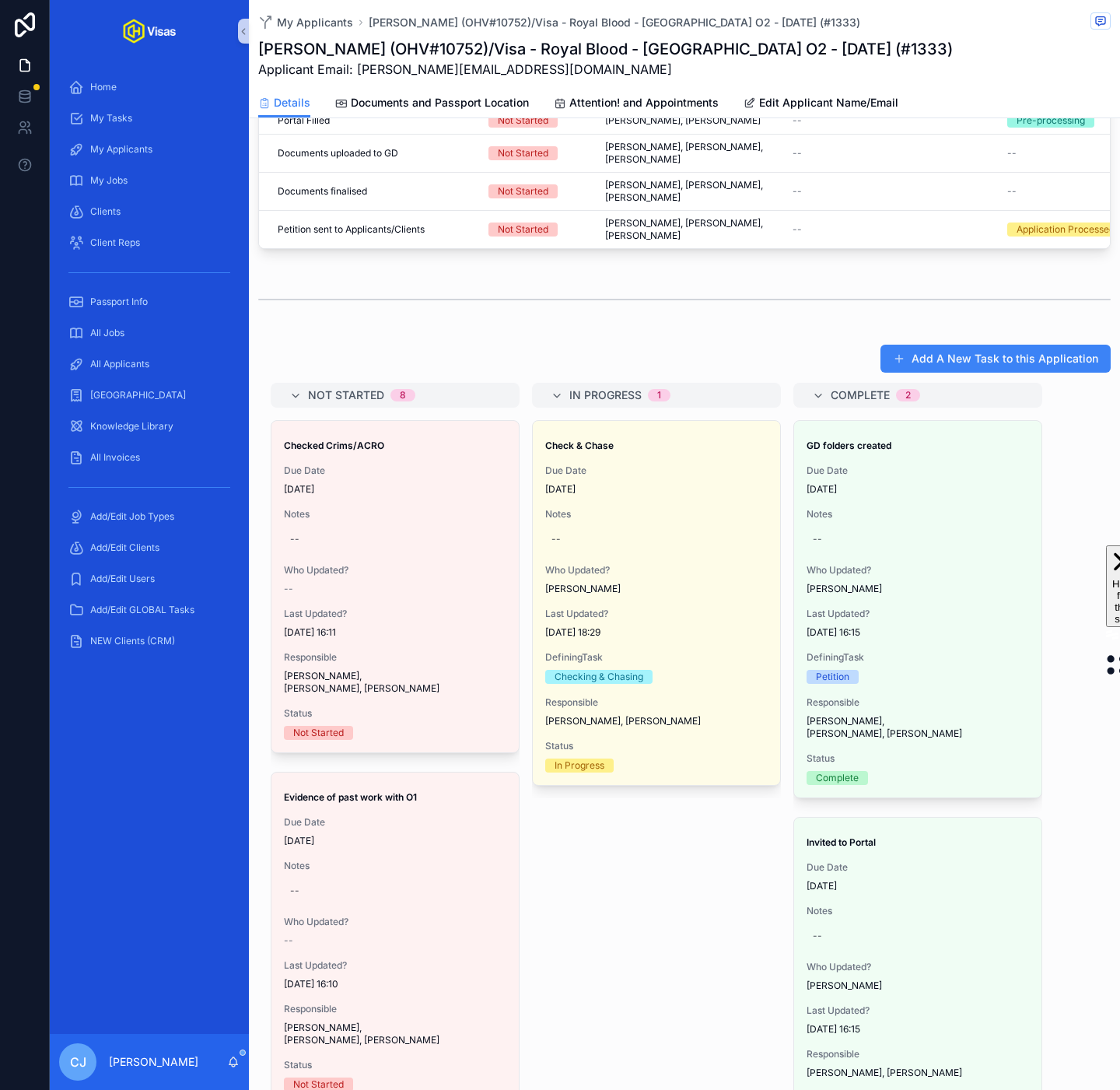
scroll to position [946, 0]
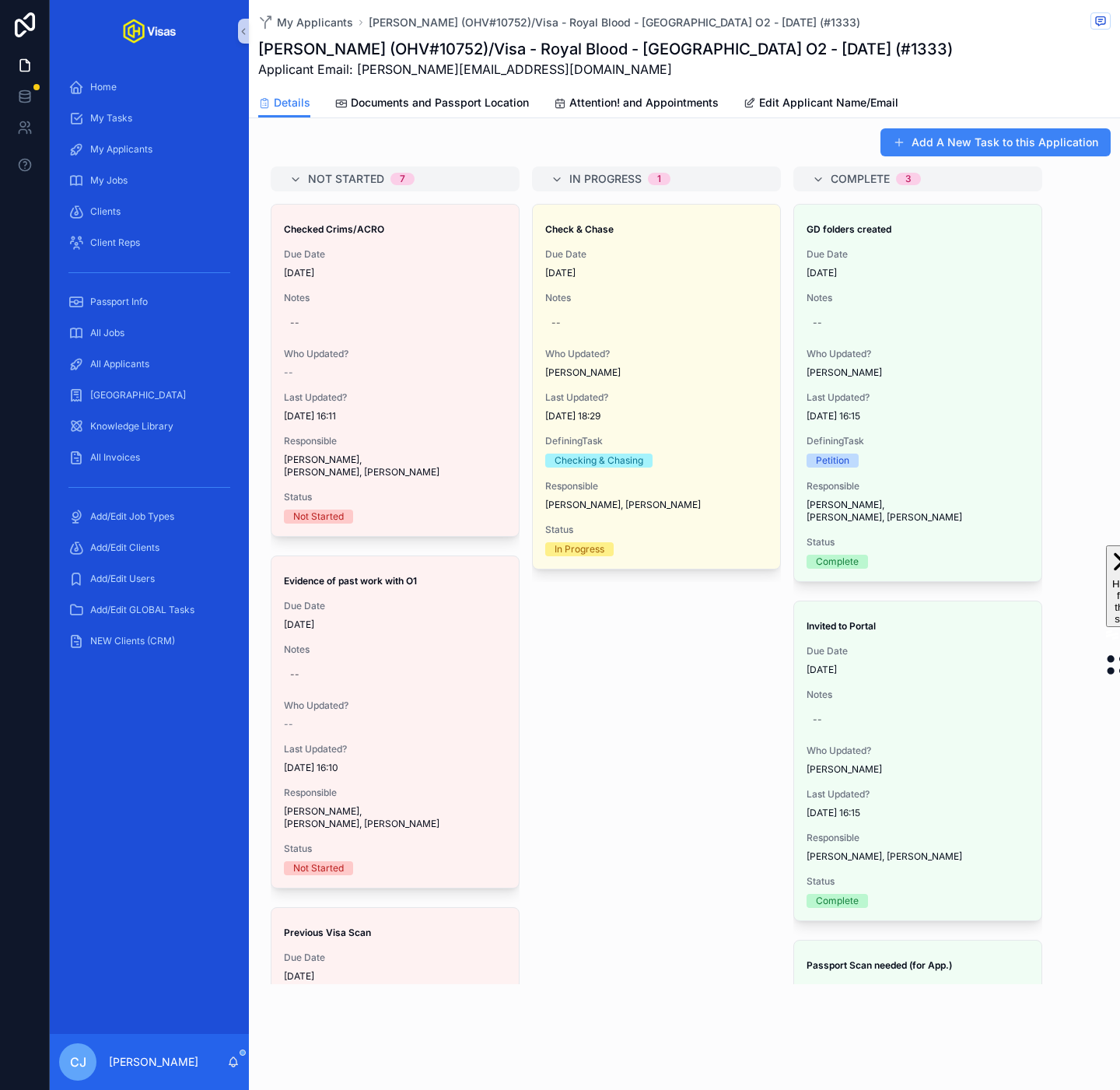
drag, startPoint x: 396, startPoint y: 932, endPoint x: 1041, endPoint y: 305, distance: 899.5
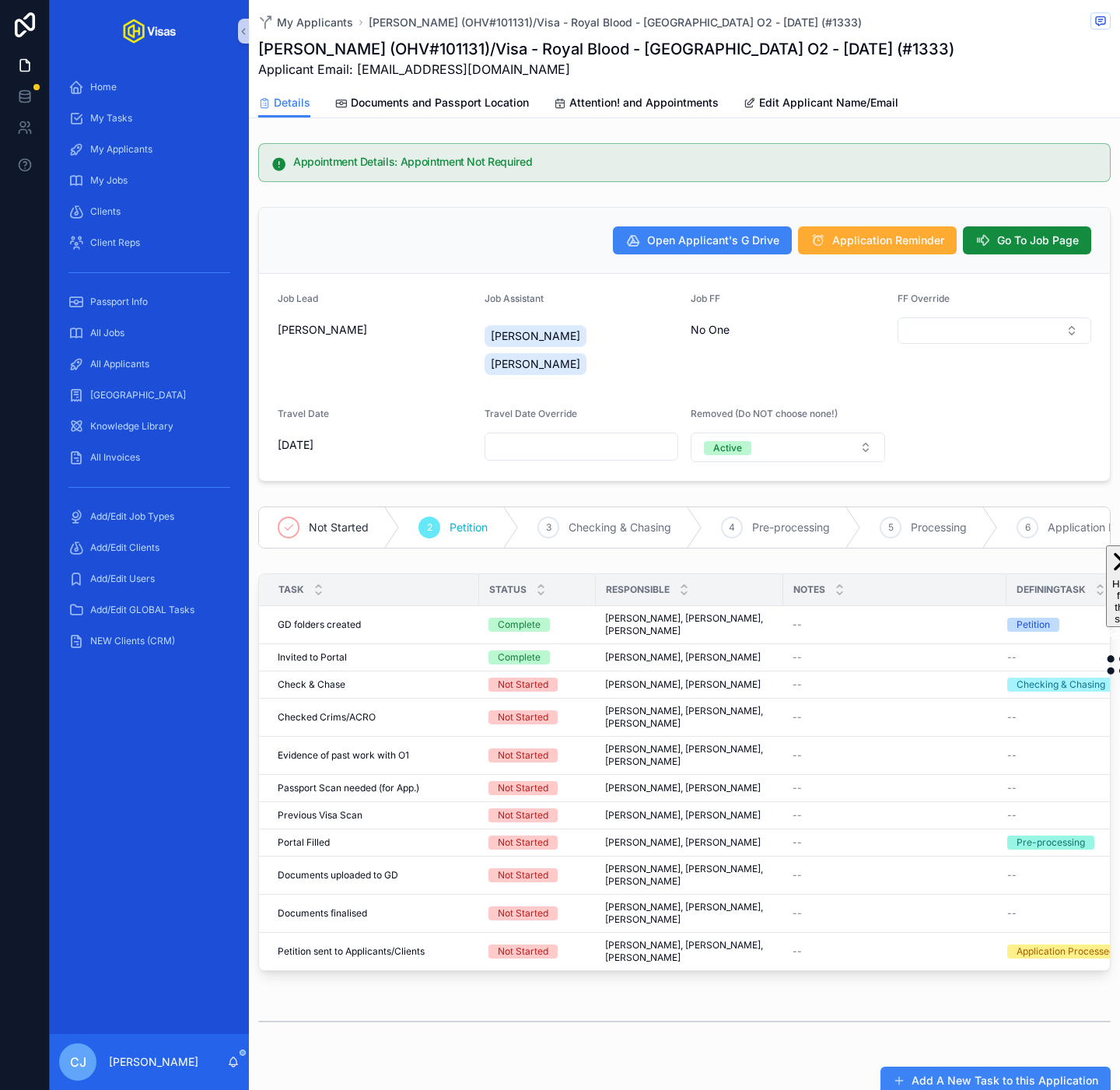
click at [518, 48] on h1 "[PERSON_NAME] (OHV#101131)/Visa - Royal Blood - [GEOGRAPHIC_DATA] O2 - [DATE] (…" at bounding box center [606, 49] width 697 height 22
copy h1 "101131"
click at [406, 56] on h1 "[PERSON_NAME] (OHV#101131)/Visa - Royal Blood - [GEOGRAPHIC_DATA] O2 - [DATE] (…" at bounding box center [606, 49] width 697 height 22
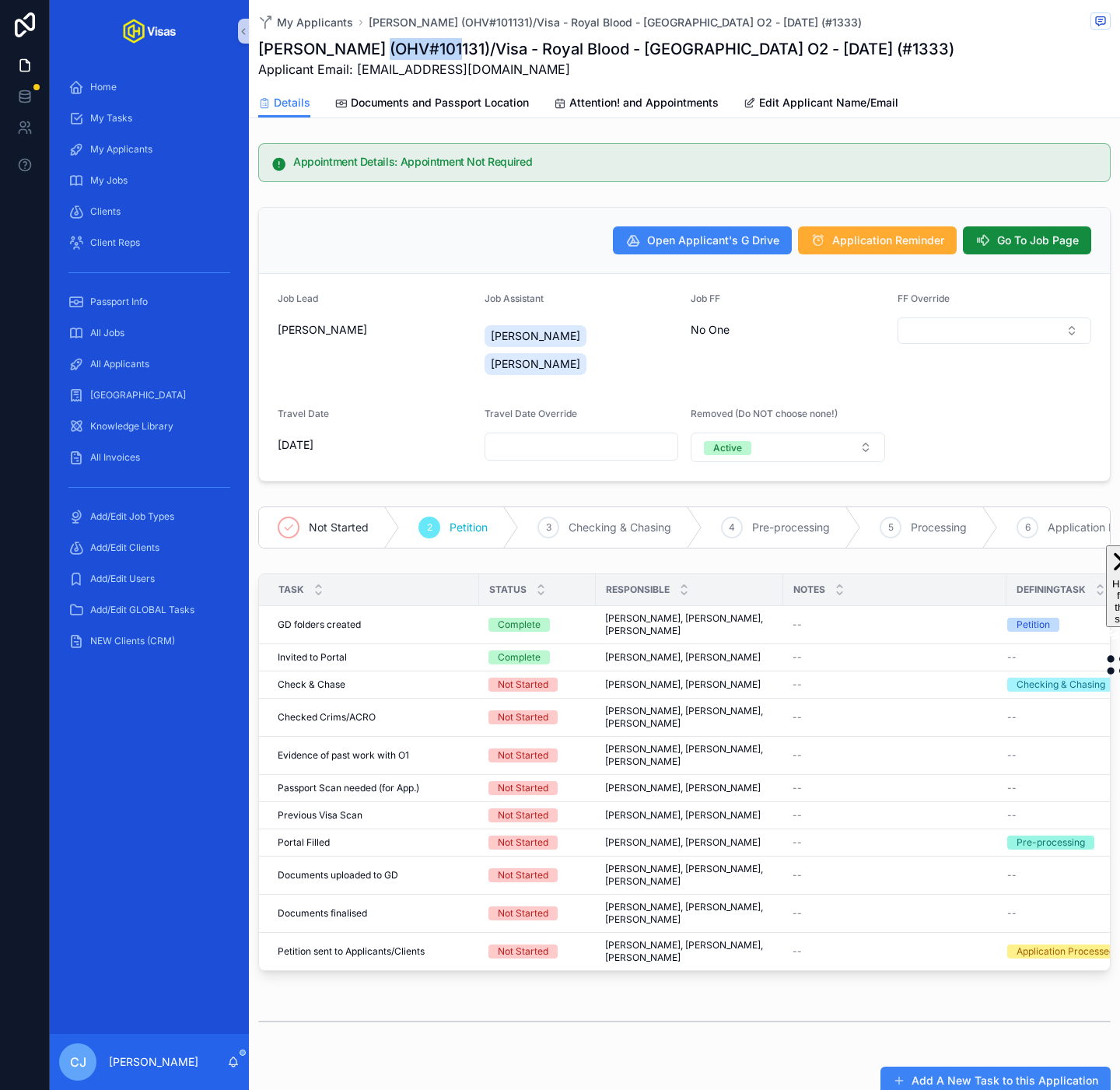
copy h1 "[PERSON_NAME]"
click at [526, 73] on span "Applicant Email: [EMAIL_ADDRESS][DOMAIN_NAME]" at bounding box center [606, 69] width 697 height 18
drag, startPoint x: 510, startPoint y: 73, endPoint x: 357, endPoint y: 76, distance: 153.0
click at [357, 76] on span "Applicant Email: [EMAIL_ADDRESS][DOMAIN_NAME]" at bounding box center [606, 69] width 697 height 18
copy span "[EMAIL_ADDRESS][DOMAIN_NAME]"
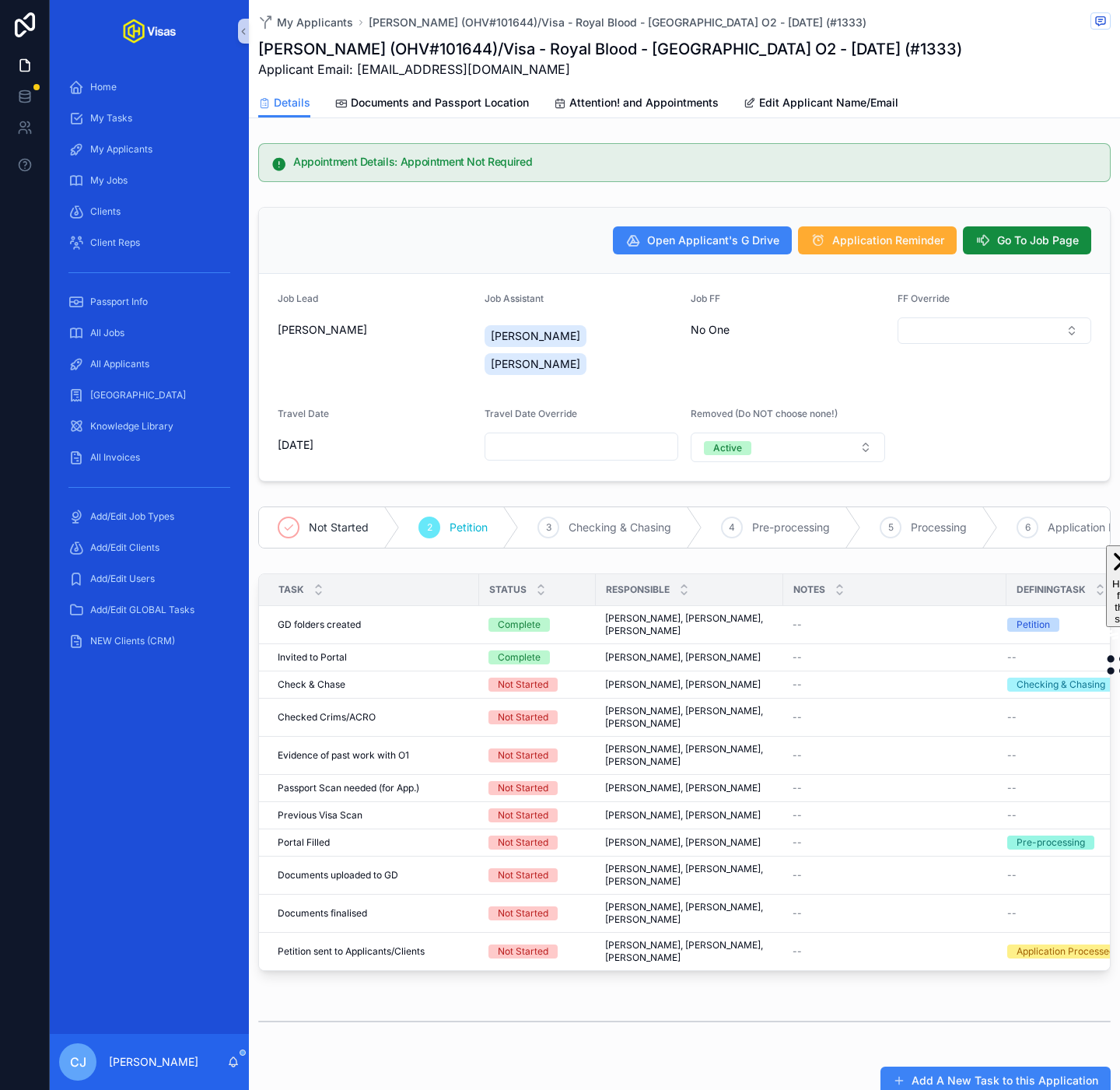
click at [513, 46] on h1 "[PERSON_NAME] (OHV#101644)/Visa - Royal Blood - [GEOGRAPHIC_DATA] O2 - [DATE] (…" at bounding box center [610, 49] width 703 height 22
copy h1 "101644"
click at [1044, 245] on span "Go To Job Page" at bounding box center [1038, 240] width 82 height 16
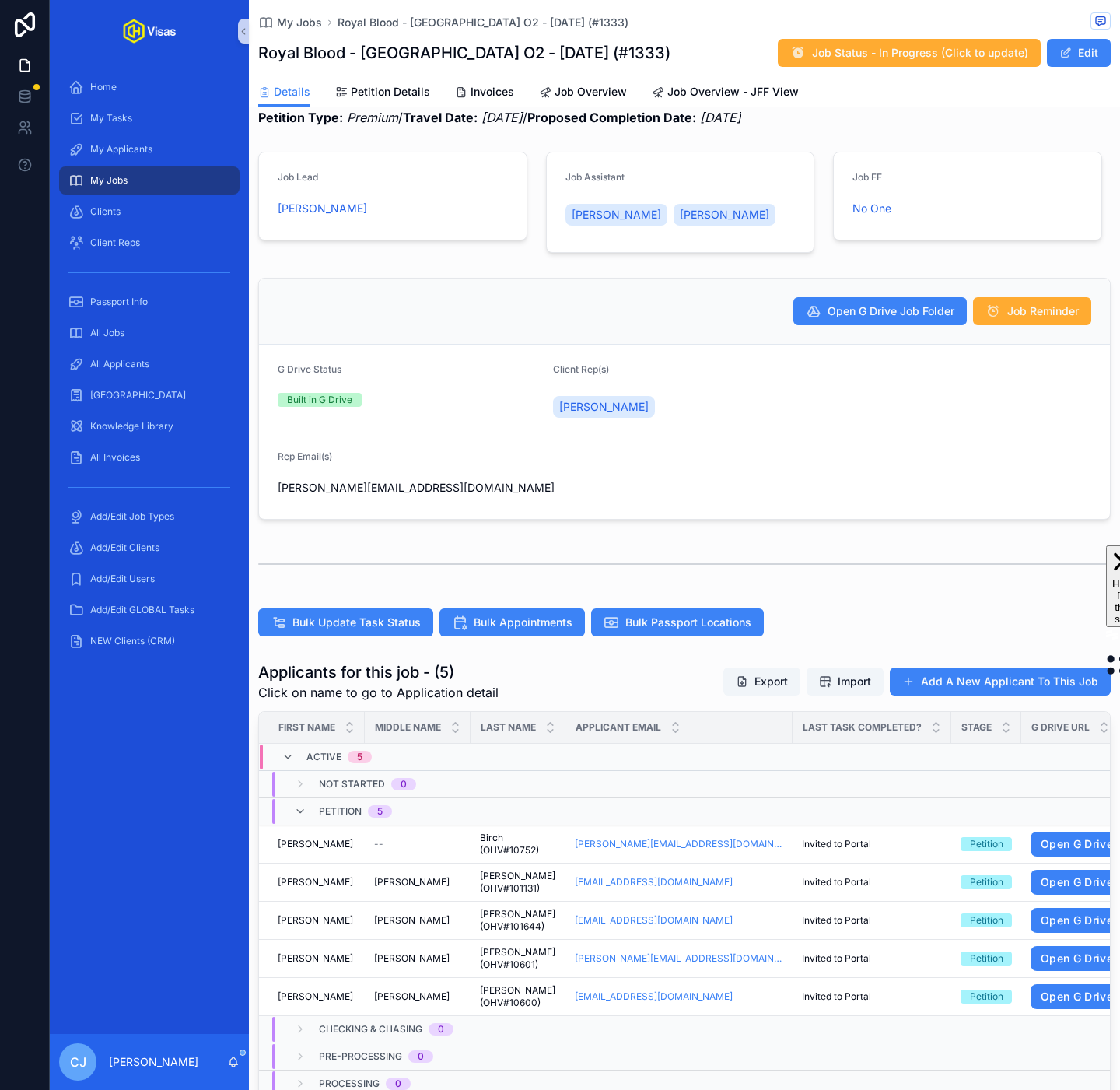
scroll to position [127, 0]
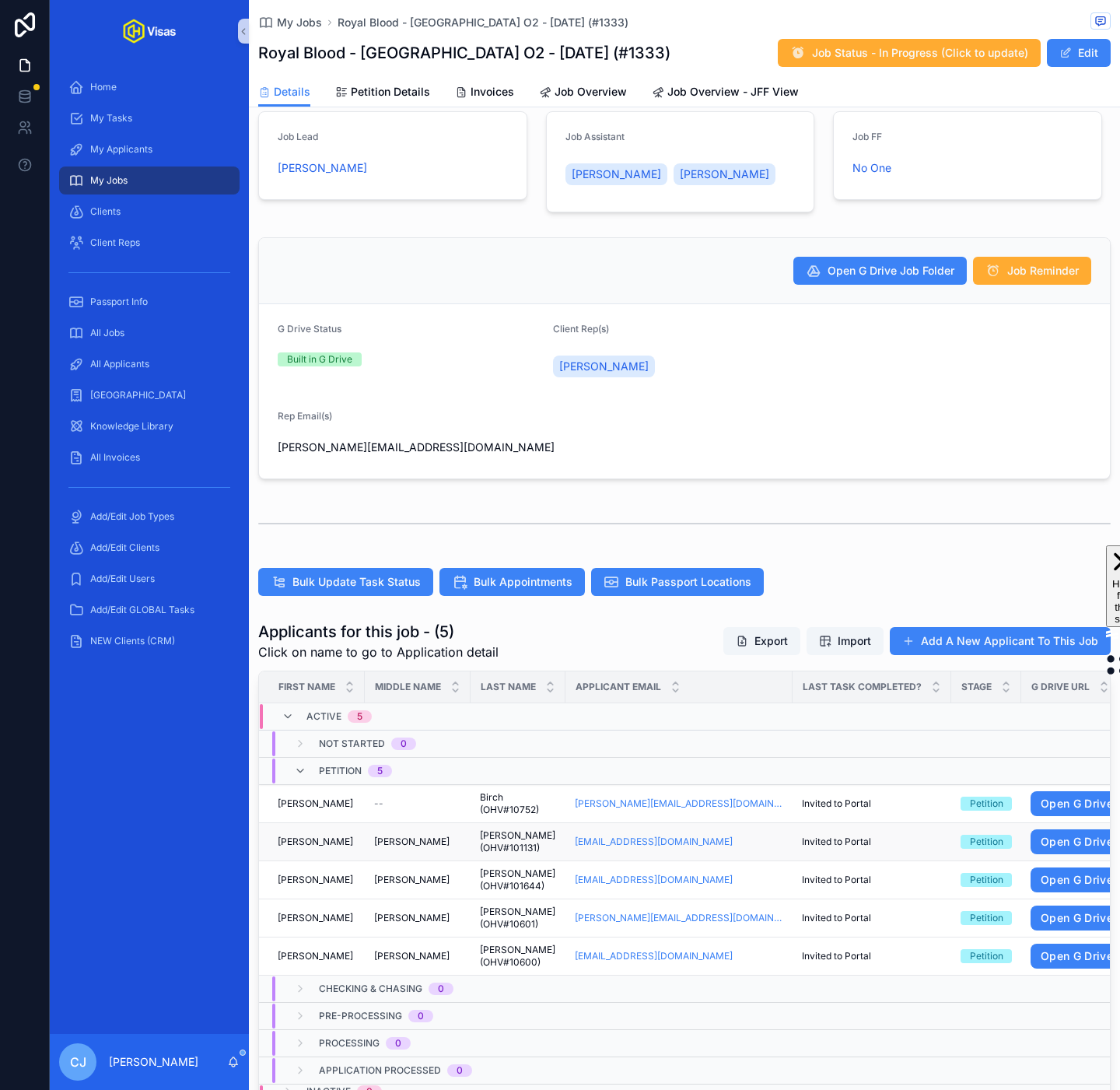
click at [499, 842] on span "Thatcher (OHV#101131)" at bounding box center [518, 841] width 77 height 25
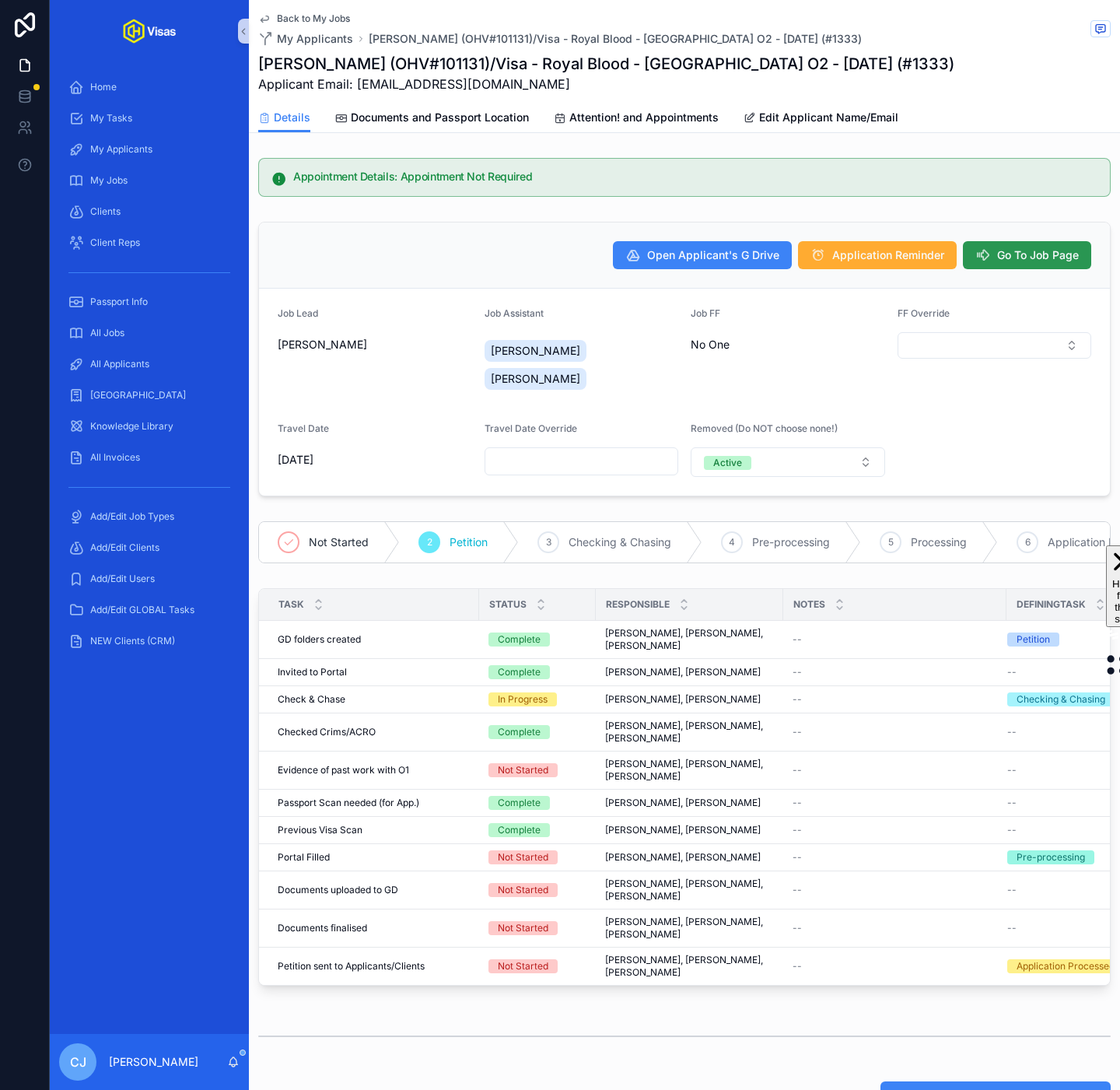
click at [1017, 260] on span "Go To Job Page" at bounding box center [1038, 255] width 82 height 16
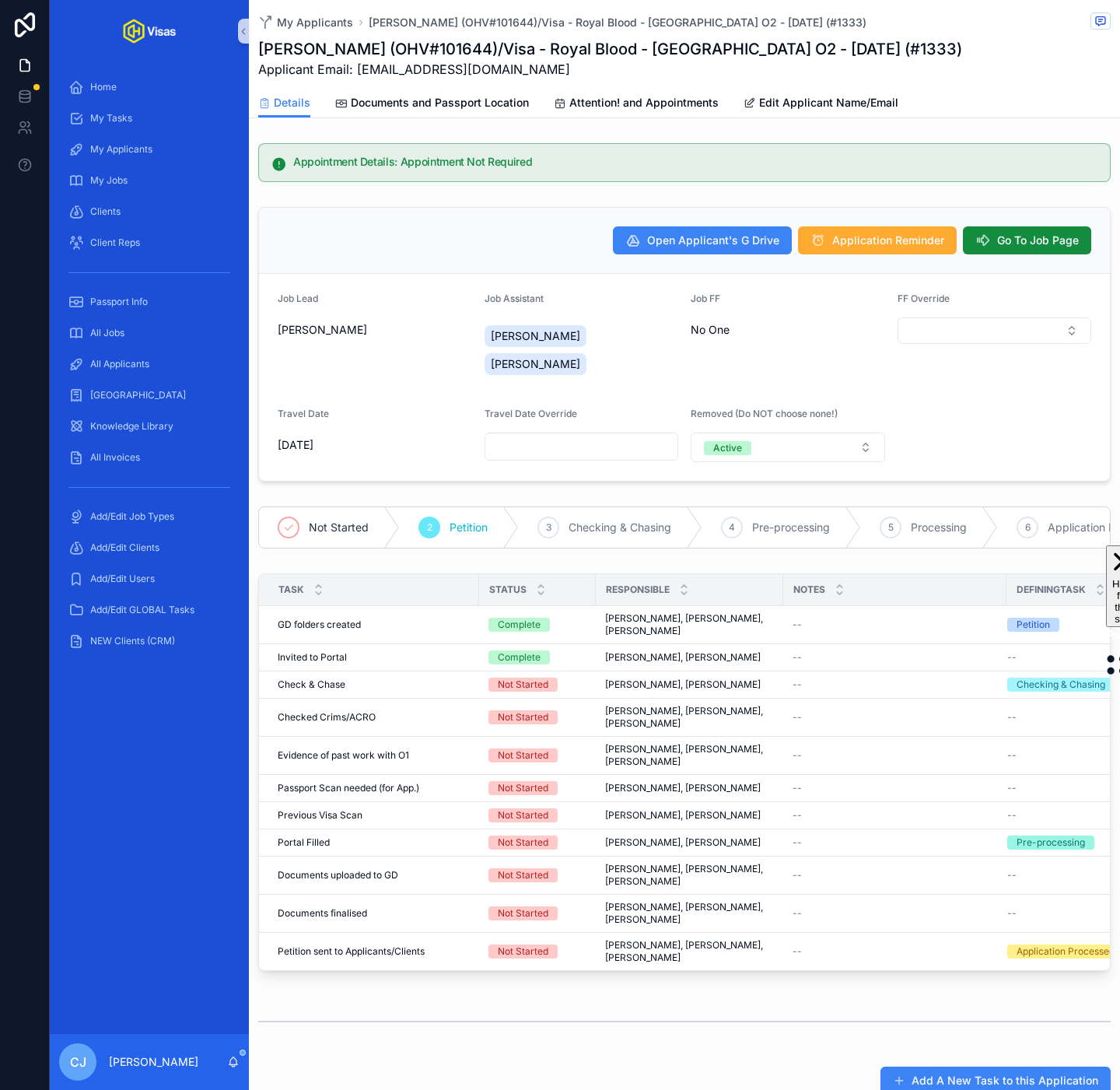
click at [523, 48] on h1 "[PERSON_NAME] (OHV#101644)/Visa - Royal Blood - [GEOGRAPHIC_DATA] O2 - [DATE] (…" at bounding box center [610, 49] width 703 height 22
copy h1 "101644"
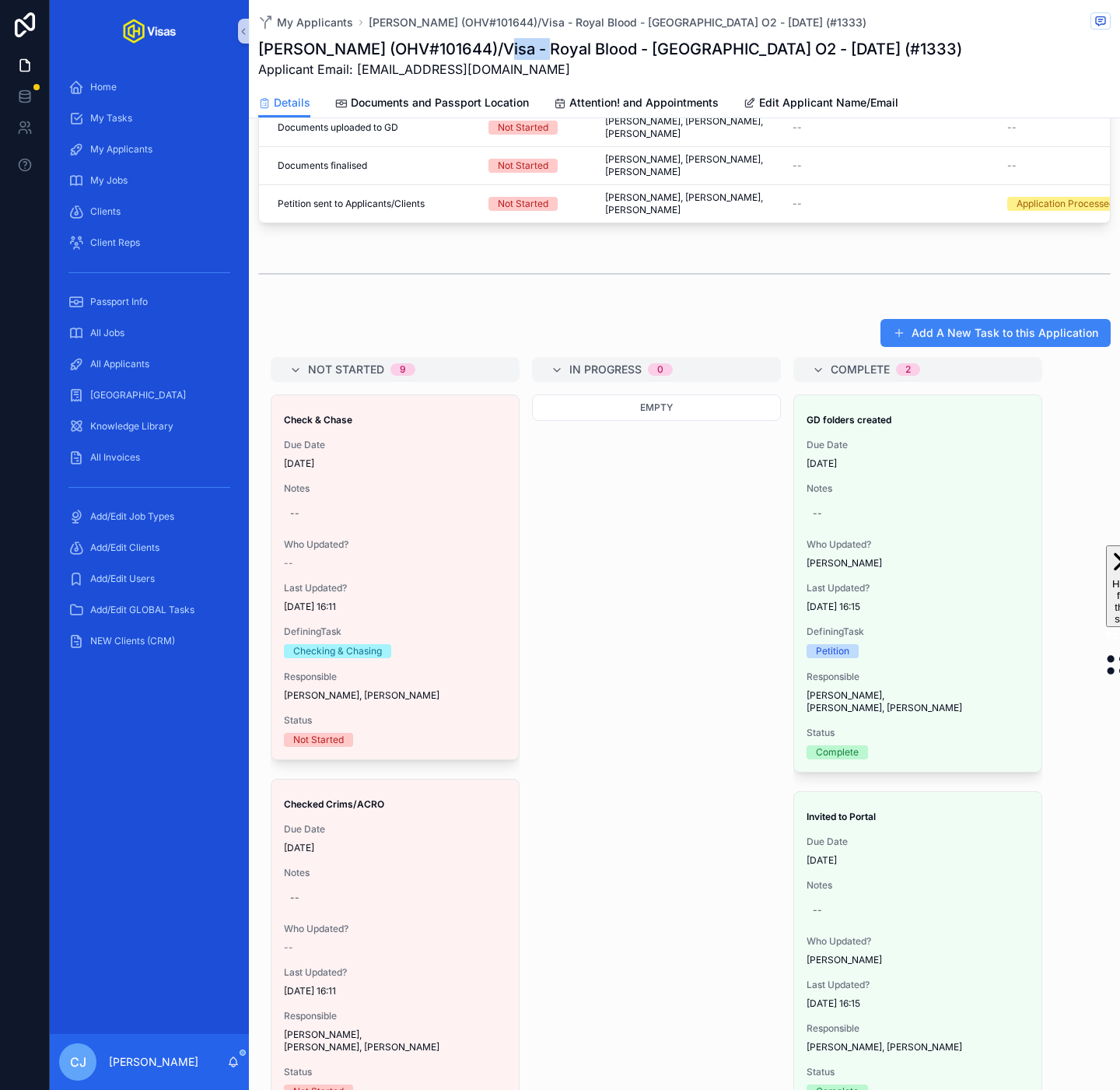
scroll to position [833, 0]
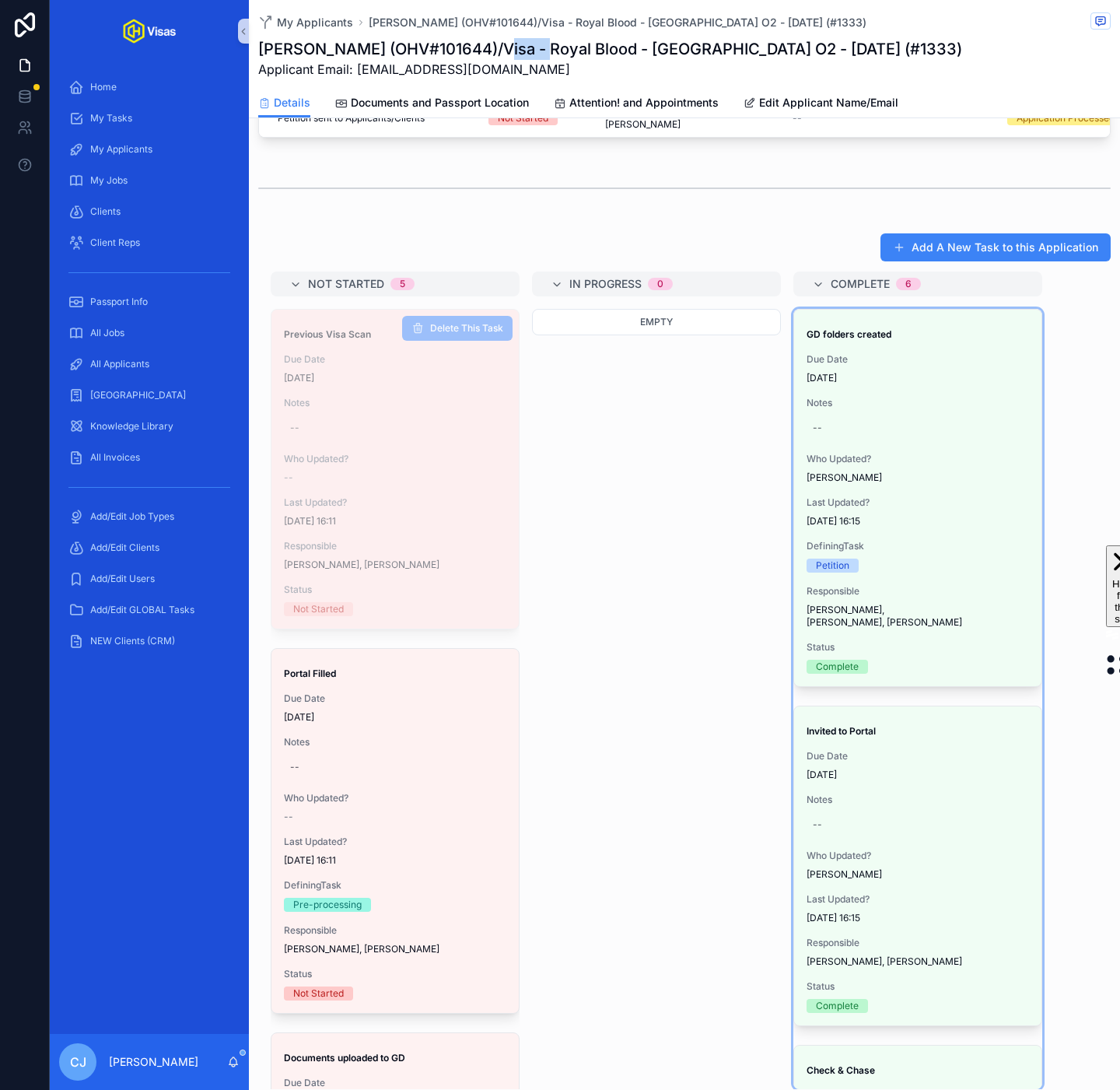
drag, startPoint x: 361, startPoint y: 413, endPoint x: 397, endPoint y: 413, distance: 36.0
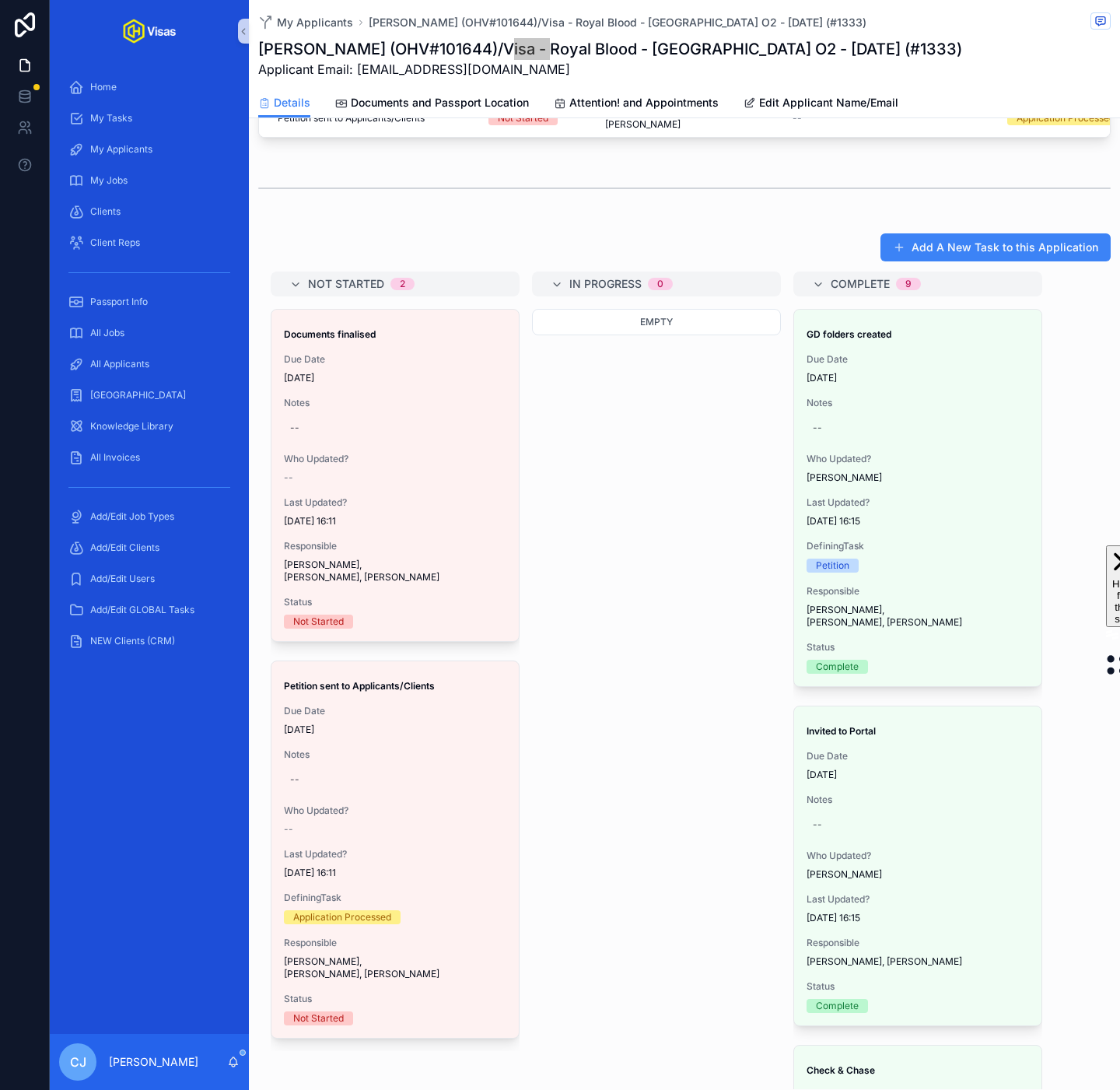
drag, startPoint x: 388, startPoint y: 393, endPoint x: 566, endPoint y: 7, distance: 425.1
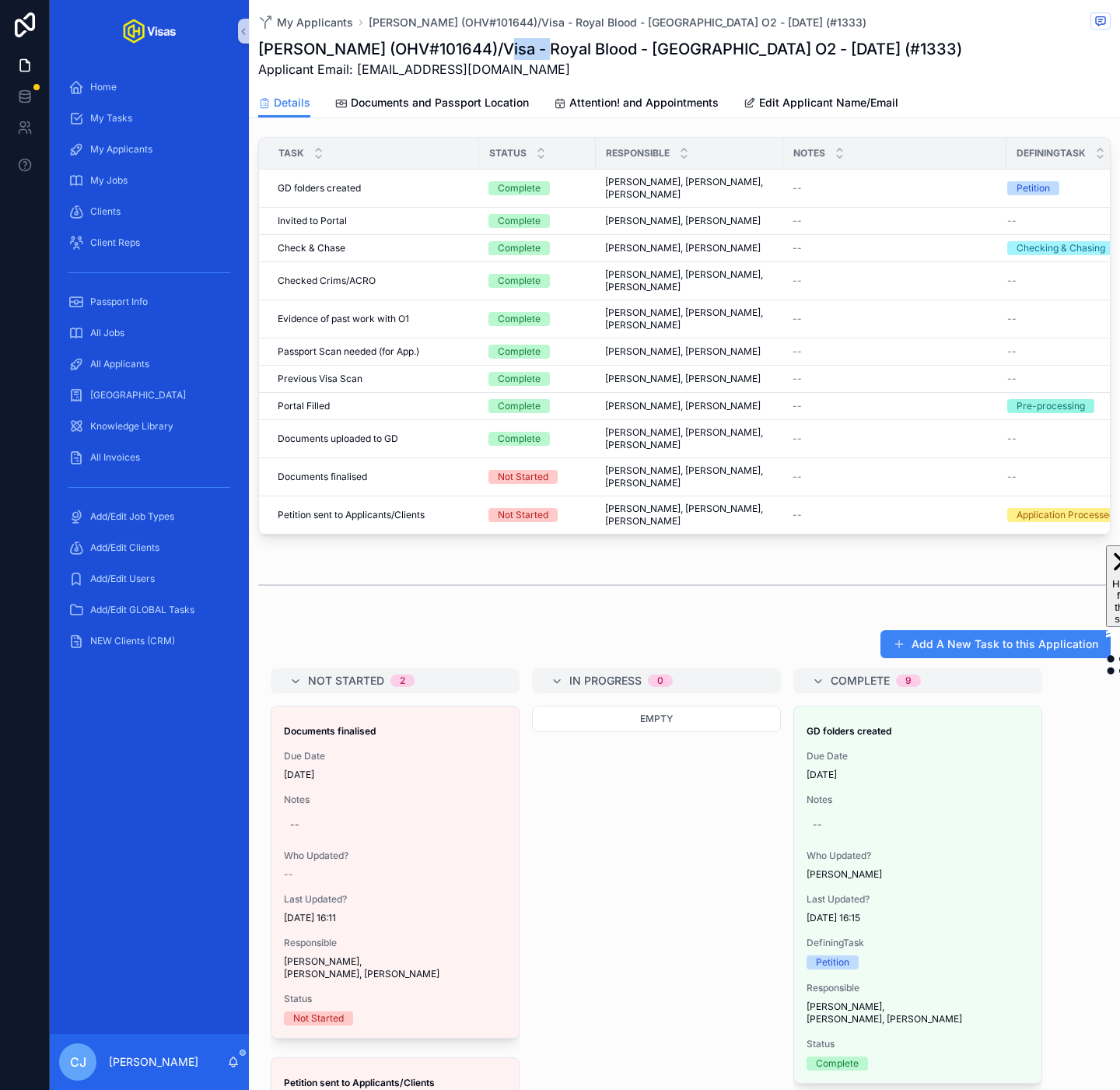
scroll to position [0, 0]
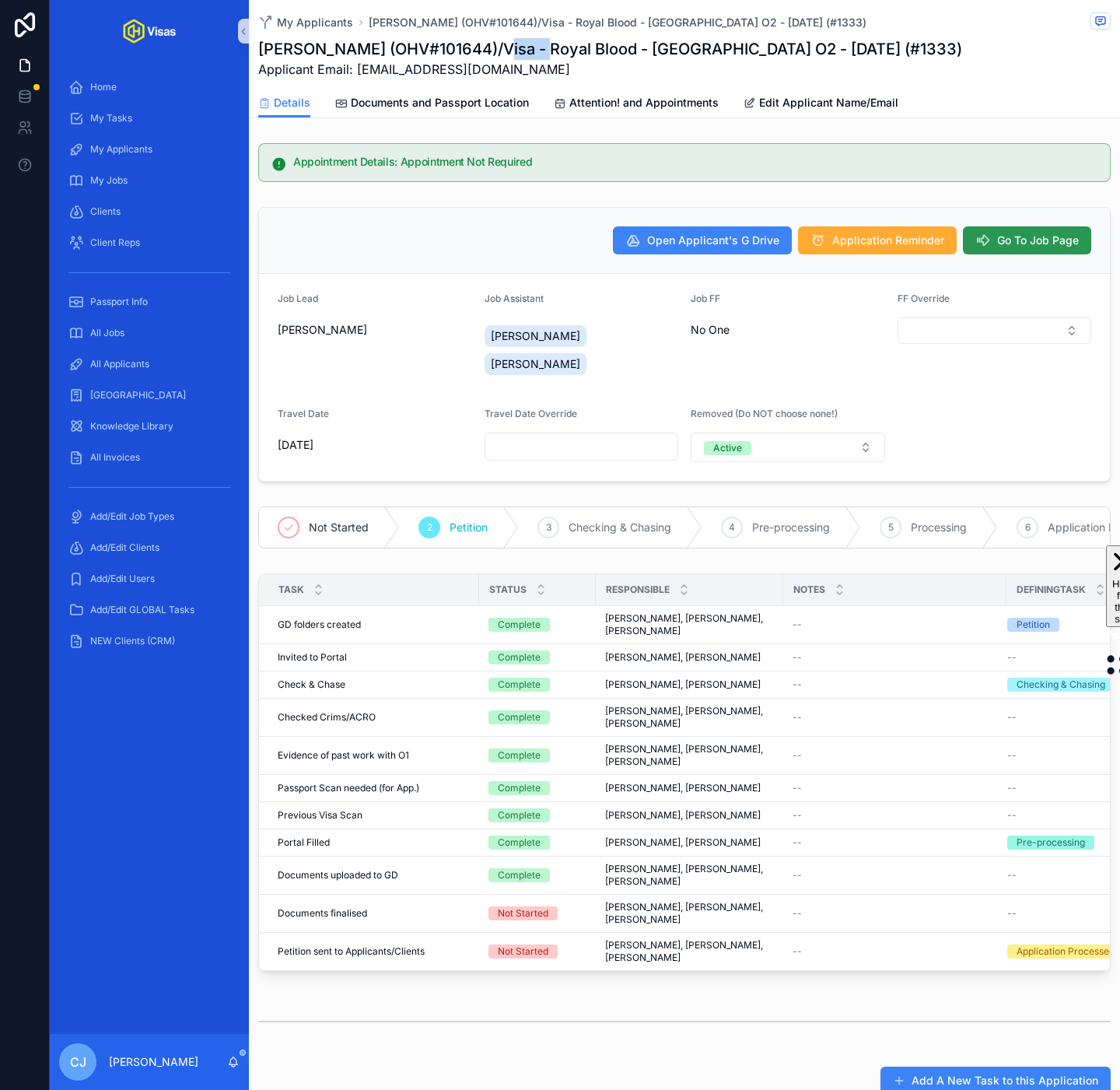
click at [987, 243] on icon "scrollable content" at bounding box center [983, 240] width 16 height 16
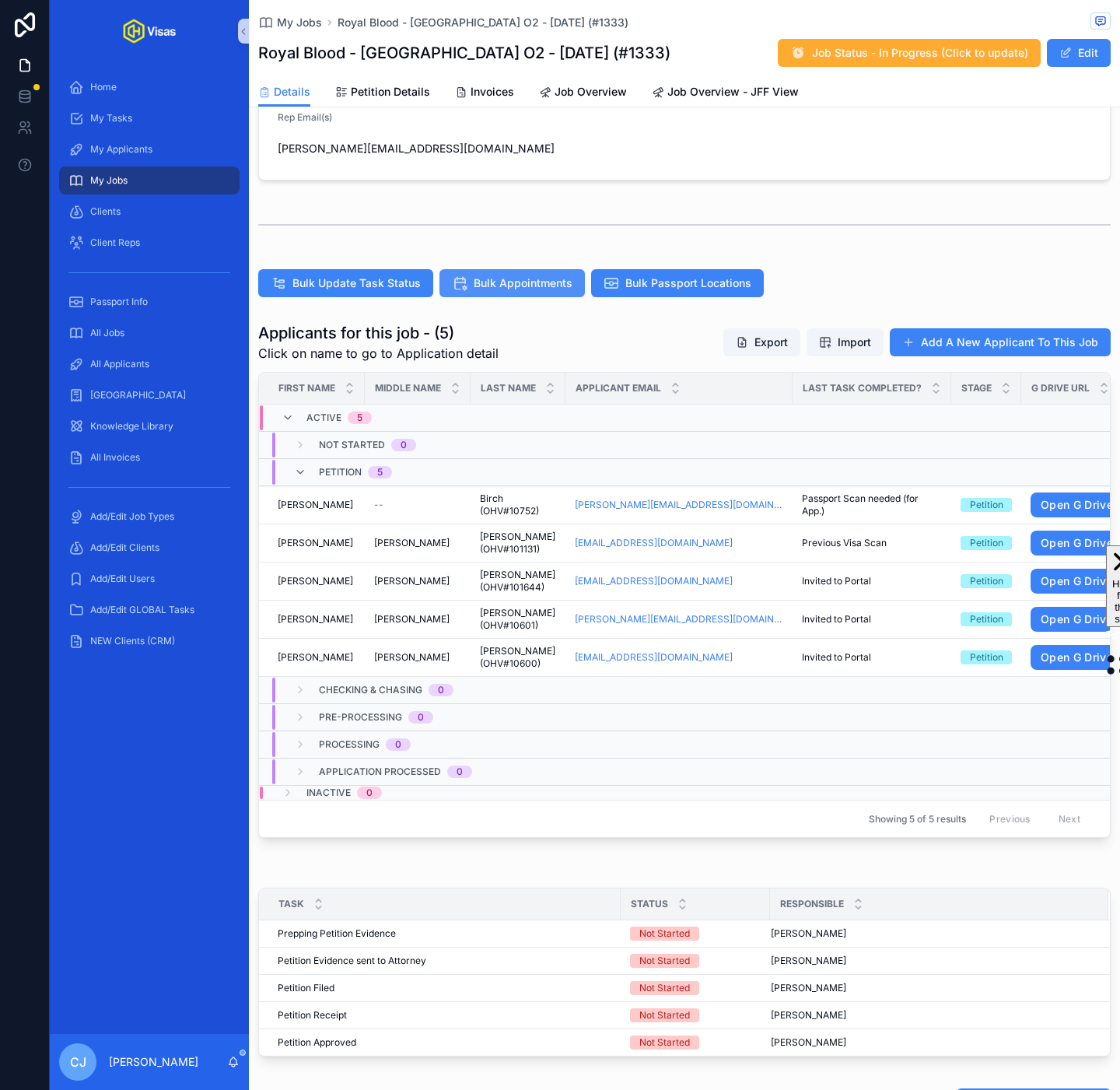
scroll to position [549, 0]
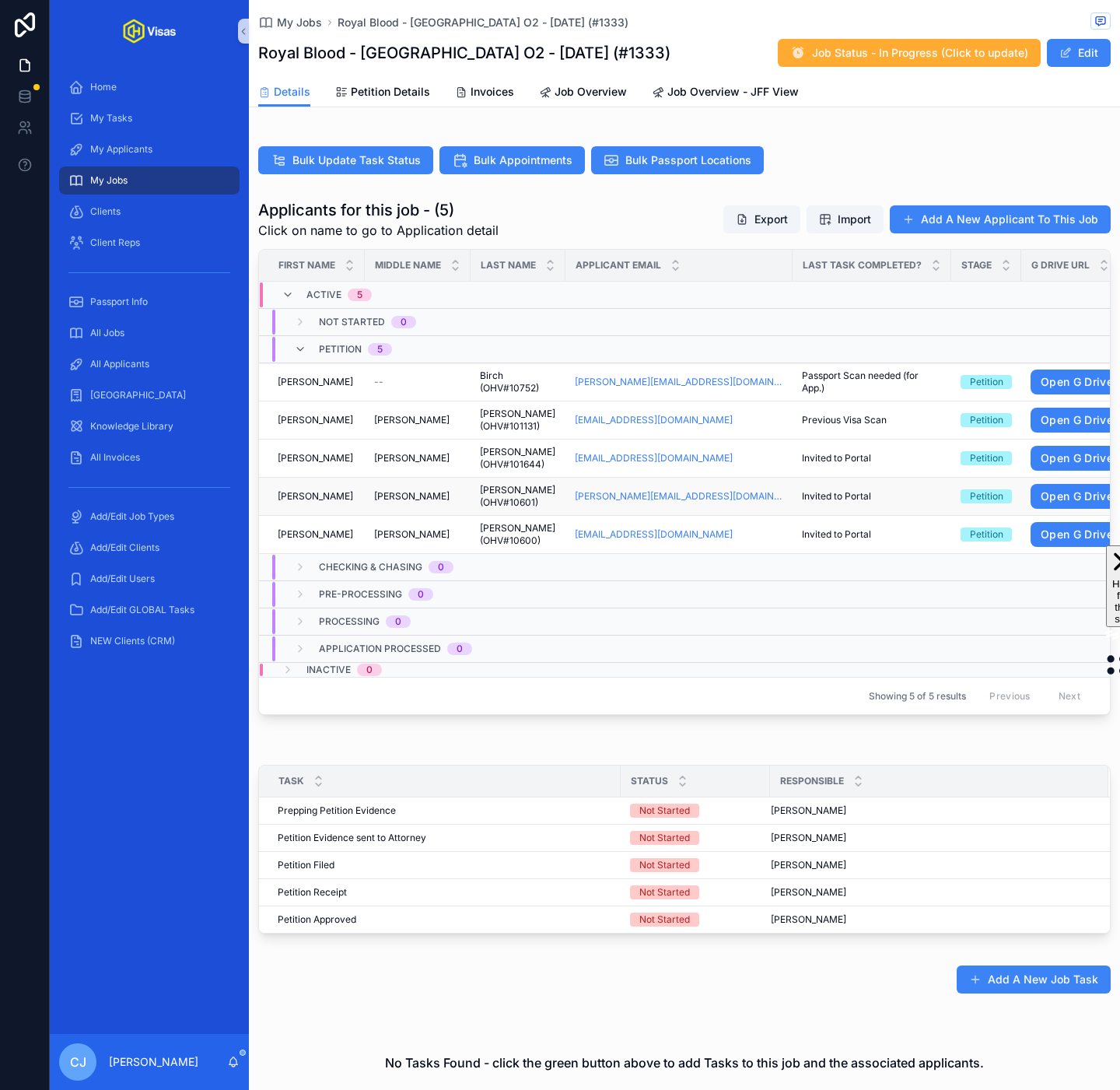
click at [485, 505] on span "[PERSON_NAME] (OHV#10601)" at bounding box center [518, 496] width 77 height 25
click at [494, 547] on span "[PERSON_NAME] (OHV#10600)" at bounding box center [518, 534] width 77 height 25
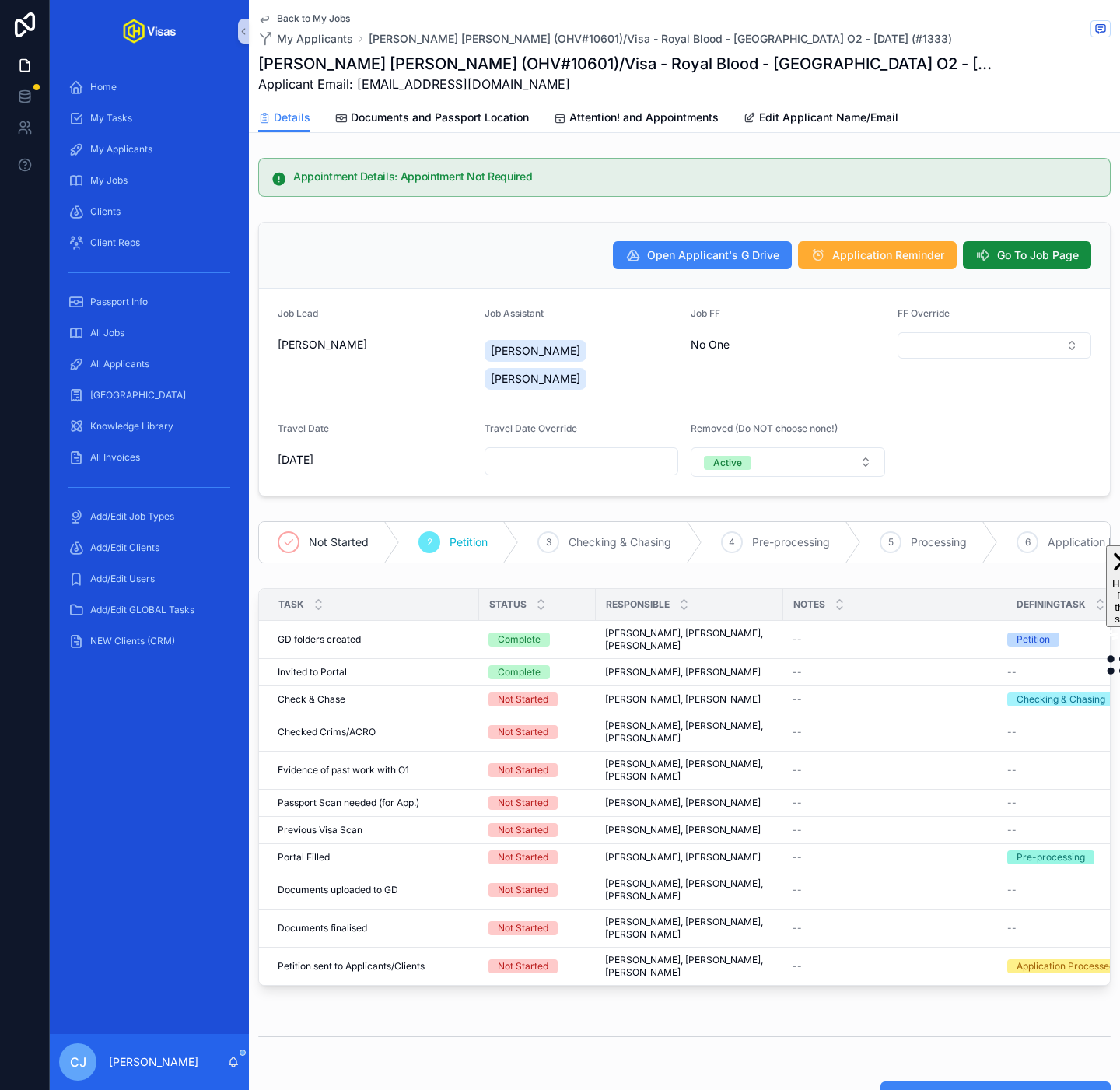
click at [504, 53] on h1 "[PERSON_NAME] [PERSON_NAME] (OHV#10601)/Visa - Royal Blood - [GEOGRAPHIC_DATA] …" at bounding box center [626, 64] width 736 height 22
copy h1 "10601"
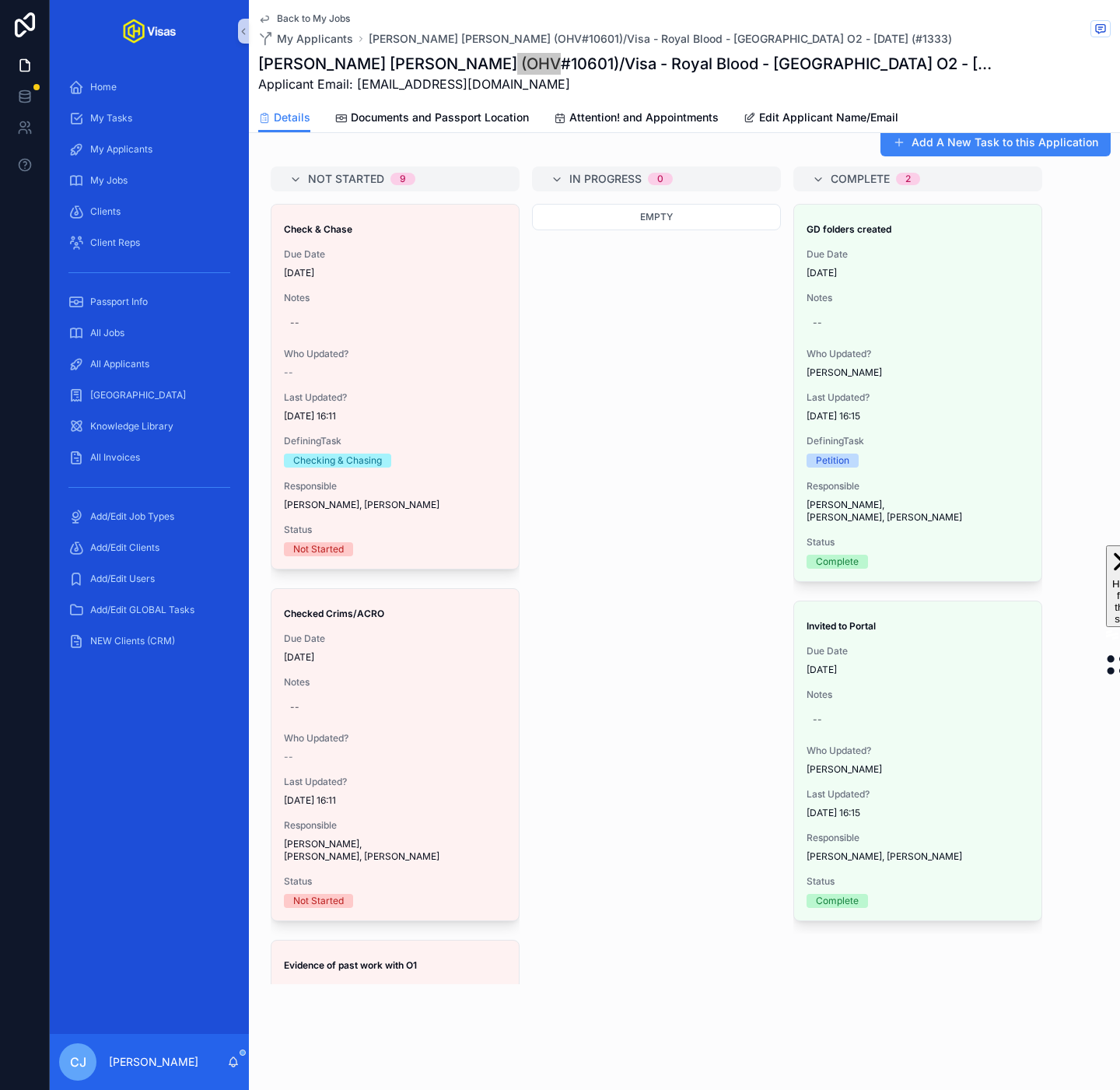
scroll to position [524, 0]
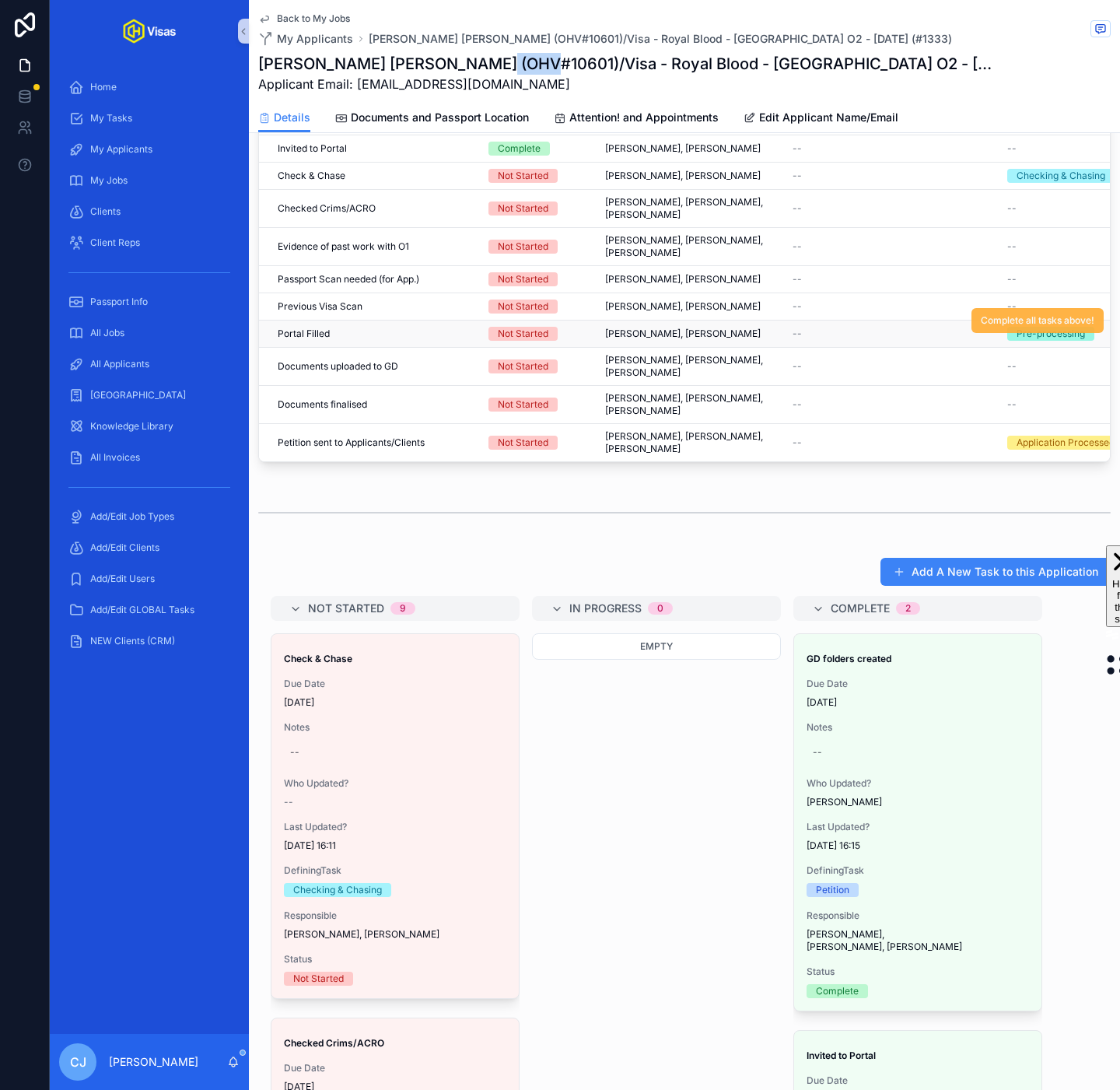
click at [1020, 321] on span "Complete all tasks above!" at bounding box center [1037, 320] width 114 height 12
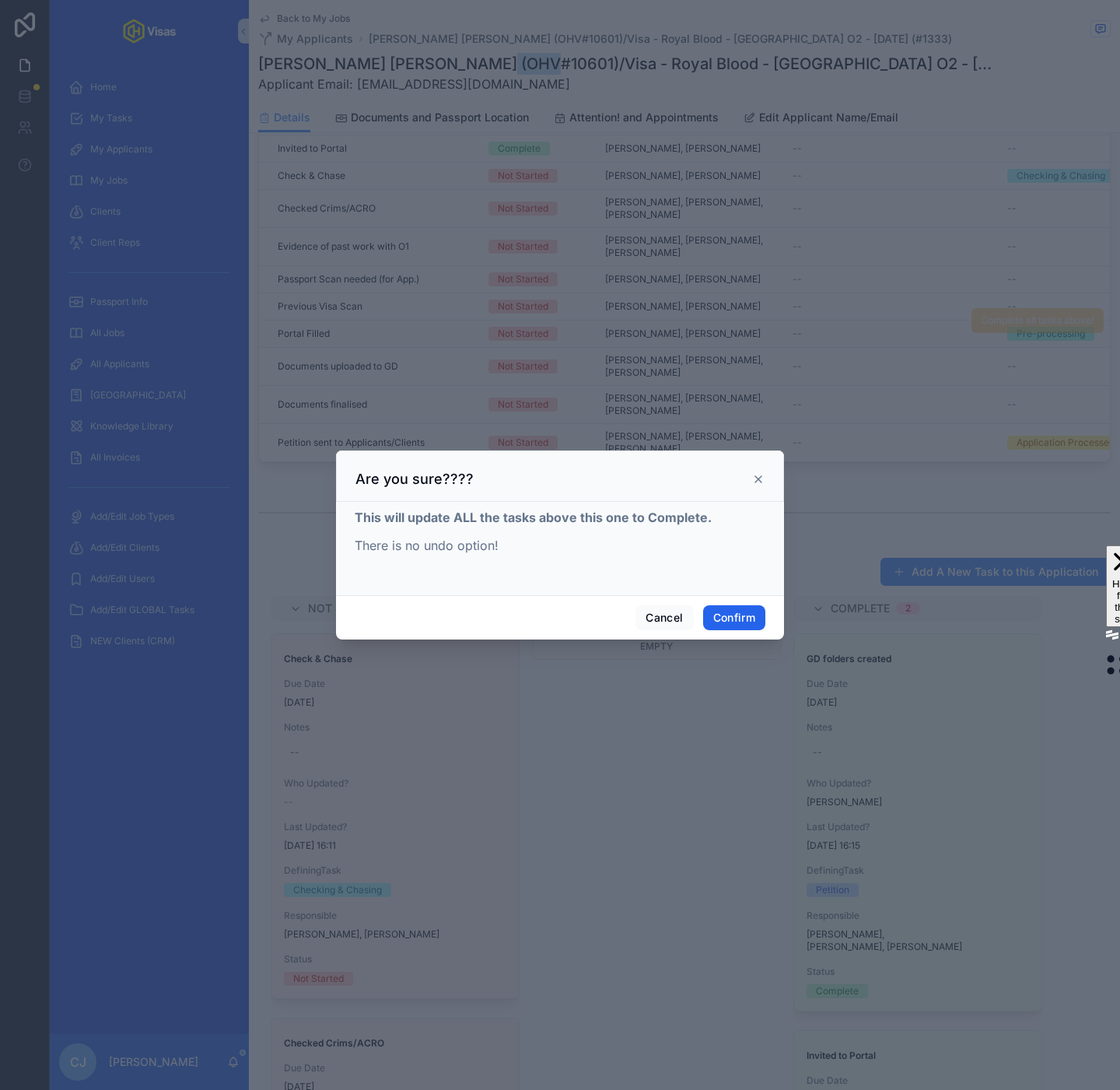
click at [722, 615] on button "Confirm" at bounding box center [735, 618] width 63 height 25
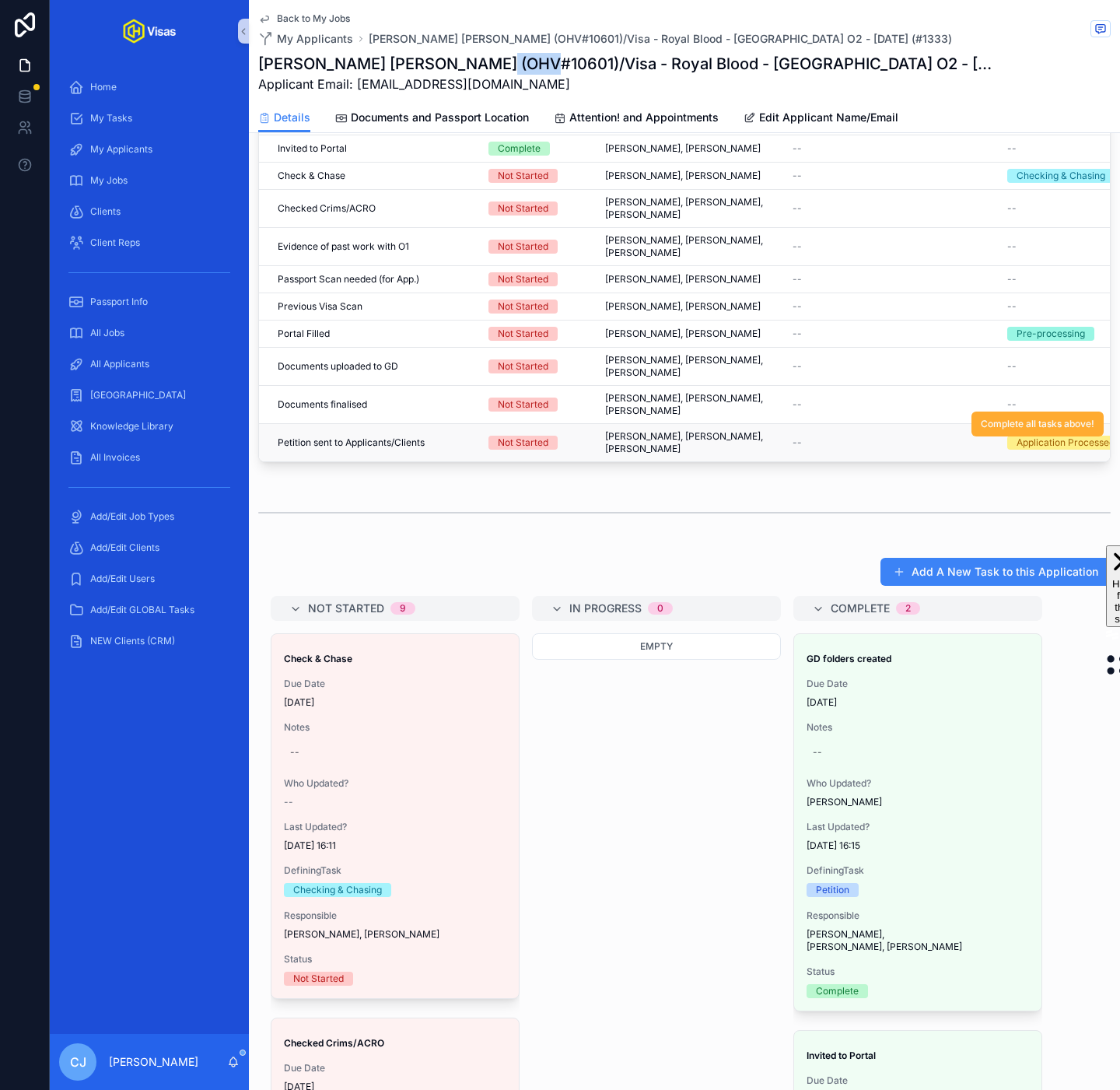
scroll to position [318, 0]
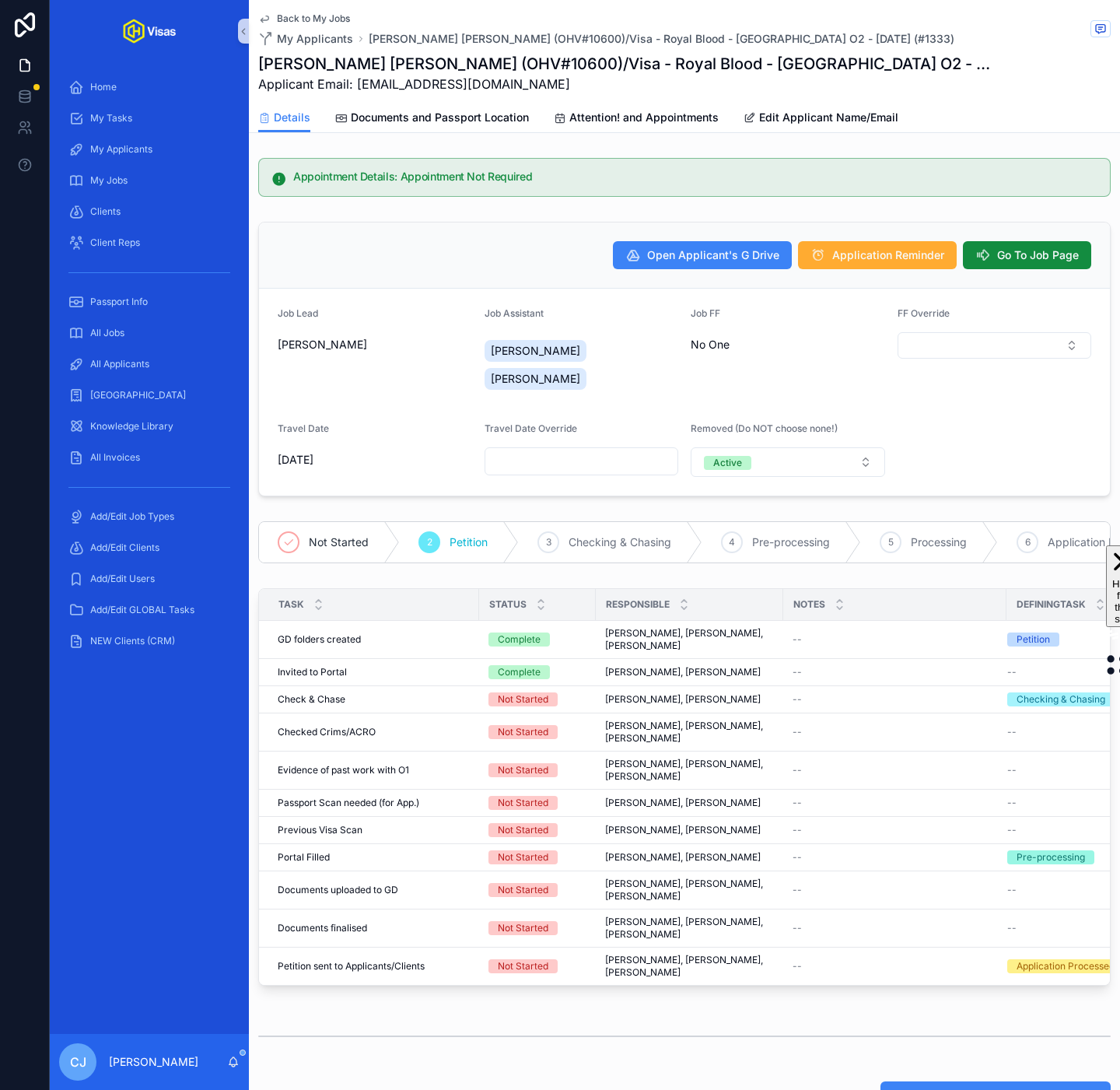
click at [485, 62] on h1 "[PERSON_NAME] [PERSON_NAME] (OHV#10600)/Visa - Royal Blood - [GEOGRAPHIC_DATA] …" at bounding box center [626, 64] width 736 height 22
copy h1 "10600"
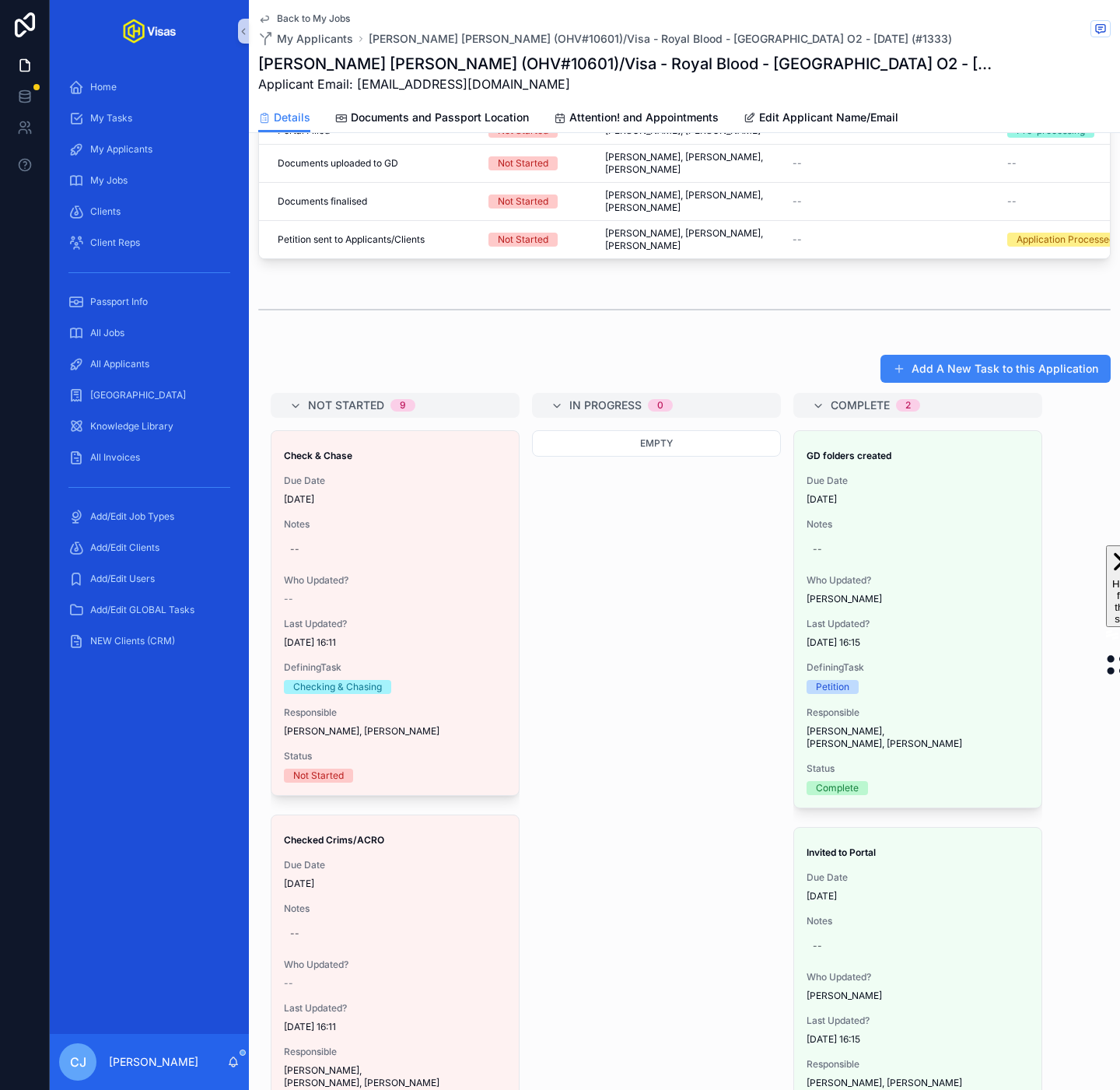
scroll to position [803, 0]
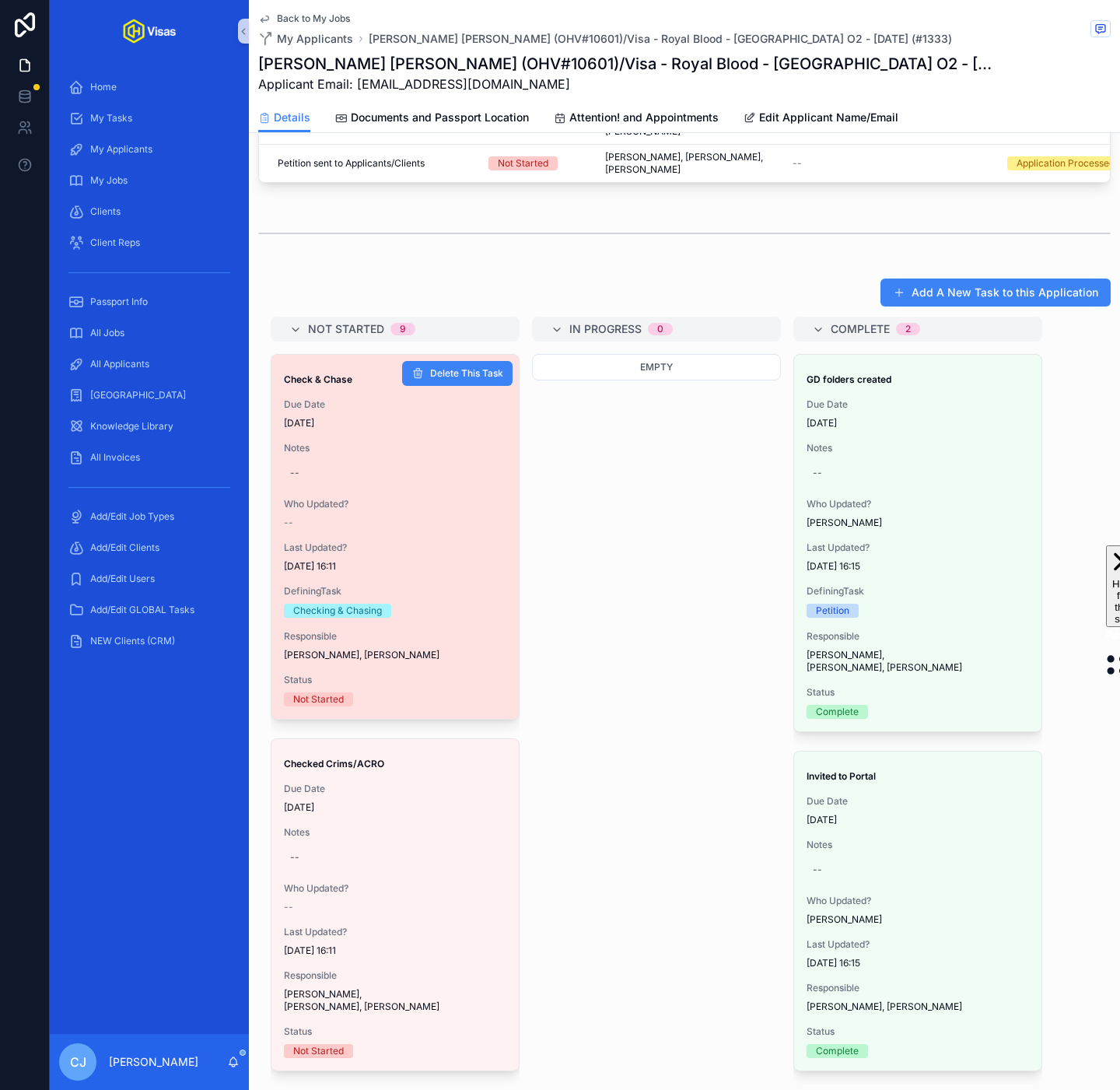
drag, startPoint x: 357, startPoint y: 494, endPoint x: 366, endPoint y: 494, distance: 9.0
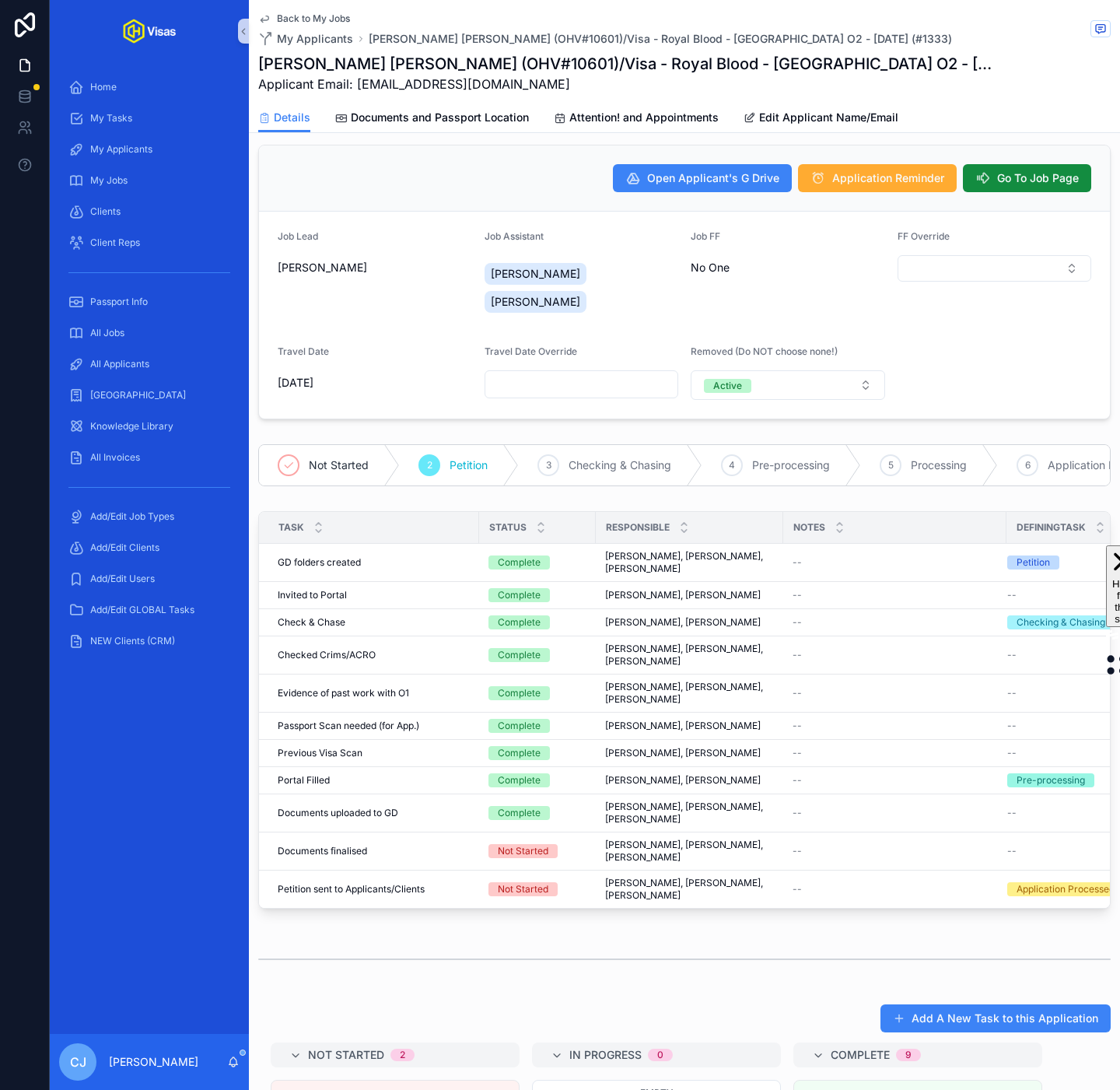
scroll to position [0, 0]
